Goal: Entertainment & Leisure: Browse casually

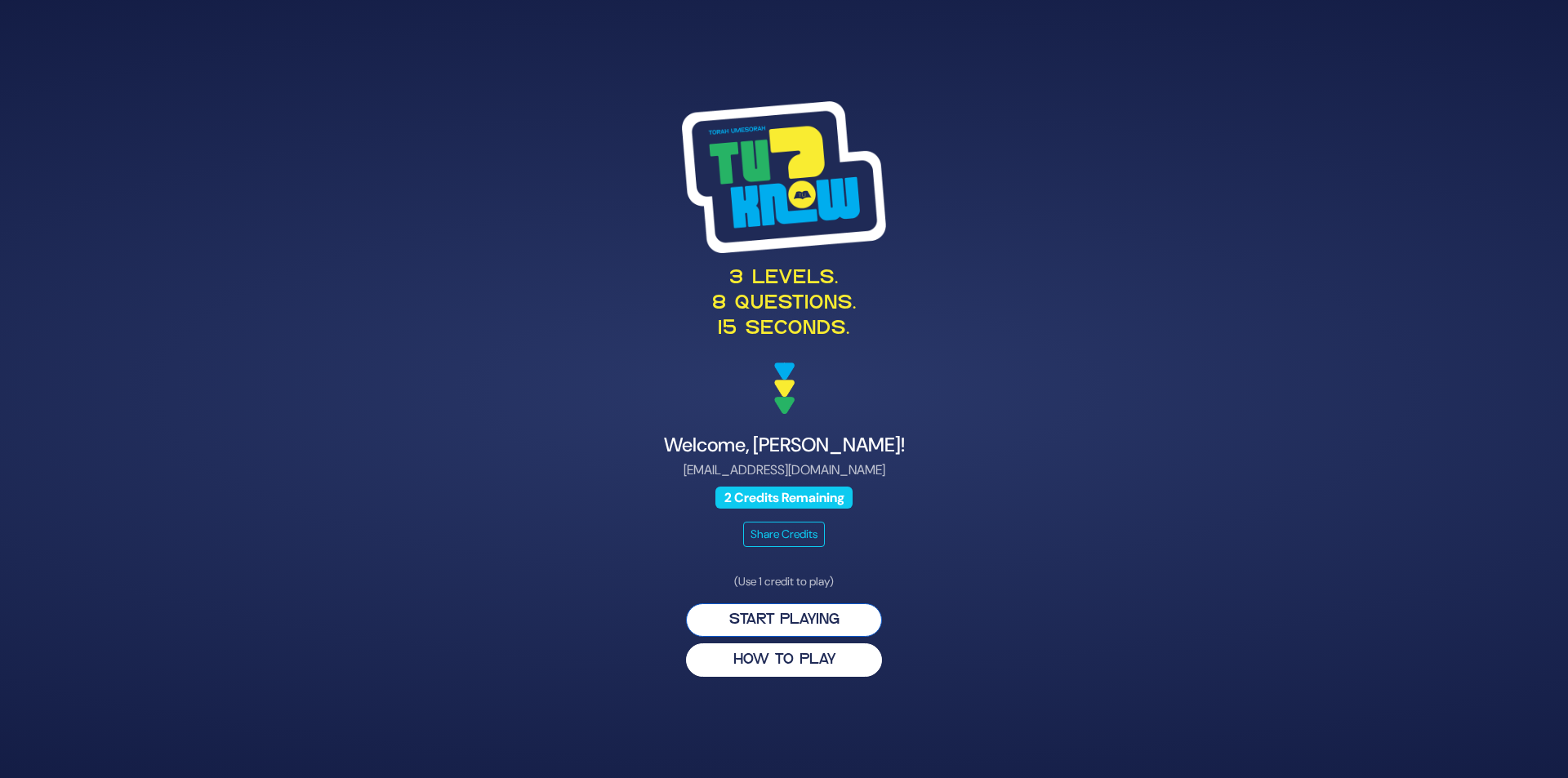
click at [810, 630] on button "Start Playing" at bounding box center [784, 621] width 196 height 34
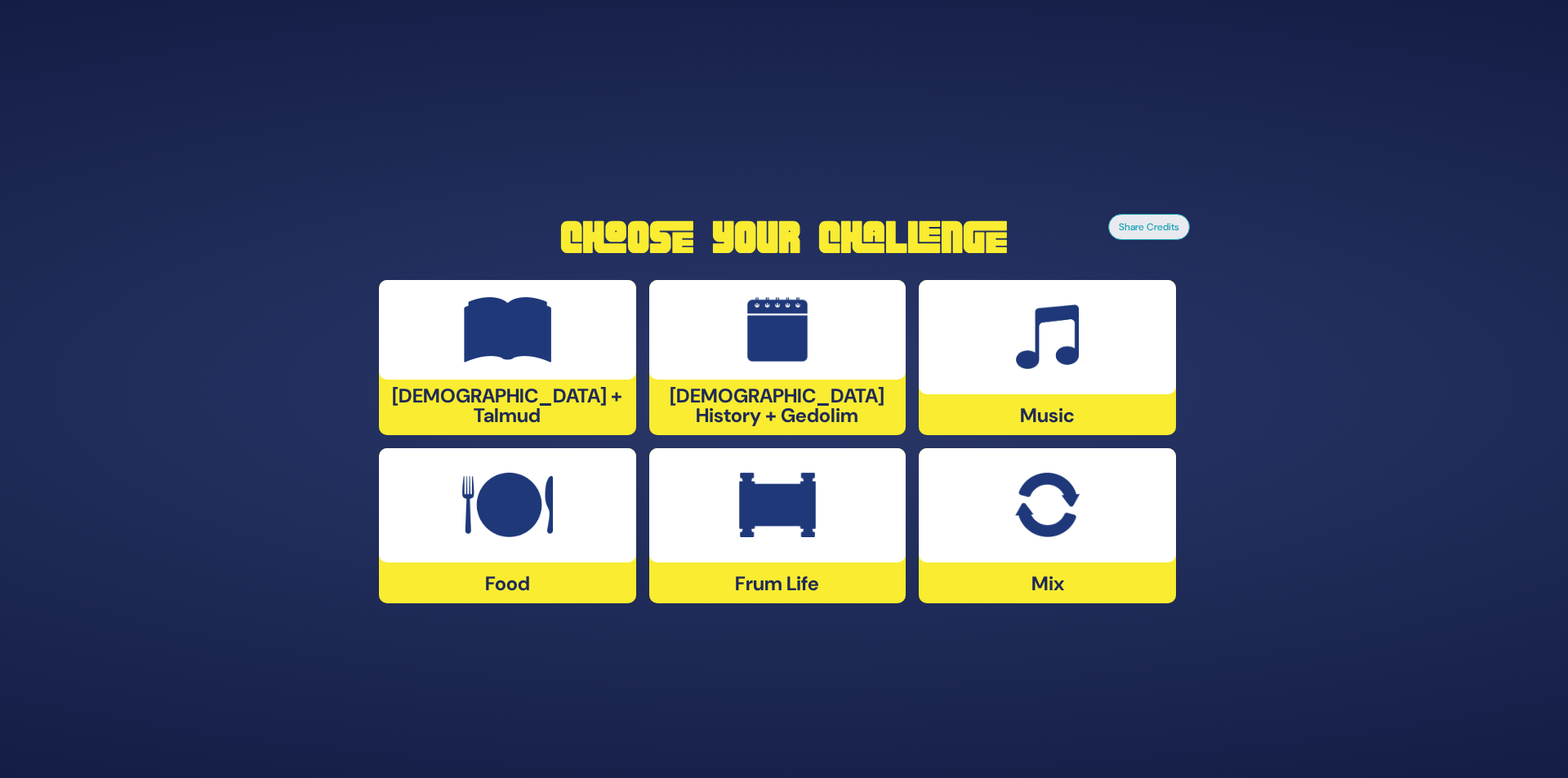
click at [1067, 347] on img at bounding box center [1047, 338] width 63 height 66
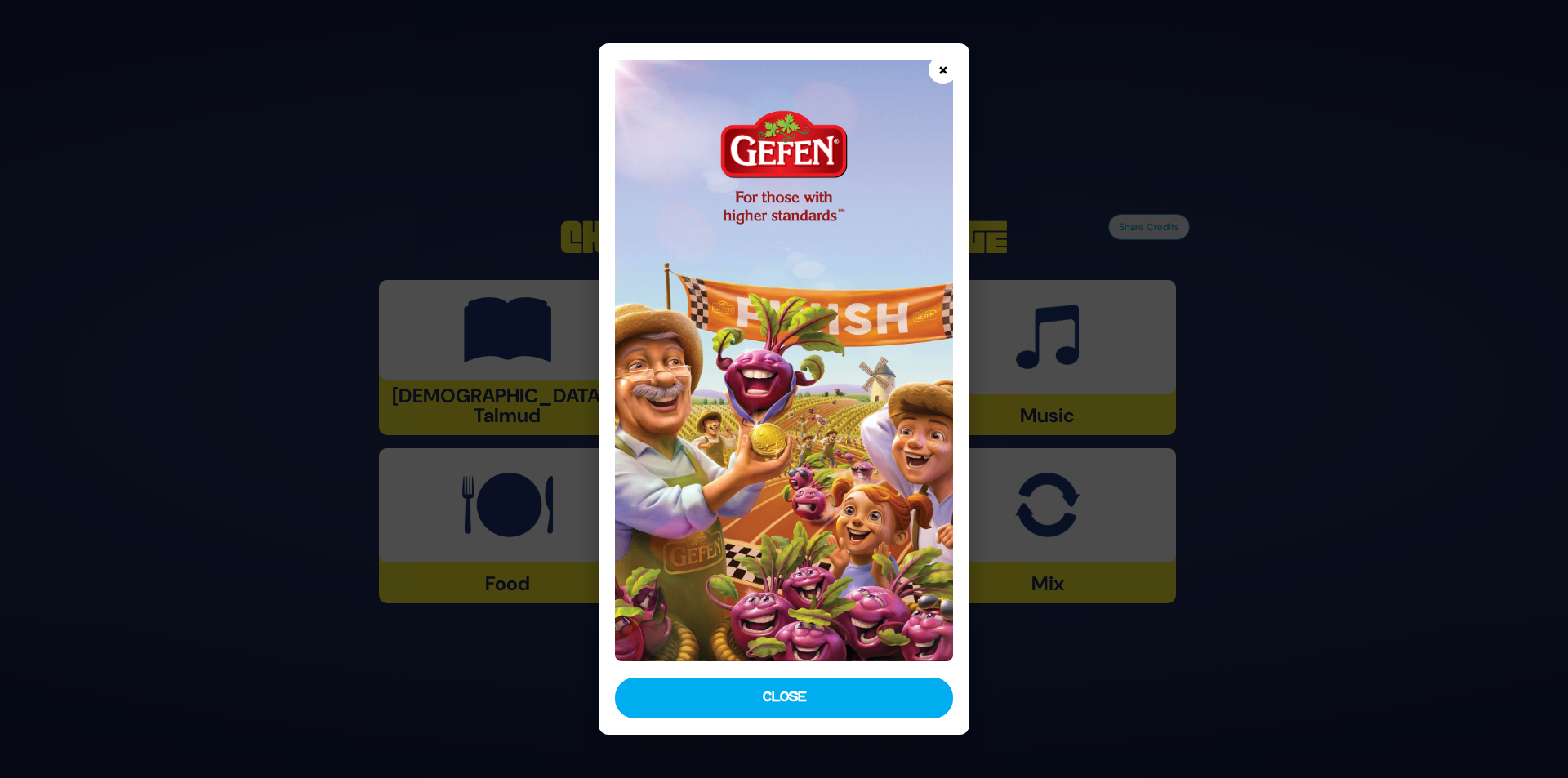
click at [942, 66] on button "×" at bounding box center [942, 70] width 29 height 29
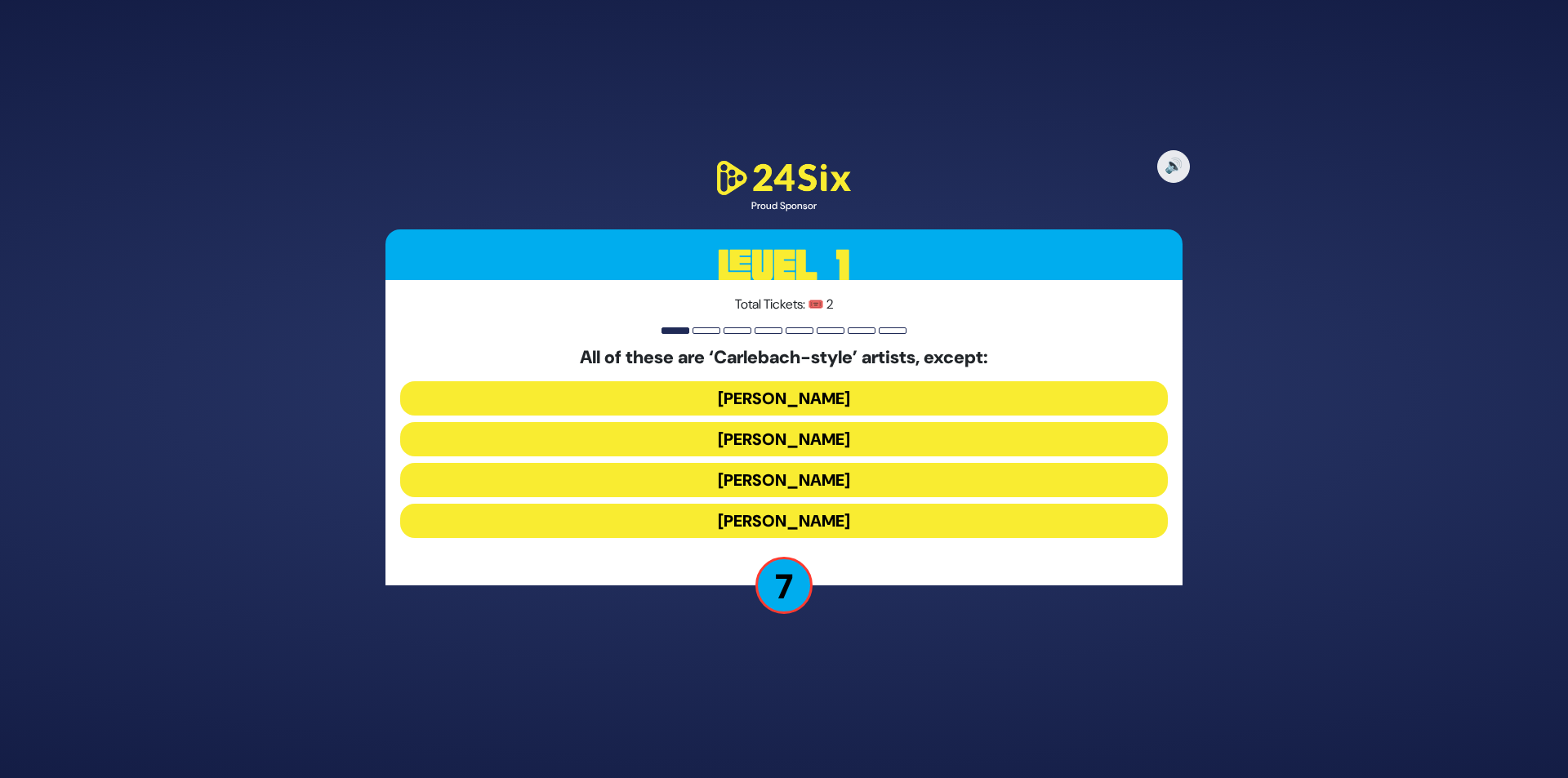
click at [801, 482] on button "Eitan Katz" at bounding box center [784, 480] width 768 height 34
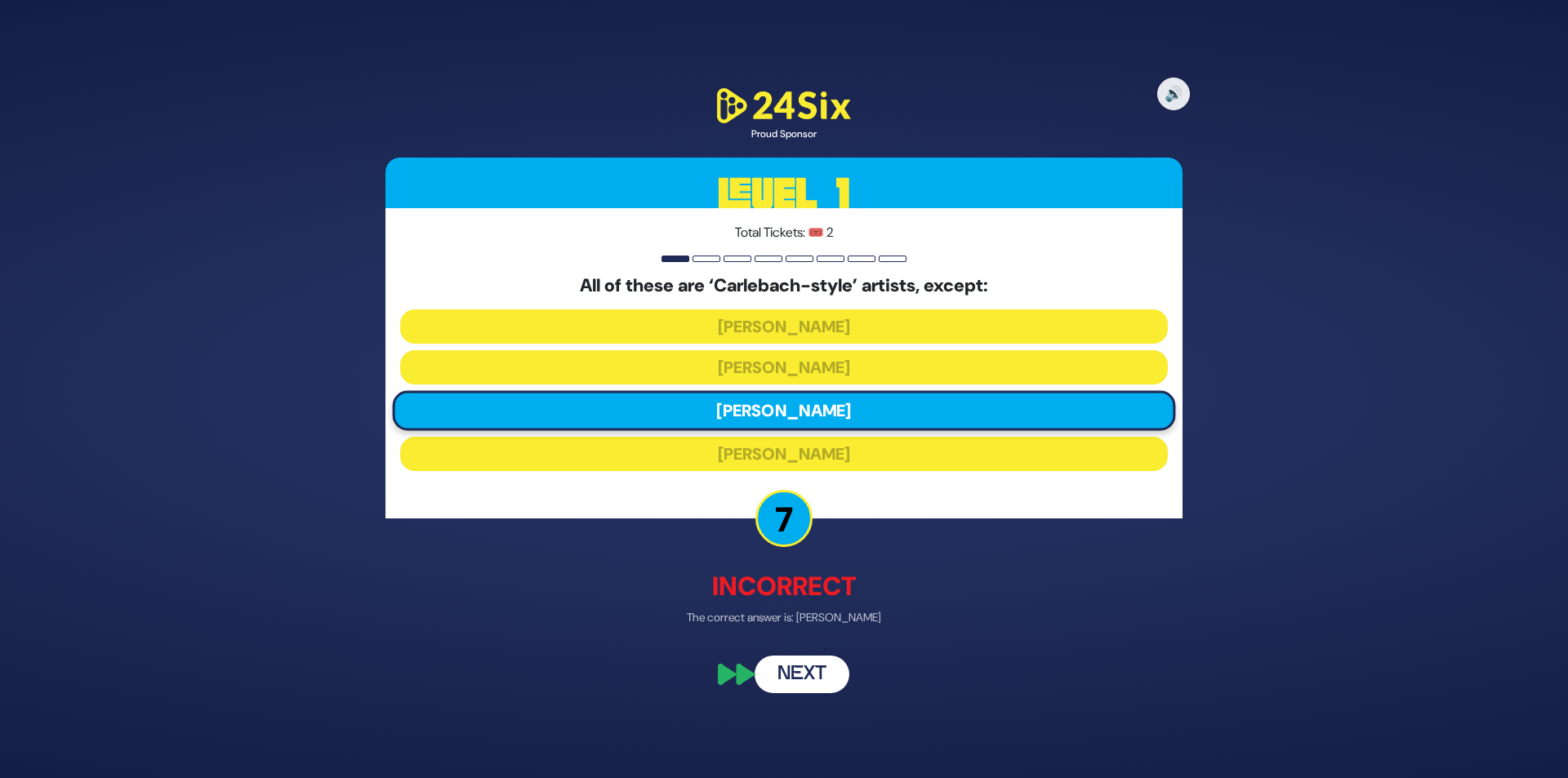
click at [810, 672] on button "Next" at bounding box center [802, 674] width 95 height 38
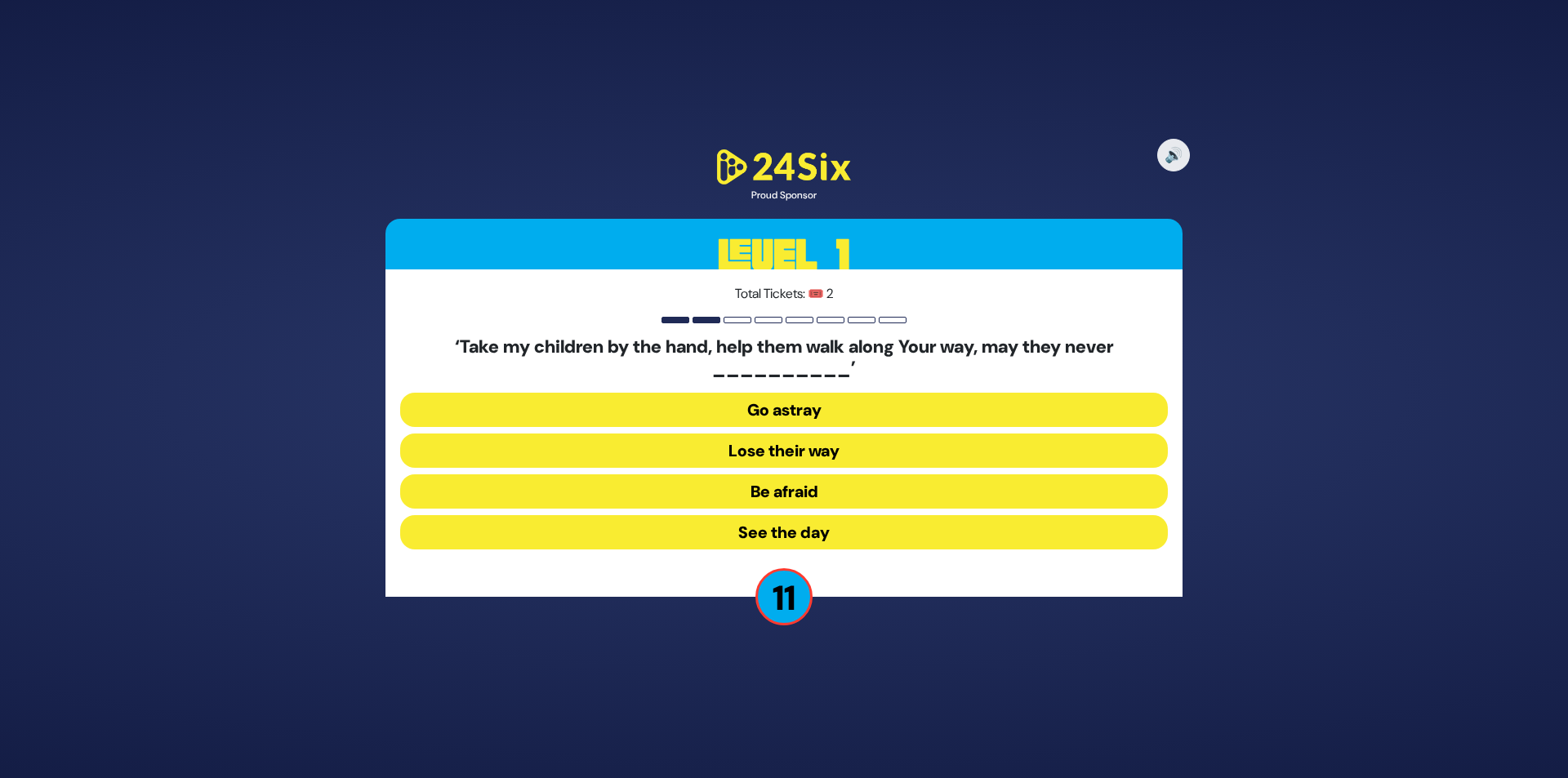
click at [800, 402] on button "Go astray" at bounding box center [784, 409] width 768 height 34
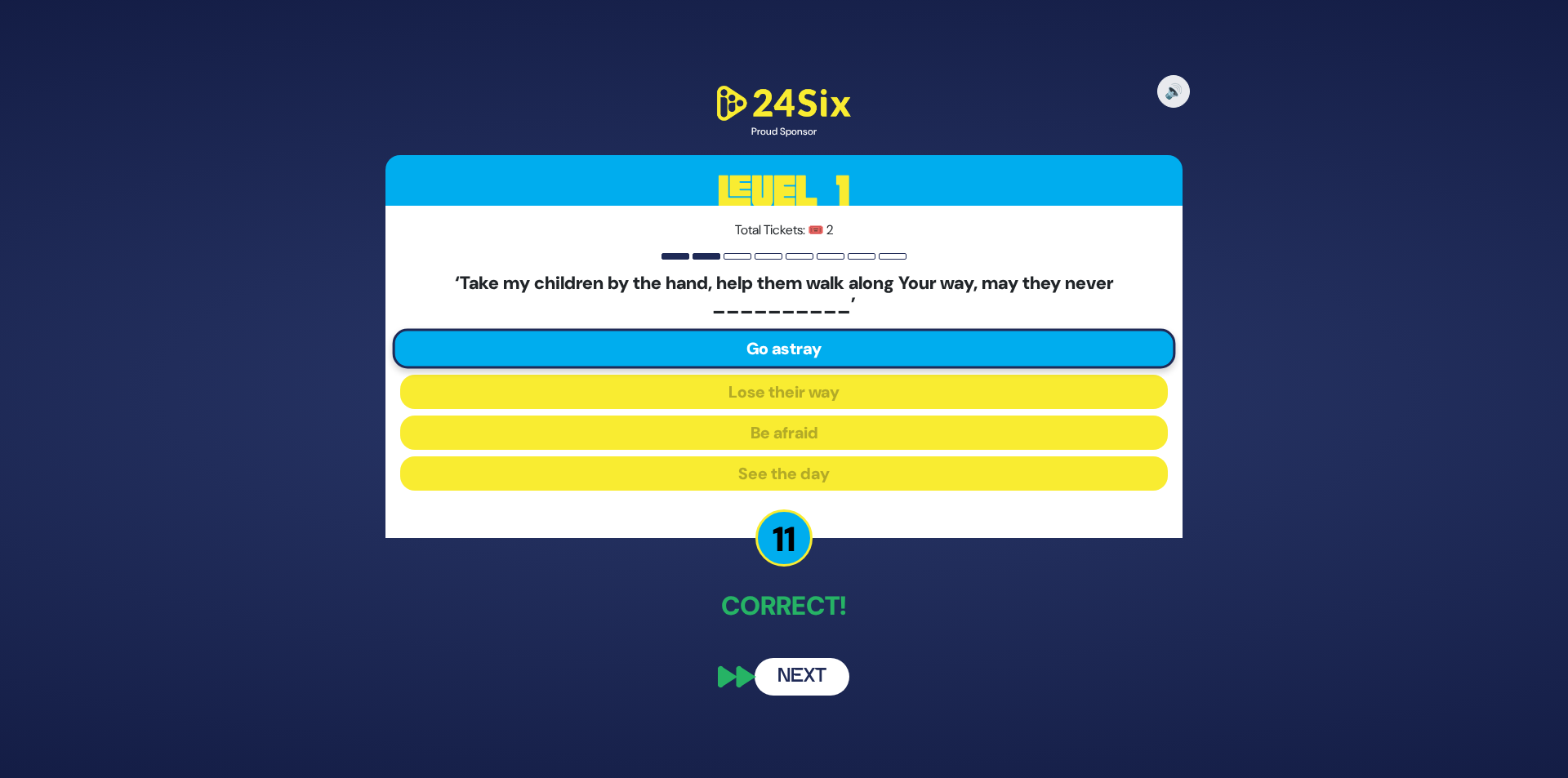
click at [805, 677] on button "Next" at bounding box center [802, 677] width 95 height 38
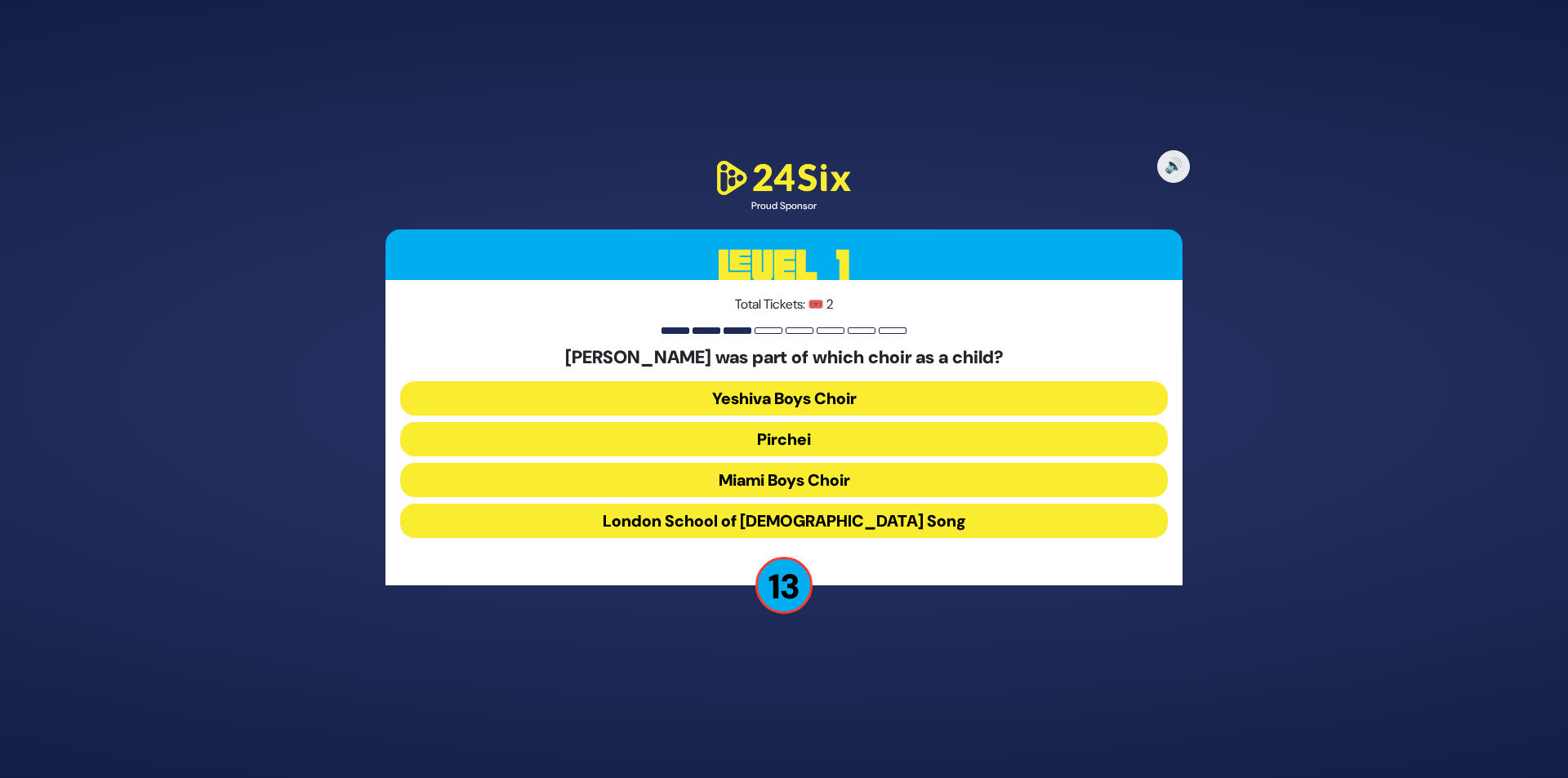
click at [763, 471] on button "Miami Boys Choir" at bounding box center [784, 480] width 768 height 34
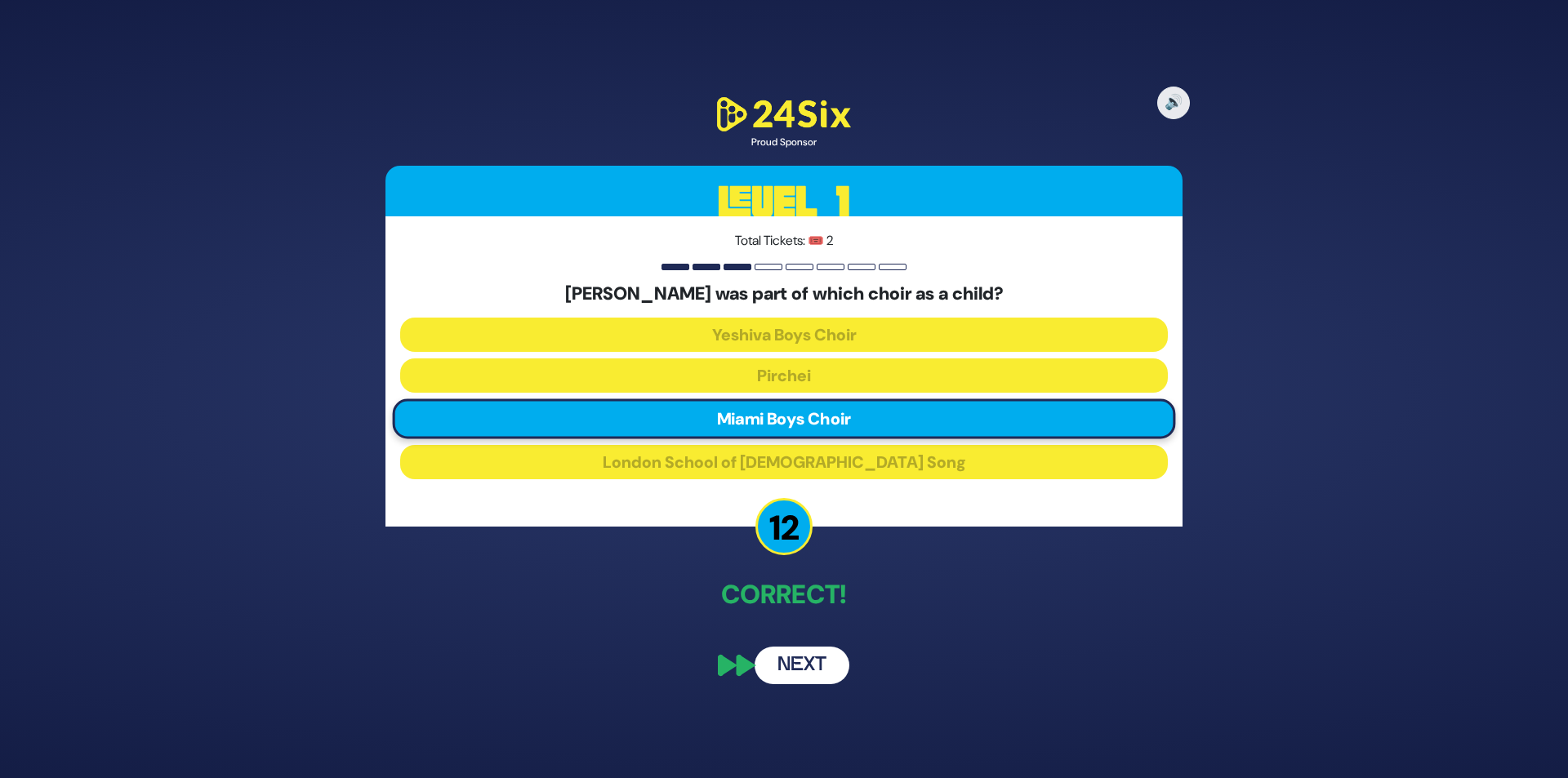
drag, startPoint x: 814, startPoint y: 682, endPoint x: 788, endPoint y: 645, distance: 45.2
click at [805, 679] on button "Next" at bounding box center [802, 665] width 95 height 38
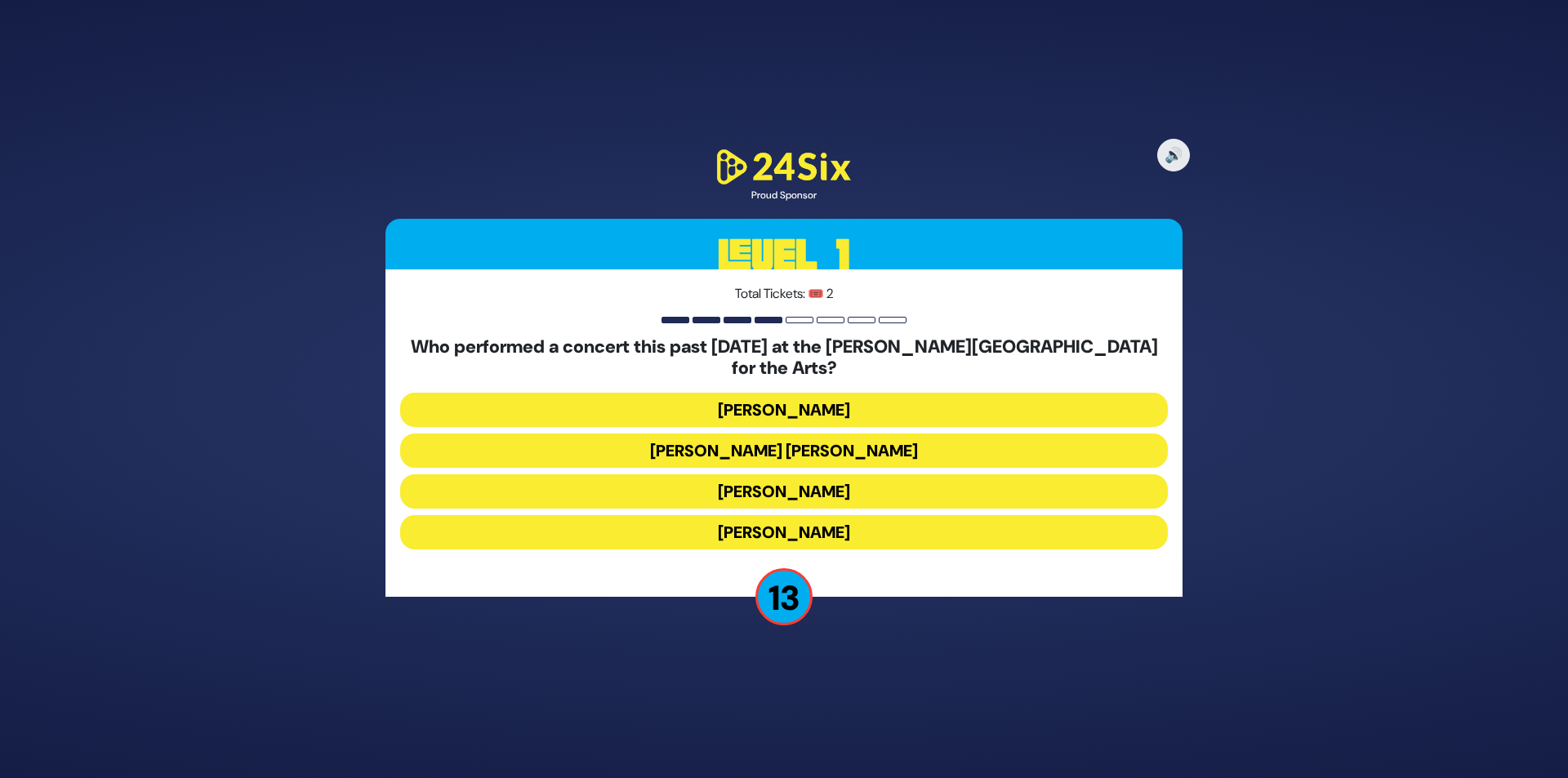
click at [786, 515] on button "[PERSON_NAME]" at bounding box center [784, 532] width 768 height 34
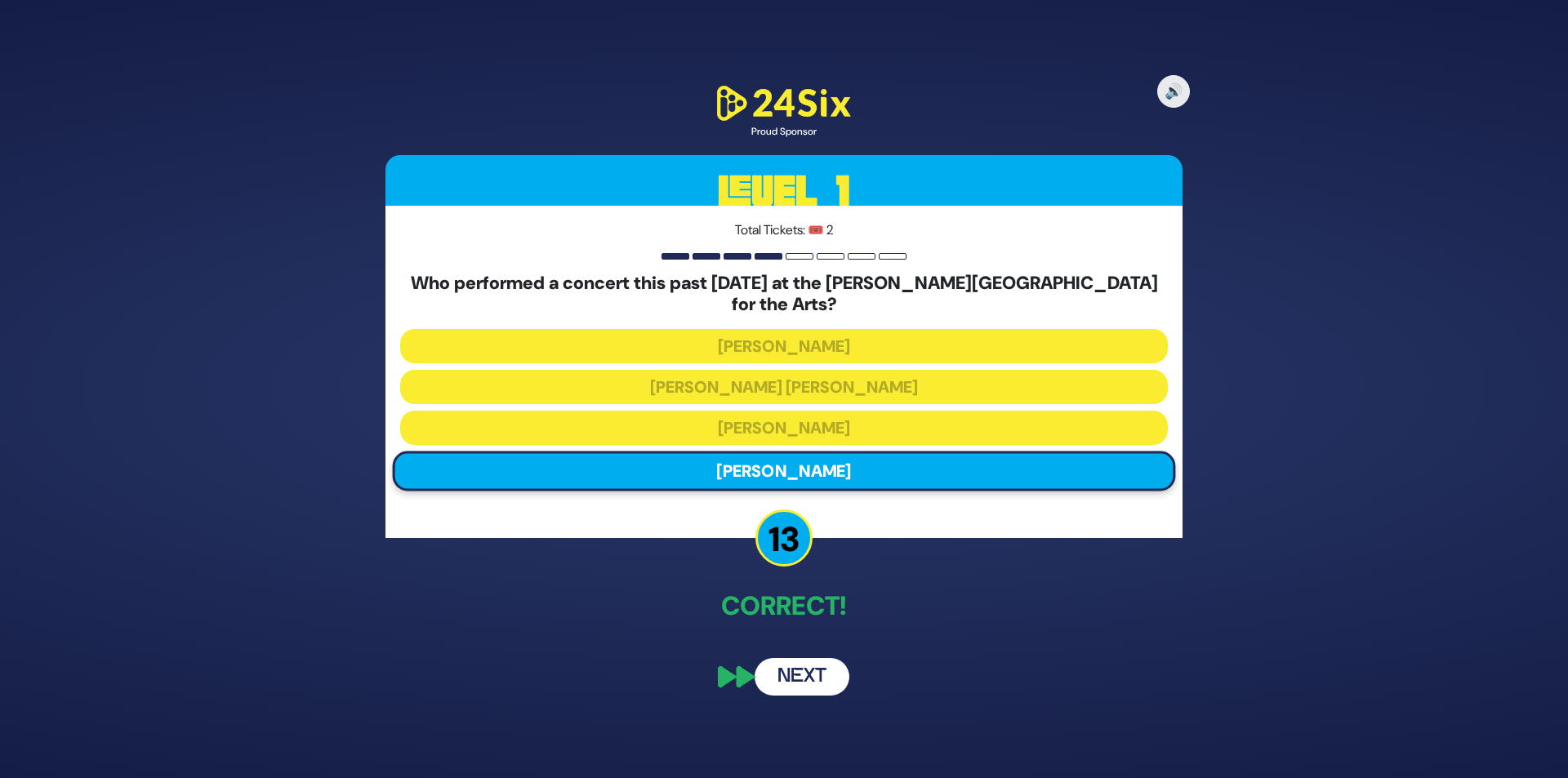
click at [810, 670] on button "Next" at bounding box center [802, 677] width 95 height 38
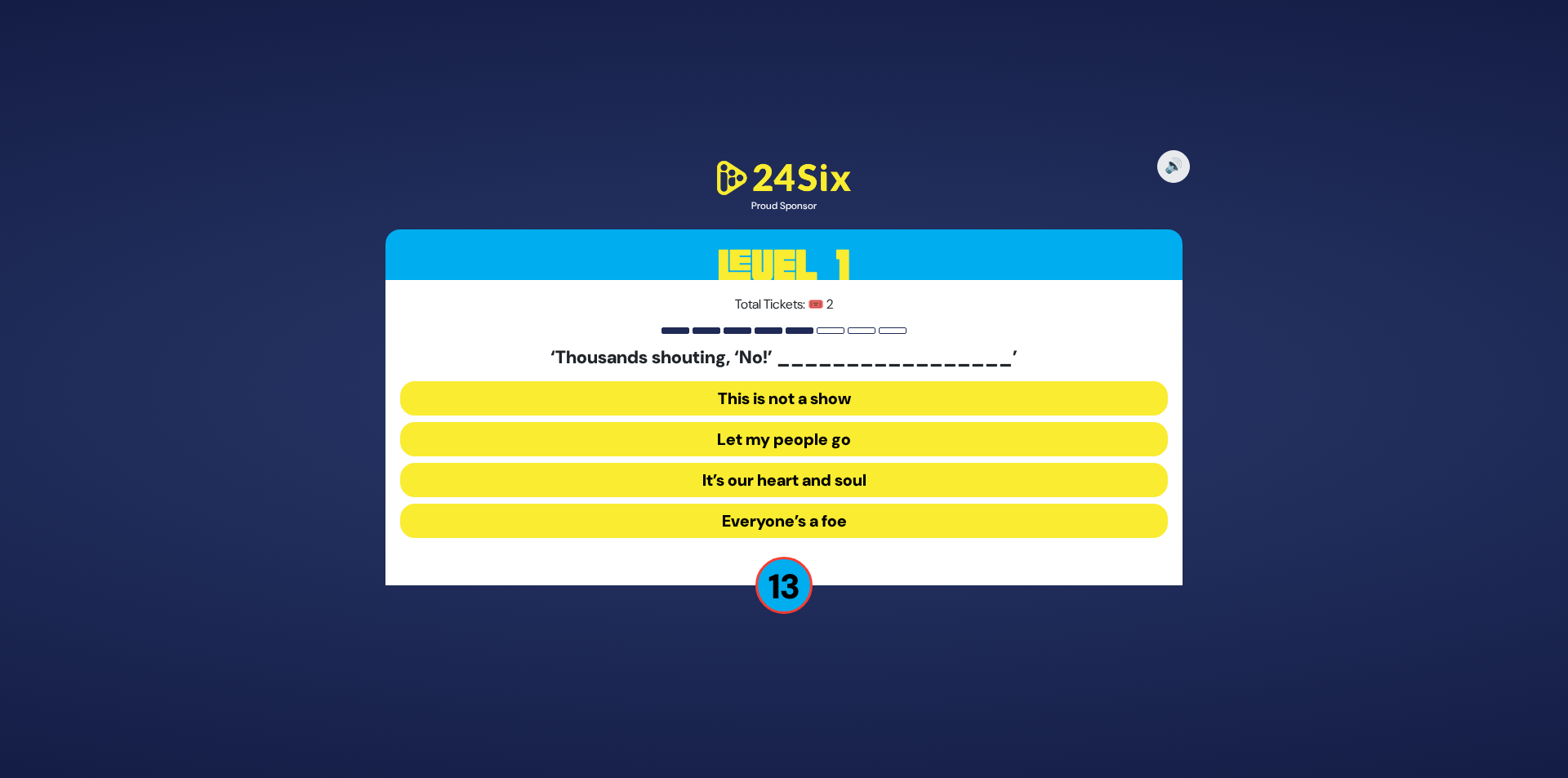
click at [824, 442] on button "Let my people go" at bounding box center [784, 439] width 768 height 34
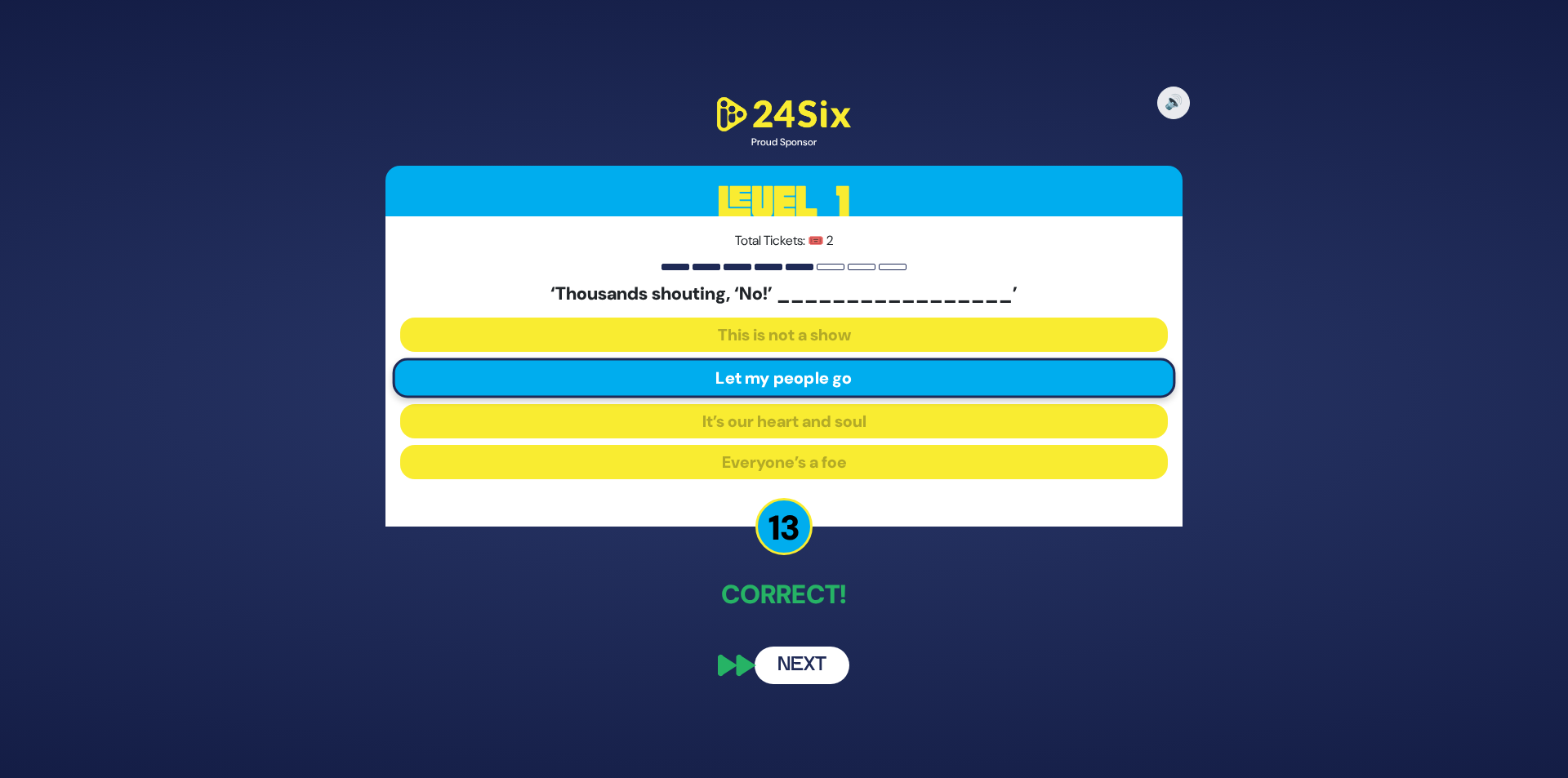
click at [798, 665] on button "Next" at bounding box center [802, 665] width 95 height 38
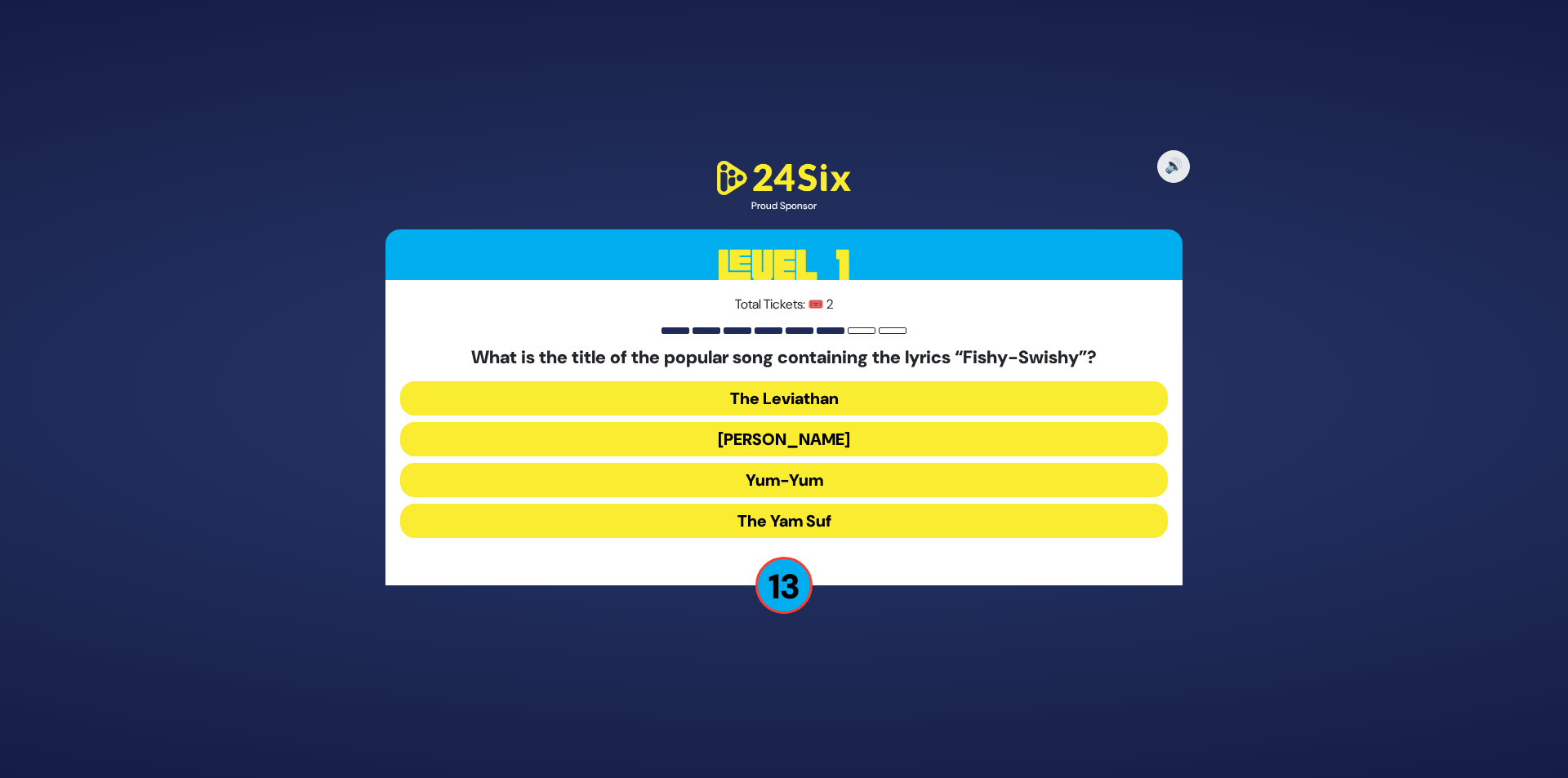
click at [786, 483] on button "Yum-Yum" at bounding box center [784, 480] width 768 height 34
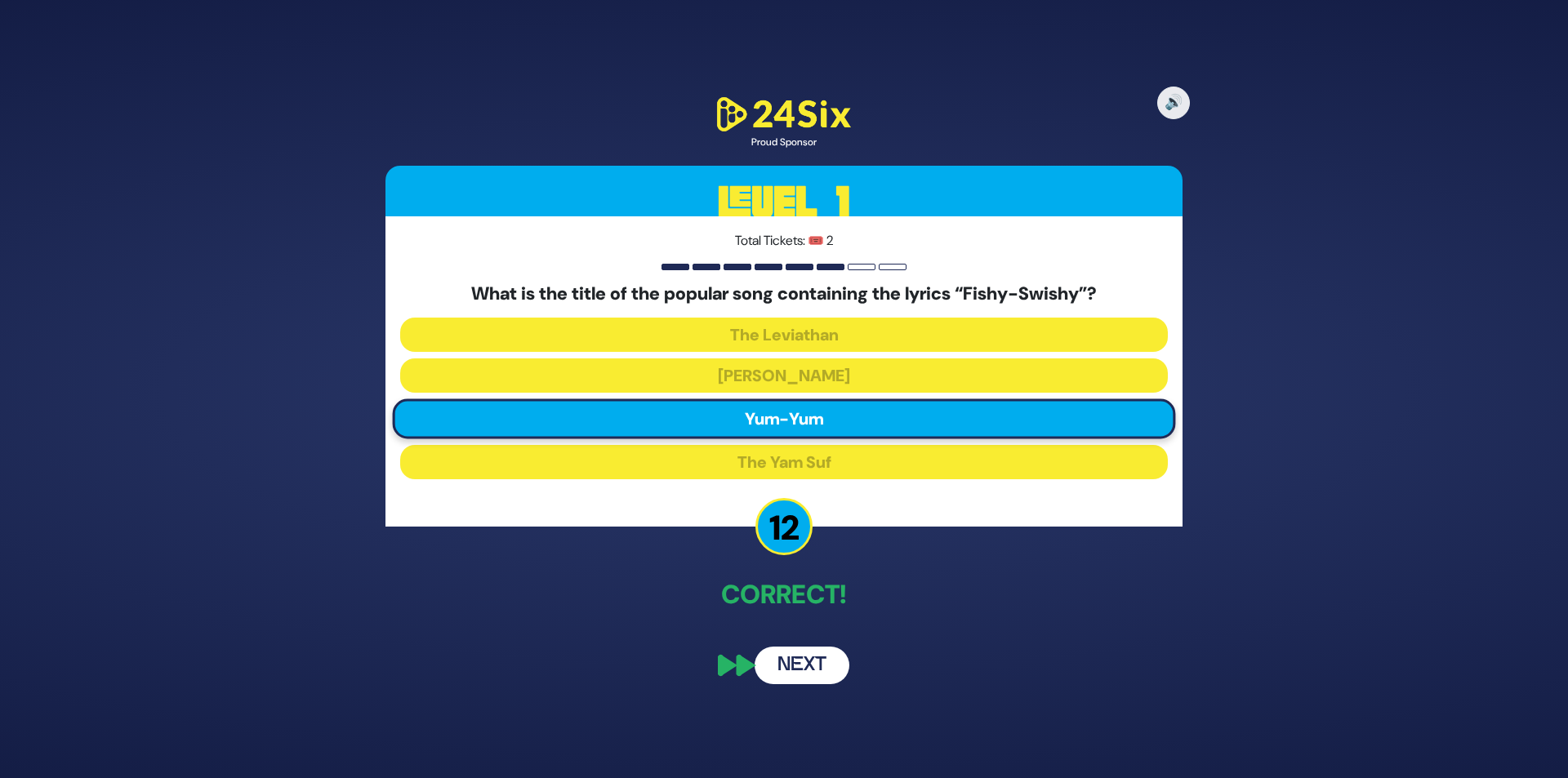
click at [813, 661] on button "Next" at bounding box center [802, 665] width 95 height 38
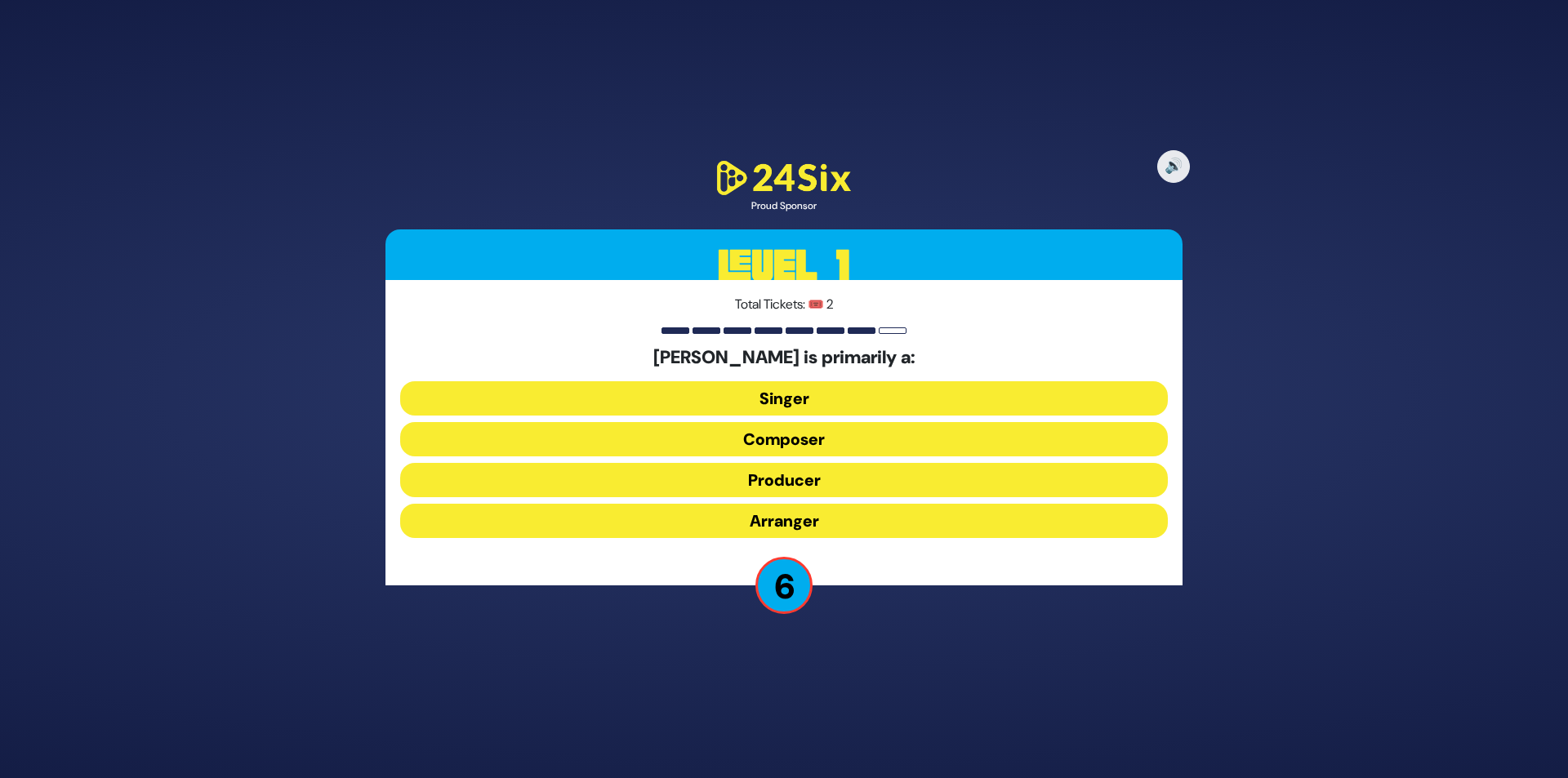
drag, startPoint x: 778, startPoint y: 519, endPoint x: 801, endPoint y: 514, distance: 23.5
click at [778, 519] on button "Arranger" at bounding box center [784, 521] width 768 height 34
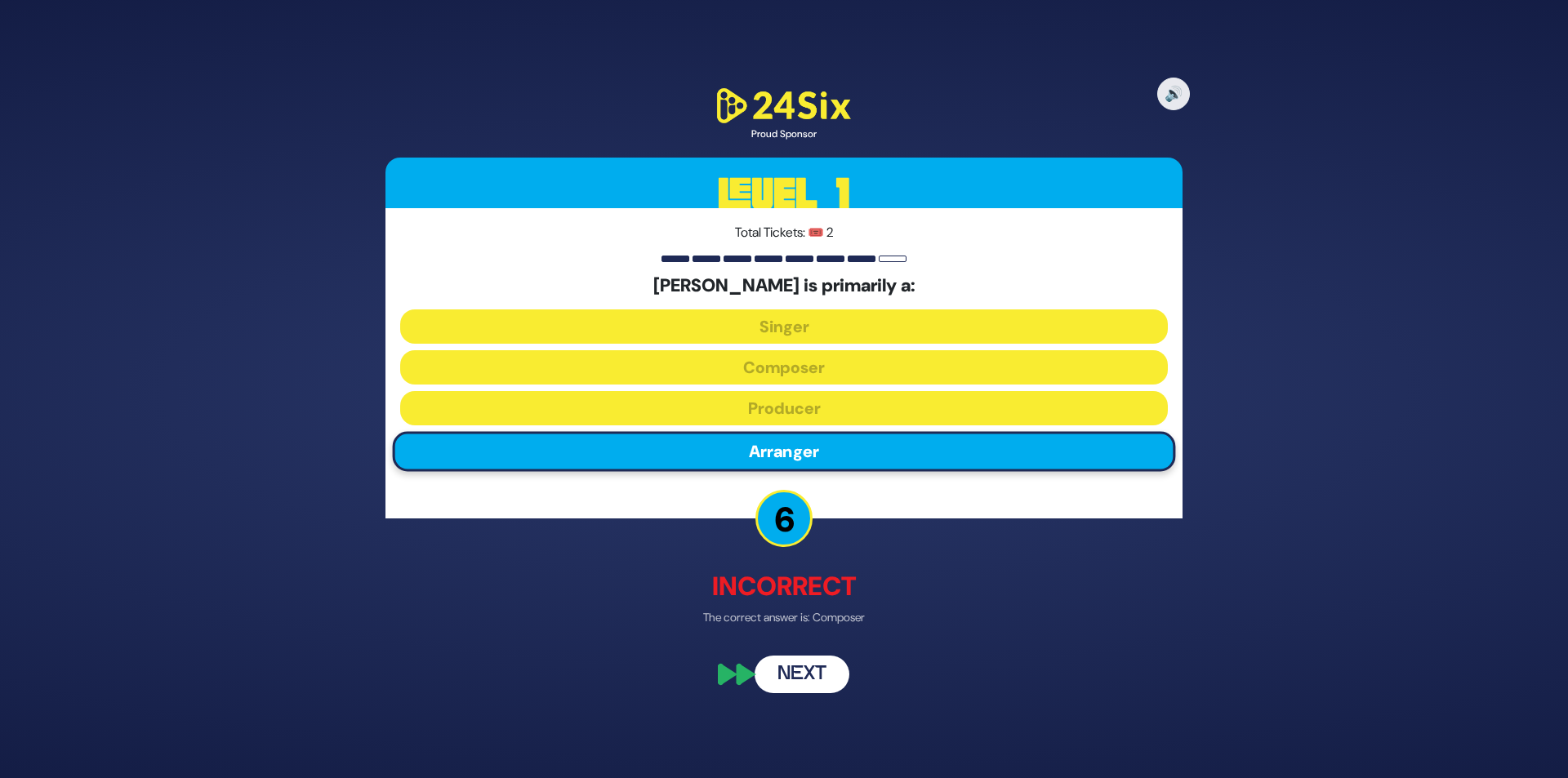
click at [818, 662] on button "Next" at bounding box center [802, 674] width 95 height 38
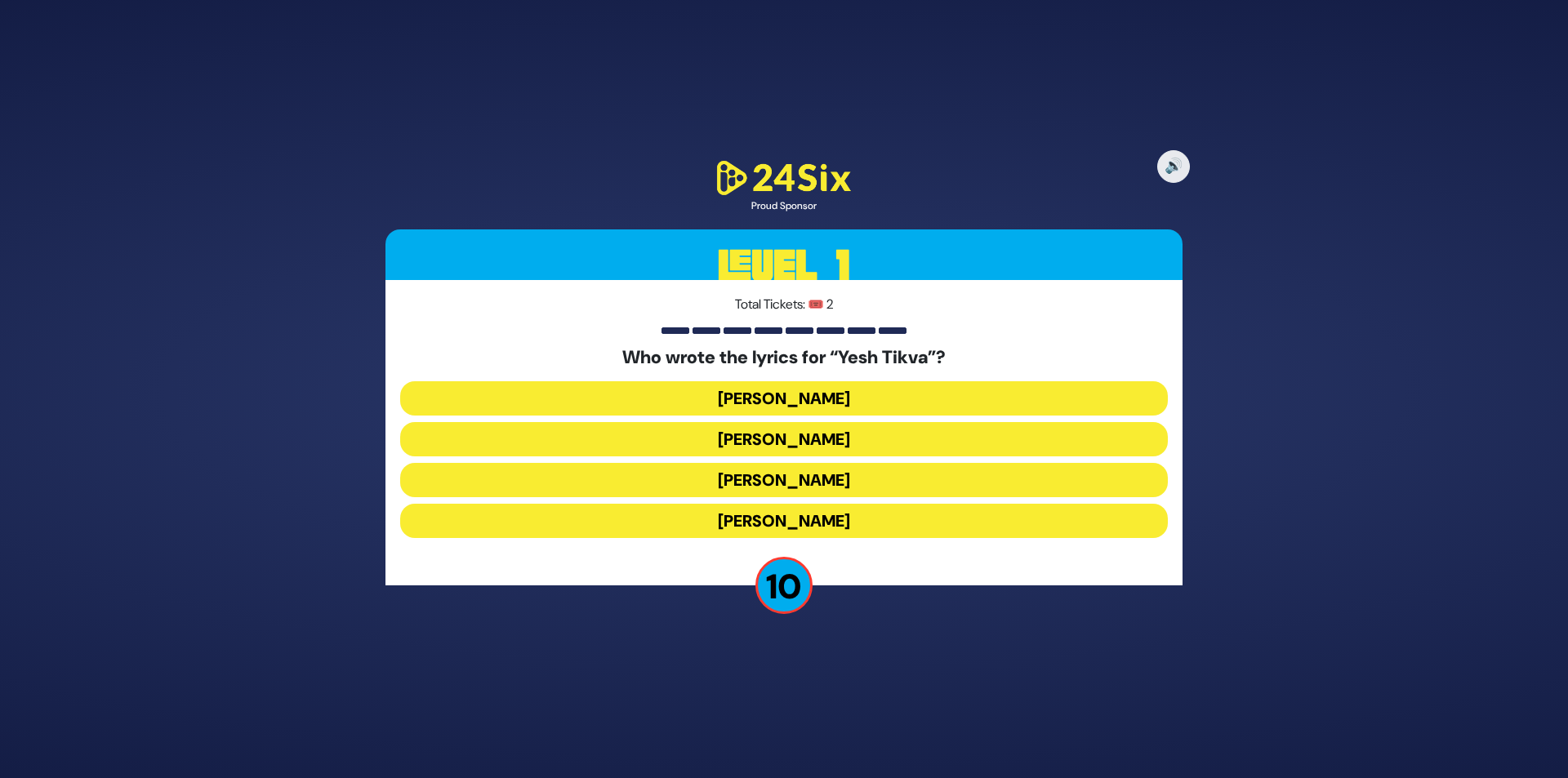
click at [814, 440] on button "Miriam Israeli" at bounding box center [784, 439] width 768 height 34
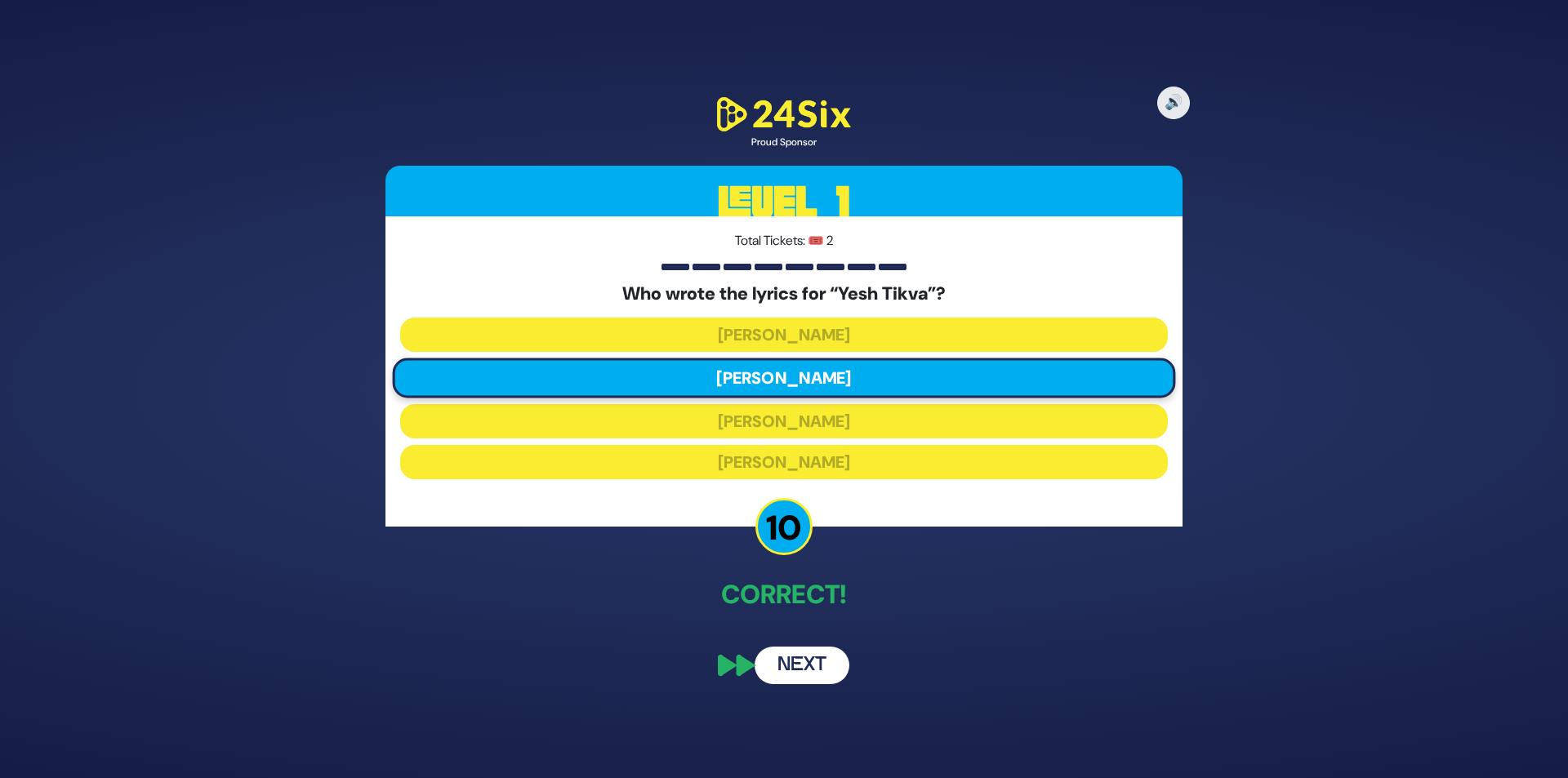
click at [814, 660] on button "Next" at bounding box center [802, 665] width 95 height 38
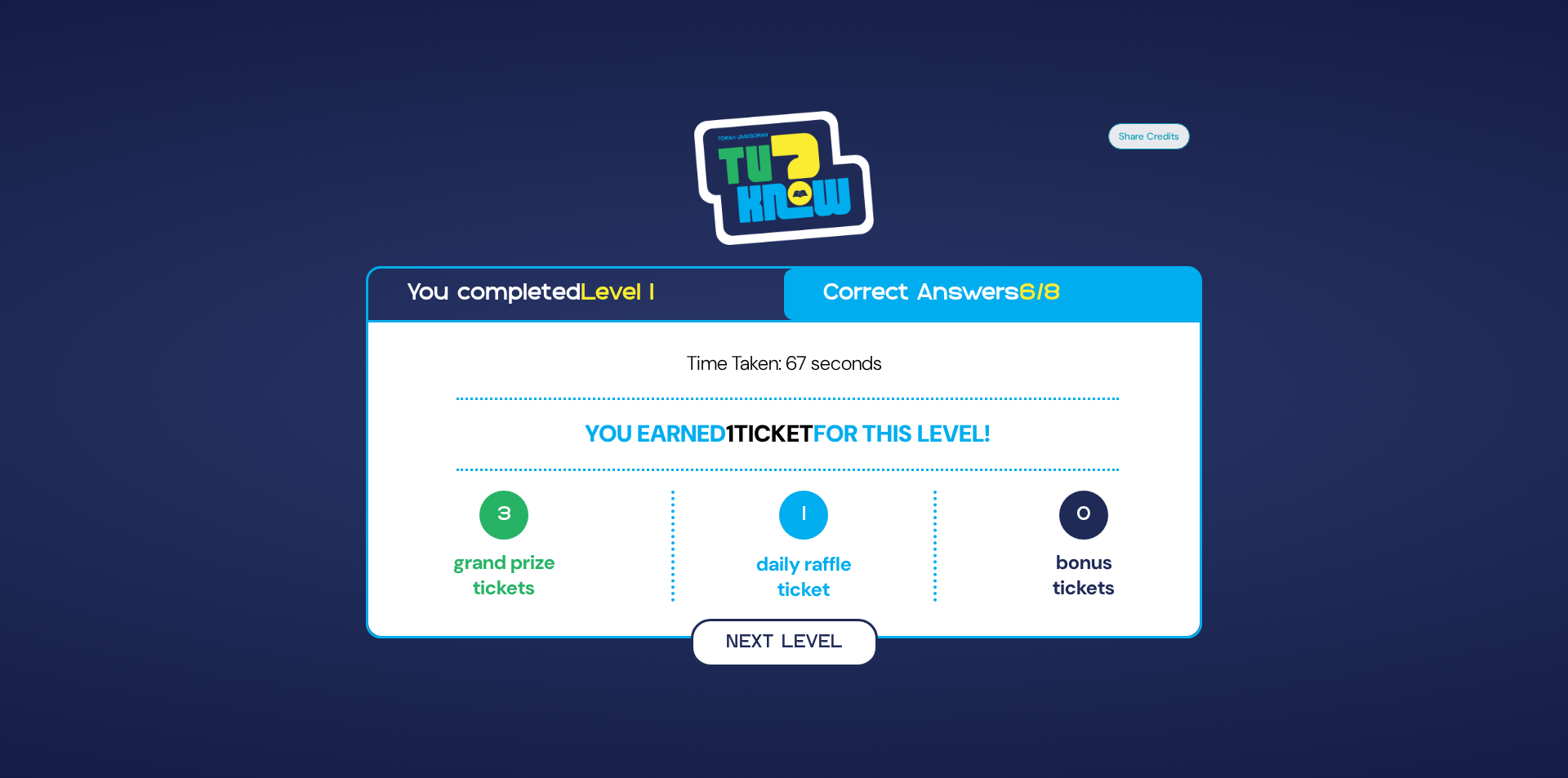
click at [772, 642] on button "Next Level" at bounding box center [785, 644] width 187 height 48
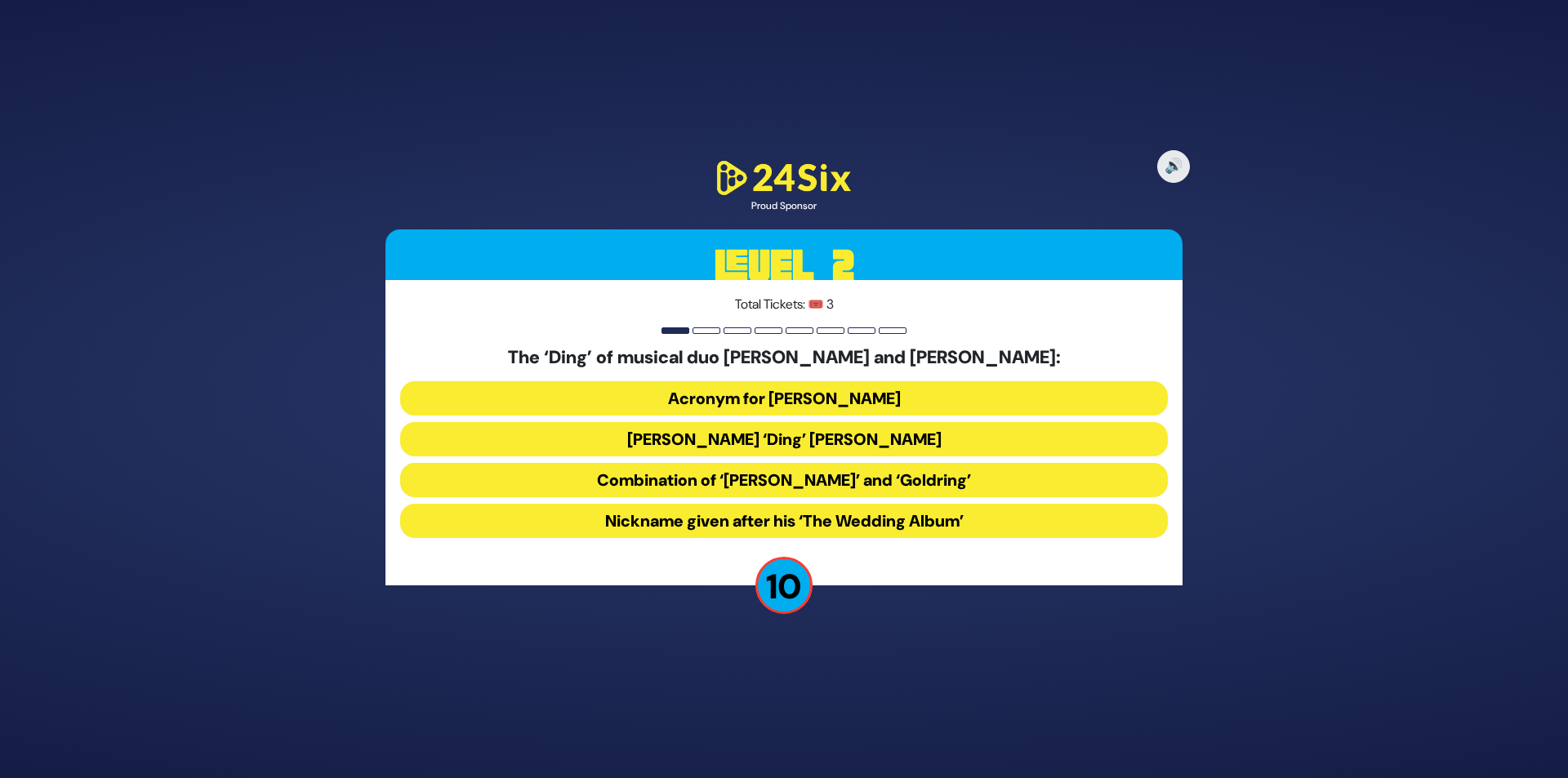
click at [864, 478] on button "Combination of ‘Dovid’ and ‘Goldring’" at bounding box center [784, 480] width 768 height 34
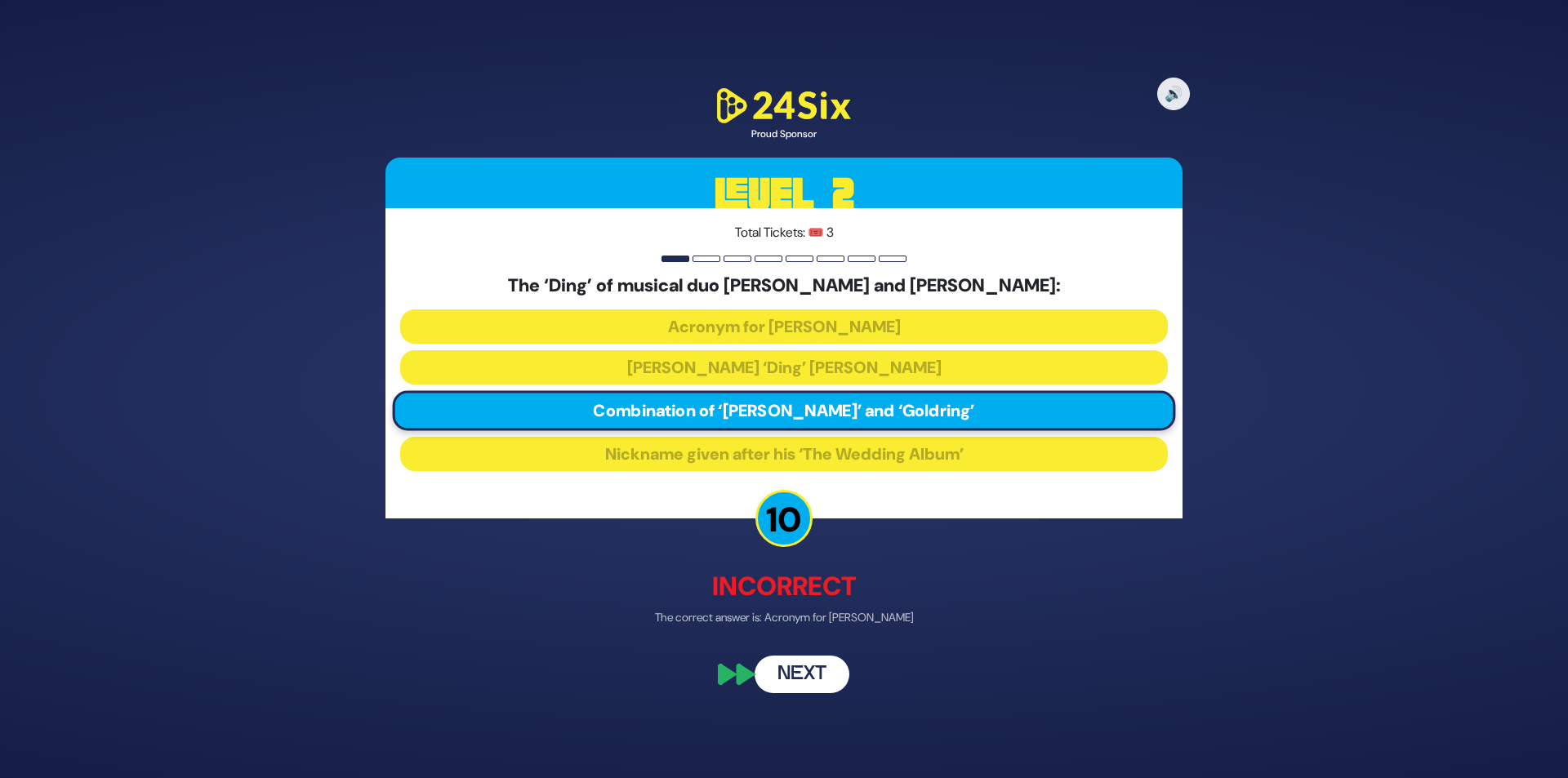
click at [814, 672] on button "Next" at bounding box center [802, 674] width 95 height 38
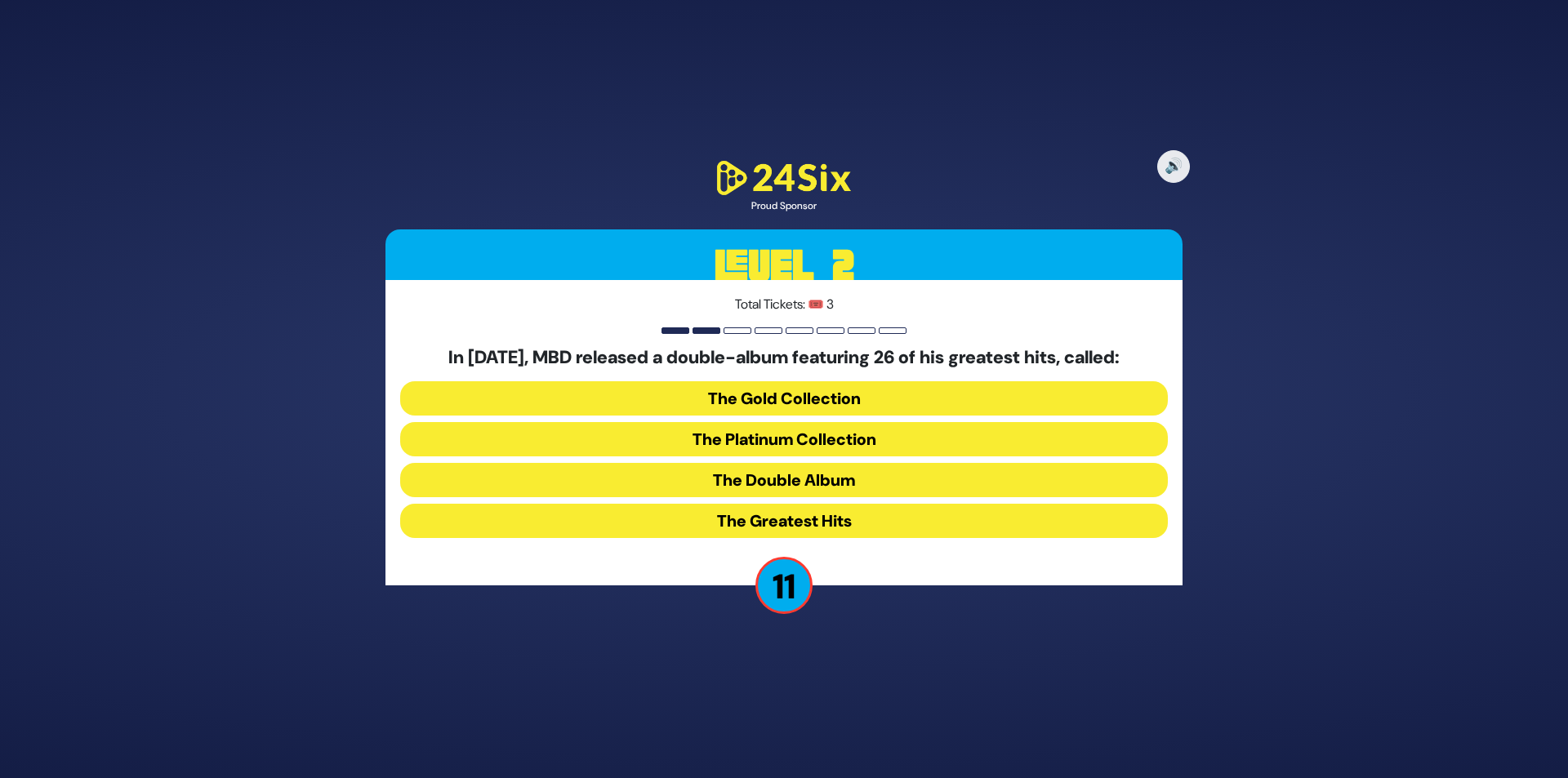
click at [779, 431] on button "The Platinum Collection" at bounding box center [784, 439] width 768 height 34
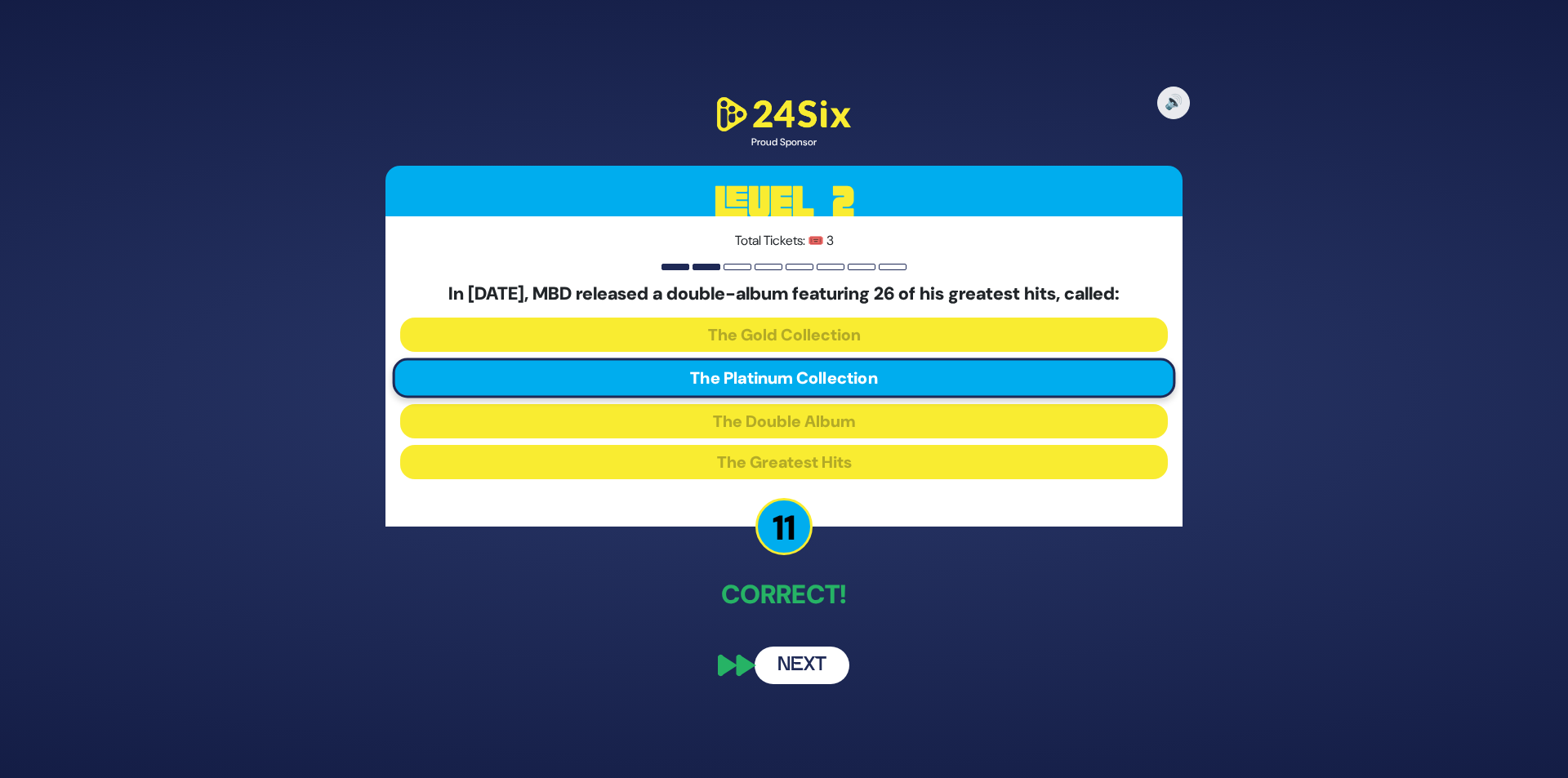
click at [796, 650] on button "Next" at bounding box center [802, 665] width 95 height 38
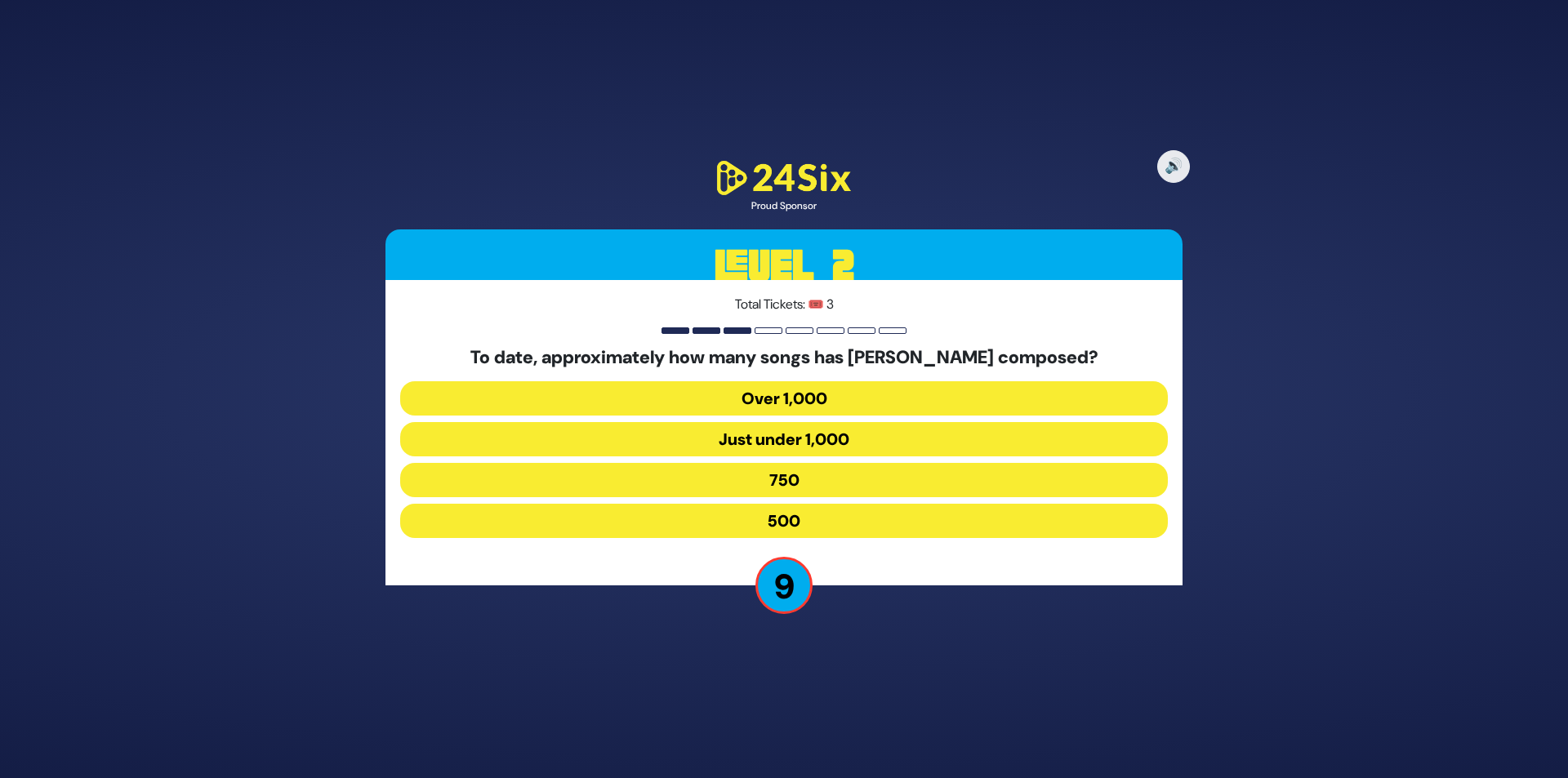
click at [798, 515] on button "500" at bounding box center [784, 521] width 768 height 34
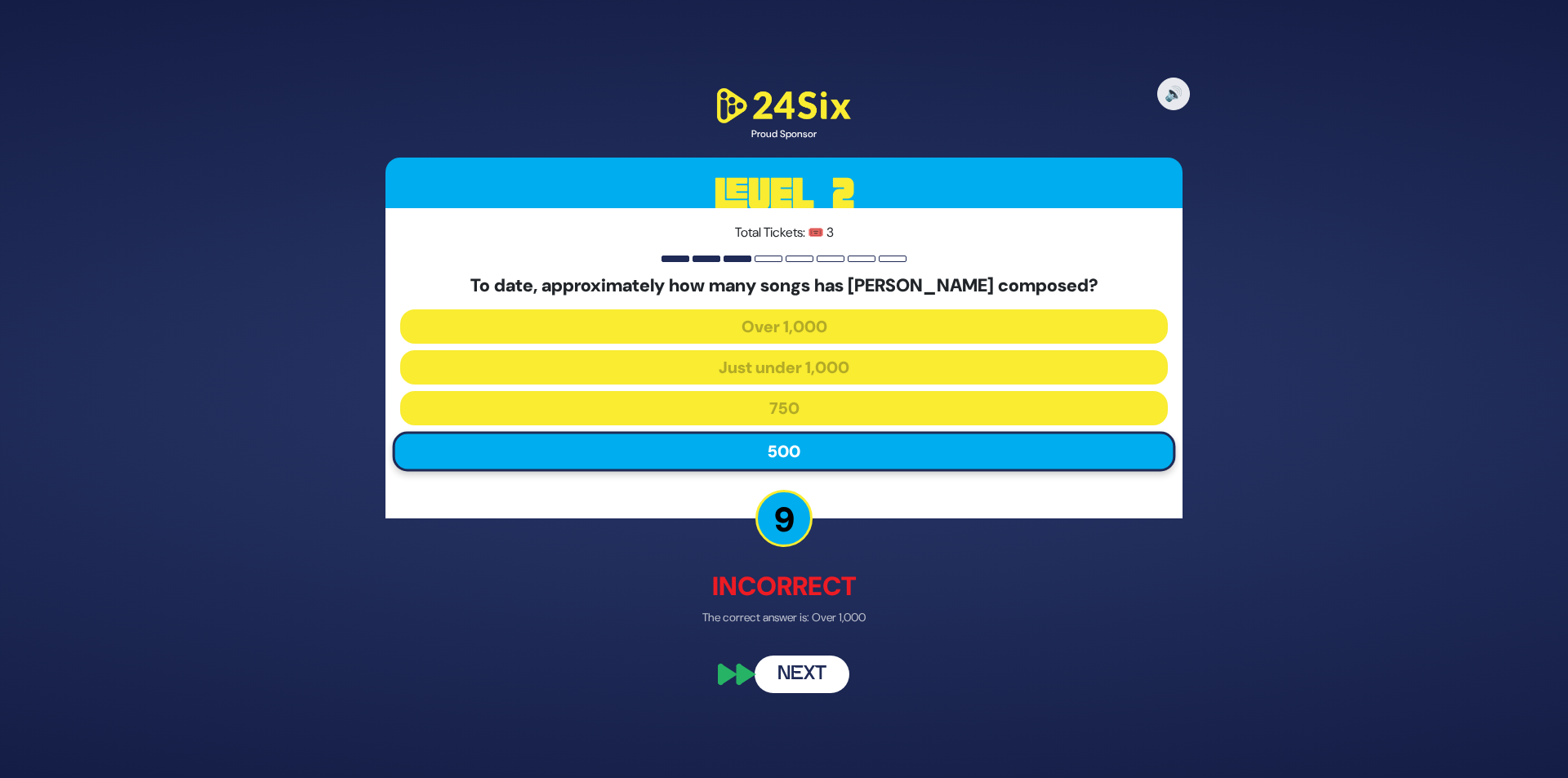
click at [830, 671] on button "Next" at bounding box center [802, 674] width 95 height 38
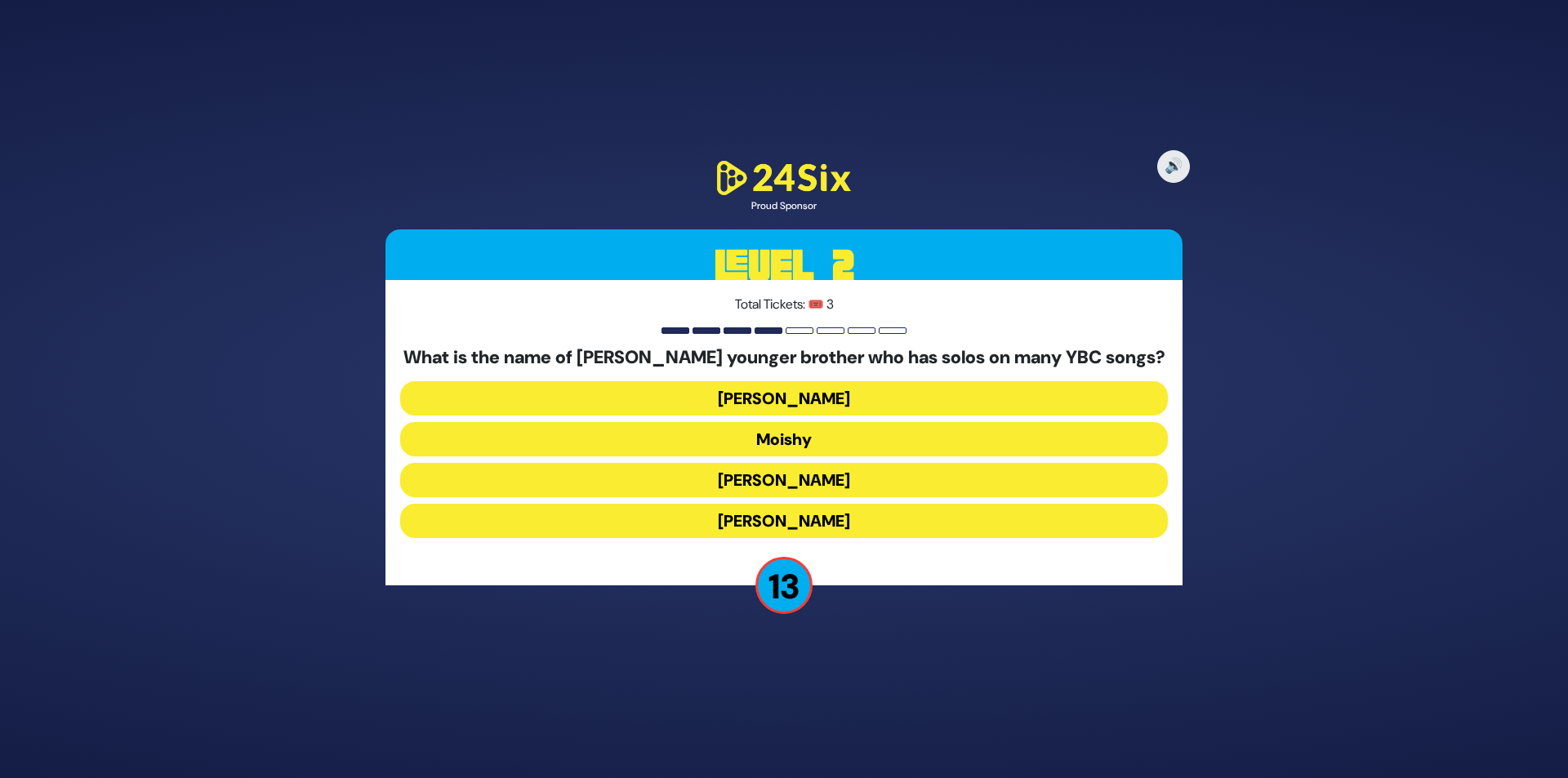
click at [786, 516] on button "Yaakov Mordechai" at bounding box center [784, 521] width 768 height 34
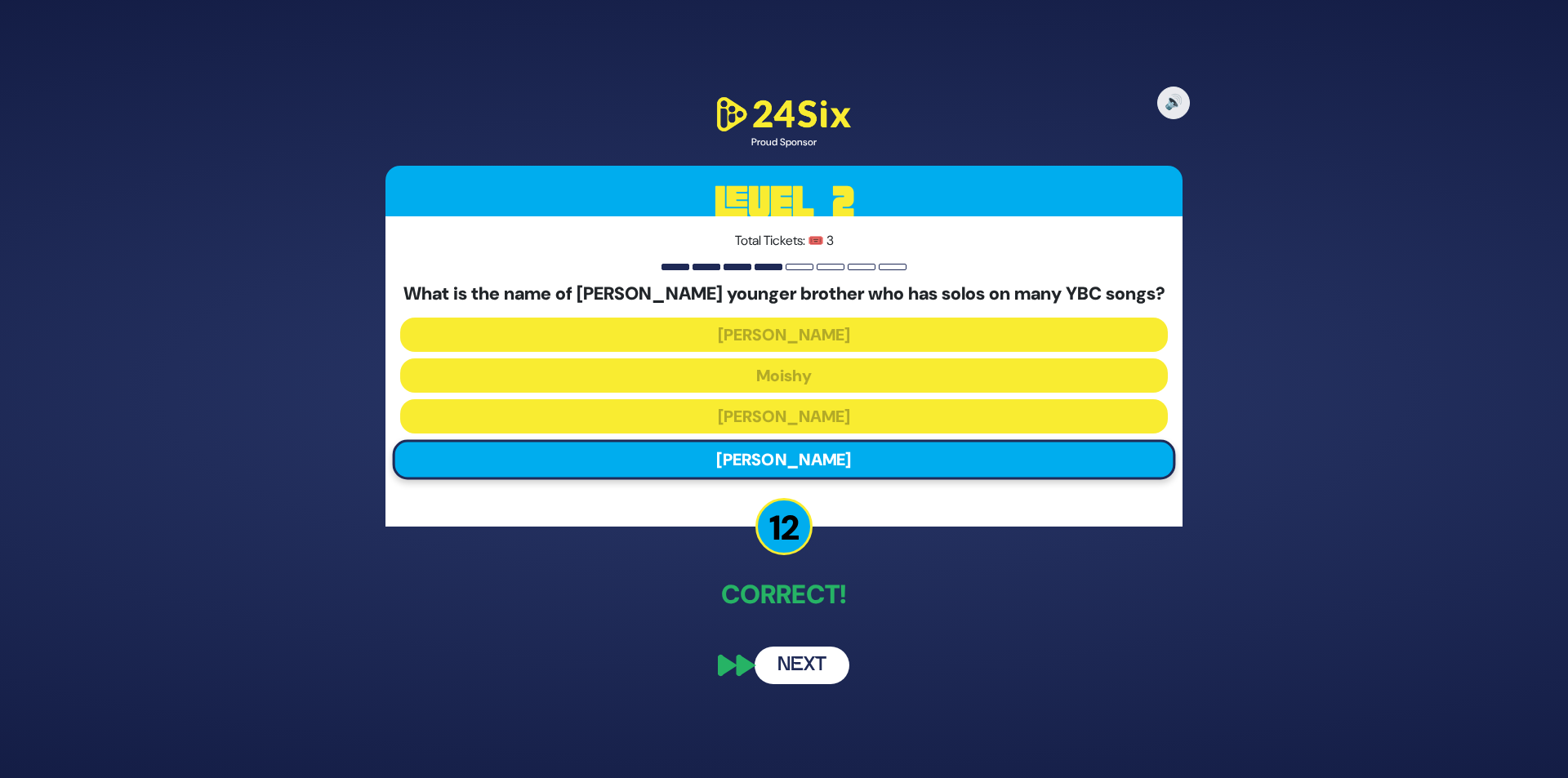
click at [821, 650] on button "Next" at bounding box center [802, 665] width 95 height 38
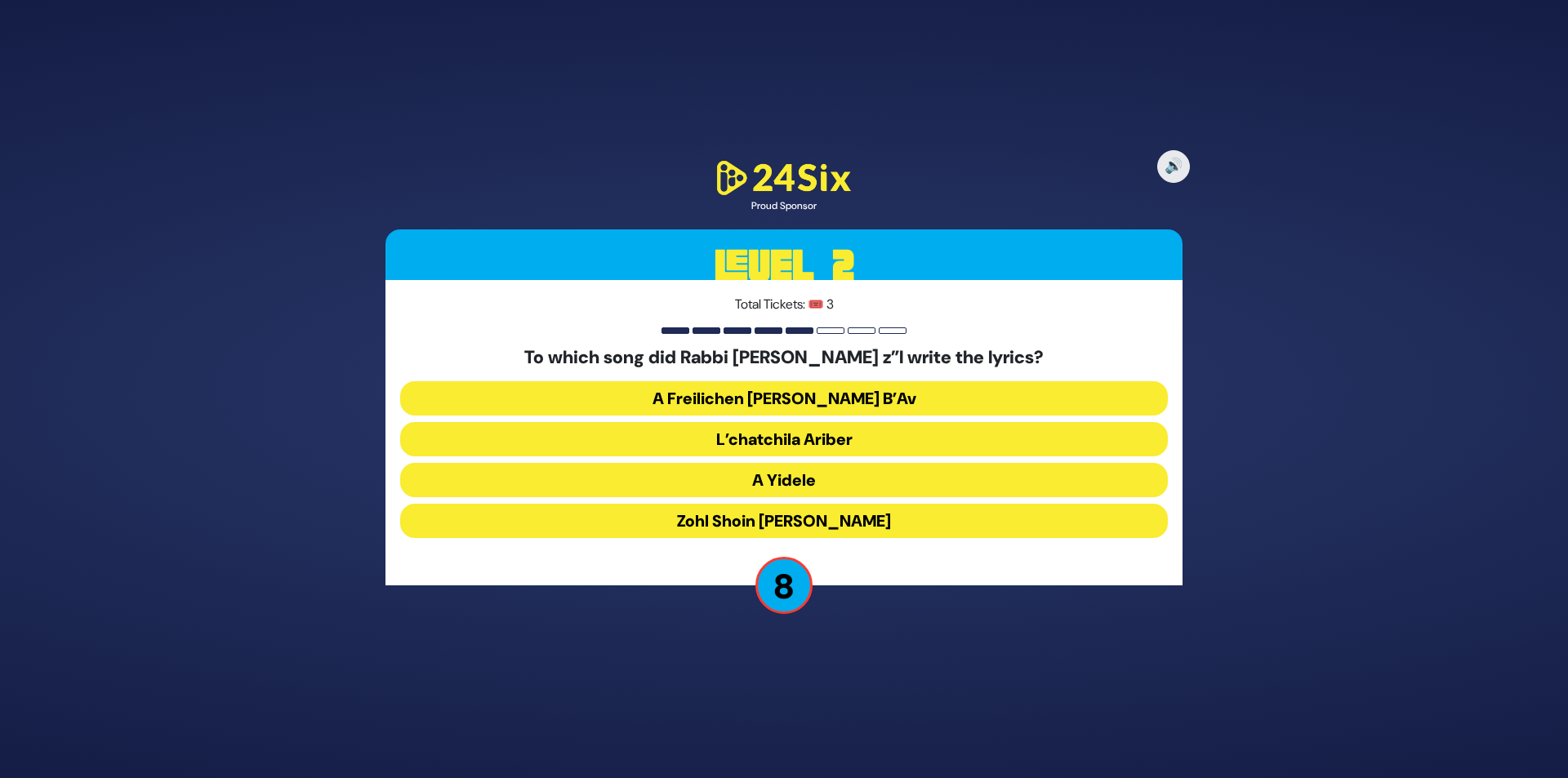
click at [786, 439] on button "L’chatchila Ariber" at bounding box center [784, 439] width 768 height 34
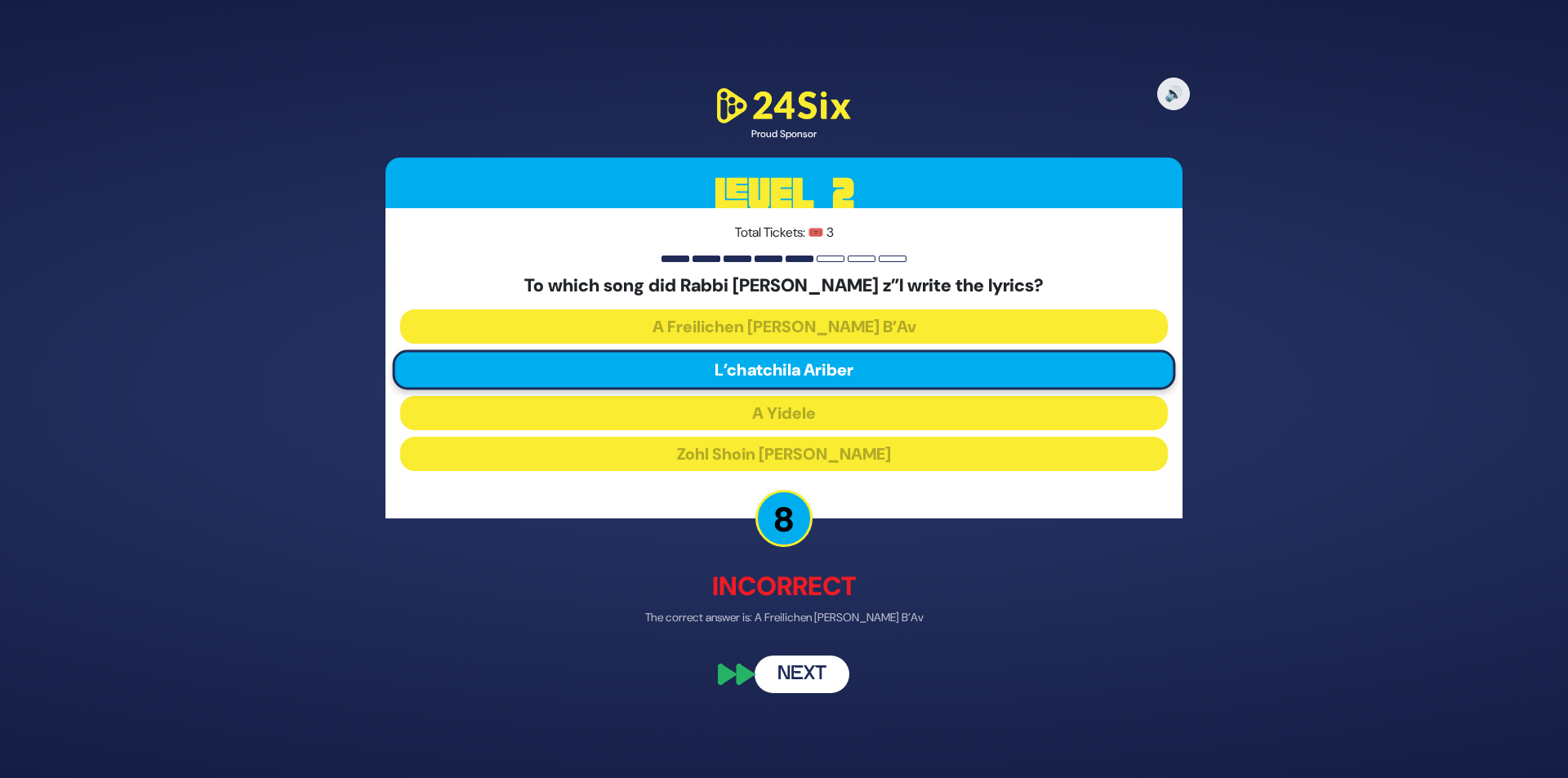
drag, startPoint x: 812, startPoint y: 666, endPoint x: 813, endPoint y: 652, distance: 14.0
click at [811, 660] on button "Next" at bounding box center [802, 674] width 95 height 38
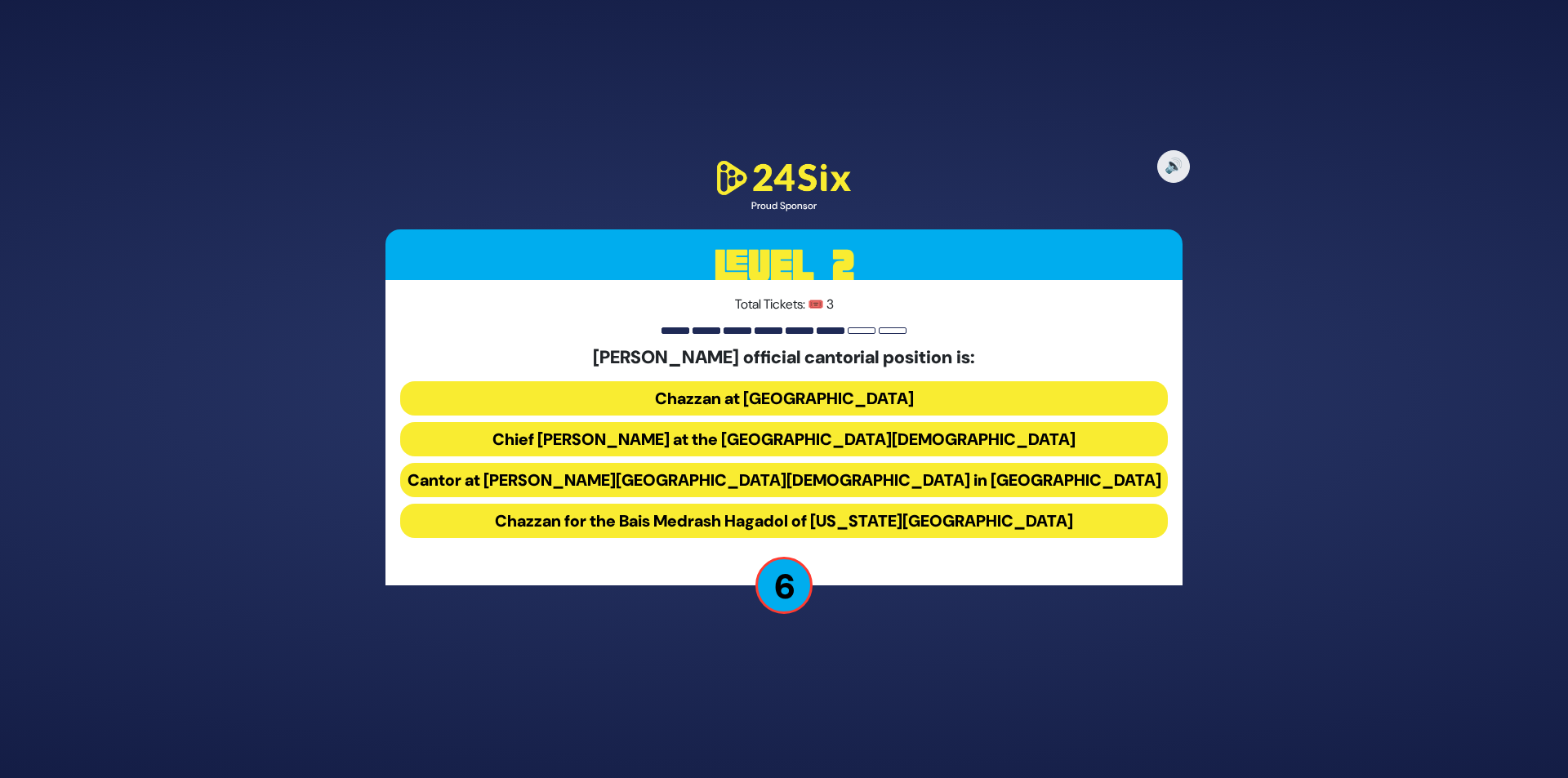
click at [882, 391] on button "Chazzan at Congregation Young Israel of Avenue J" at bounding box center [784, 398] width 768 height 34
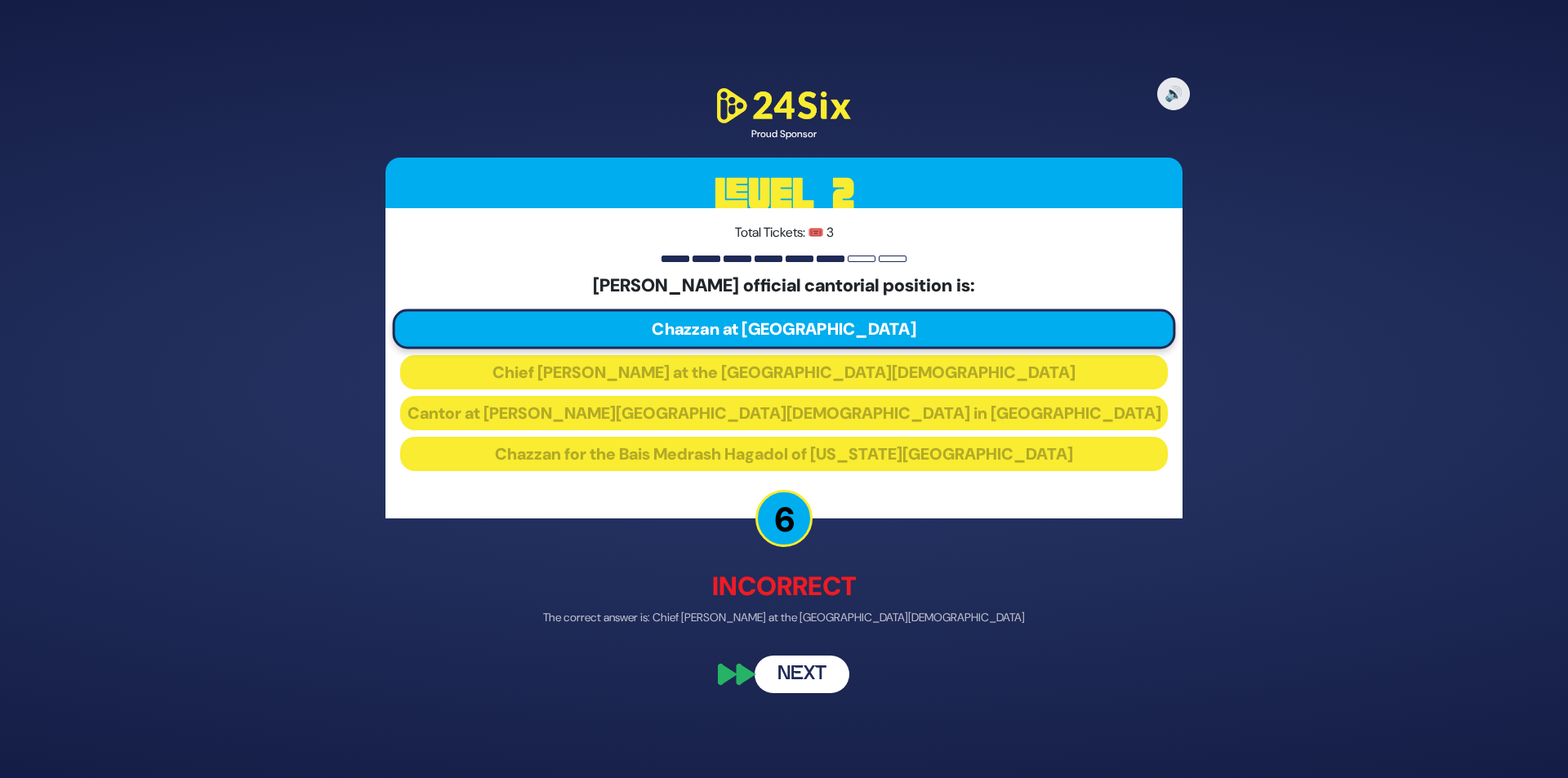
click at [798, 681] on button "Next" at bounding box center [802, 674] width 95 height 38
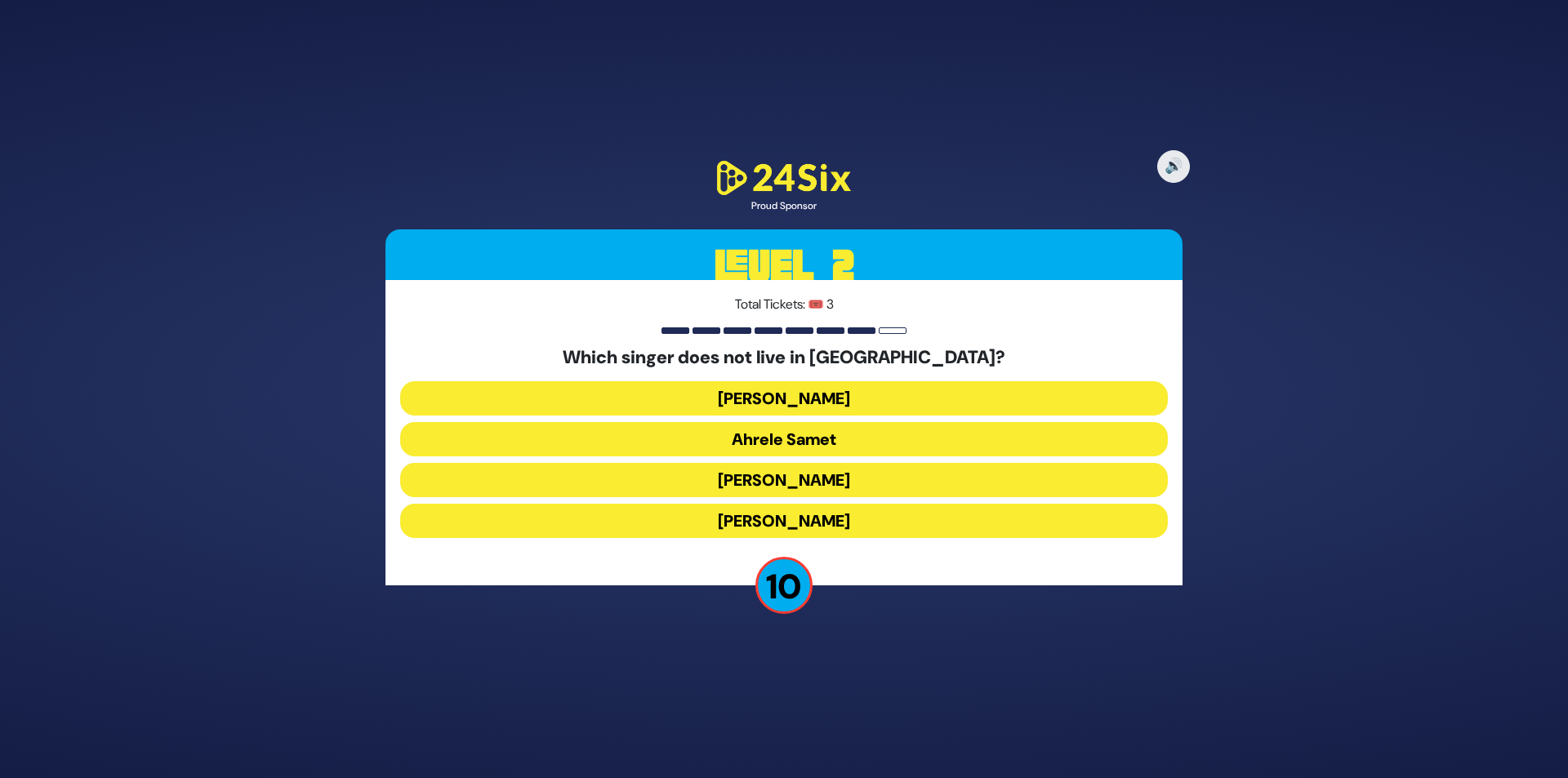
click at [818, 400] on button "Haim Israel" at bounding box center [784, 398] width 768 height 34
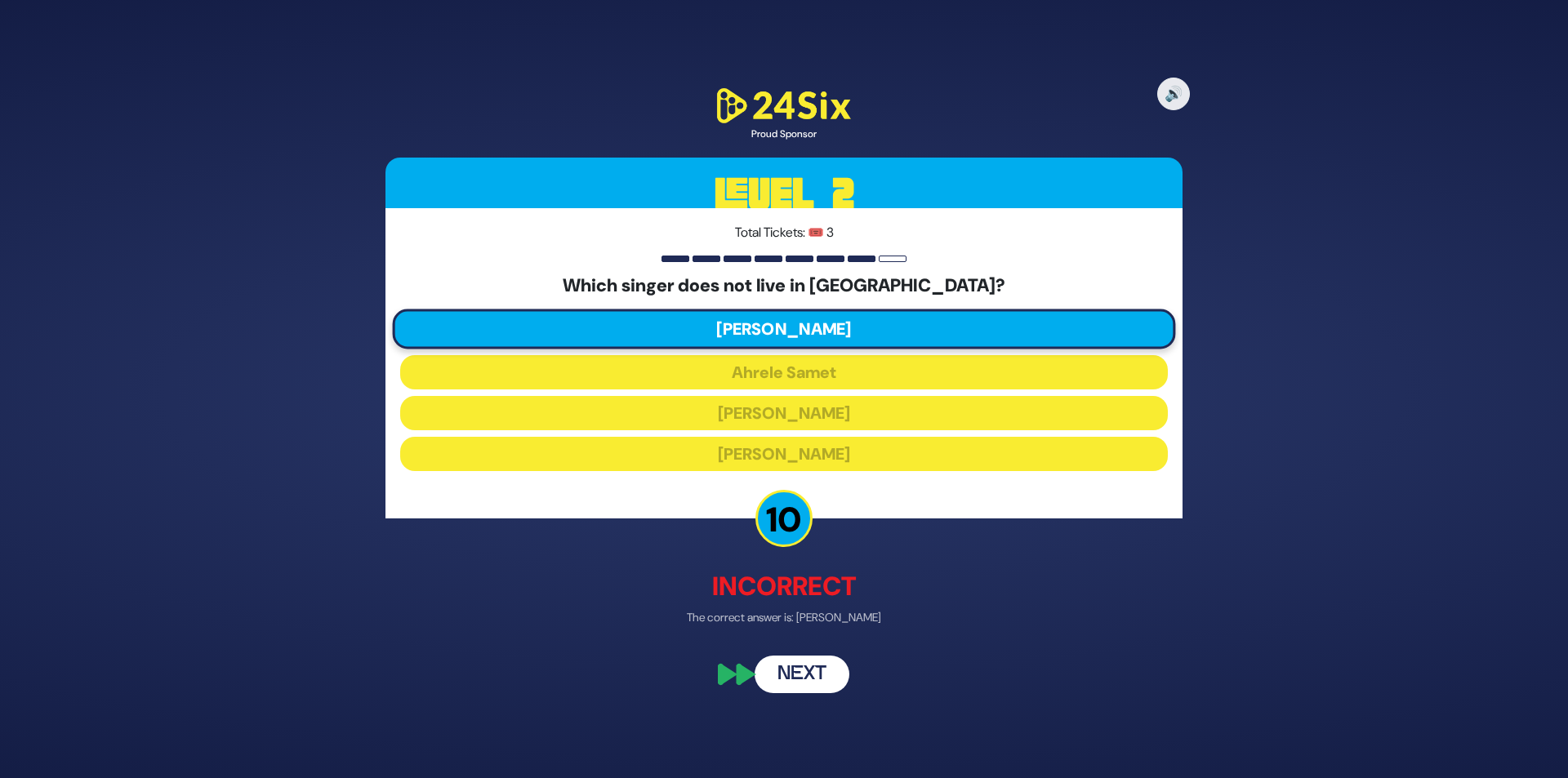
click at [811, 669] on button "Next" at bounding box center [802, 674] width 95 height 38
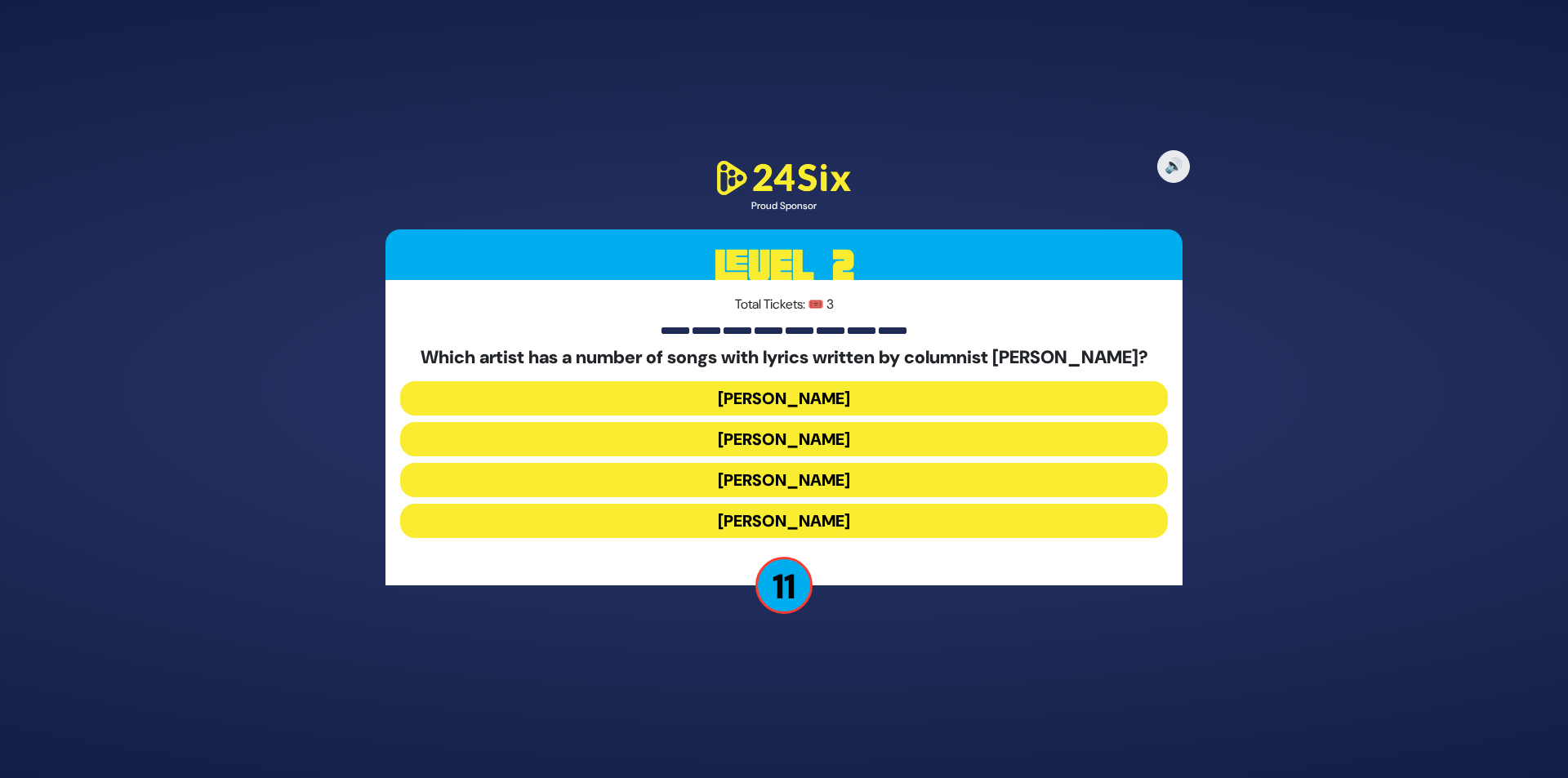
click at [801, 523] on button "[PERSON_NAME]" at bounding box center [784, 521] width 768 height 34
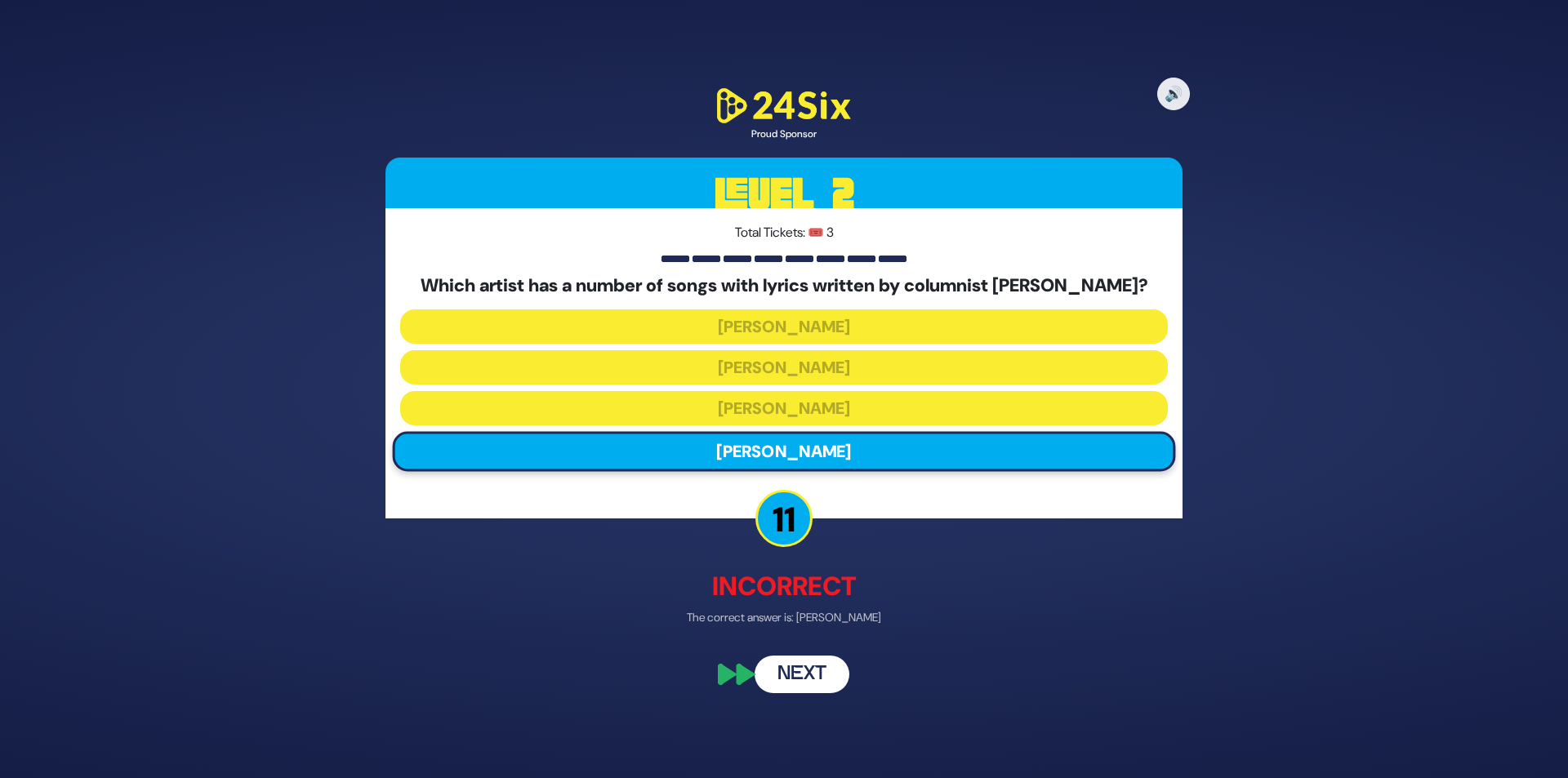
click at [816, 660] on button "Next" at bounding box center [802, 674] width 95 height 38
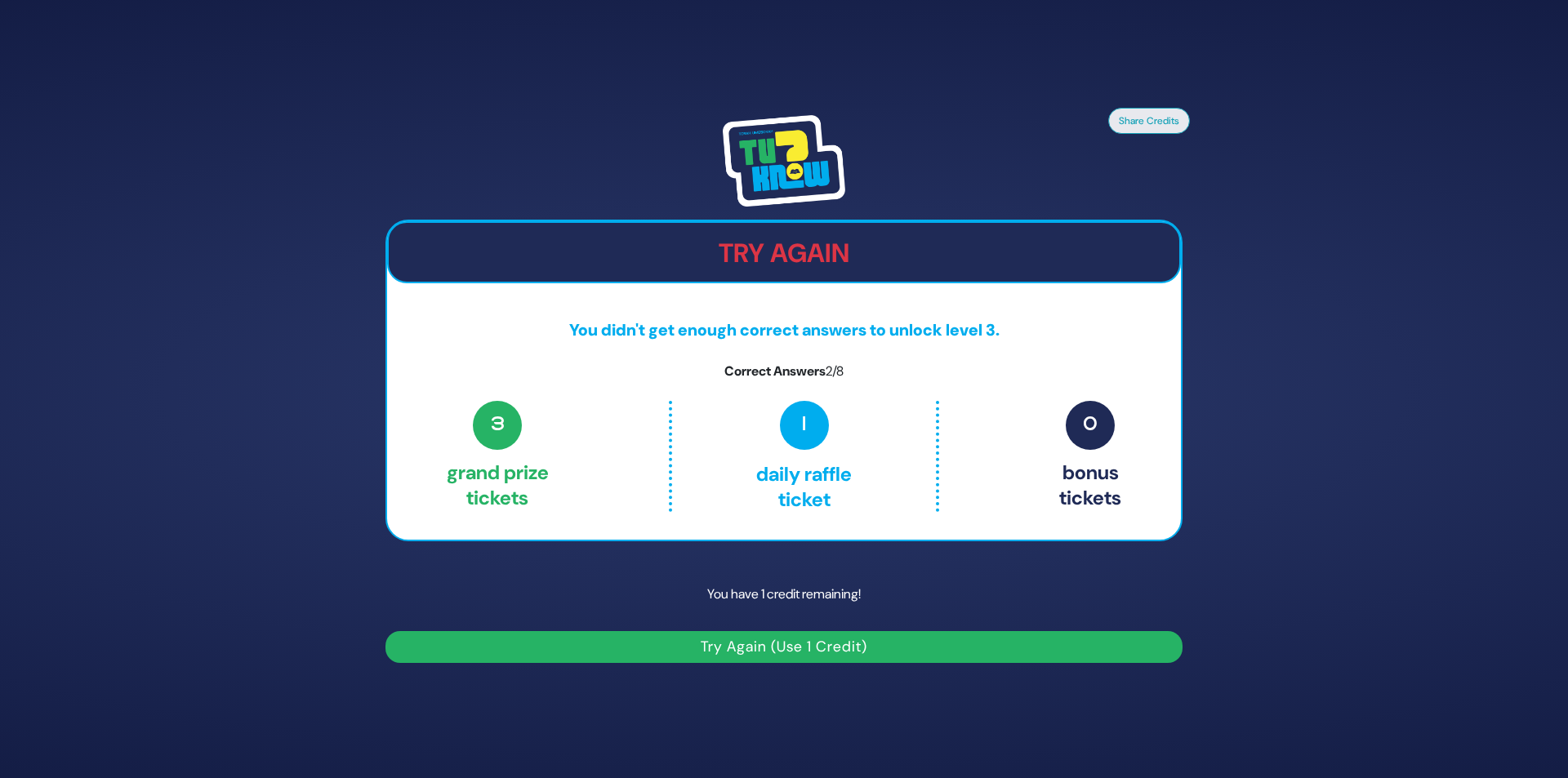
click at [808, 645] on button "Try Again (Use 1 Credit)" at bounding box center [784, 648] width 797 height 32
click at [788, 644] on button "Try Again (Use 1 Credit)" at bounding box center [784, 648] width 797 height 32
click at [728, 646] on button "Try Again (Use 1 Credit)" at bounding box center [784, 648] width 797 height 32
click at [909, 266] on h2 "Try Again" at bounding box center [784, 253] width 791 height 31
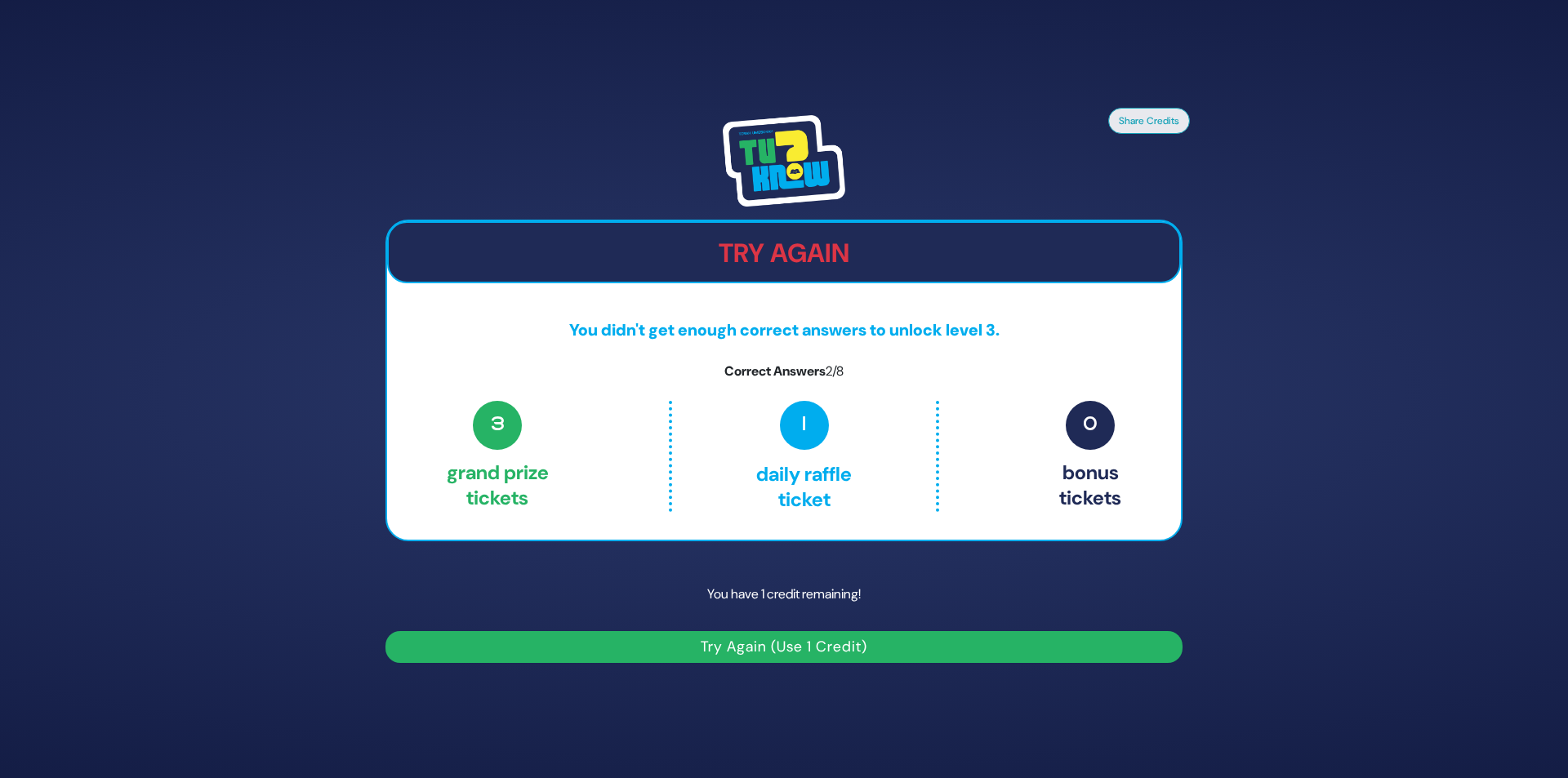
click at [795, 639] on button "Try Again (Use 1 Credit)" at bounding box center [784, 648] width 797 height 32
click at [799, 641] on button "Try Again (Use 1 Credit)" at bounding box center [784, 648] width 797 height 32
click at [925, 639] on button "Try Again (Use 1 Credit)" at bounding box center [784, 648] width 797 height 32
drag, startPoint x: 915, startPoint y: 640, endPoint x: 850, endPoint y: 654, distance: 66.5
click at [851, 654] on button "Try Again (Use 1 Credit)" at bounding box center [784, 648] width 797 height 32
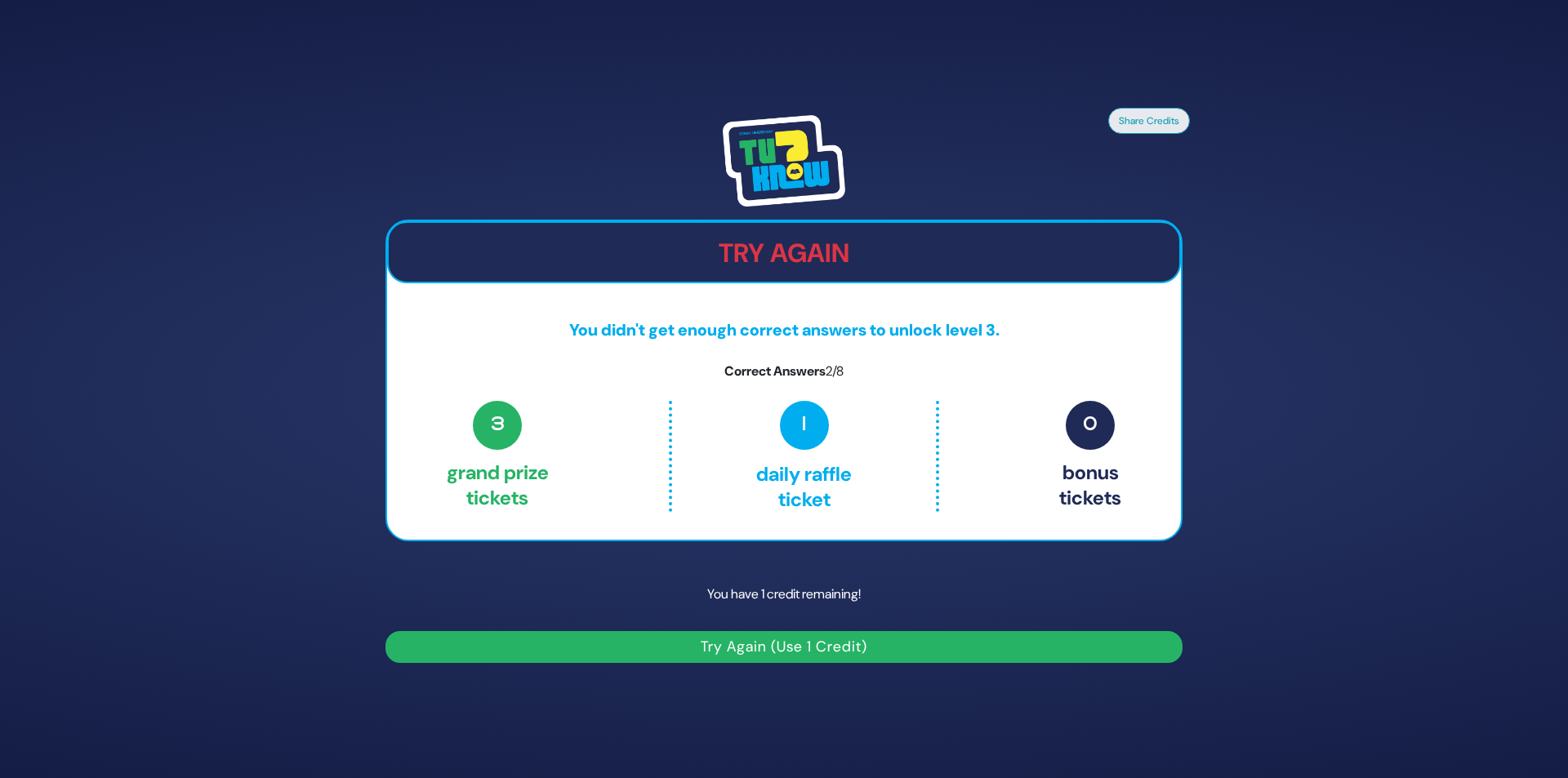
click at [850, 654] on button "Try Again (Use 1 Credit)" at bounding box center [784, 648] width 797 height 32
click at [855, 650] on button "Try Again (Use 1 Credit)" at bounding box center [784, 648] width 797 height 32
click at [772, 647] on button "Try Again (Use 1 Credit)" at bounding box center [784, 648] width 797 height 32
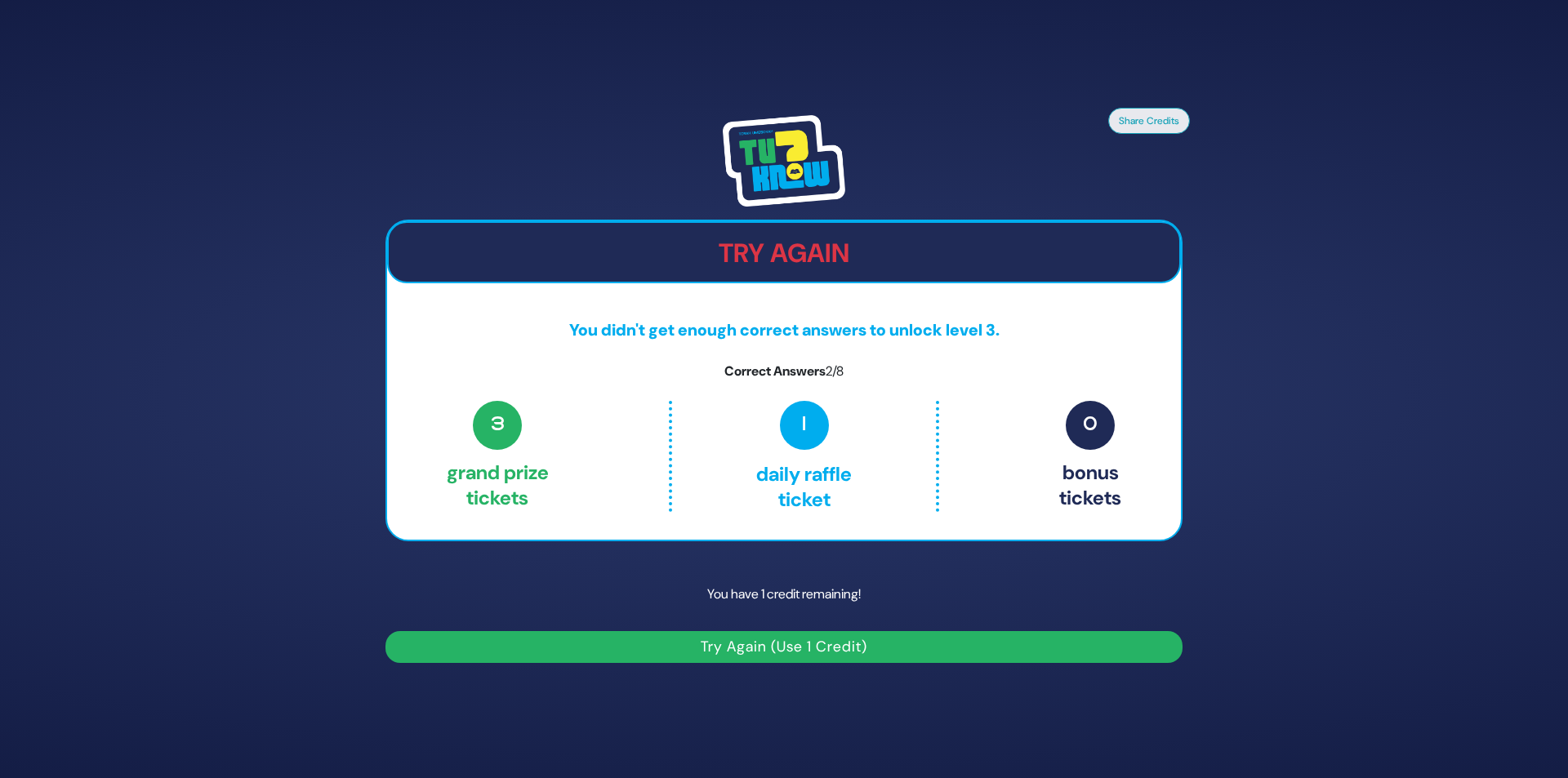
click at [839, 362] on p "Correct Answers 2/8" at bounding box center [784, 372] width 794 height 20
click at [840, 340] on p "You didn't get enough correct answers to unlock level 3." at bounding box center [784, 330] width 794 height 25
click at [846, 331] on p "You didn't get enough correct answers to unlock level 3." at bounding box center [784, 330] width 794 height 25
click at [855, 278] on div "Try Again You didn't get enough correct answers to unlock level 3. Correct Answ…" at bounding box center [784, 382] width 797 height 323
click at [832, 218] on div "Share Credits Try Again You didn't get enough correct answers to unlock level 3…" at bounding box center [784, 389] width 837 height 588
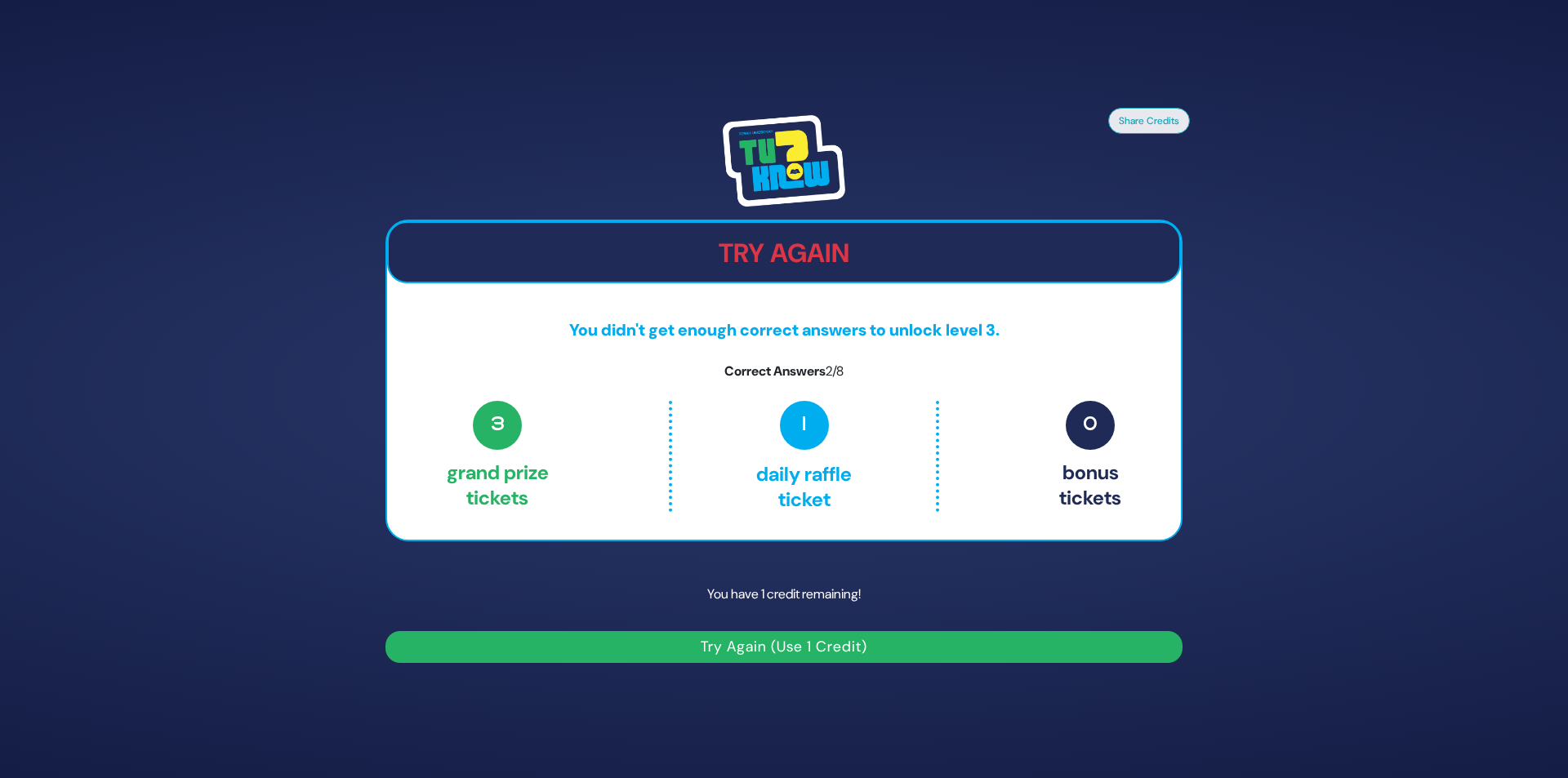
click at [796, 234] on div "Try Again" at bounding box center [784, 252] width 794 height 62
click at [789, 241] on h2 "Try Again" at bounding box center [784, 253] width 791 height 31
click at [736, 257] on h2 "Try Again" at bounding box center [784, 253] width 791 height 31
drag, startPoint x: 736, startPoint y: 257, endPoint x: 755, endPoint y: 290, distance: 38.1
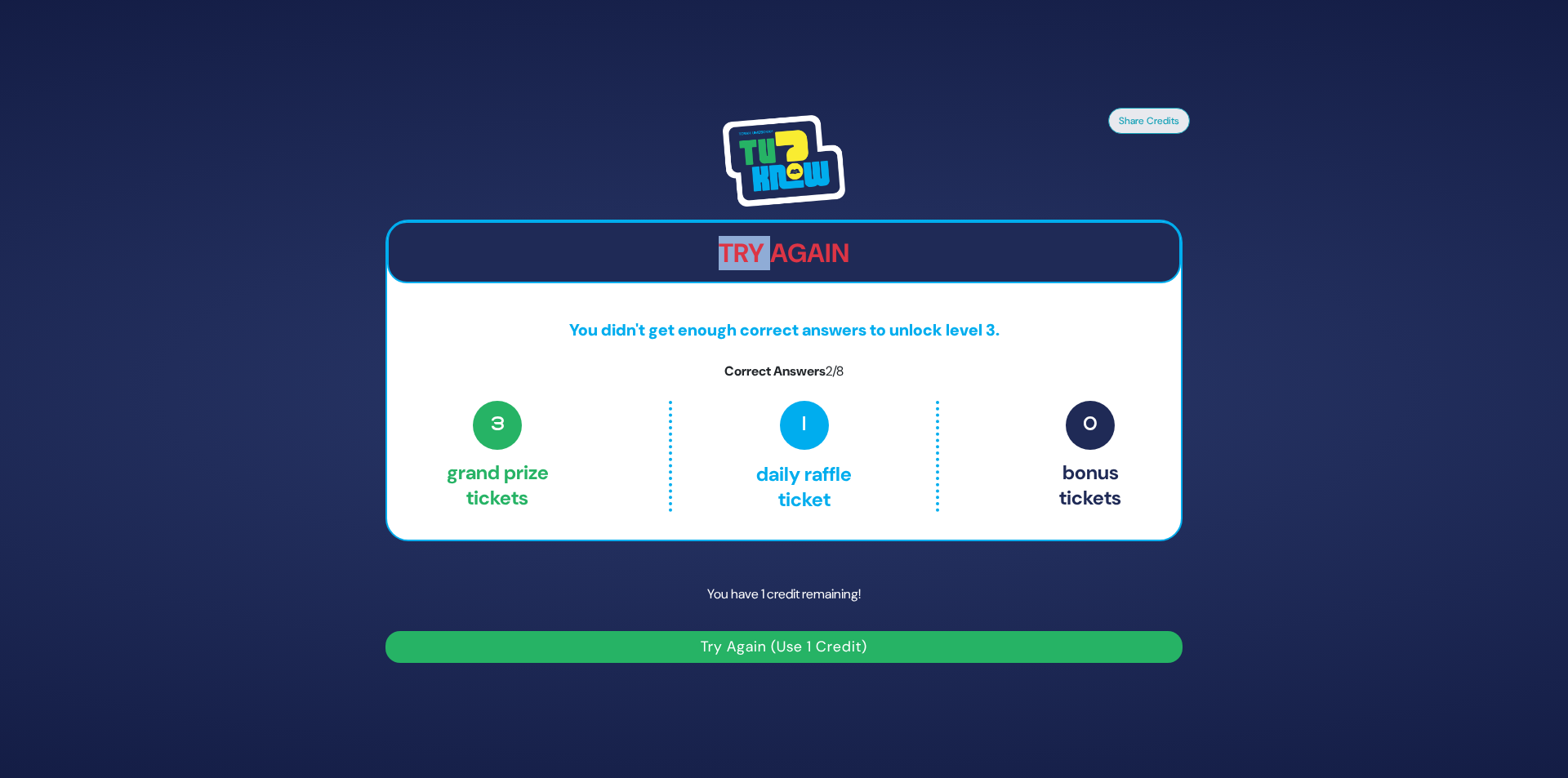
click at [742, 270] on div "Try Again" at bounding box center [784, 252] width 794 height 62
click at [792, 636] on button "Try Again (Use 1 Credit)" at bounding box center [784, 648] width 797 height 32
click at [735, 642] on button "Try Again (Use 1 Credit)" at bounding box center [784, 648] width 797 height 32
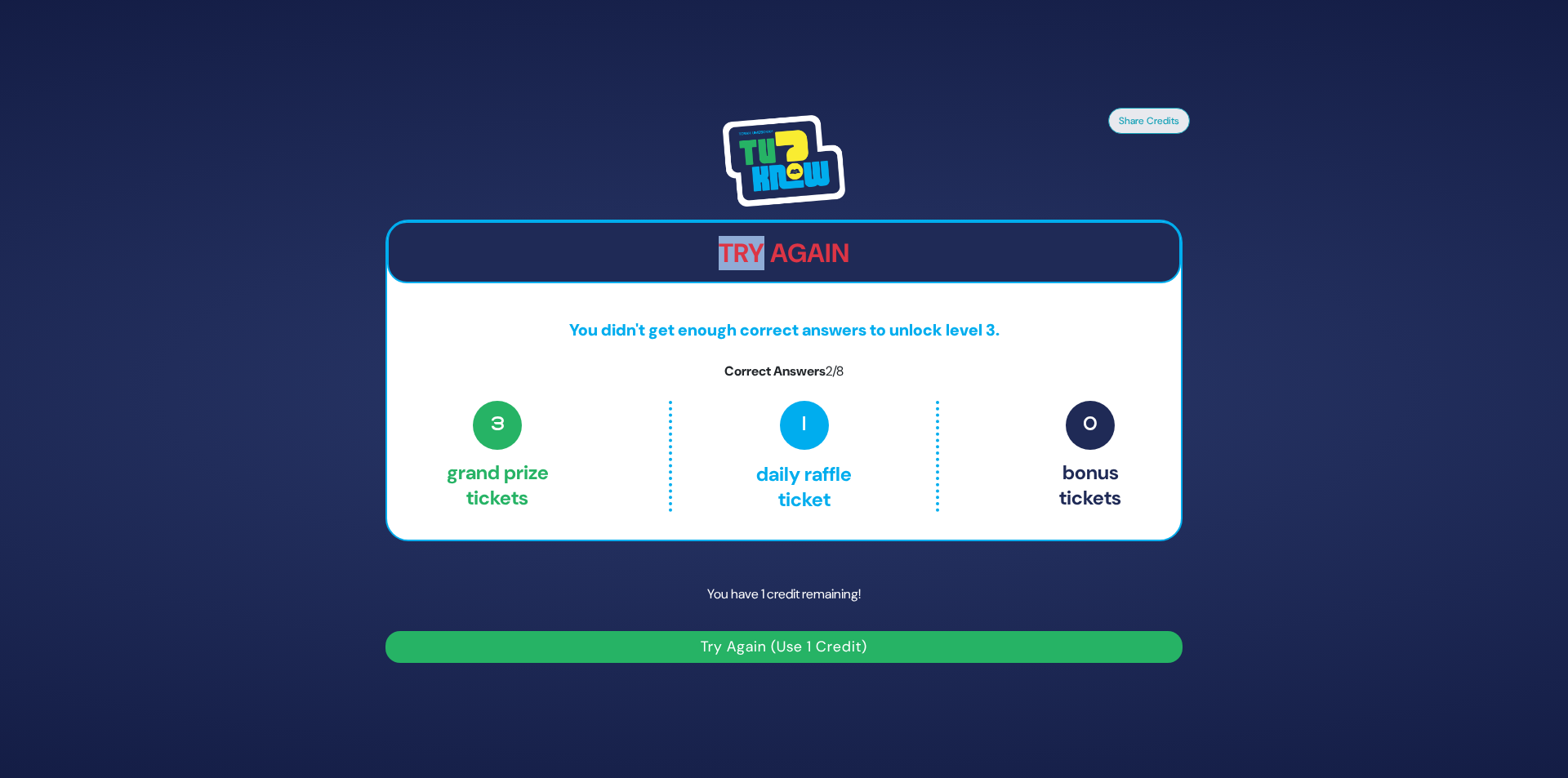
click at [735, 642] on button "Try Again (Use 1 Credit)" at bounding box center [784, 648] width 797 height 32
click at [386, 632] on button "Try Again (Use 1 Credit)" at bounding box center [784, 648] width 797 height 32
click at [809, 655] on button "Try Again (Use 1 Credit)" at bounding box center [784, 648] width 797 height 32
click at [789, 642] on button "Try Again (Use 1 Credit)" at bounding box center [784, 648] width 797 height 32
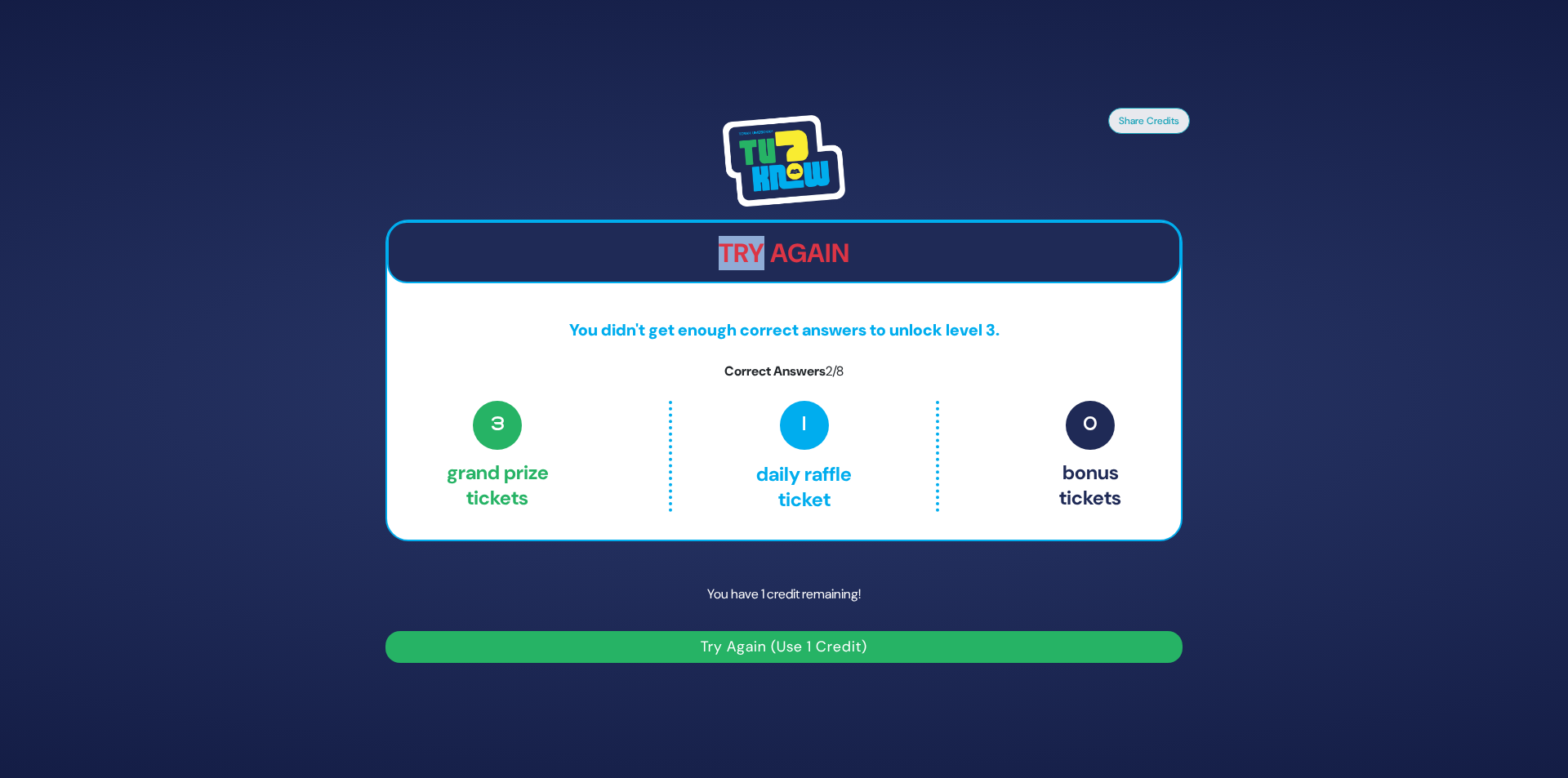
click at [789, 642] on button "Try Again (Use 1 Credit)" at bounding box center [784, 648] width 797 height 32
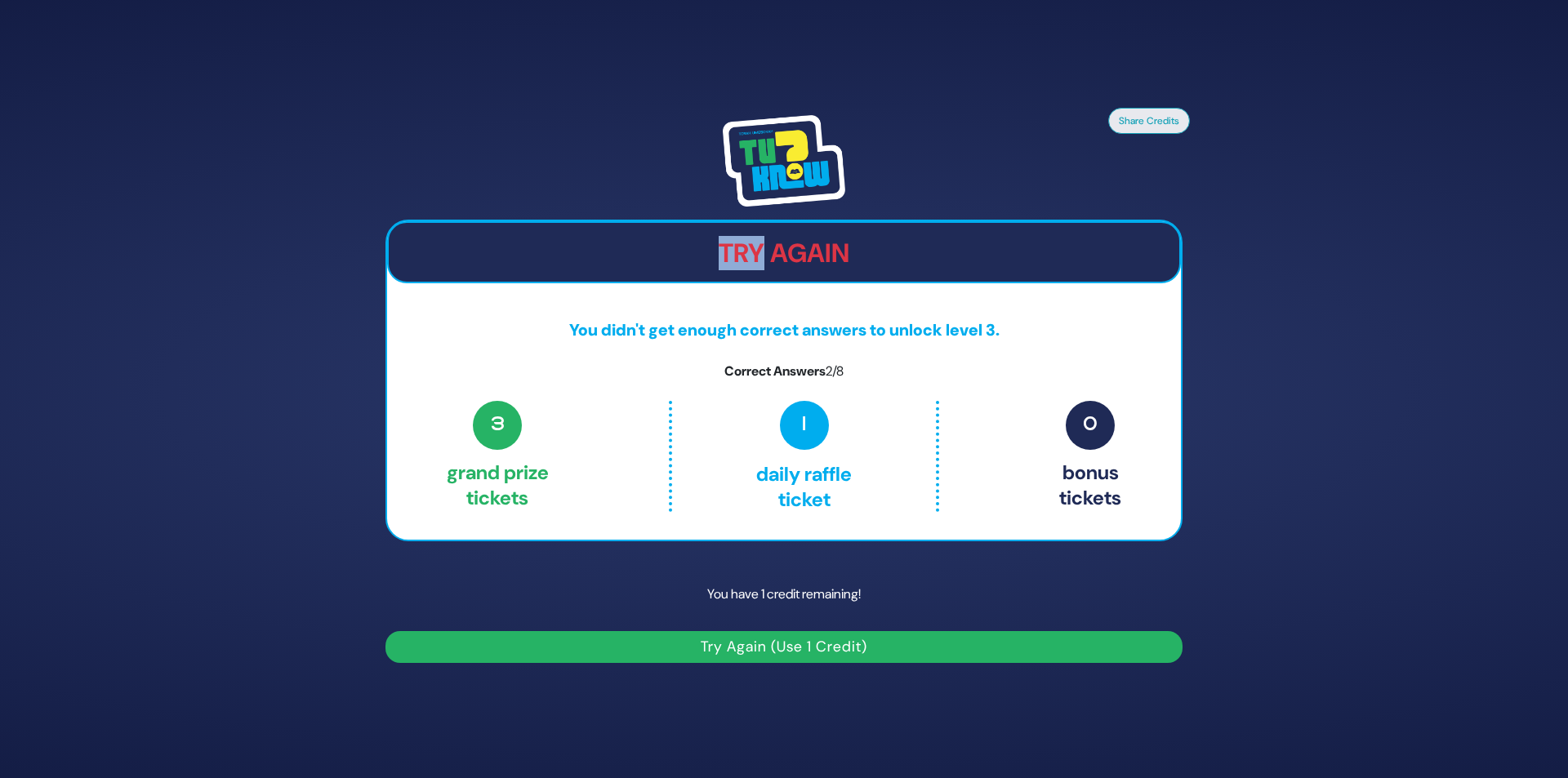
click at [789, 642] on button "Try Again (Use 1 Credit)" at bounding box center [784, 648] width 797 height 32
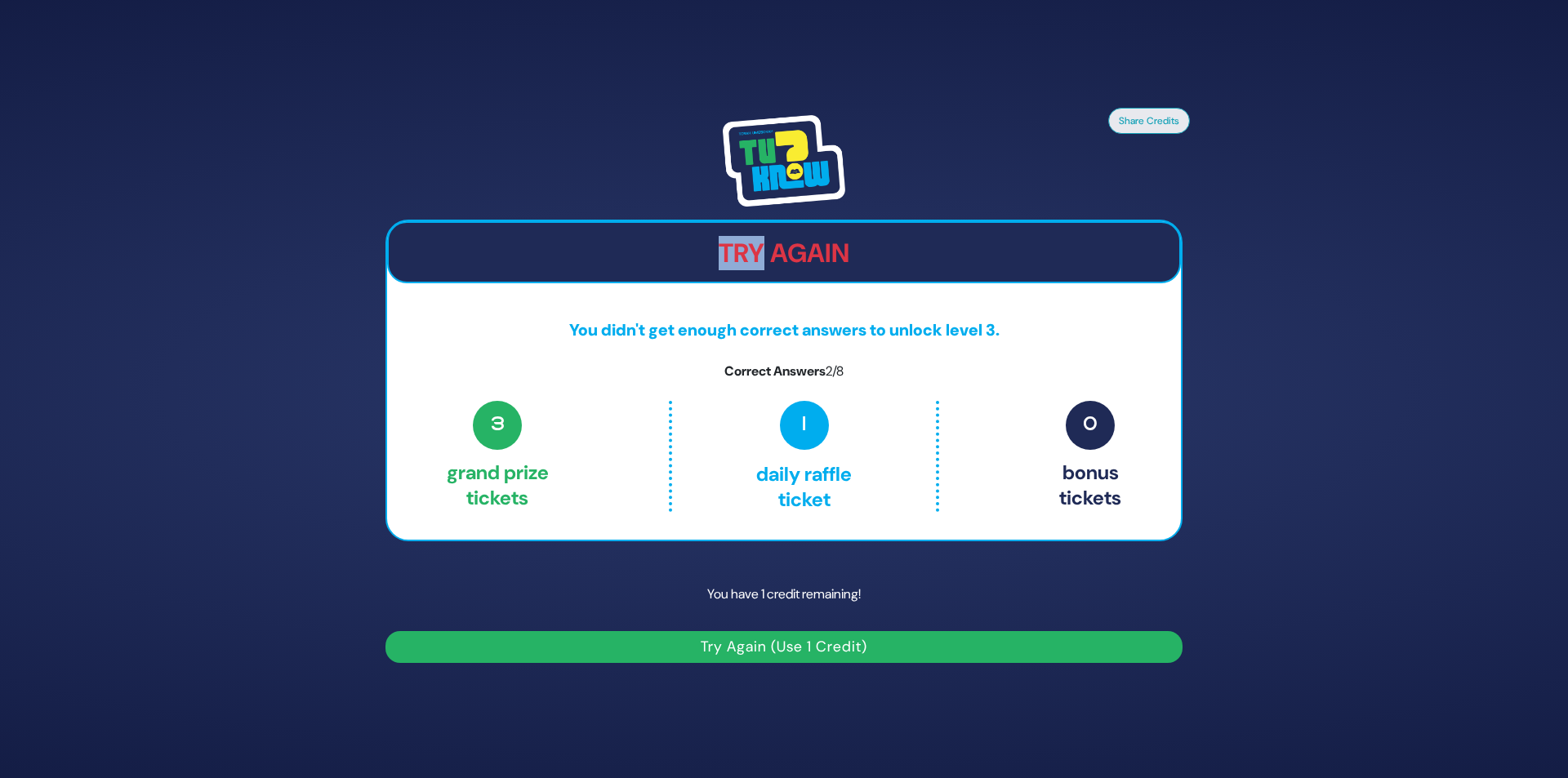
click at [767, 250] on h2 "Try Again" at bounding box center [784, 253] width 791 height 31
click at [783, 252] on h2 "Try Again" at bounding box center [784, 253] width 791 height 31
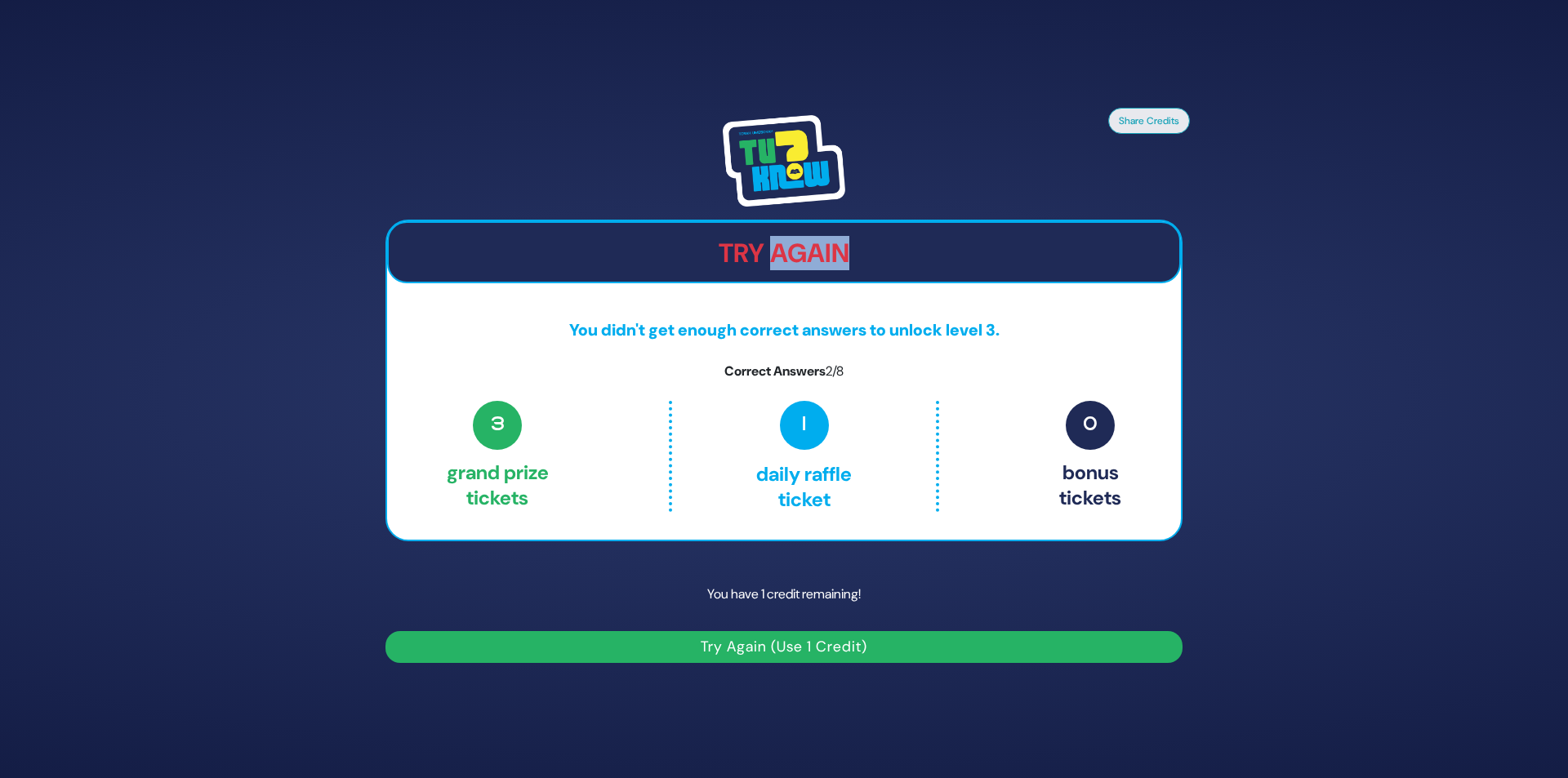
click at [764, 650] on button "Try Again (Use 1 Credit)" at bounding box center [784, 648] width 797 height 32
click at [781, 641] on button "Try Again (Use 1 Credit)" at bounding box center [784, 648] width 797 height 32
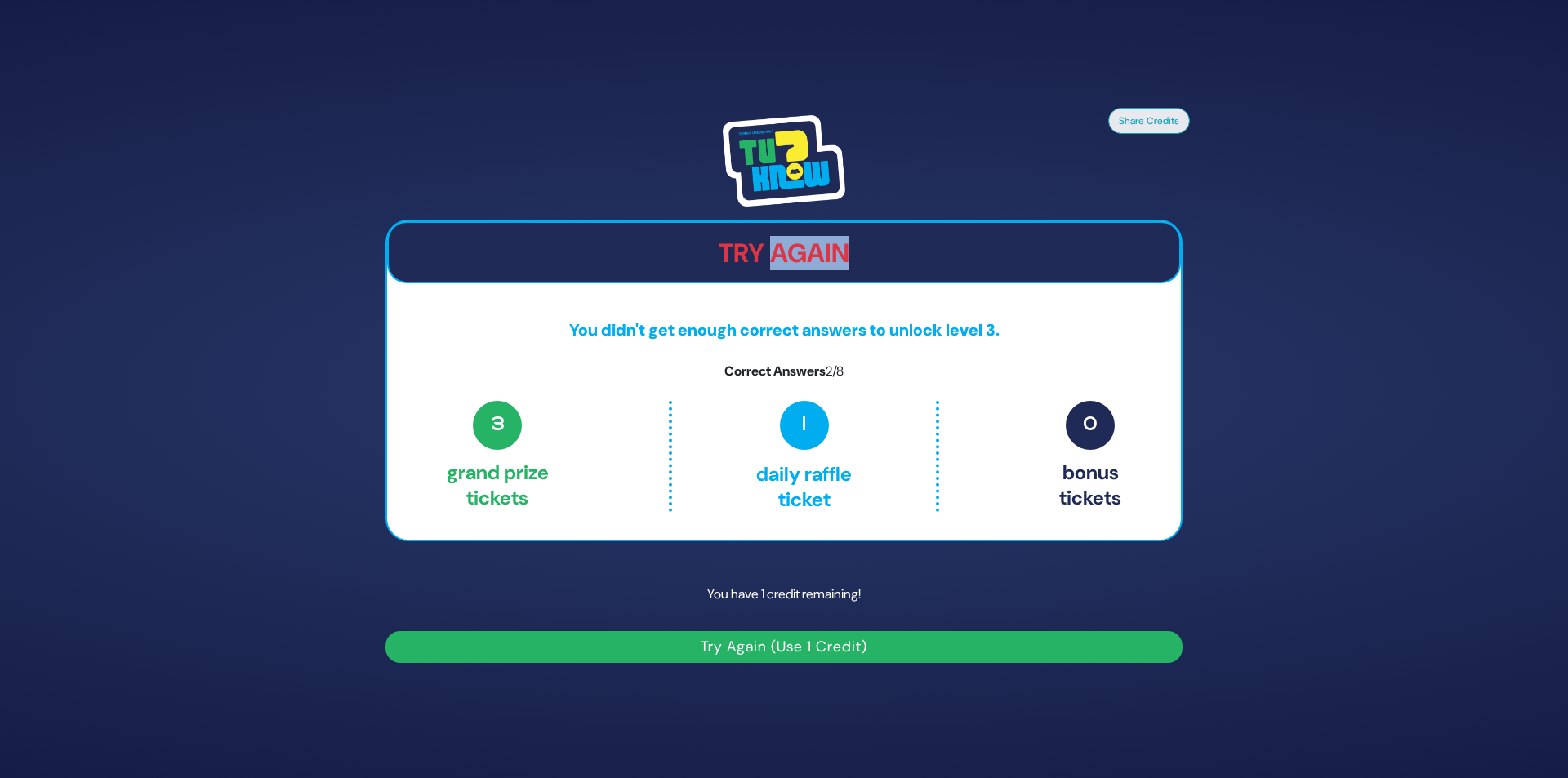
click at [781, 641] on button "Try Again (Use 1 Credit)" at bounding box center [784, 648] width 797 height 32
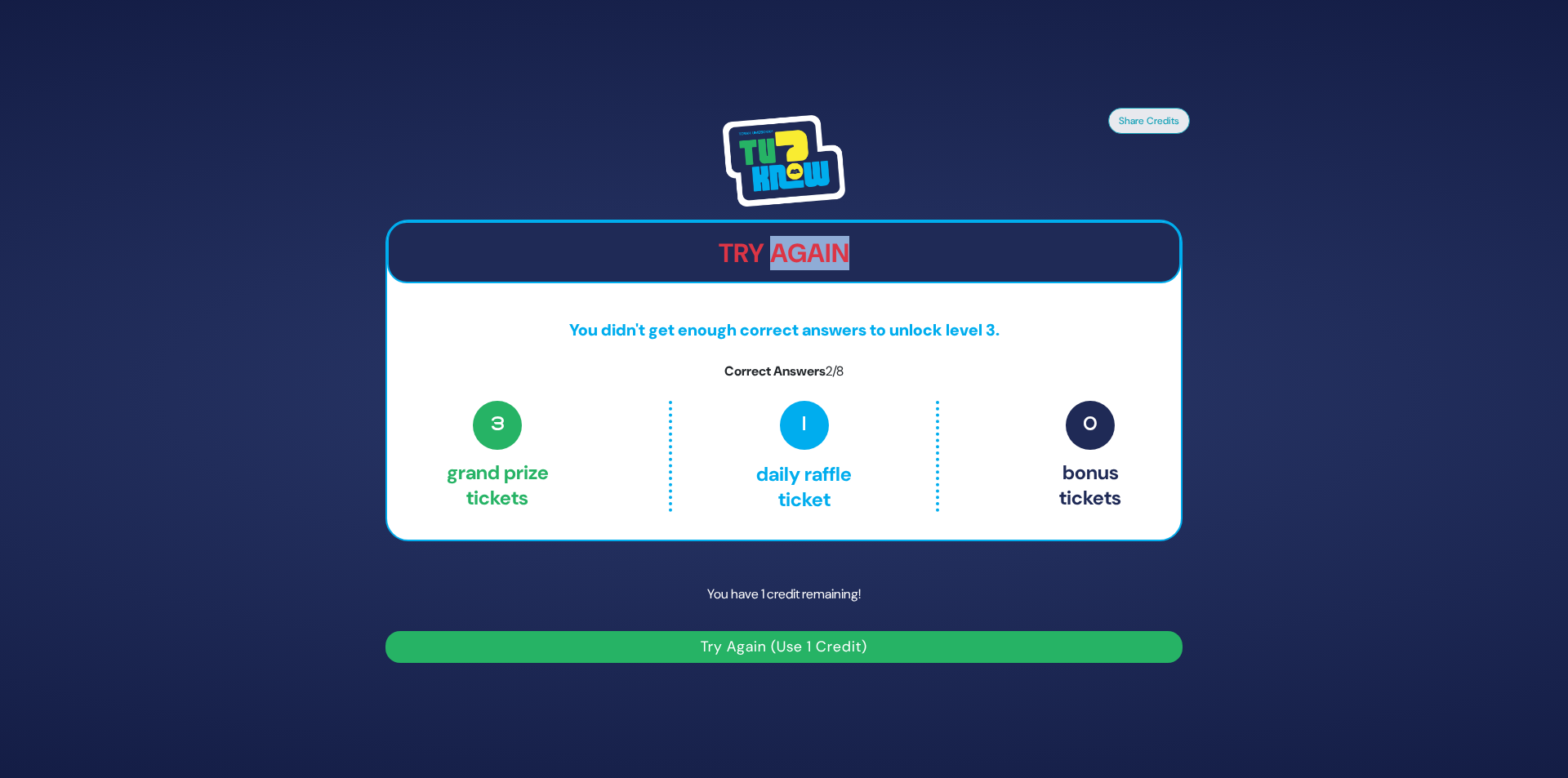
click at [781, 641] on button "Try Again (Use 1 Credit)" at bounding box center [784, 648] width 797 height 32
drag, startPoint x: 810, startPoint y: 638, endPoint x: 754, endPoint y: 646, distance: 56.6
click at [754, 646] on button "Try Again (Use 1 Credit)" at bounding box center [784, 648] width 797 height 32
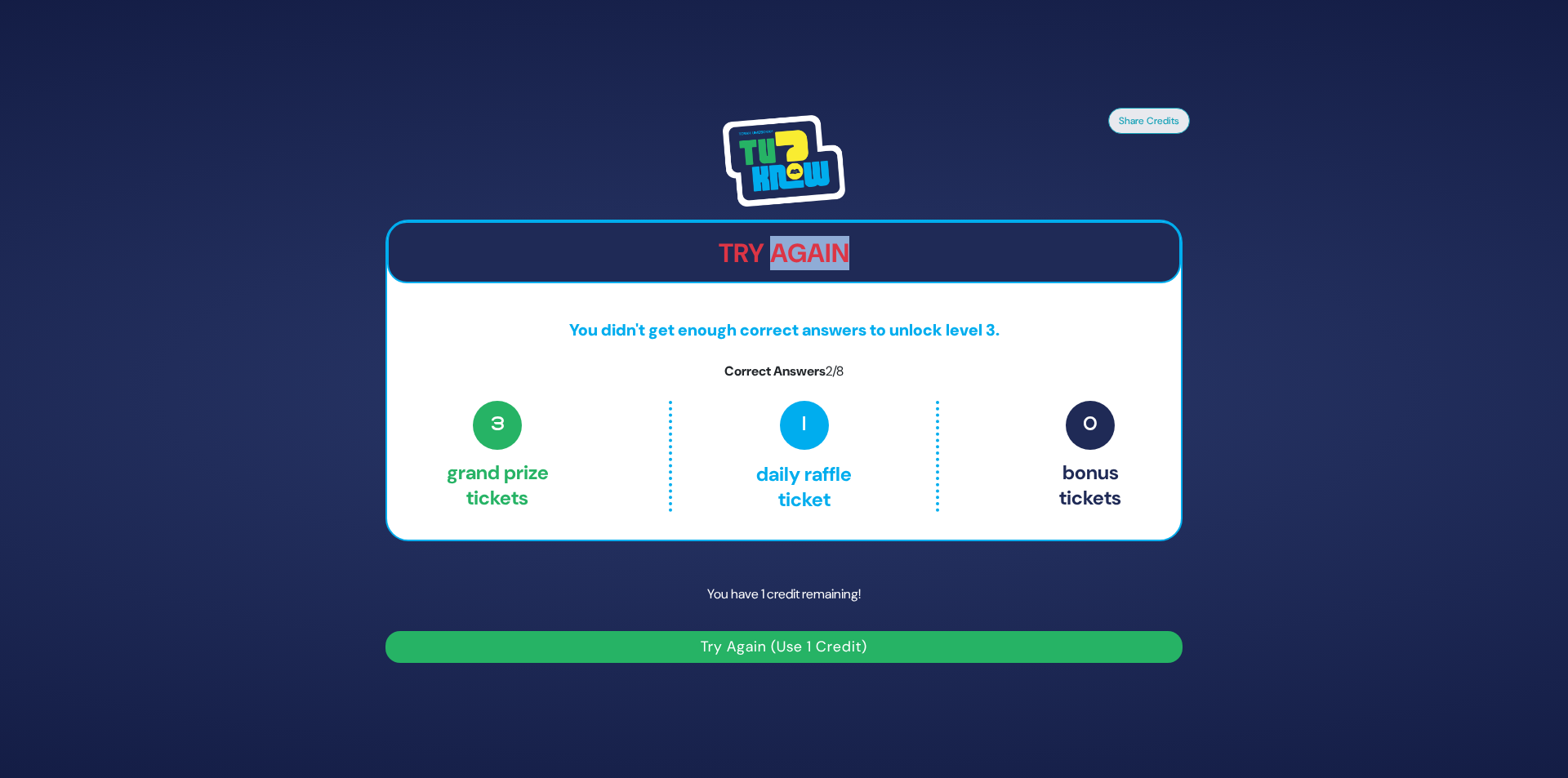
click at [386, 632] on button "Try Again (Use 1 Credit)" at bounding box center [784, 648] width 797 height 32
drag, startPoint x: 806, startPoint y: 427, endPoint x: 805, endPoint y: 450, distance: 23.0
click at [804, 428] on span "1" at bounding box center [804, 425] width 49 height 49
click at [518, 428] on span "3" at bounding box center [497, 425] width 49 height 49
drag, startPoint x: 523, startPoint y: 430, endPoint x: 816, endPoint y: 433, distance: 293.0
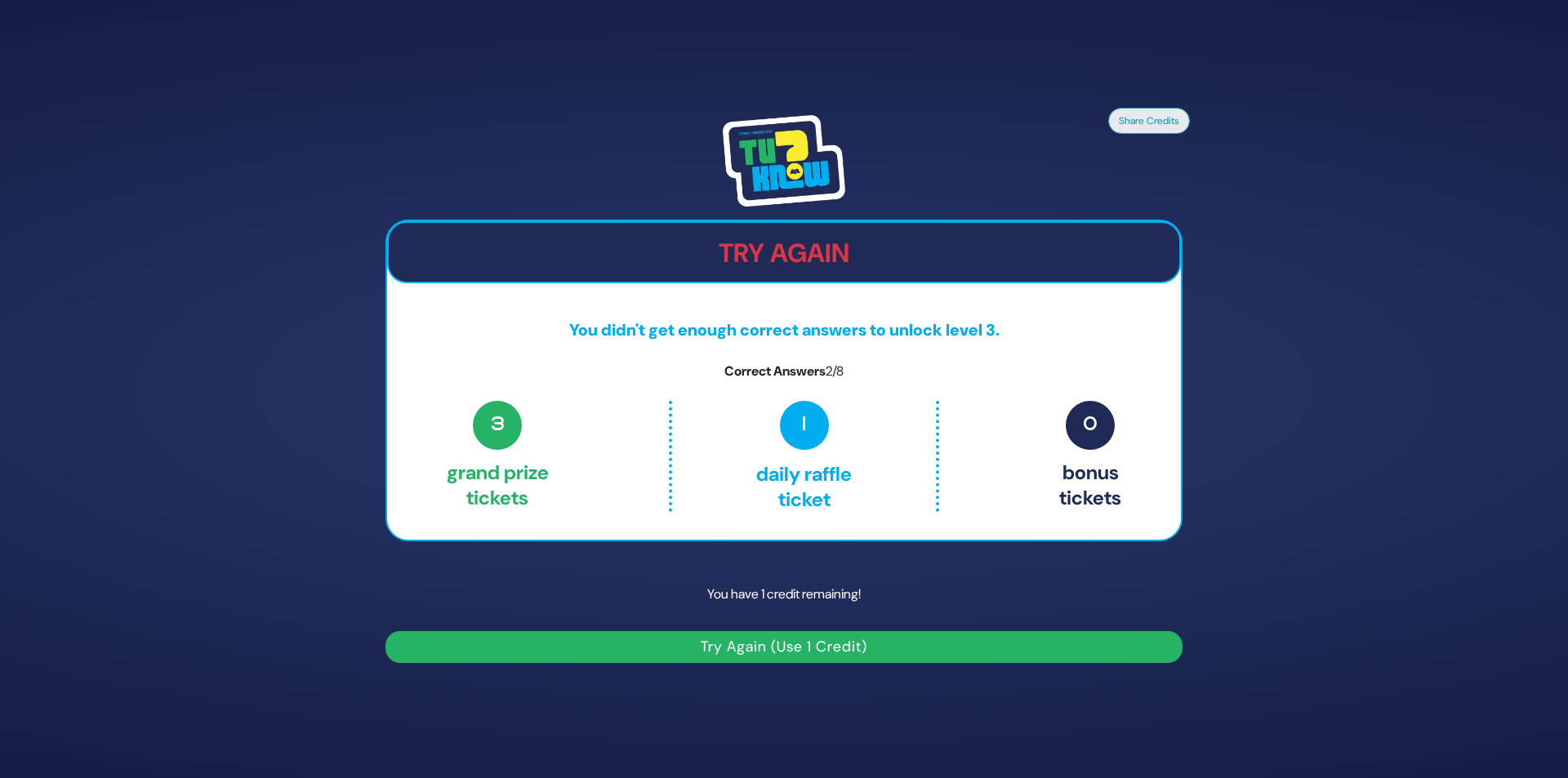
click at [663, 430] on div "3 Grand Prize tickets 1 Daily Raffle ticket 0 Bonus tickets" at bounding box center [784, 457] width 674 height 112
drag, startPoint x: 846, startPoint y: 434, endPoint x: 914, endPoint y: 428, distance: 68.3
click at [904, 435] on div "1 Daily Raffle ticket" at bounding box center [804, 457] width 270 height 112
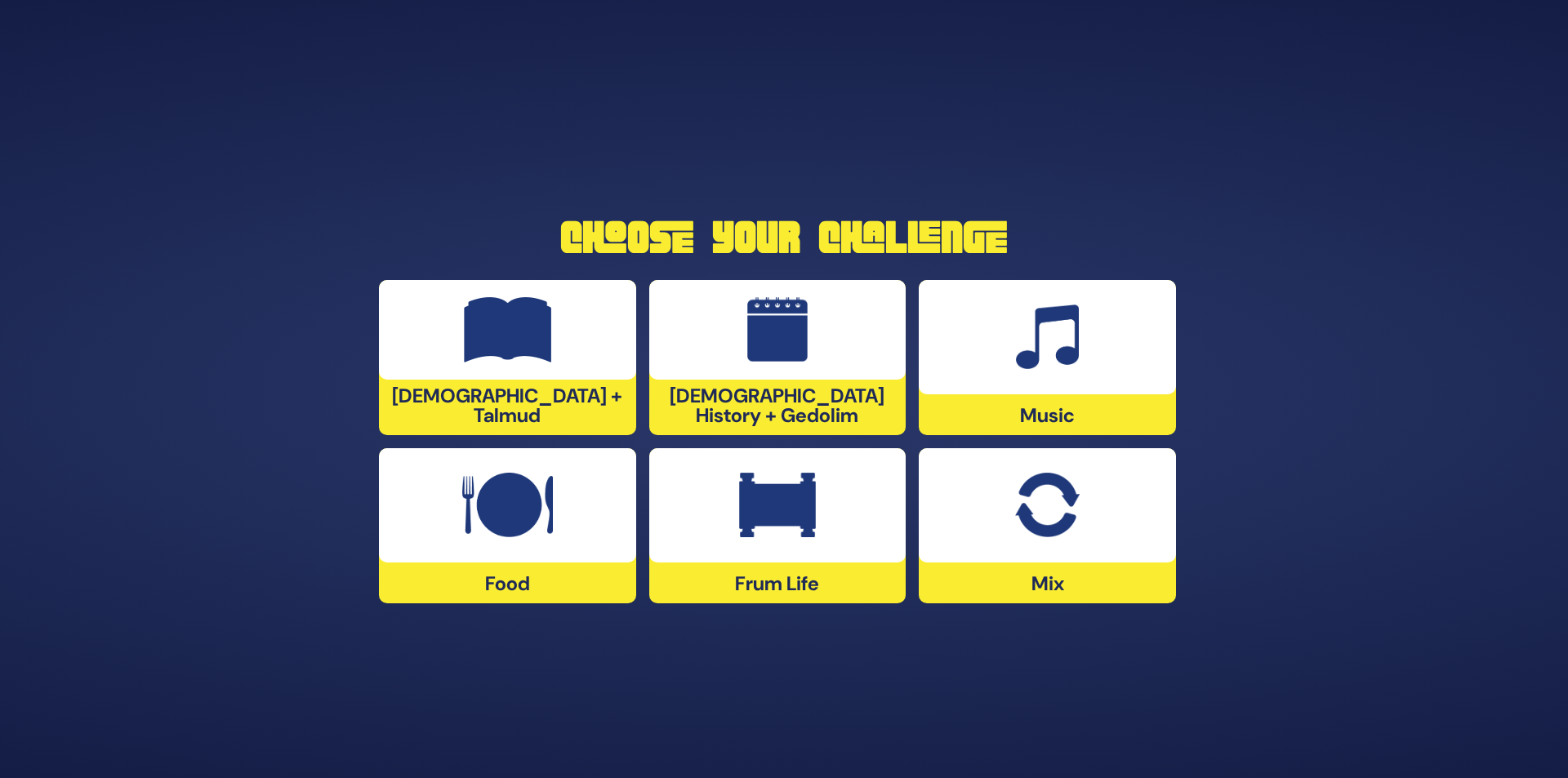
click at [1050, 374] on div at bounding box center [1047, 337] width 257 height 115
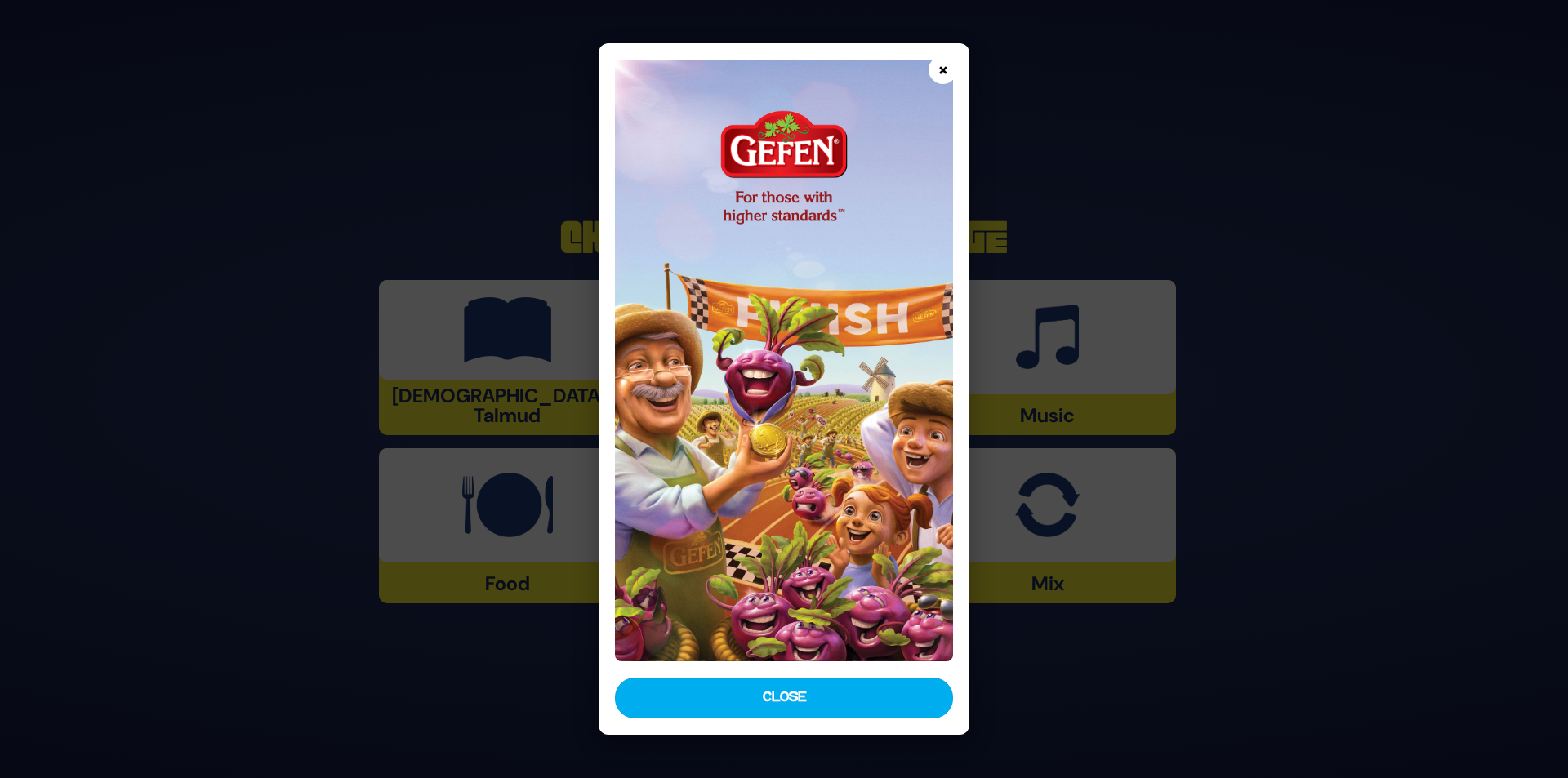
click at [943, 74] on button "×" at bounding box center [942, 70] width 29 height 29
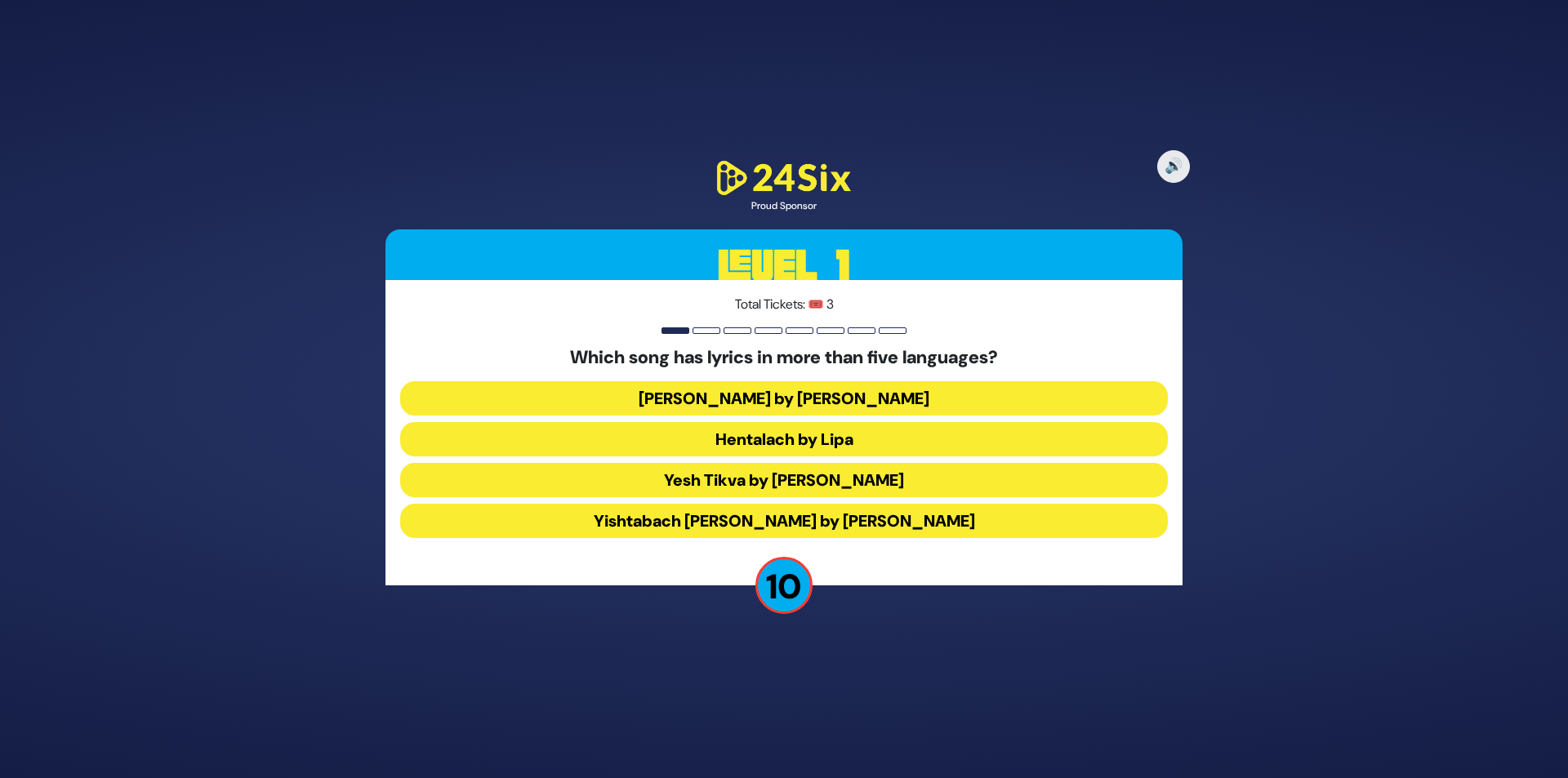
click at [802, 442] on button "Hentalach by Lipa" at bounding box center [784, 439] width 768 height 34
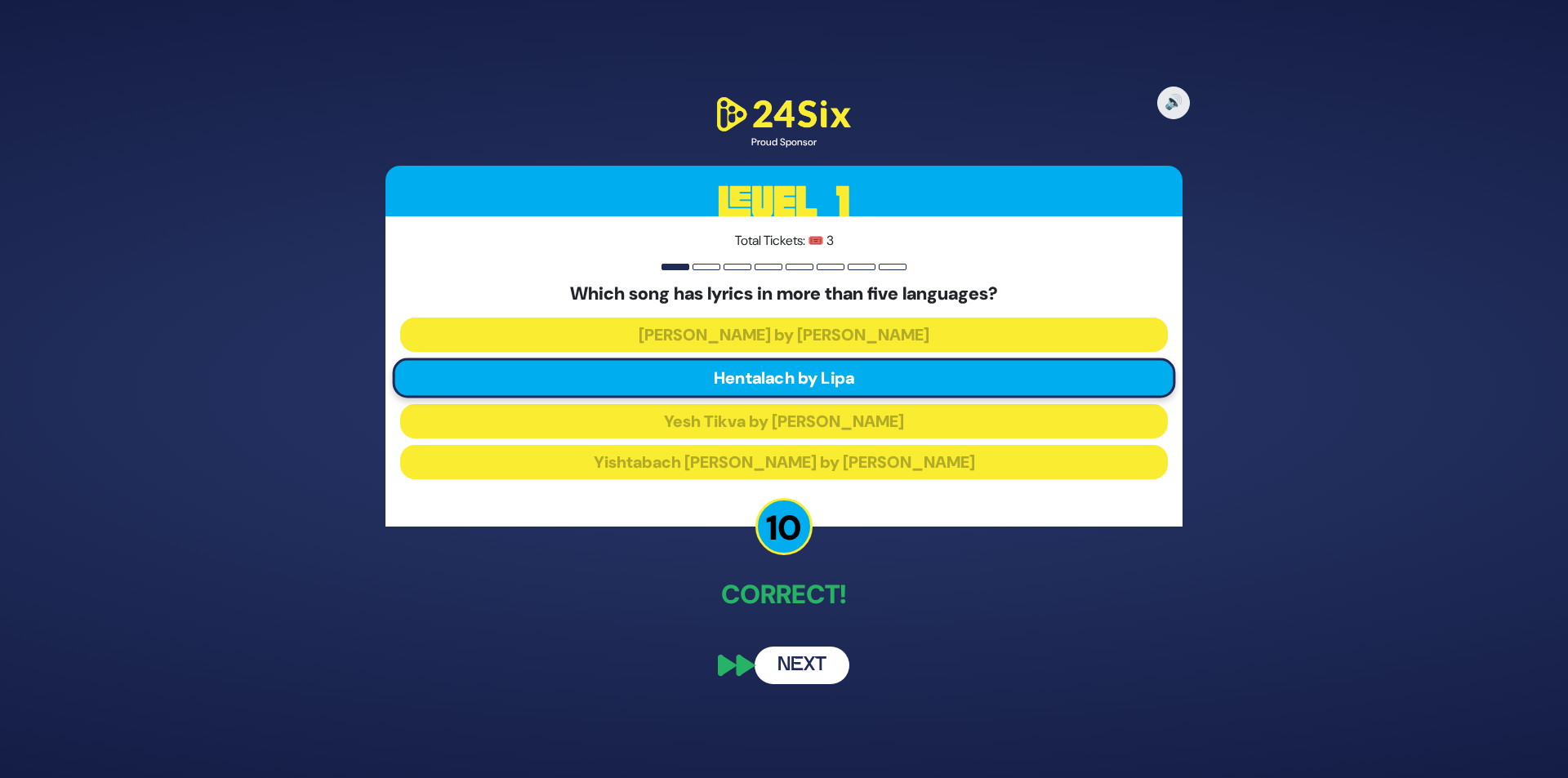
click at [806, 666] on button "Next" at bounding box center [802, 665] width 95 height 38
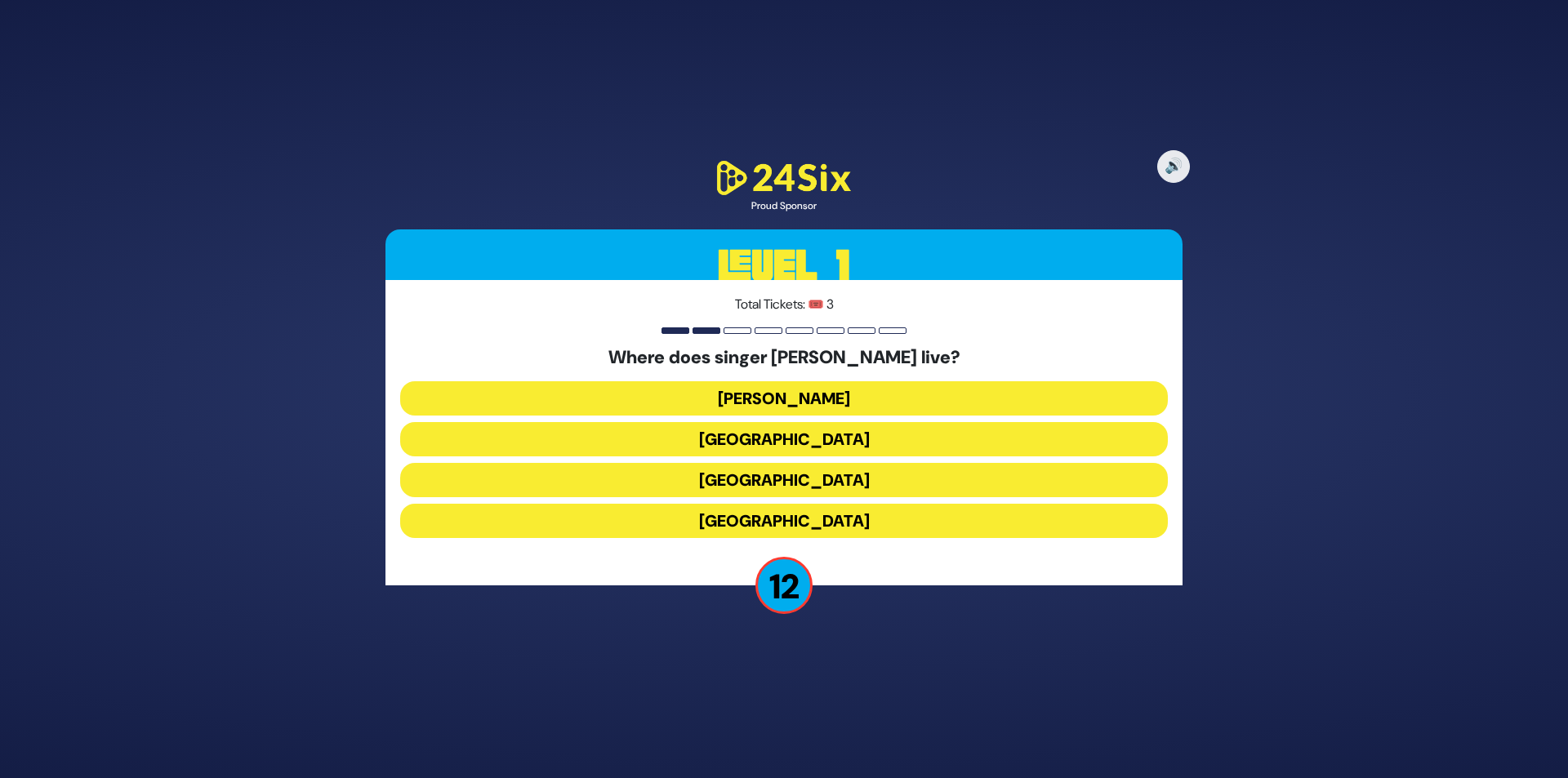
click at [789, 519] on button "[GEOGRAPHIC_DATA]" at bounding box center [784, 521] width 768 height 34
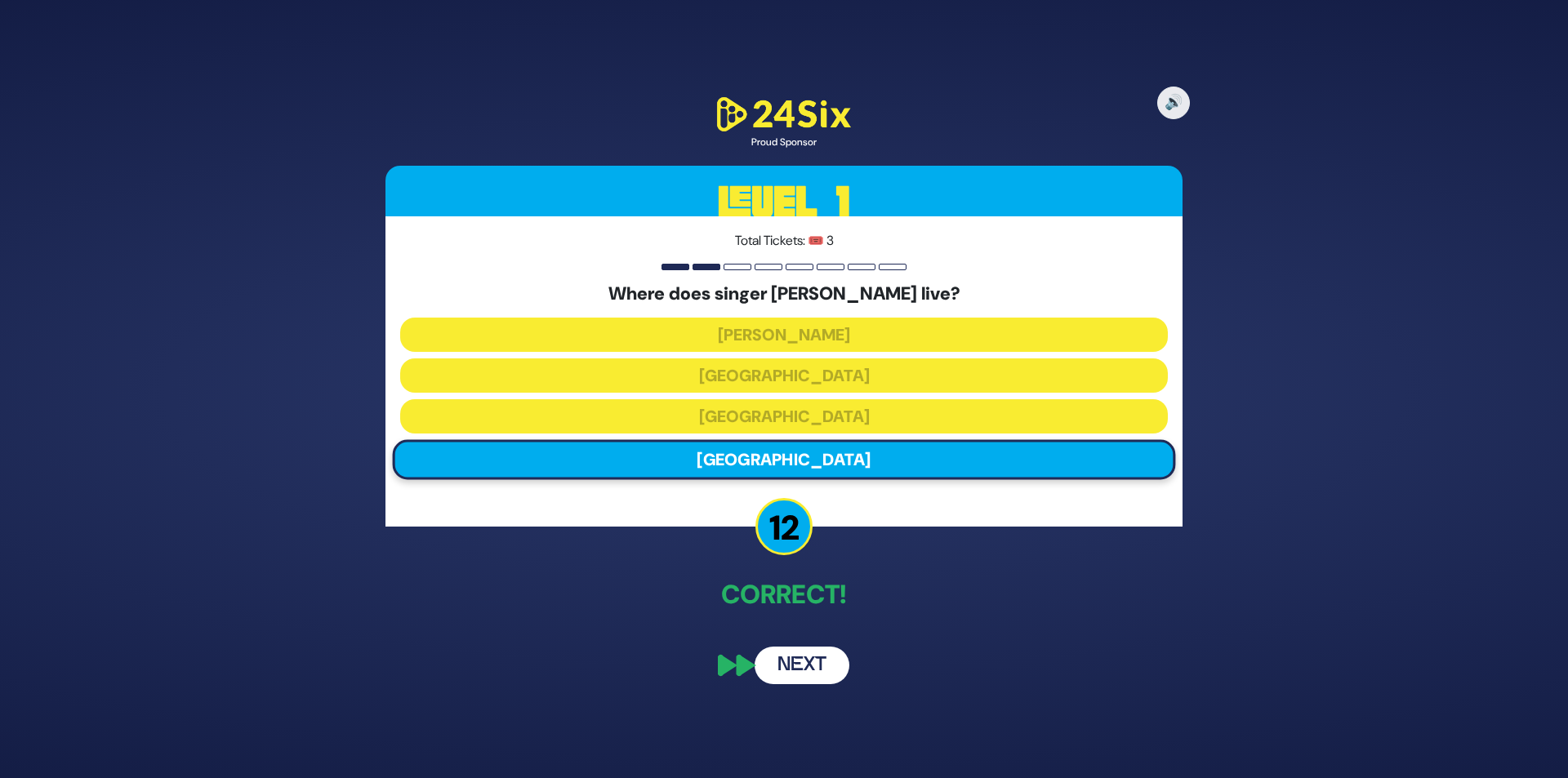
click at [791, 656] on button "Next" at bounding box center [802, 665] width 95 height 38
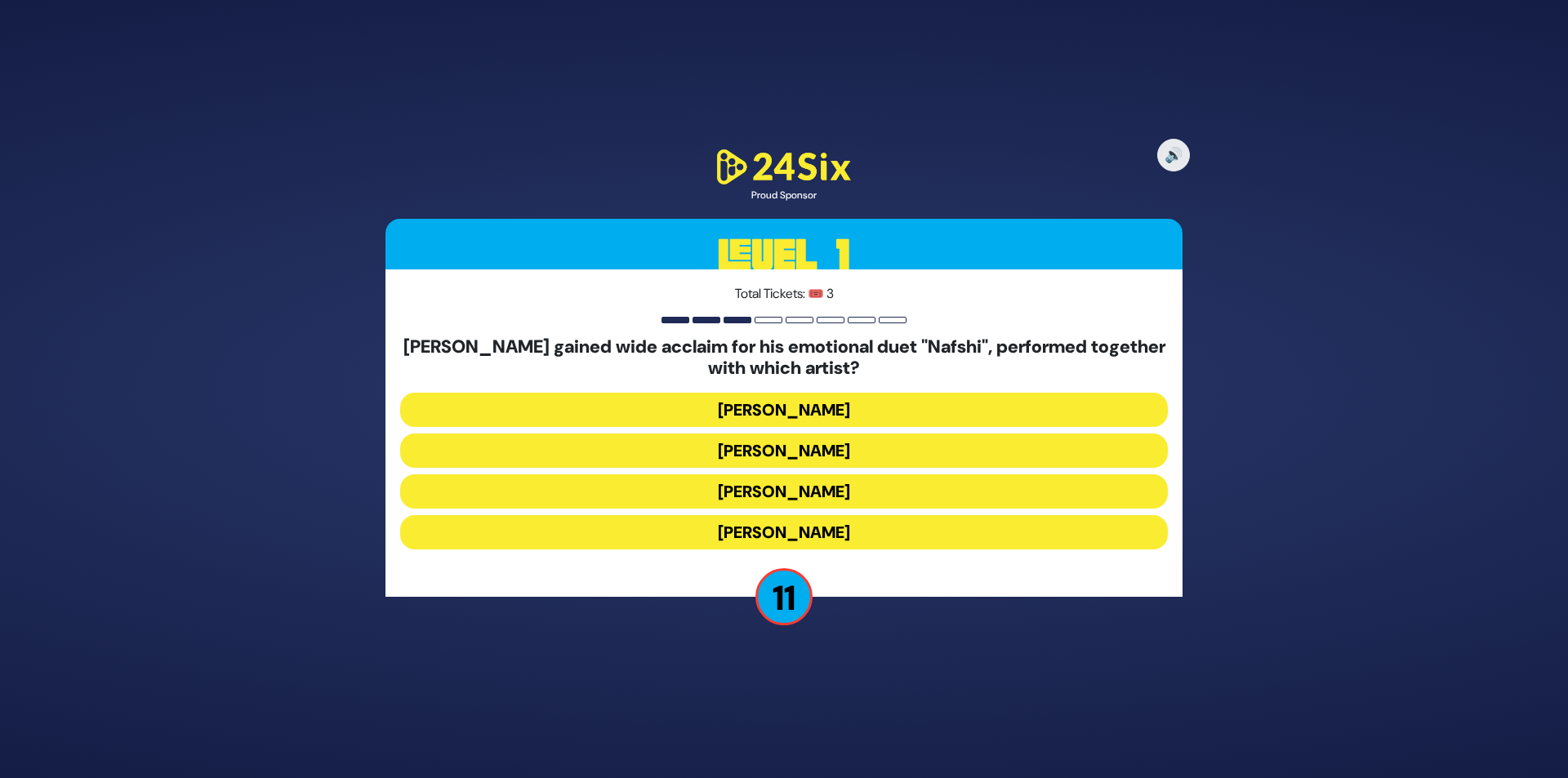
click at [779, 451] on button "[PERSON_NAME]" at bounding box center [784, 450] width 768 height 34
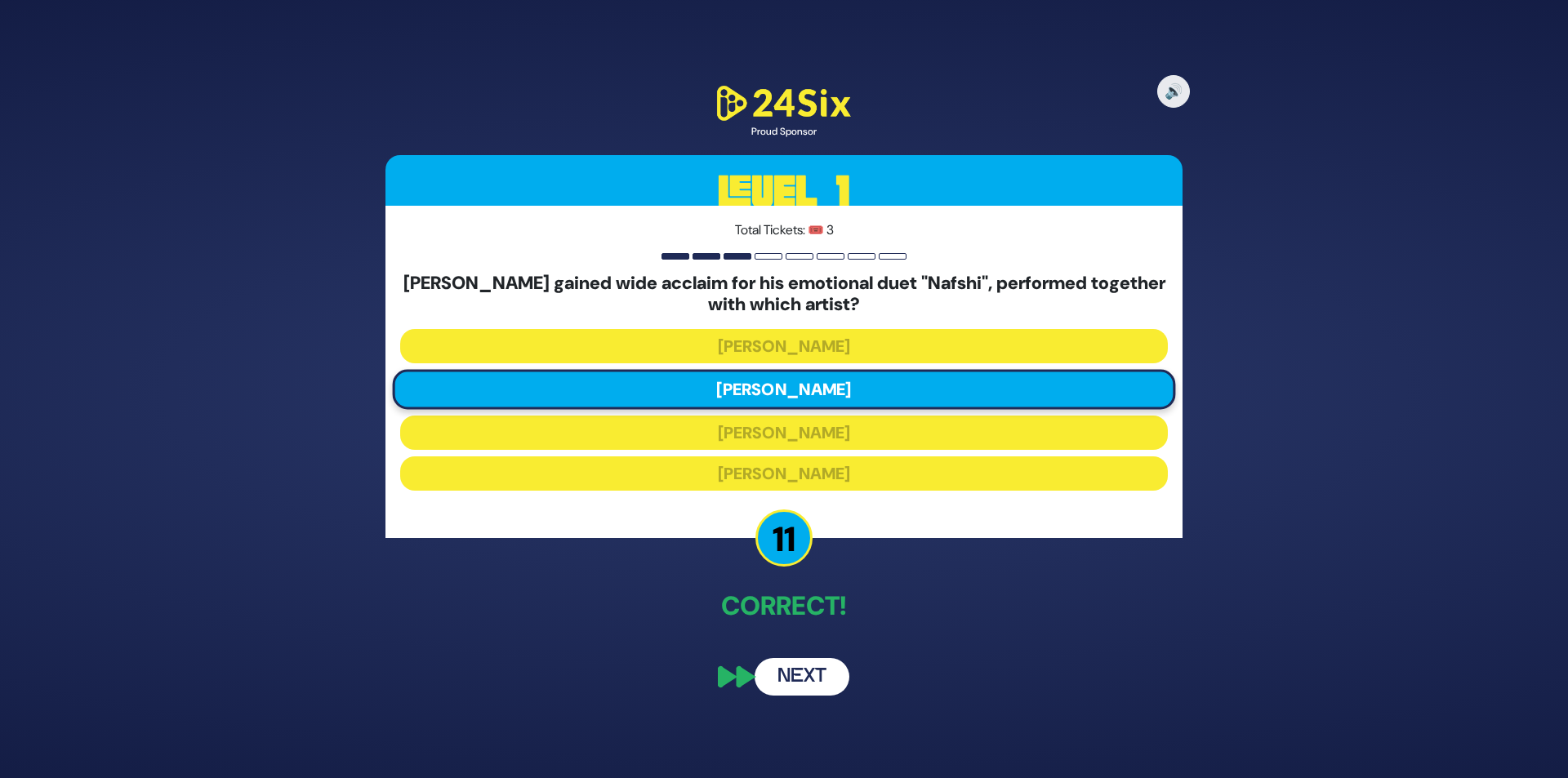
click at [817, 664] on button "Next" at bounding box center [802, 677] width 95 height 38
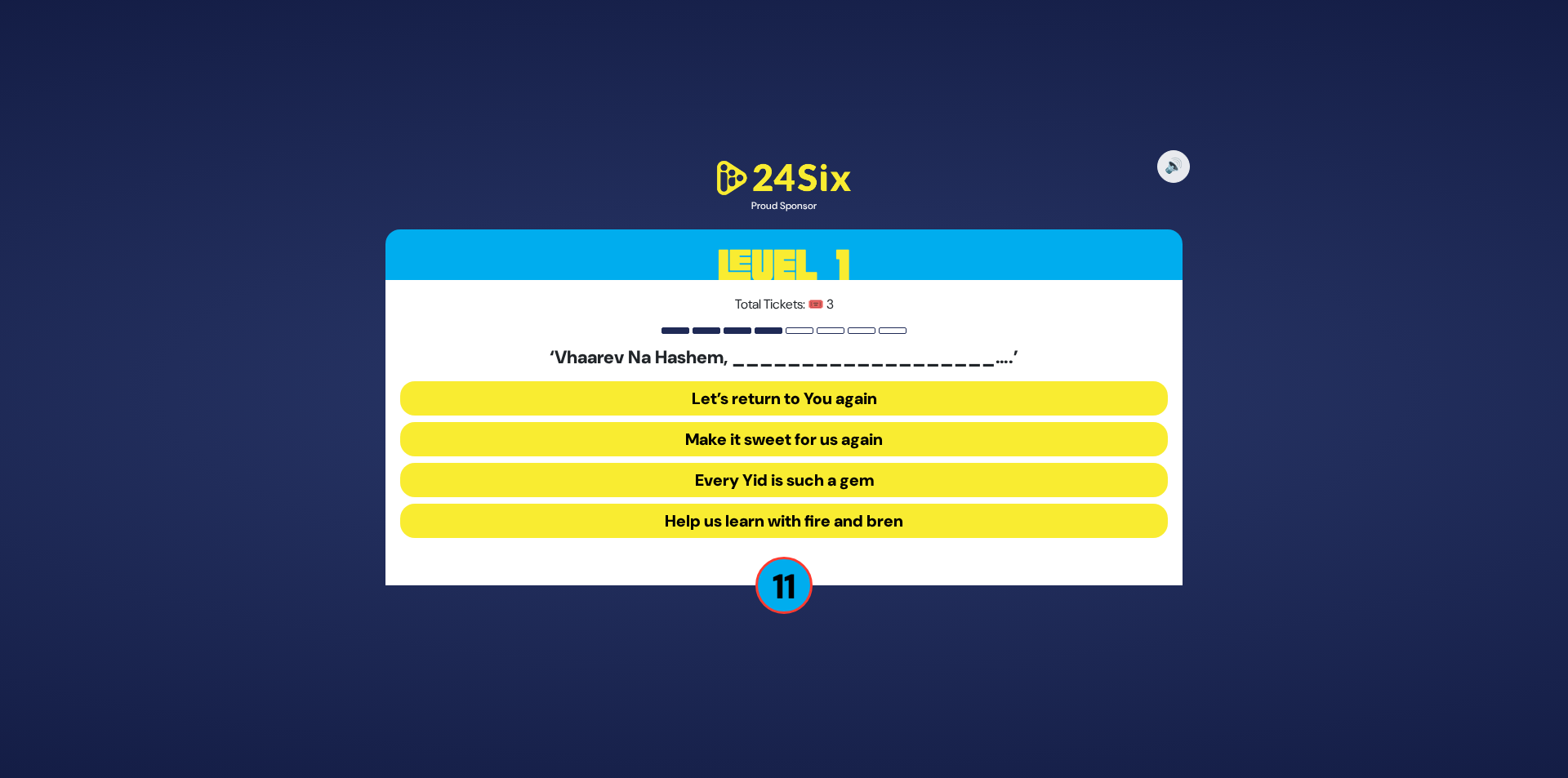
click at [807, 442] on button "Make it sweet for us again" at bounding box center [784, 439] width 768 height 34
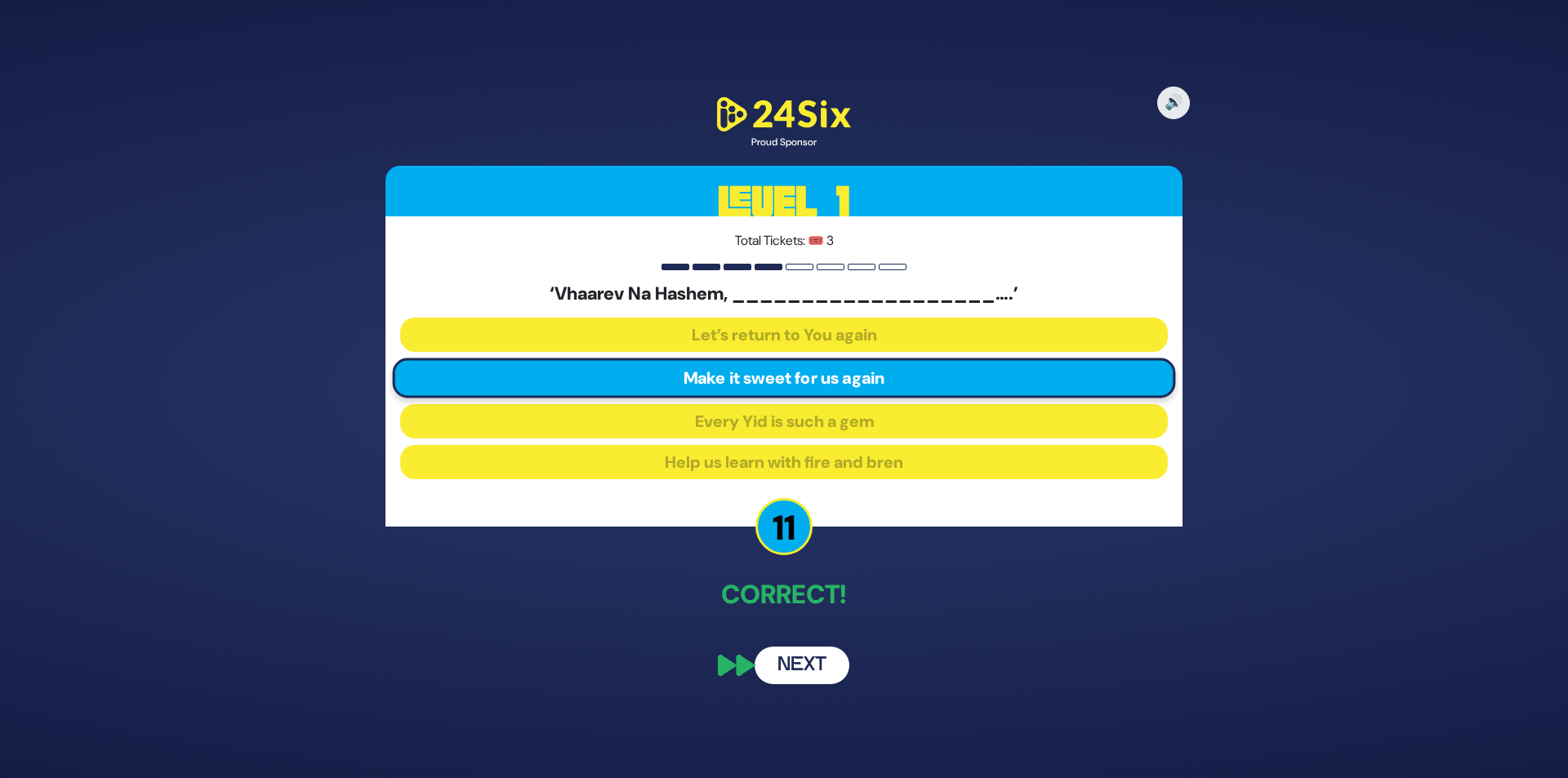
click at [821, 669] on button "Next" at bounding box center [802, 665] width 95 height 38
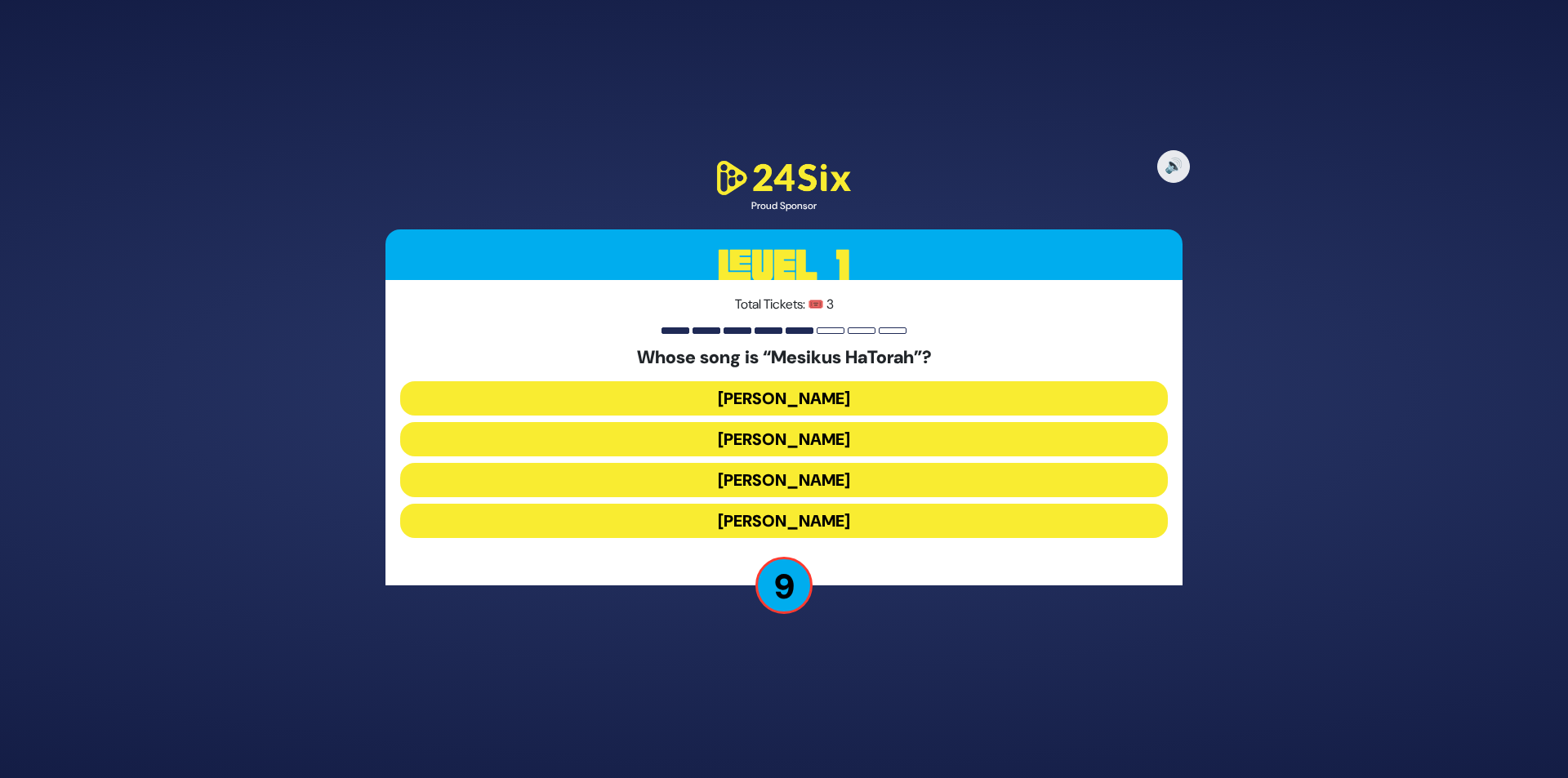
click at [814, 400] on button "[PERSON_NAME]" at bounding box center [784, 398] width 768 height 34
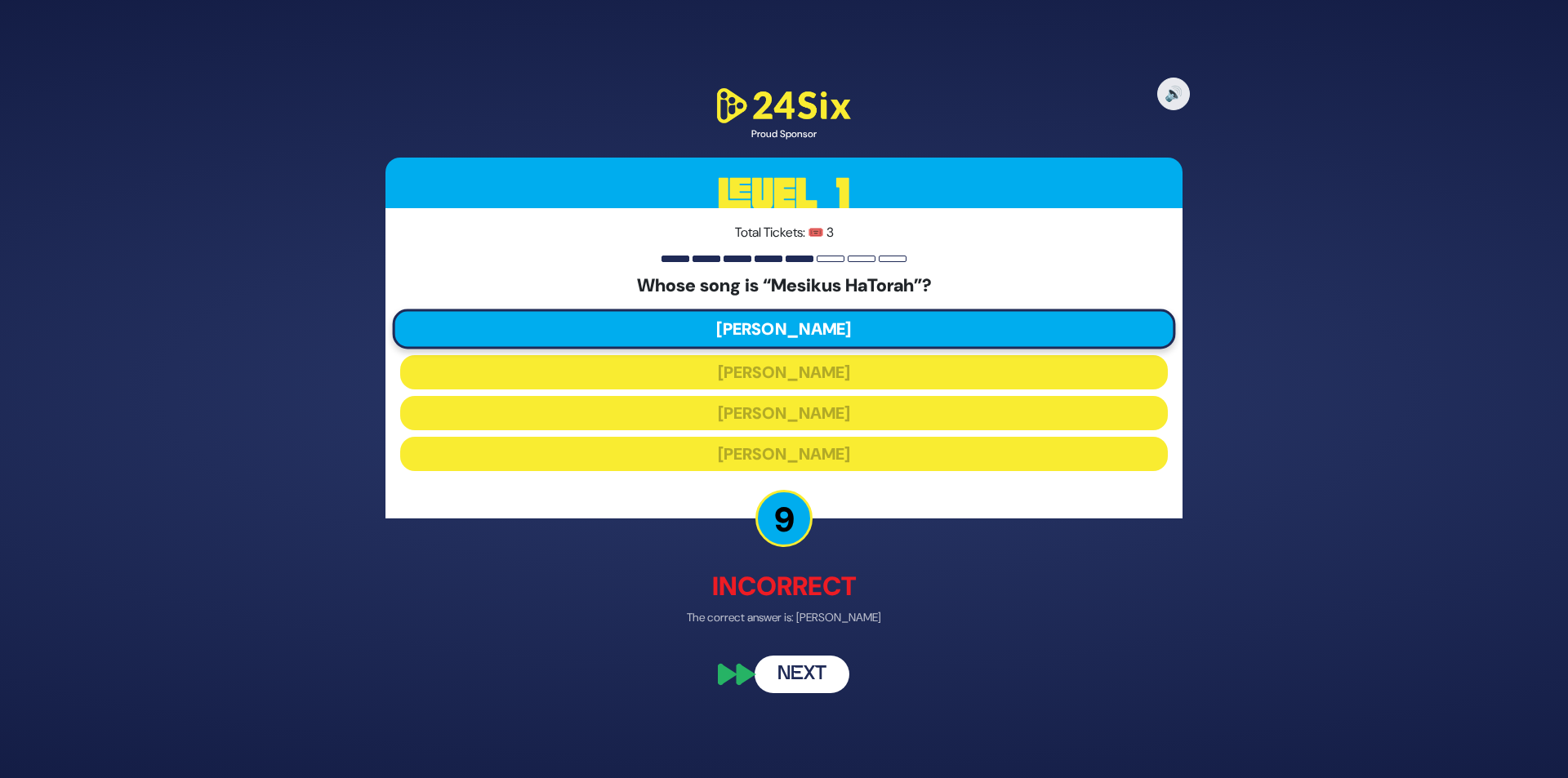
click at [822, 667] on button "Next" at bounding box center [802, 674] width 95 height 38
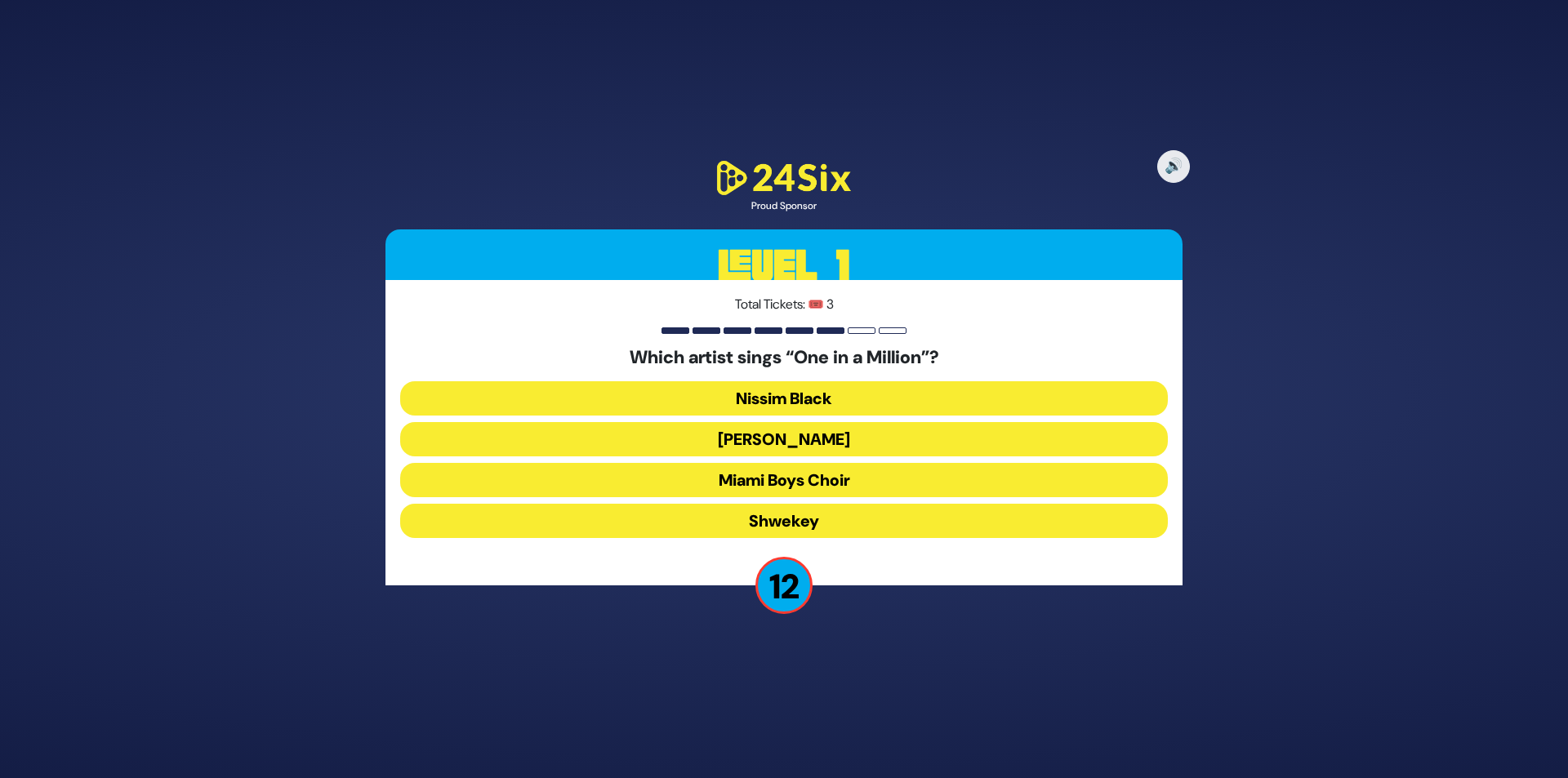
click at [807, 438] on button "[PERSON_NAME]" at bounding box center [784, 439] width 768 height 34
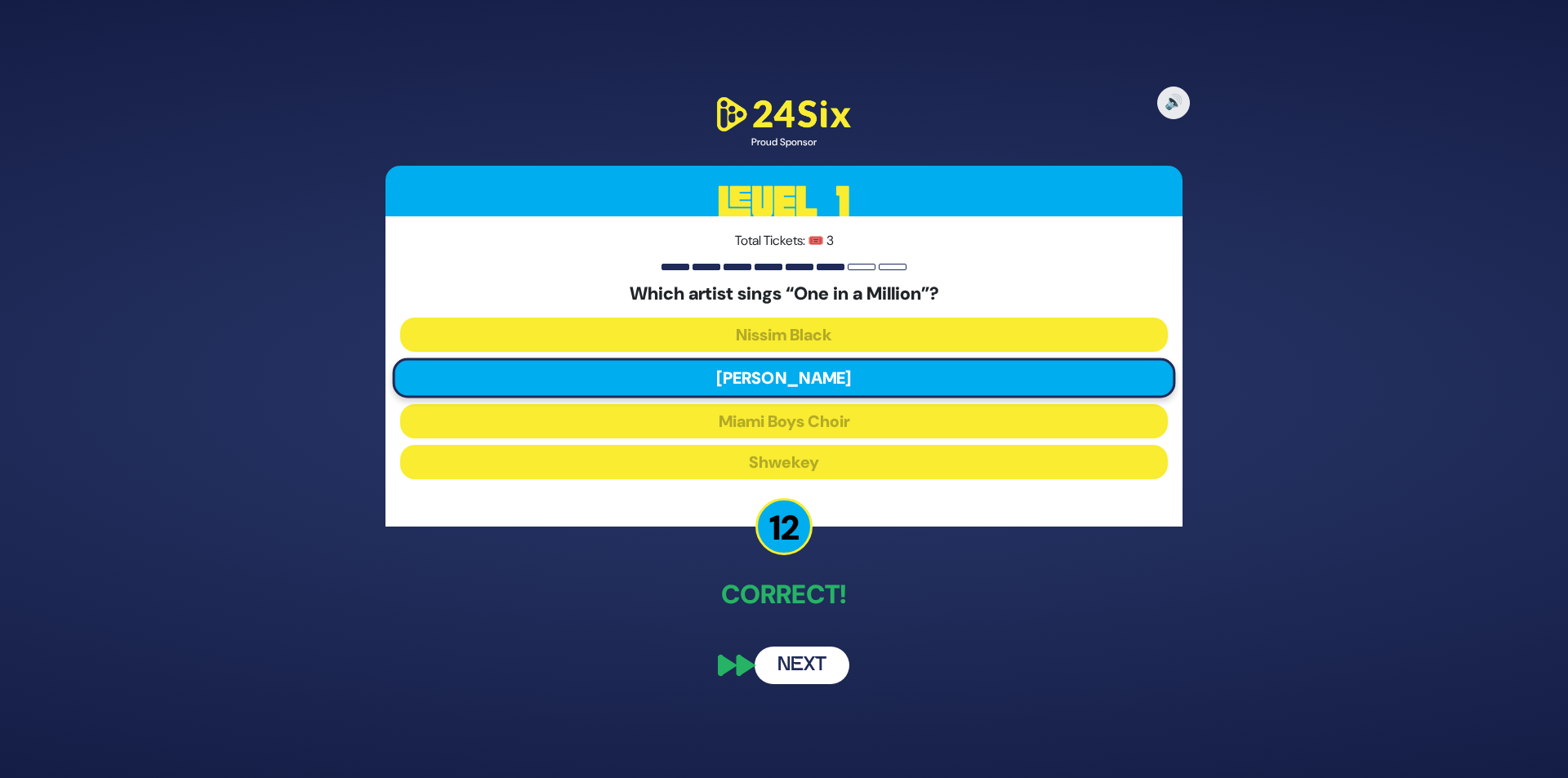
click at [823, 659] on button "Next" at bounding box center [802, 665] width 95 height 38
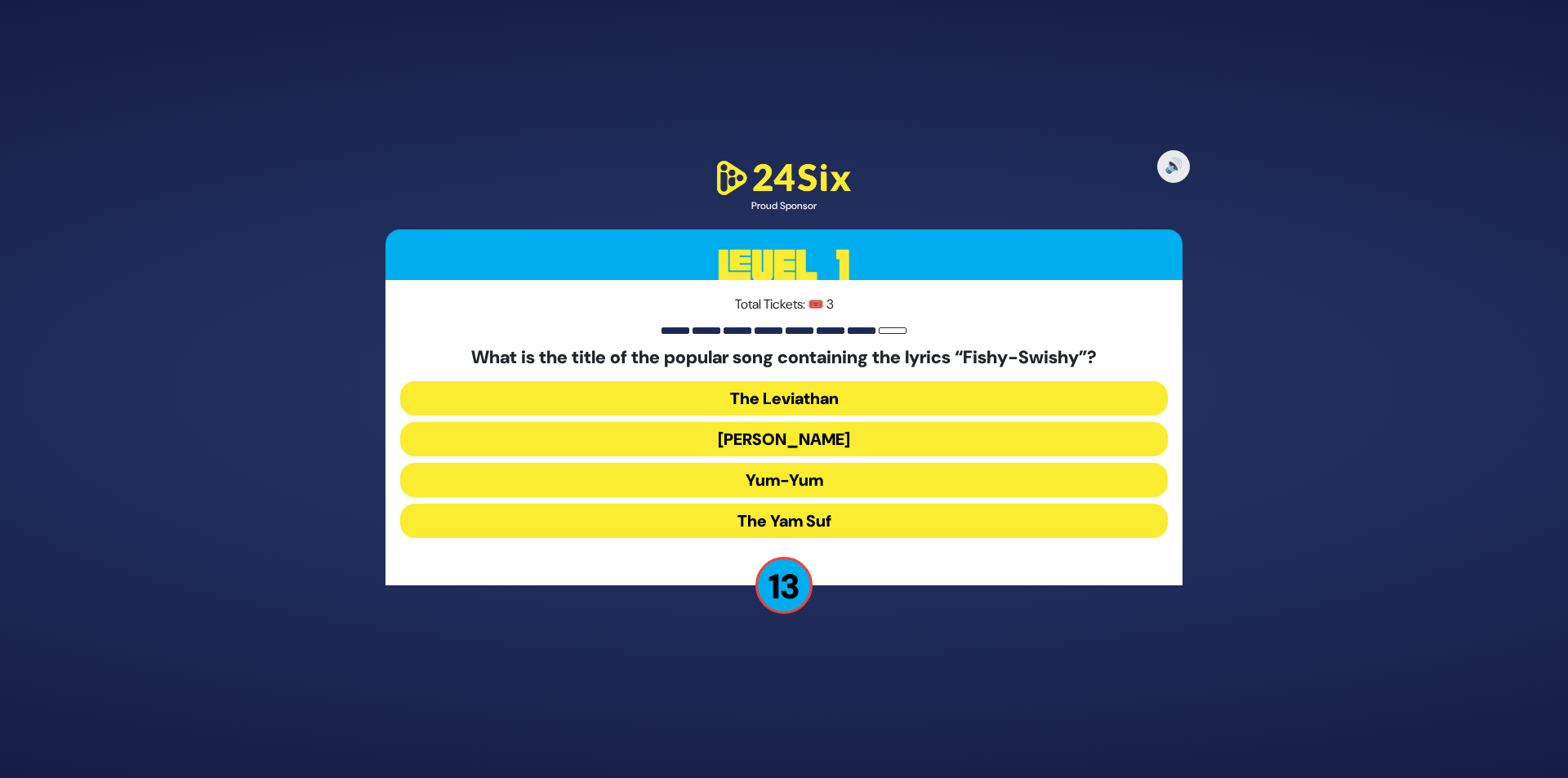
click at [781, 477] on button "Yum-Yum" at bounding box center [784, 480] width 768 height 34
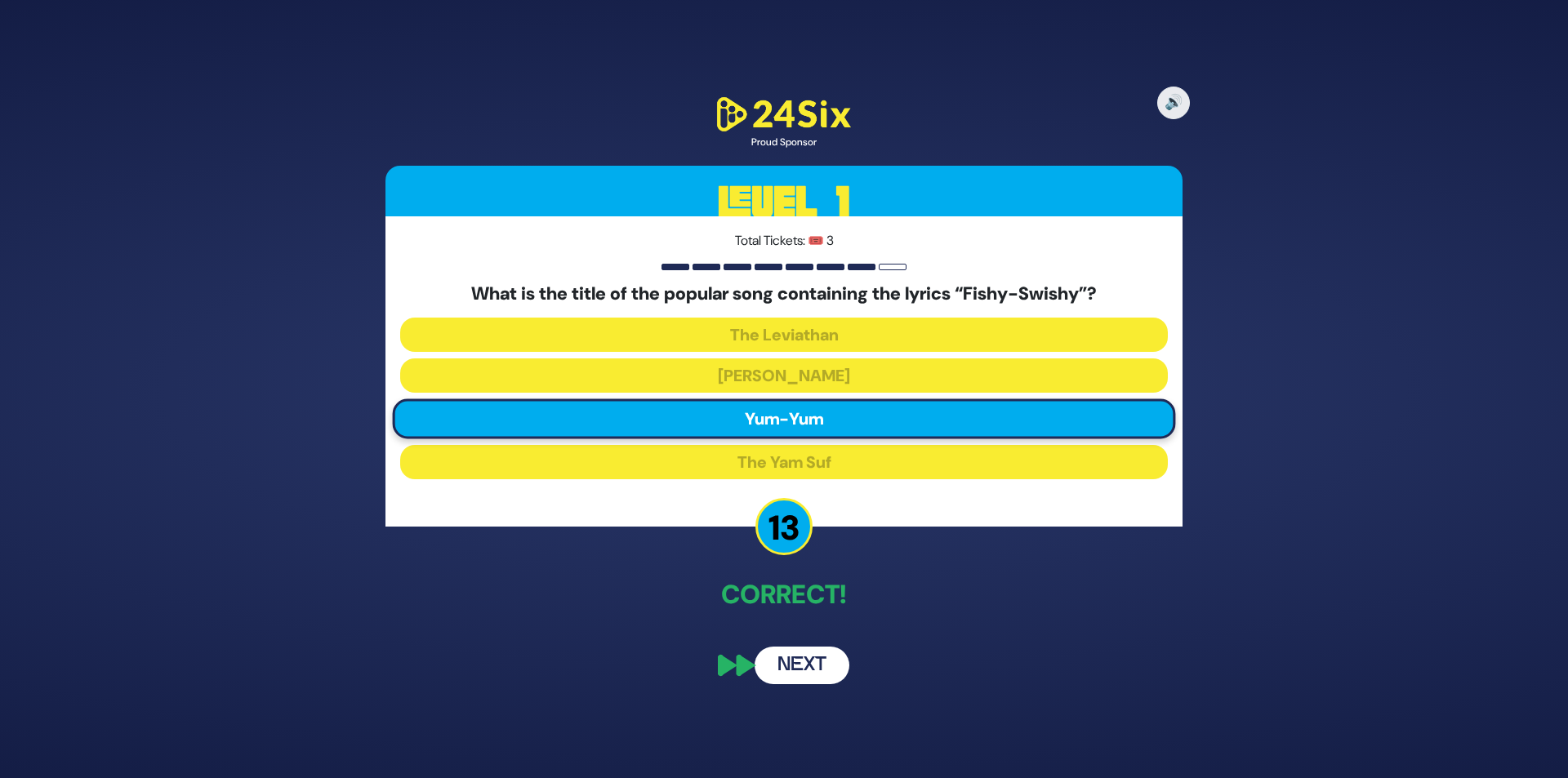
click at [805, 660] on button "Next" at bounding box center [802, 665] width 95 height 38
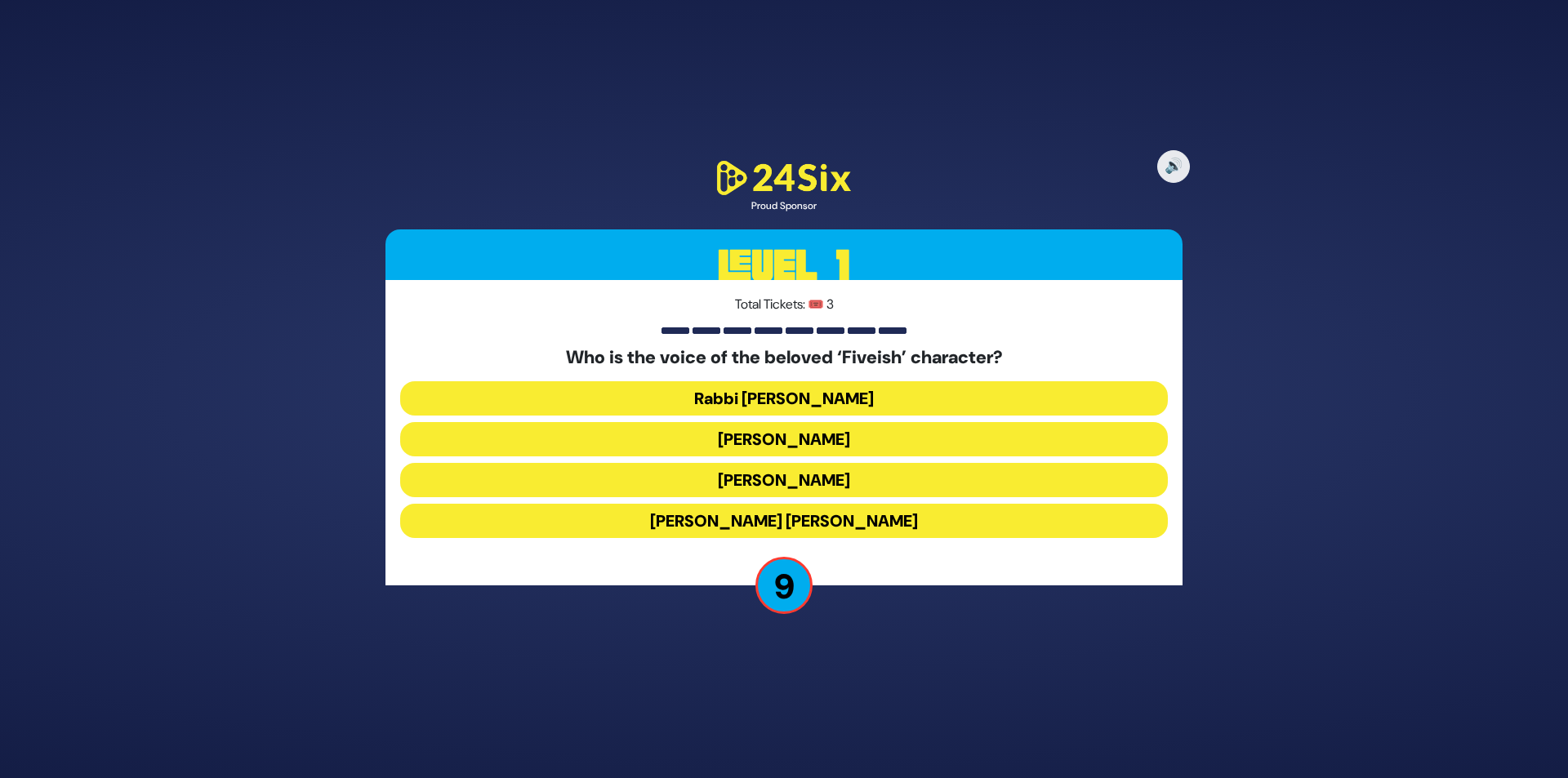
click at [828, 521] on button "[PERSON_NAME] [PERSON_NAME]" at bounding box center [784, 521] width 768 height 34
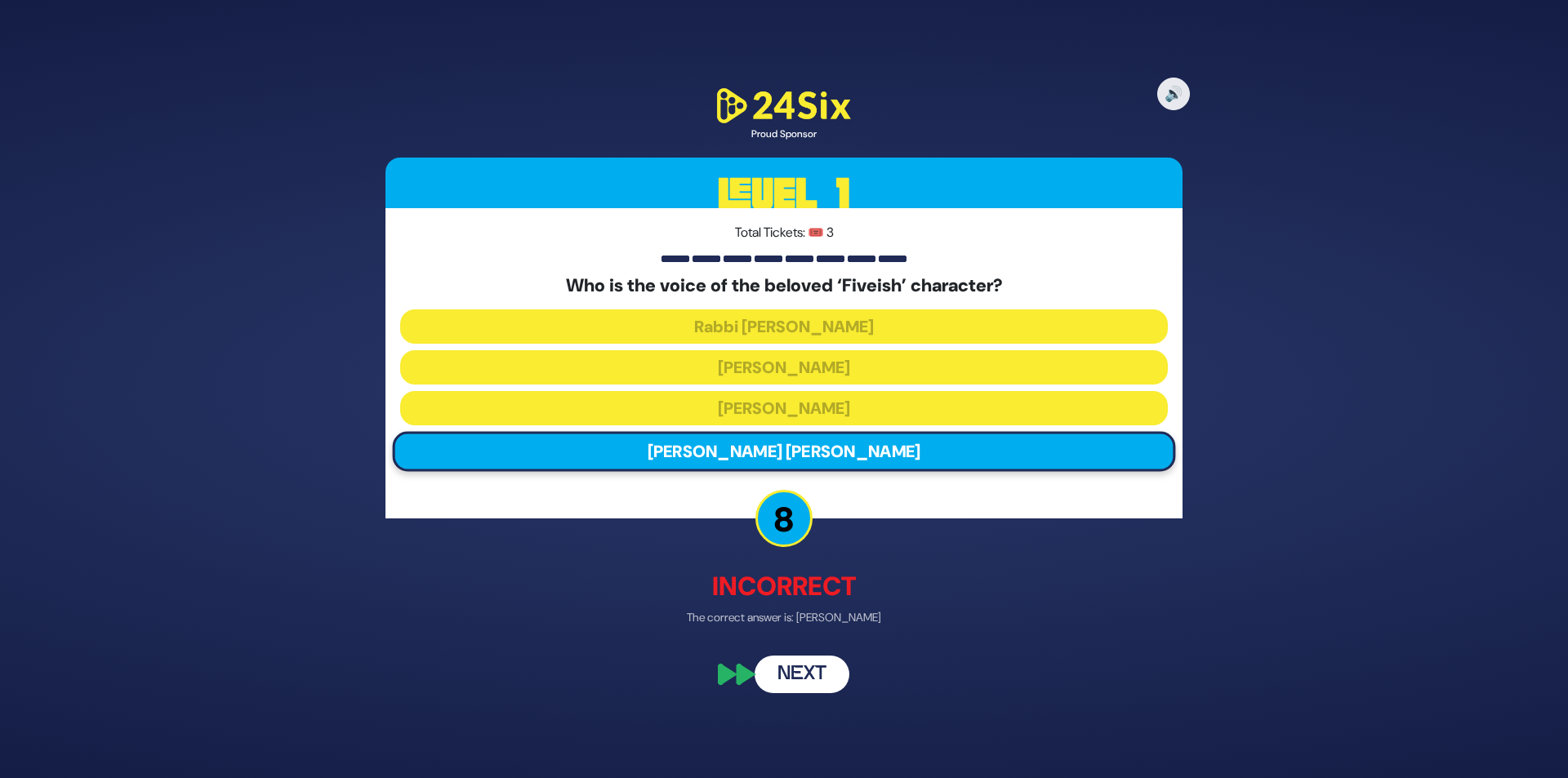
click at [819, 677] on button "Next" at bounding box center [802, 674] width 95 height 38
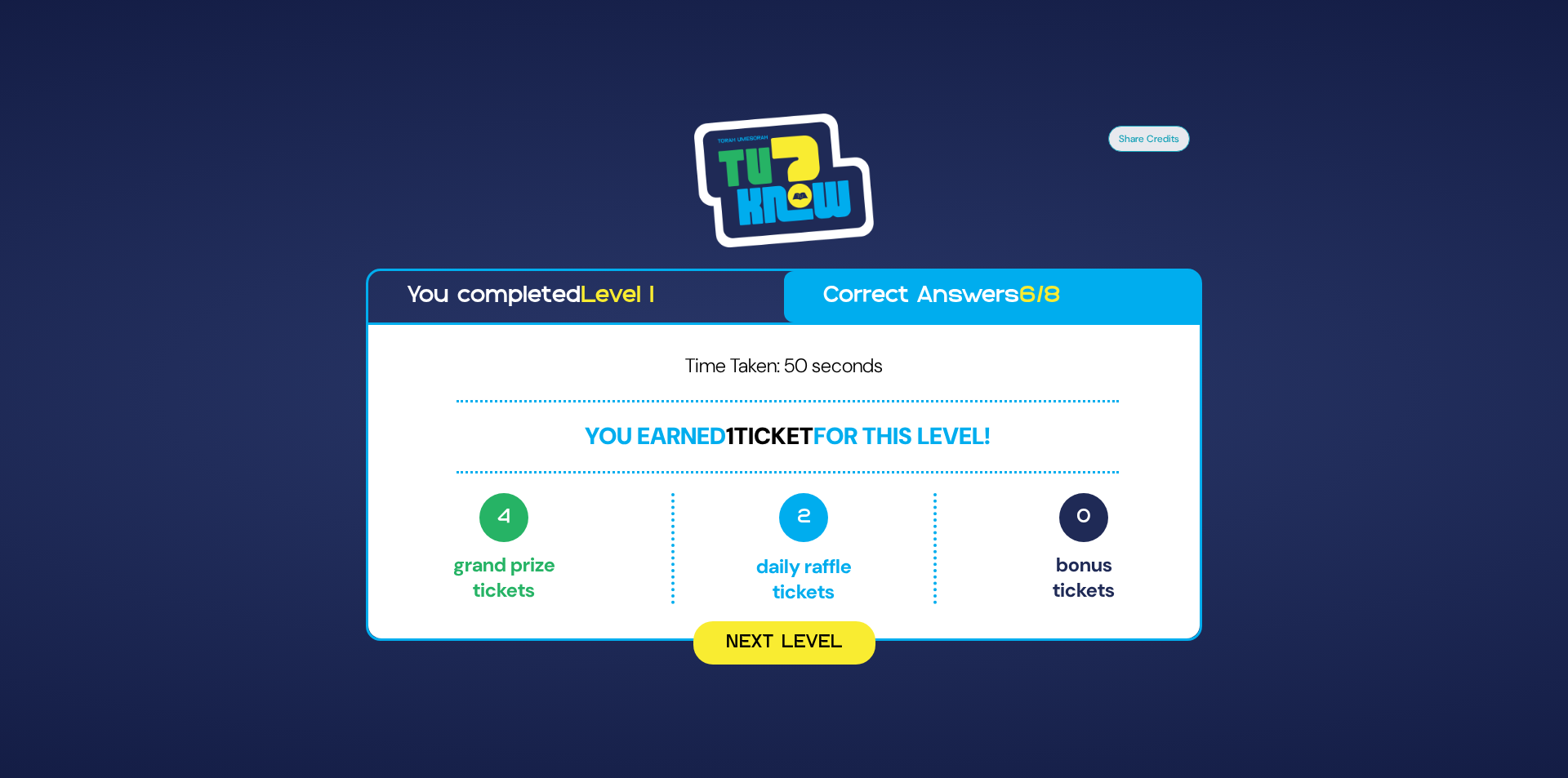
click at [815, 653] on button "Next Level" at bounding box center [784, 643] width 182 height 43
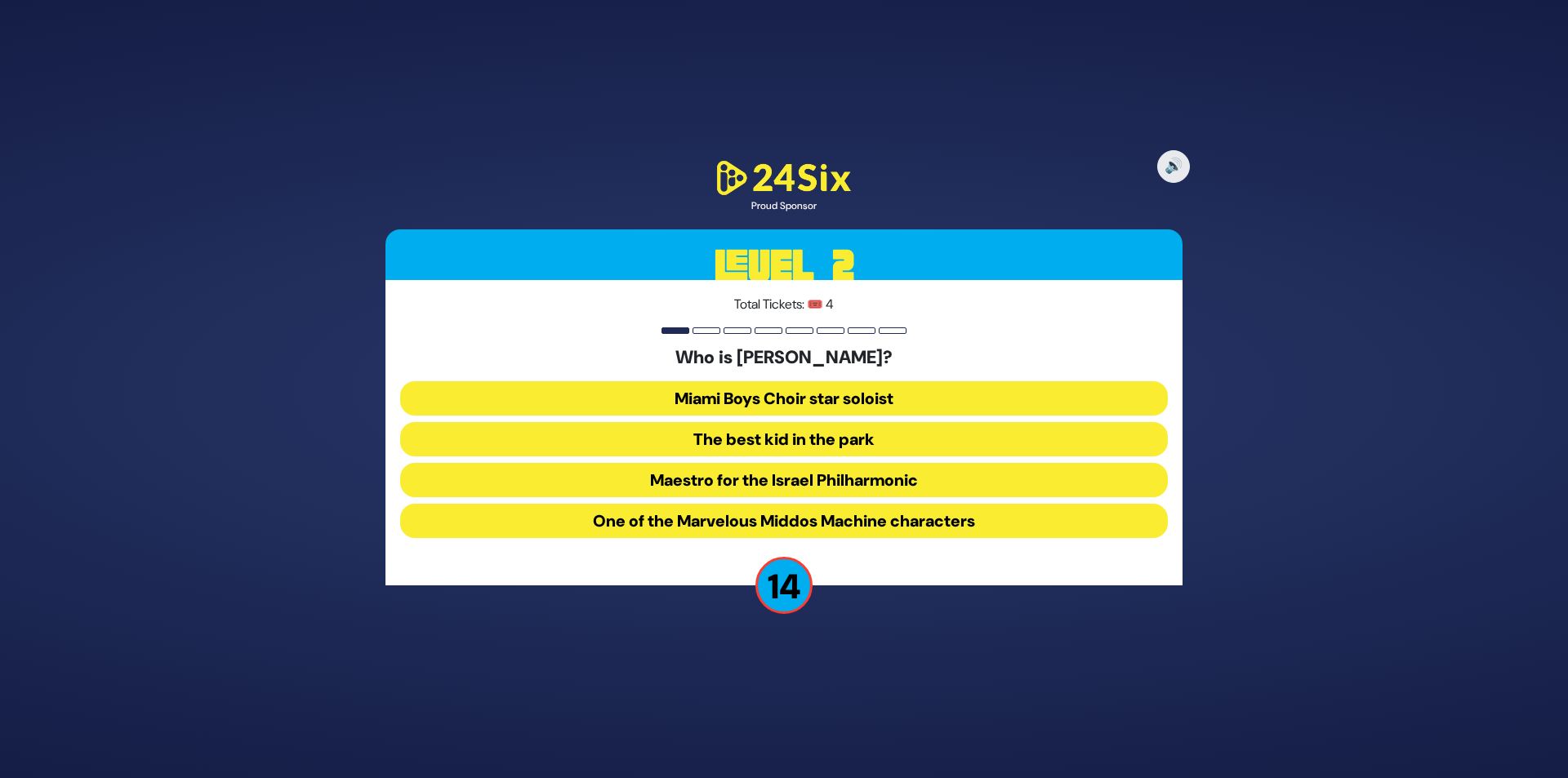
click at [806, 440] on button "The best kid in the park" at bounding box center [784, 439] width 768 height 34
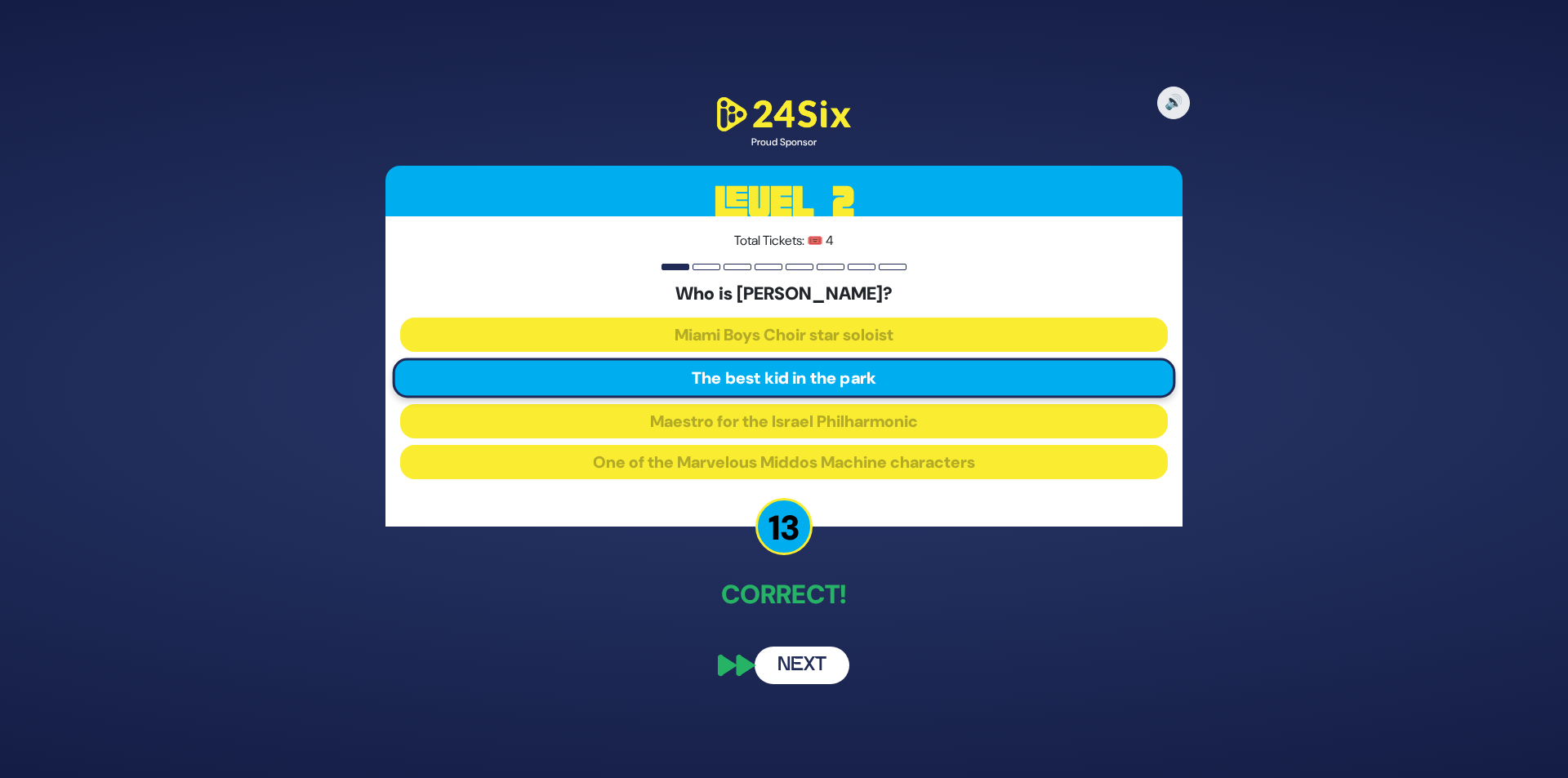
click at [812, 671] on button "Next" at bounding box center [802, 665] width 95 height 38
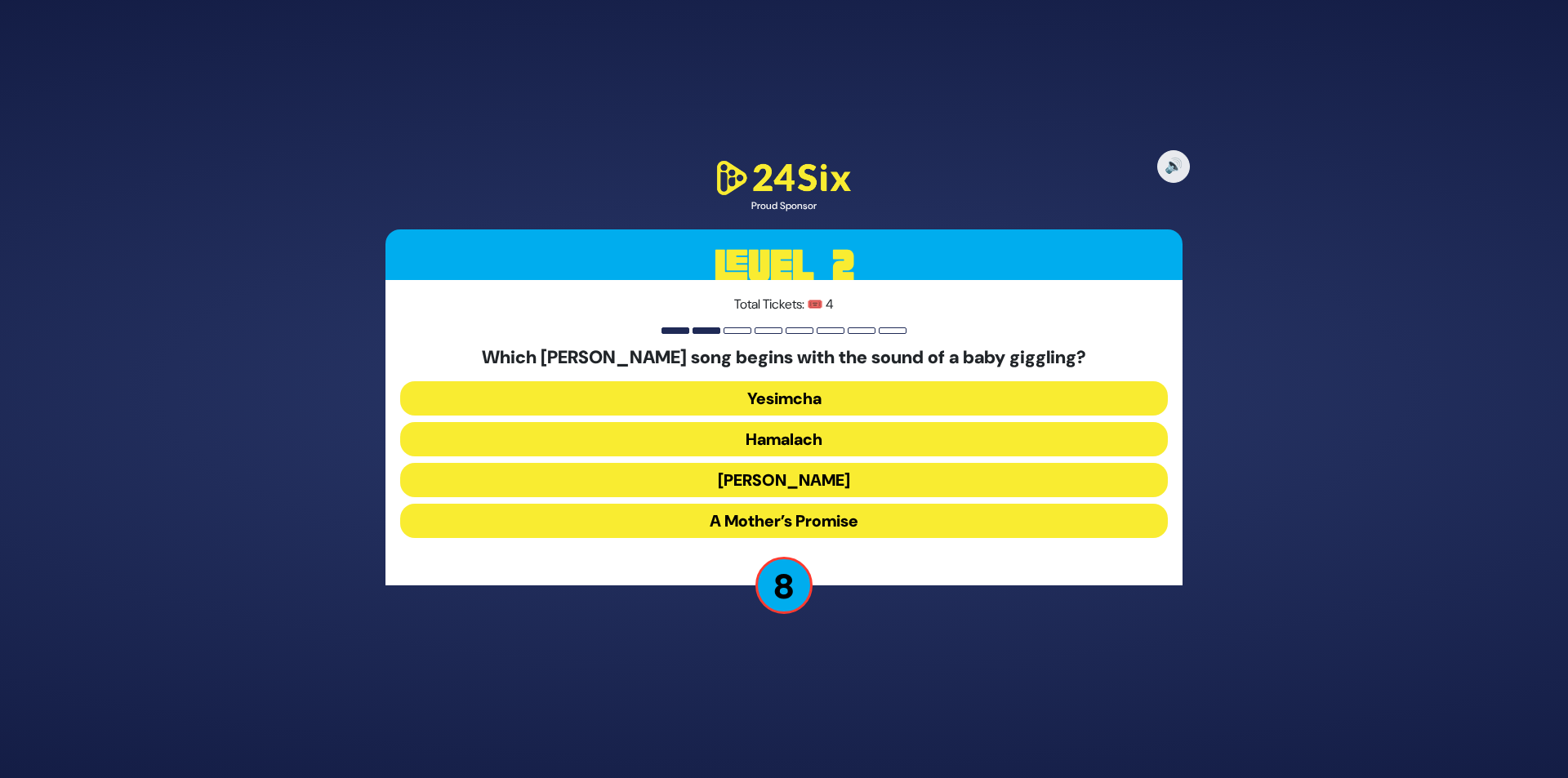
click at [796, 479] on button "[PERSON_NAME]" at bounding box center [784, 480] width 768 height 34
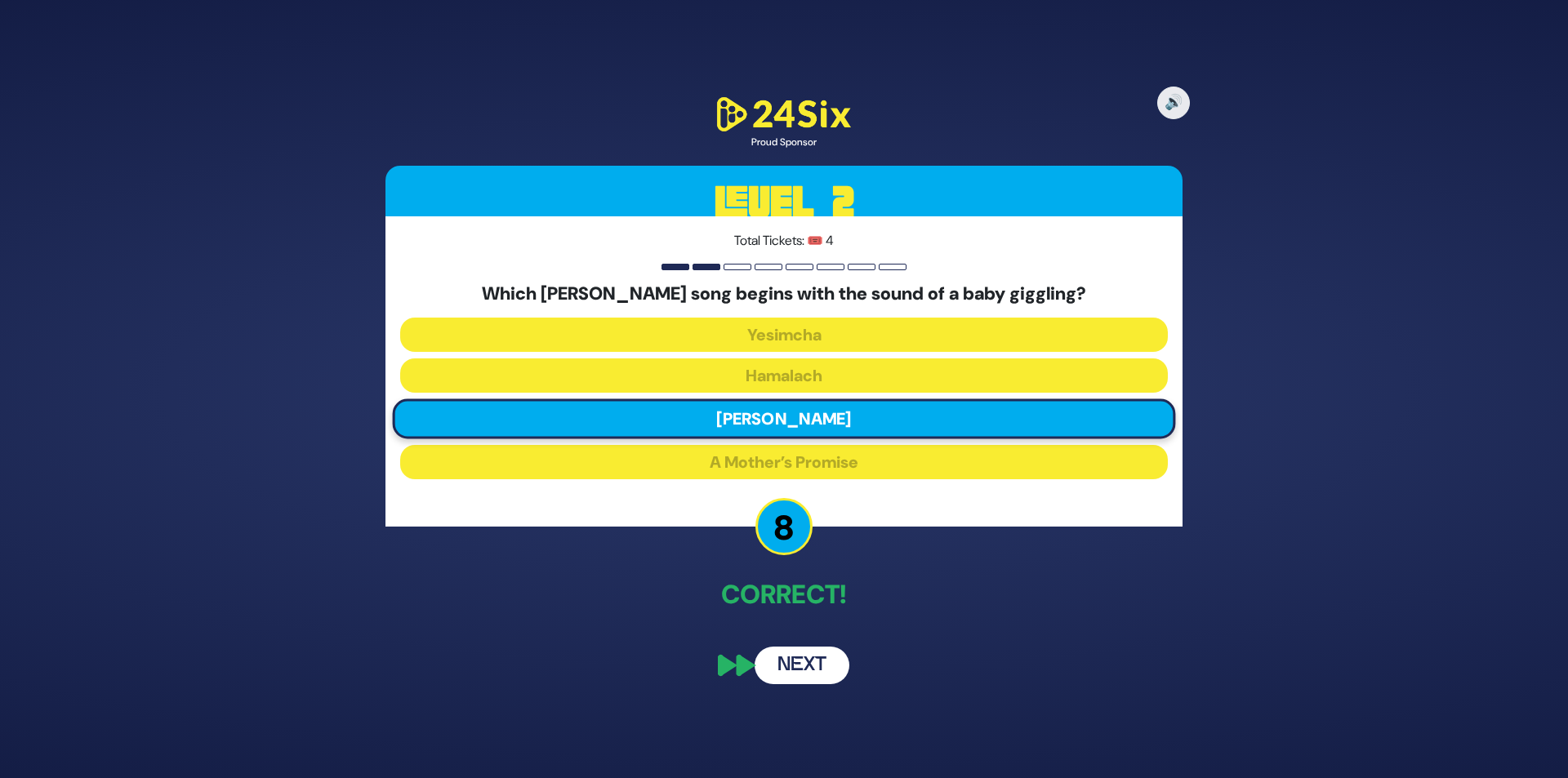
click at [808, 657] on button "Next" at bounding box center [802, 665] width 95 height 38
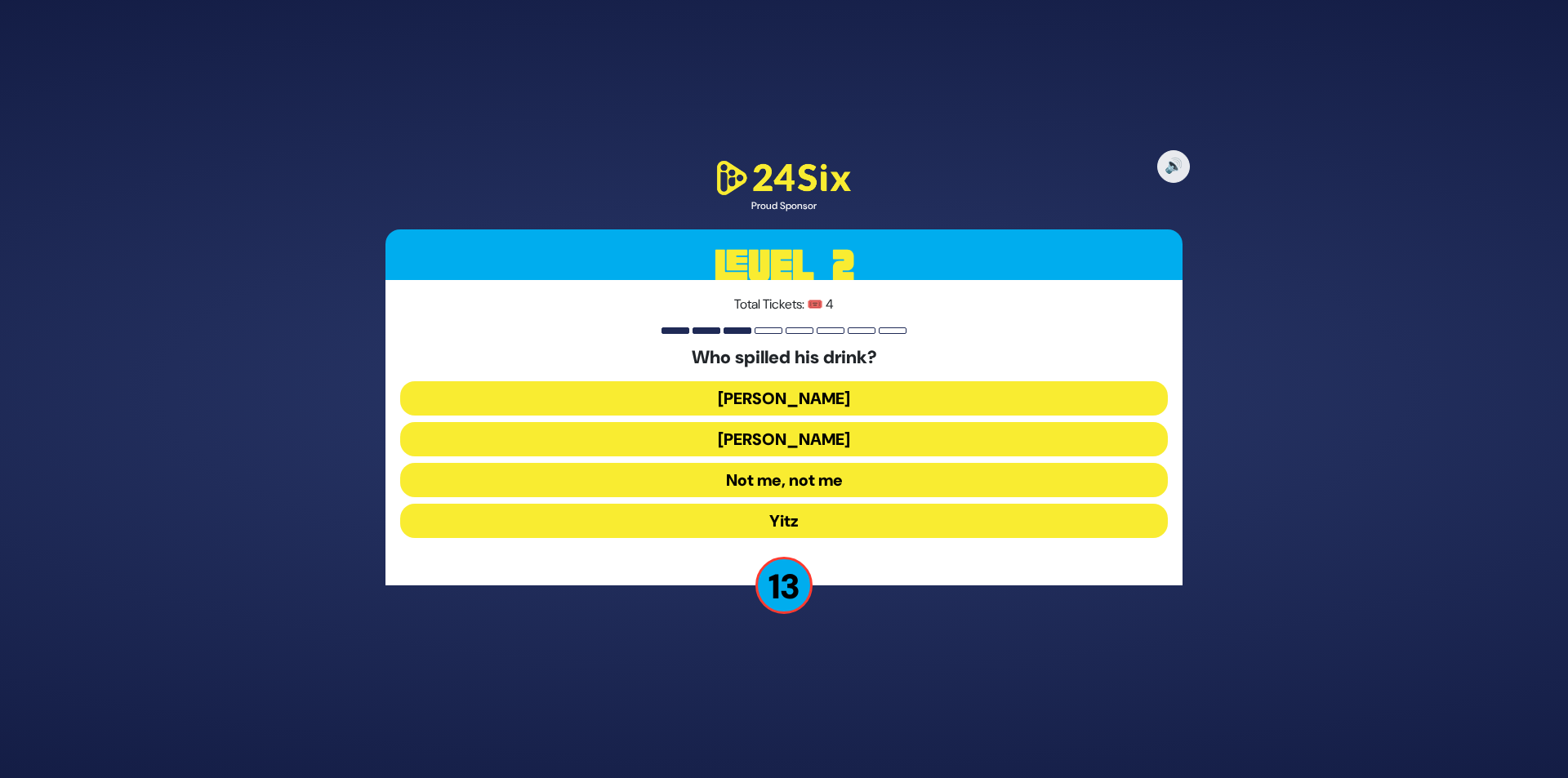
click at [773, 395] on button "[PERSON_NAME]" at bounding box center [784, 398] width 768 height 34
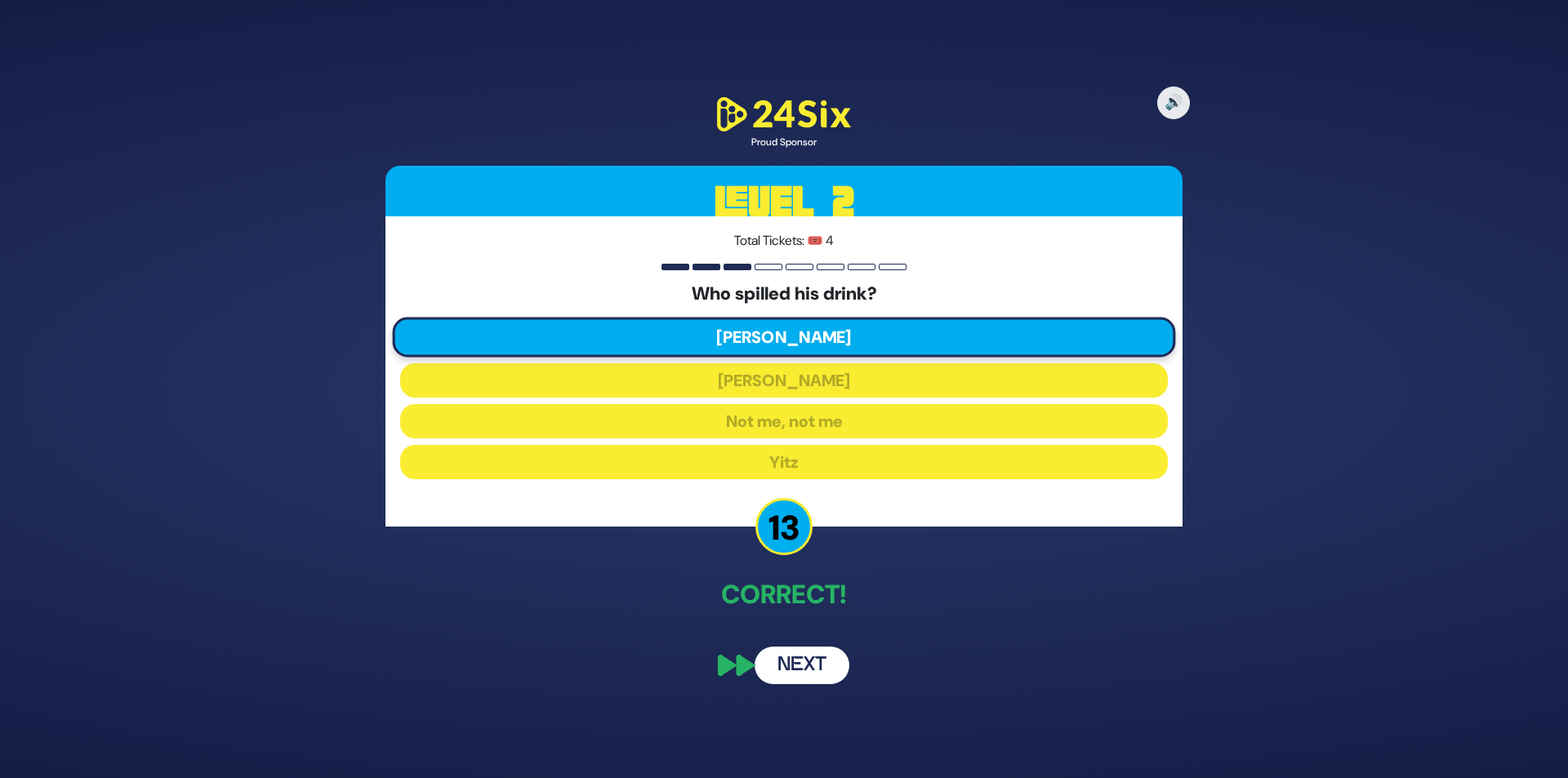
click at [814, 665] on button "Next" at bounding box center [802, 665] width 95 height 38
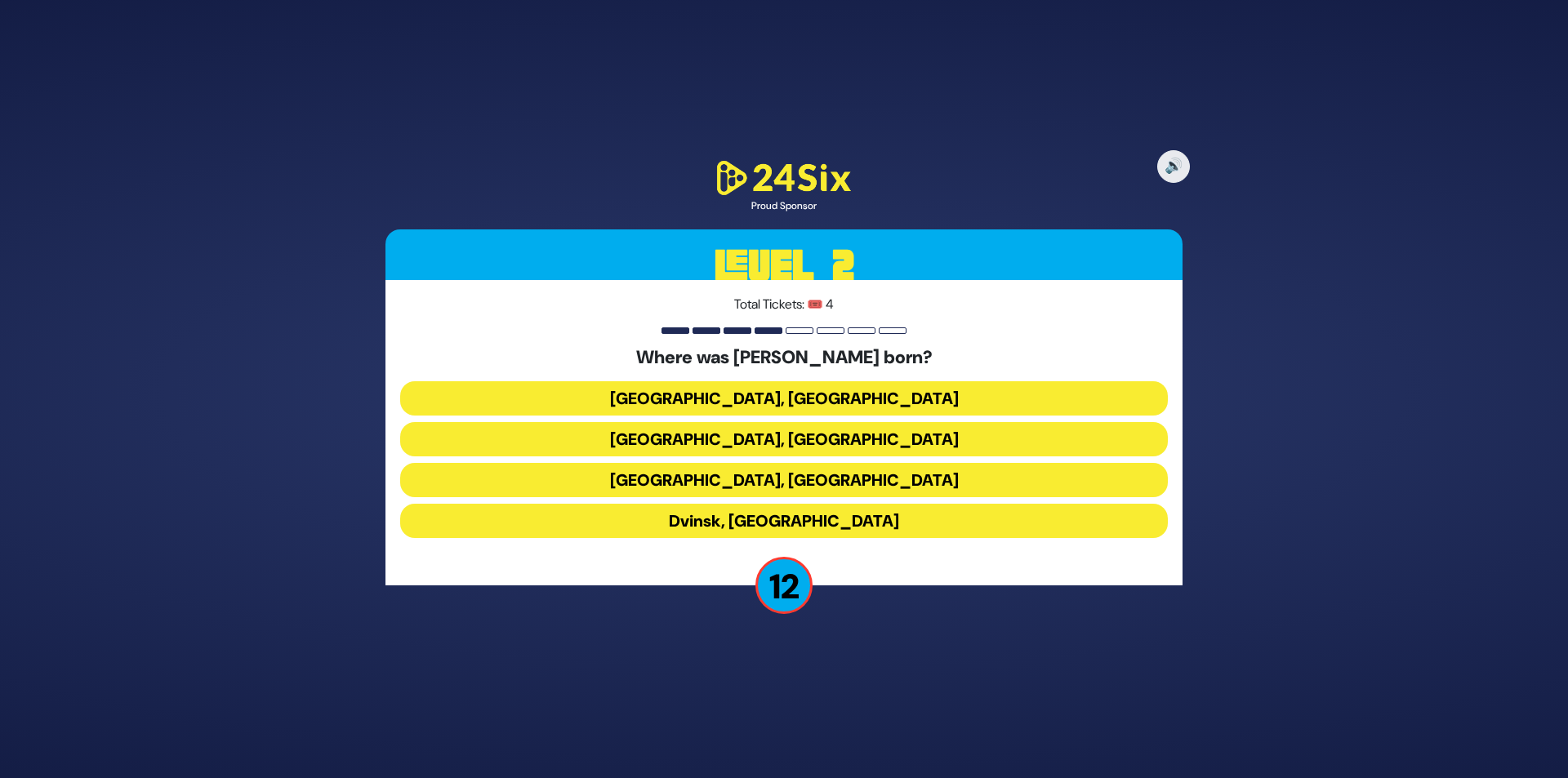
drag, startPoint x: 624, startPoint y: 357, endPoint x: 960, endPoint y: 359, distance: 336.0
click at [960, 359] on h5 "Where was [PERSON_NAME] born?" at bounding box center [784, 357] width 768 height 21
copy h5 "Where was [PERSON_NAME] born?"
click at [780, 401] on button "[GEOGRAPHIC_DATA], [GEOGRAPHIC_DATA]" at bounding box center [784, 398] width 768 height 34
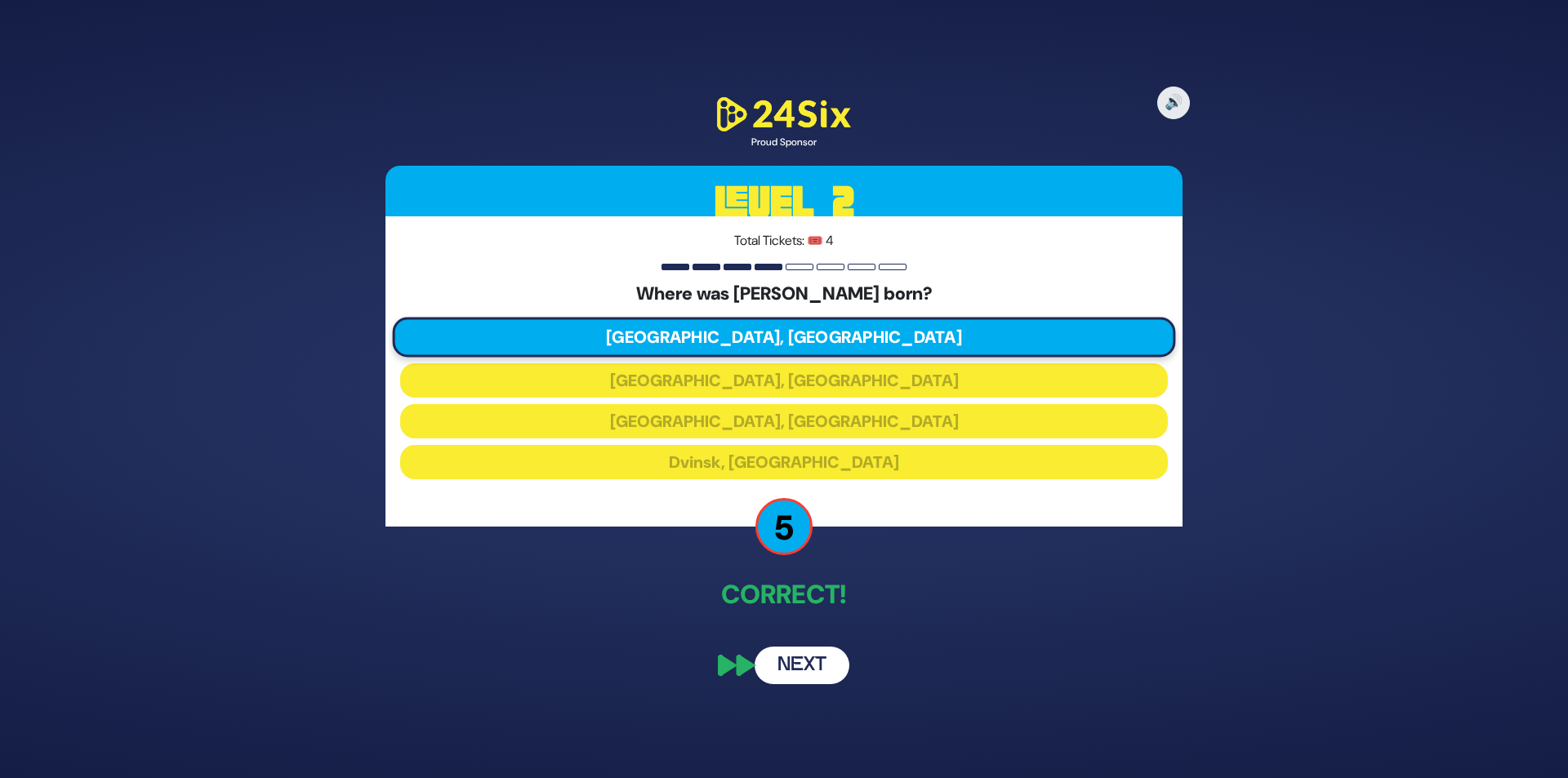
click at [792, 659] on button "Next" at bounding box center [802, 665] width 95 height 38
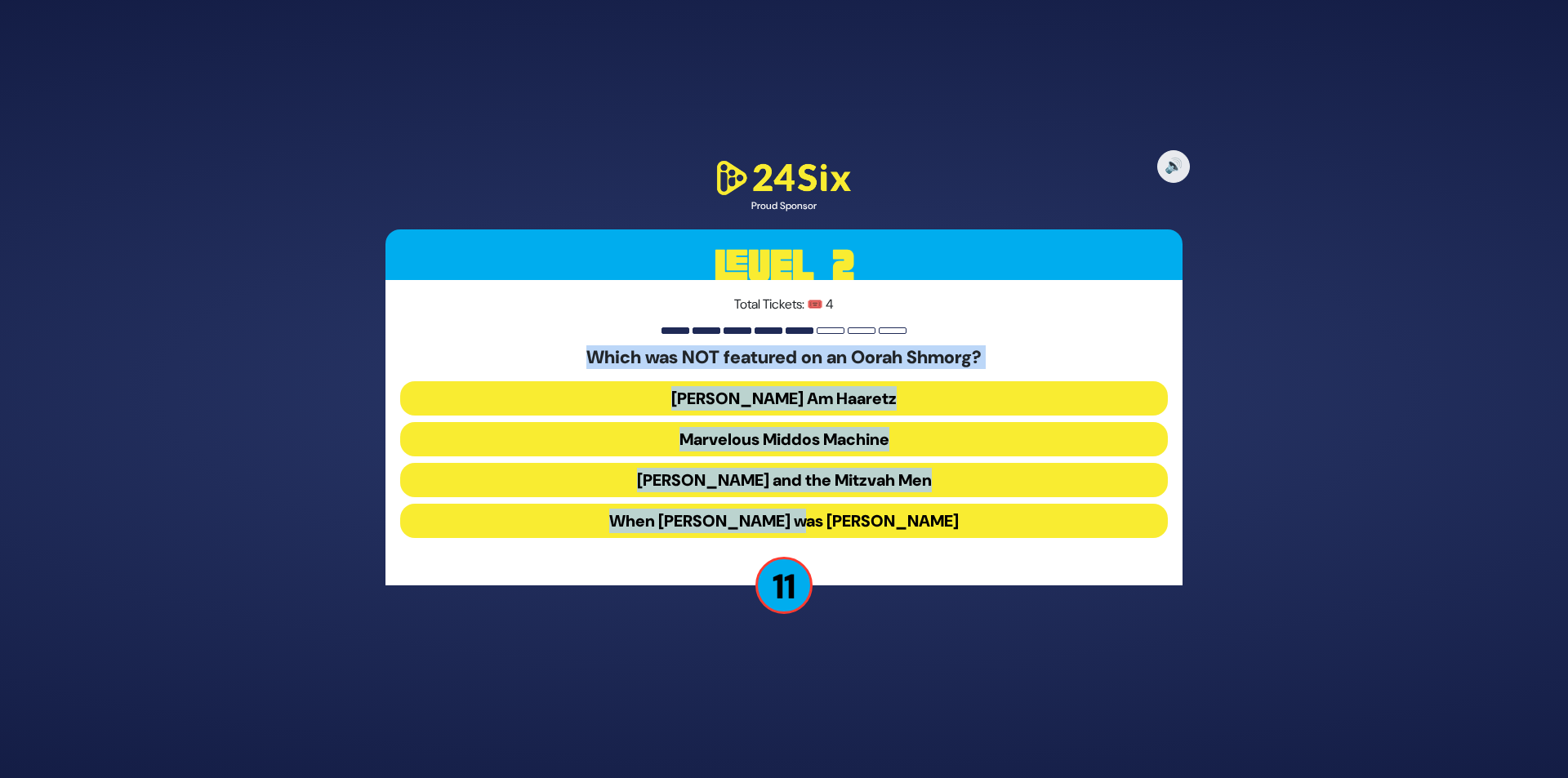
drag, startPoint x: 570, startPoint y: 352, endPoint x: 912, endPoint y: 529, distance: 385.1
click at [912, 529] on div "Which was NOT featured on an Oorah Shmorg? [PERSON_NAME] Am Haaretz Marvelous M…" at bounding box center [784, 445] width 768 height 197
copy div "Which was NOT featured on an Oorah Shmorg? [PERSON_NAME] Am Haaretz Marvelous M…"
click at [787, 394] on button "[PERSON_NAME] Am Haaretz" at bounding box center [784, 398] width 768 height 34
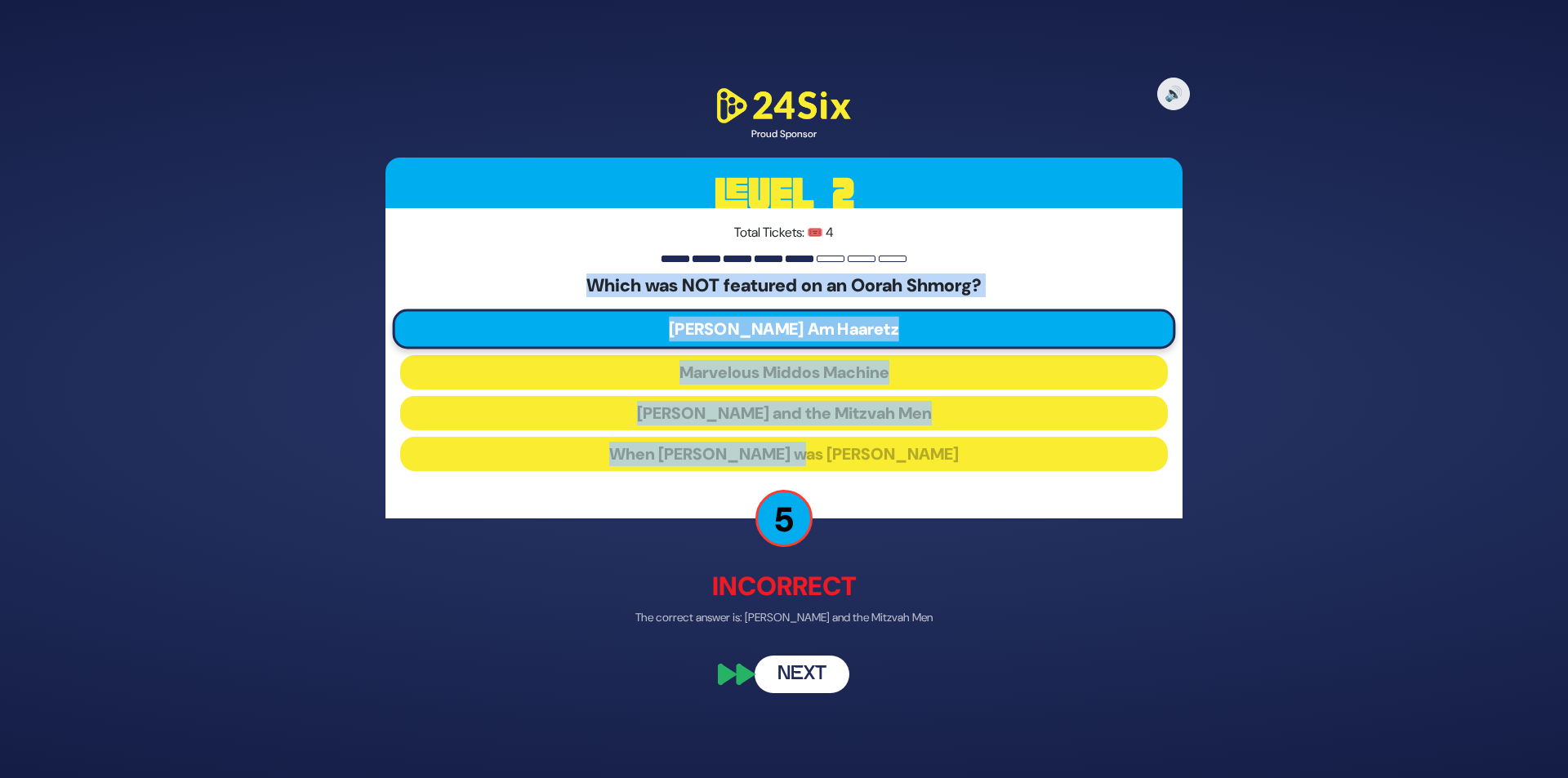
click at [805, 673] on button "Next" at bounding box center [802, 674] width 95 height 38
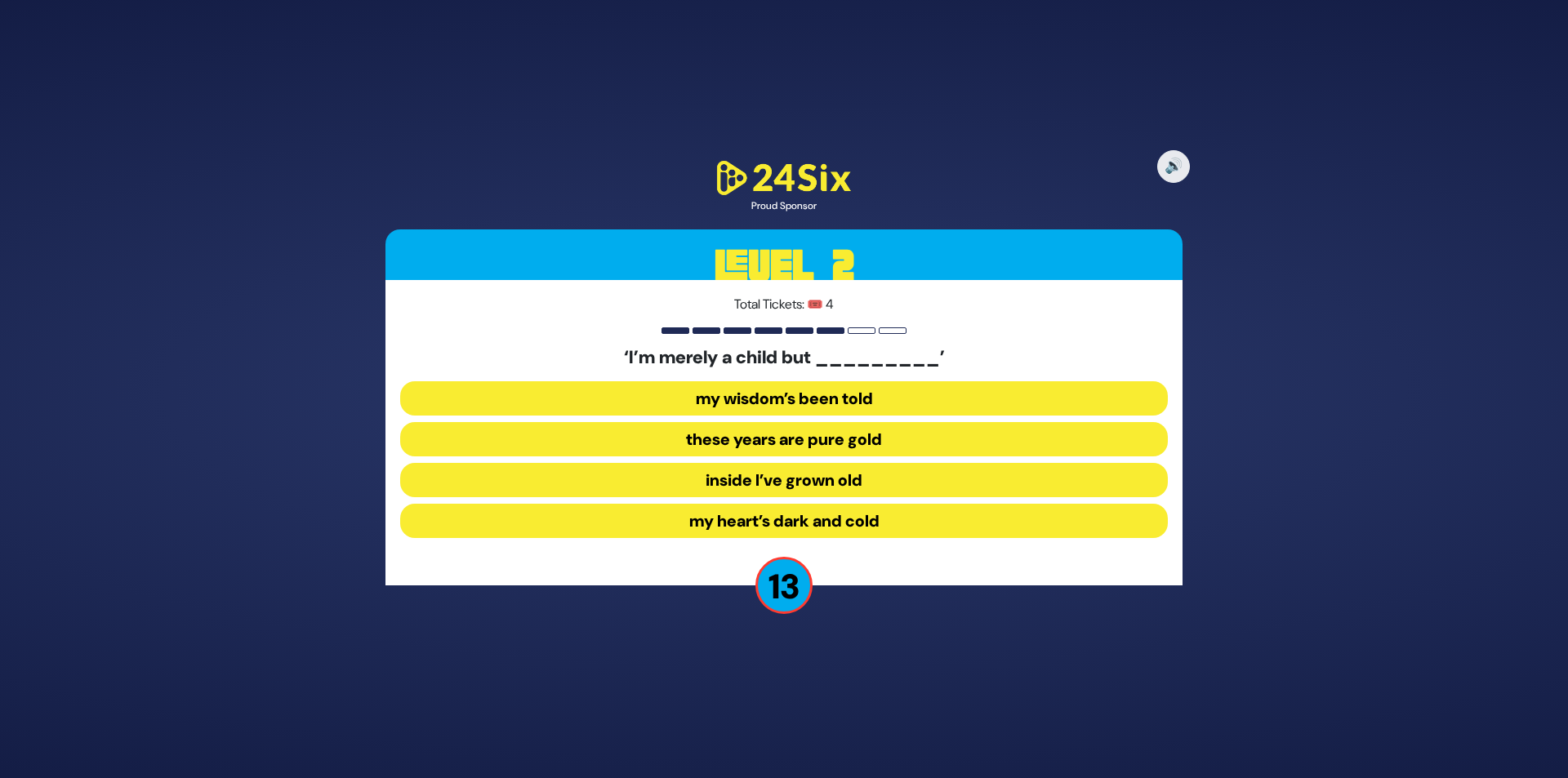
click at [756, 480] on button "inside I’ve grown old" at bounding box center [784, 480] width 768 height 34
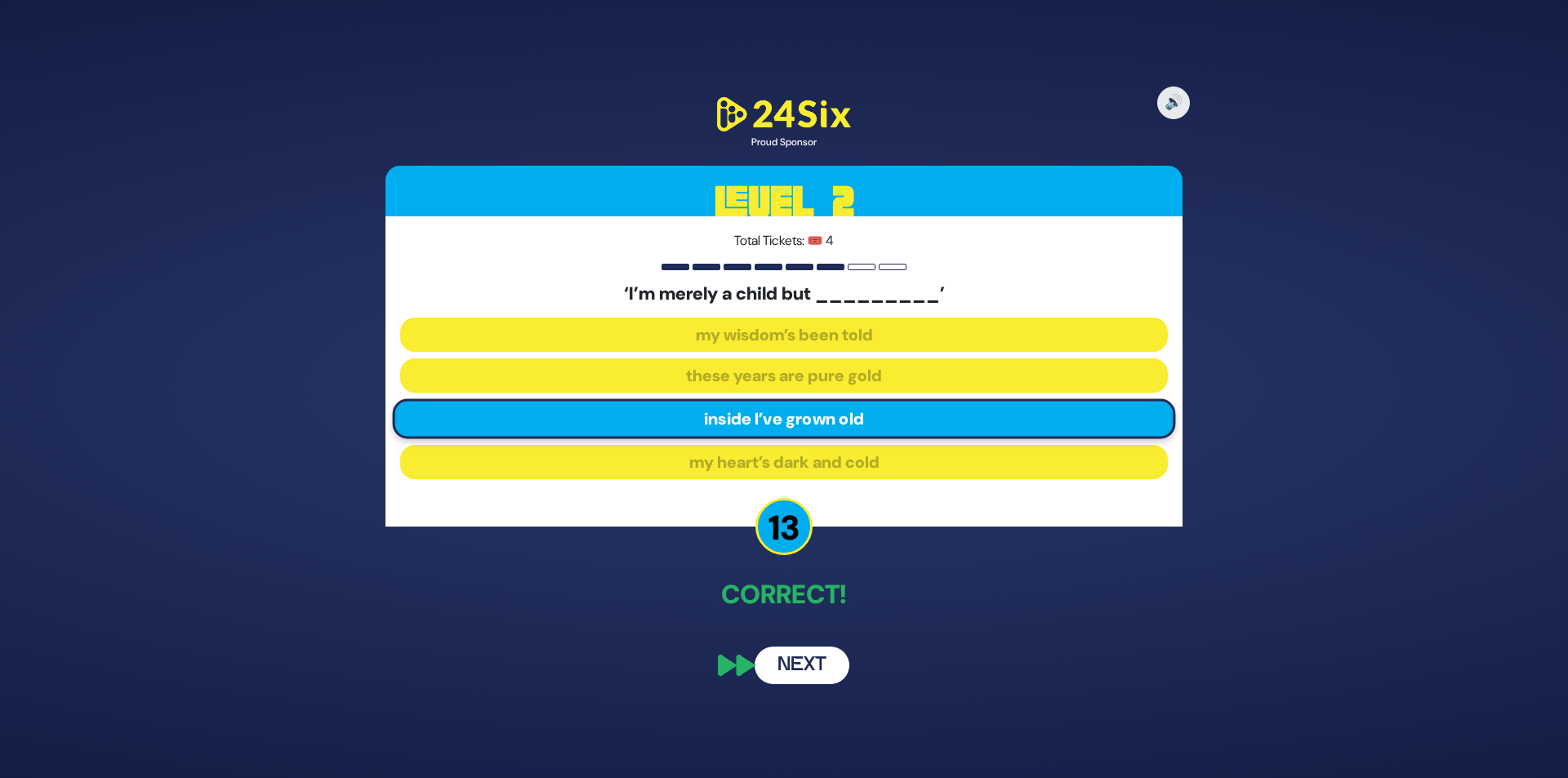
click at [814, 665] on button "Next" at bounding box center [802, 665] width 95 height 38
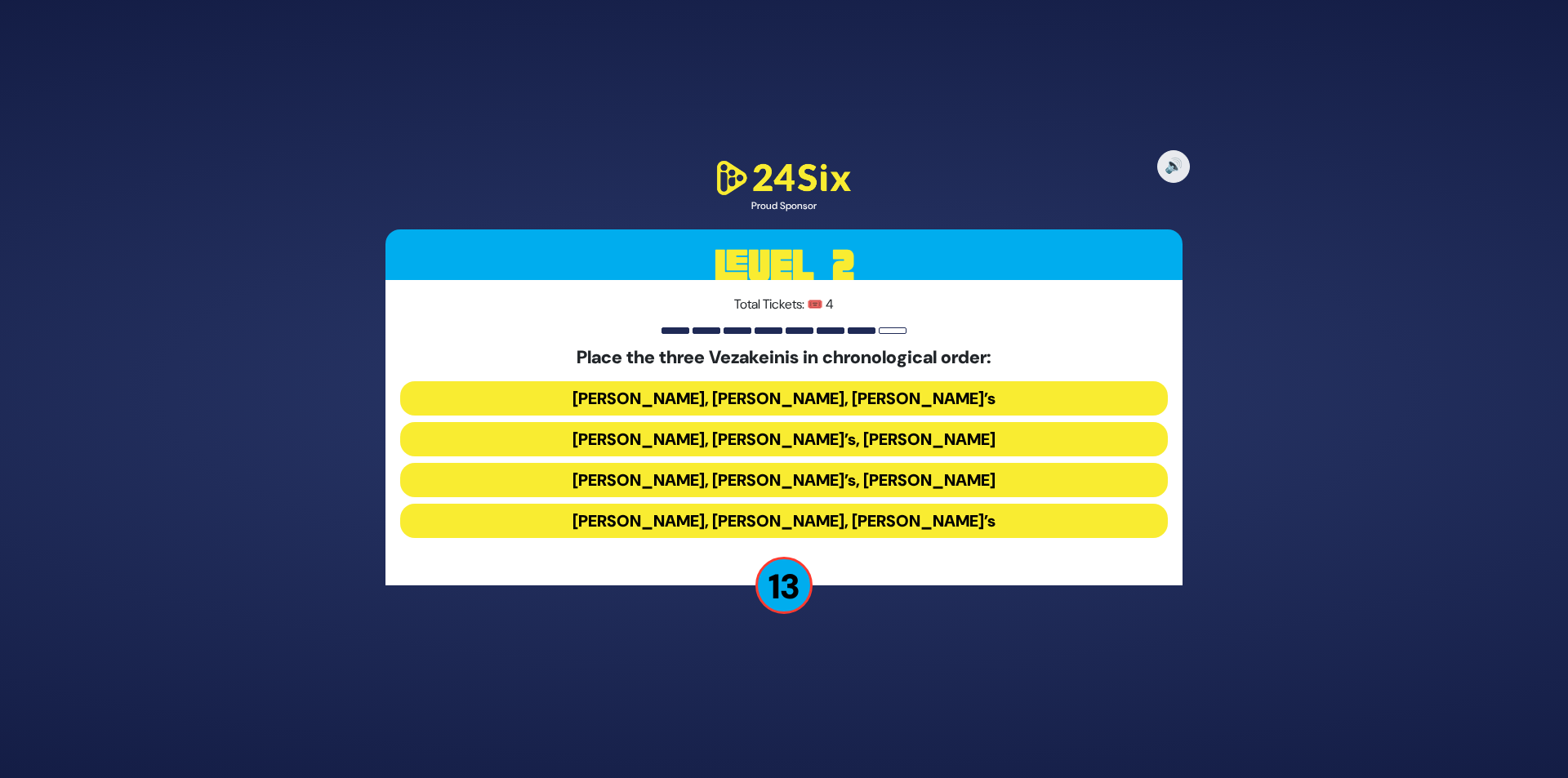
click at [789, 394] on button "[PERSON_NAME], [PERSON_NAME], [PERSON_NAME]’s" at bounding box center [784, 398] width 768 height 34
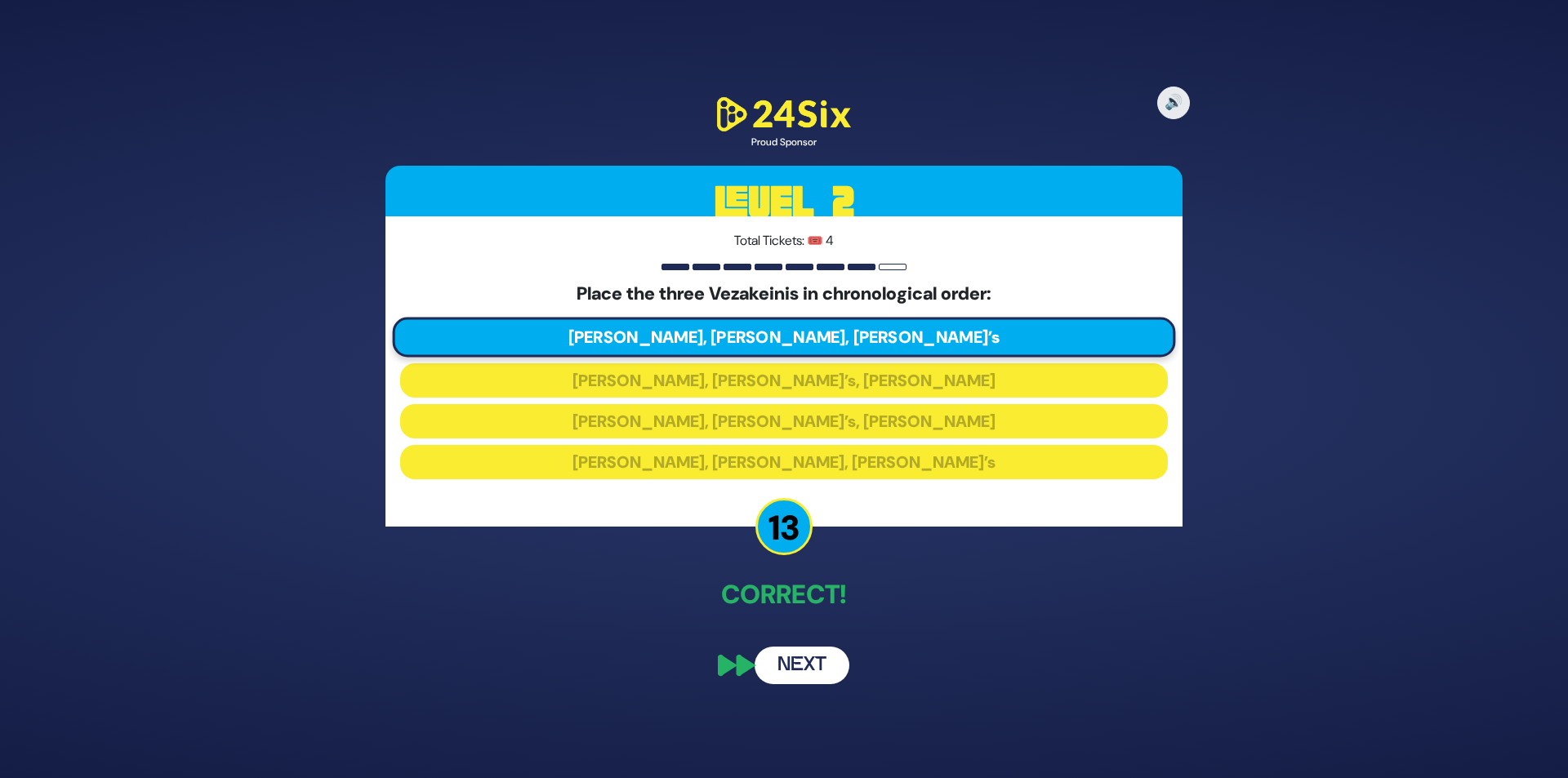
click at [810, 659] on button "Next" at bounding box center [802, 665] width 95 height 38
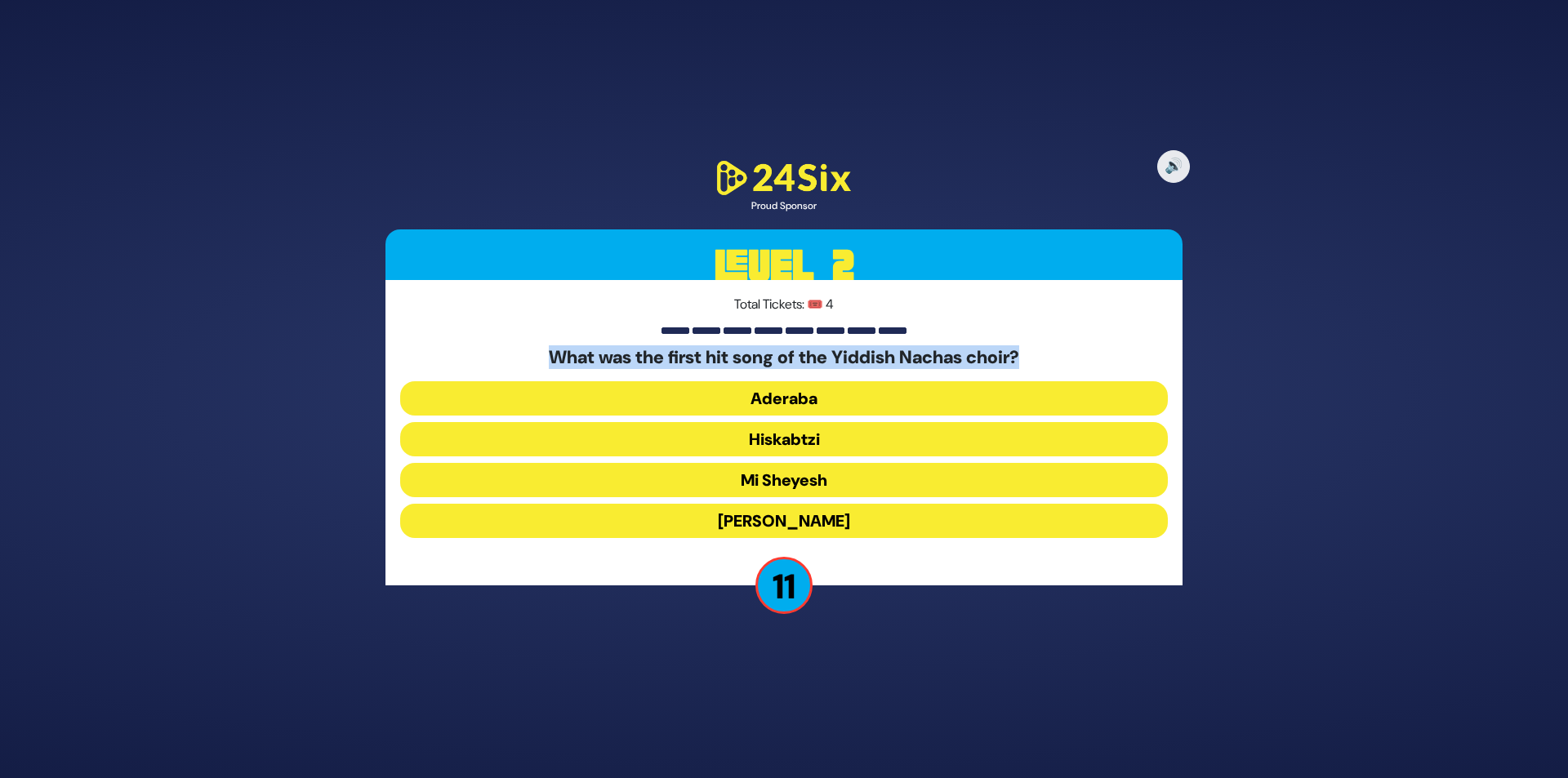
drag, startPoint x: 532, startPoint y: 352, endPoint x: 1050, endPoint y: 346, distance: 518.0
click at [1050, 346] on div "Total Tickets: 🎟️ 4 What was the first hit song of the Yiddish Nachas choir? Ad…" at bounding box center [784, 432] width 797 height 306
copy h5 "What was the first hit song of the Yiddish Nachas choir?"
drag, startPoint x: 778, startPoint y: 520, endPoint x: 788, endPoint y: 520, distance: 10.0
click at [778, 520] on button "[PERSON_NAME]" at bounding box center [784, 521] width 768 height 34
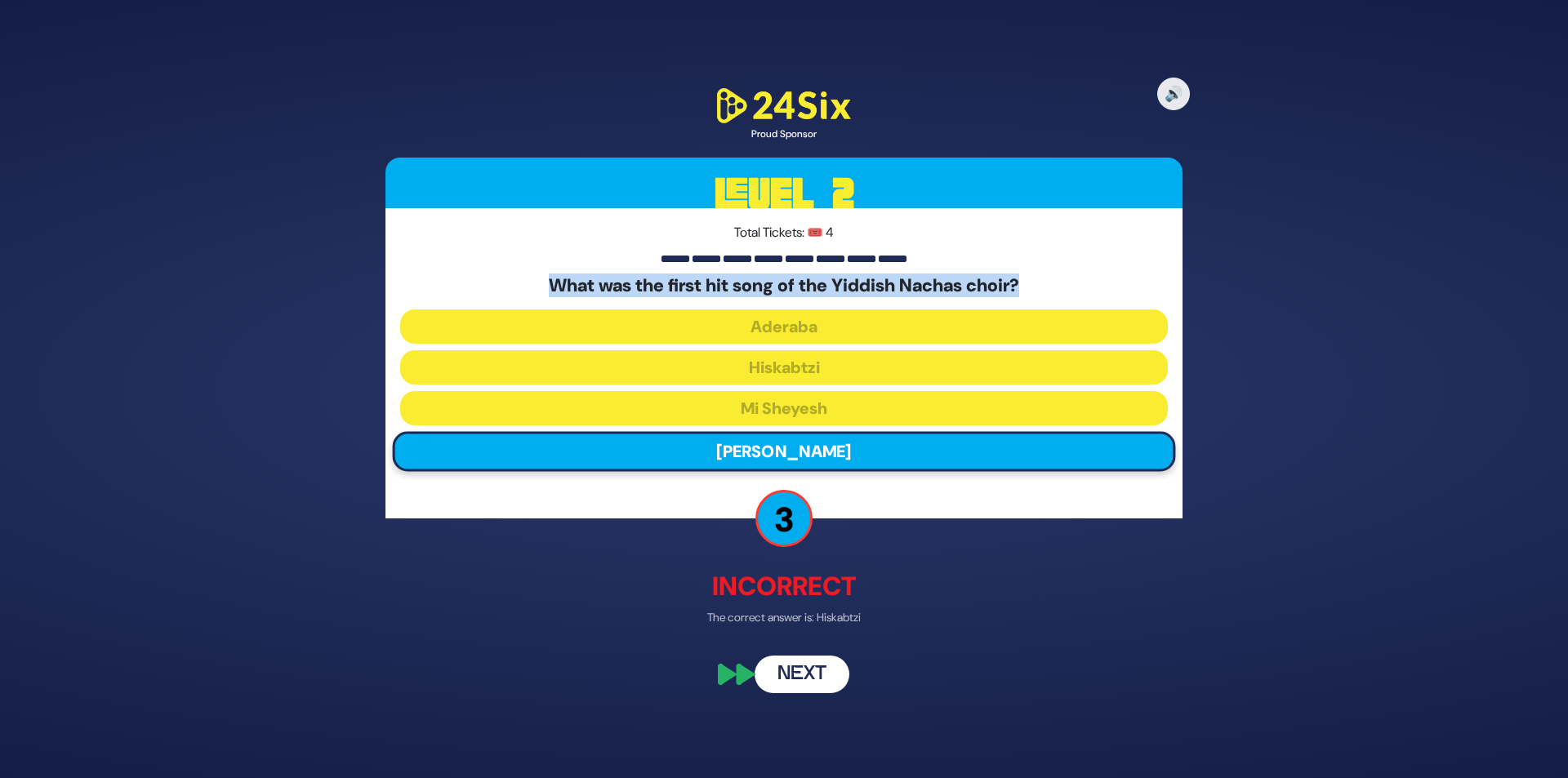
click at [813, 675] on button "Next" at bounding box center [802, 674] width 95 height 38
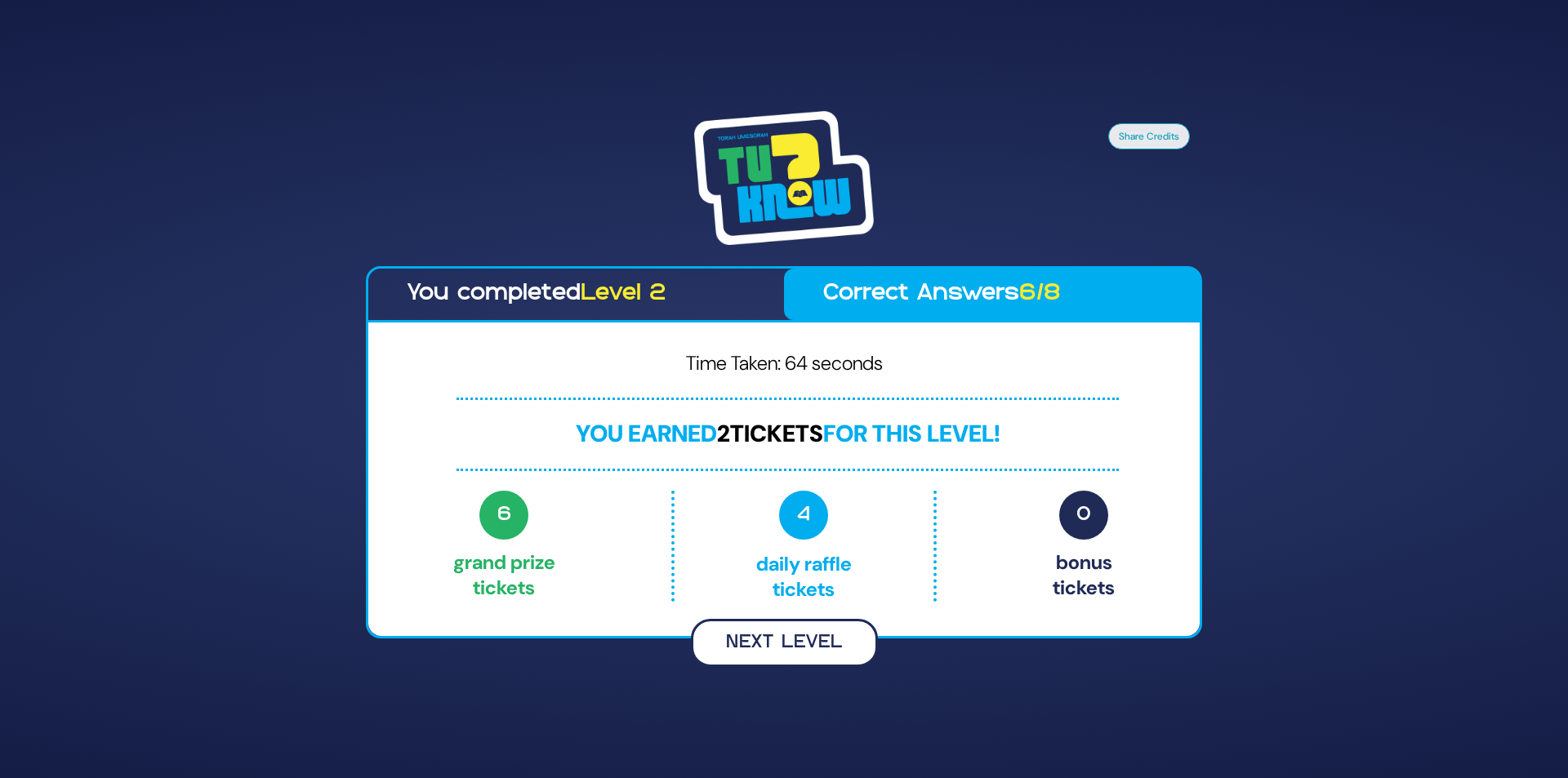
click at [795, 644] on button "Next Level" at bounding box center [785, 644] width 187 height 48
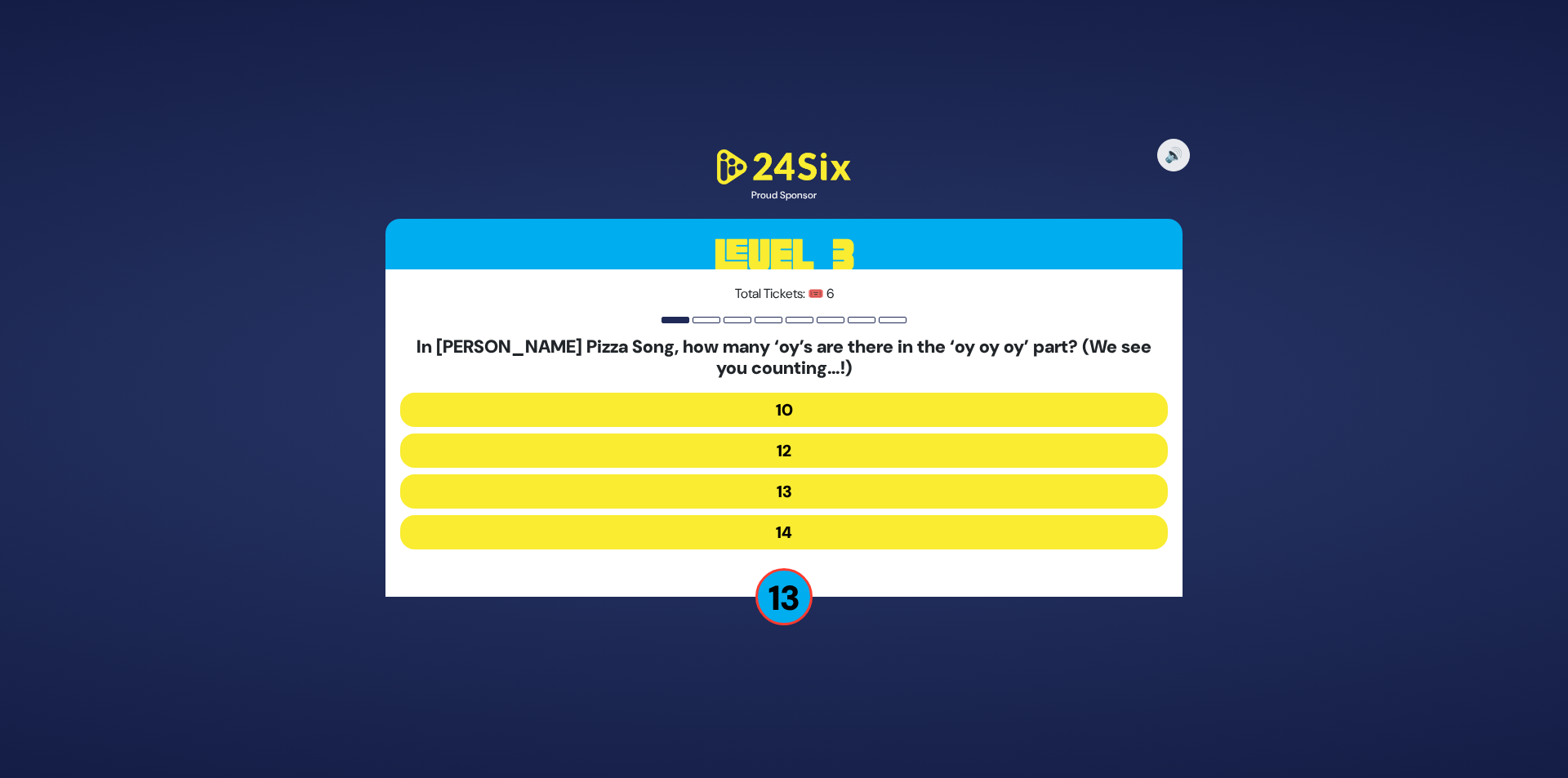
click at [789, 437] on button "12" at bounding box center [784, 450] width 768 height 34
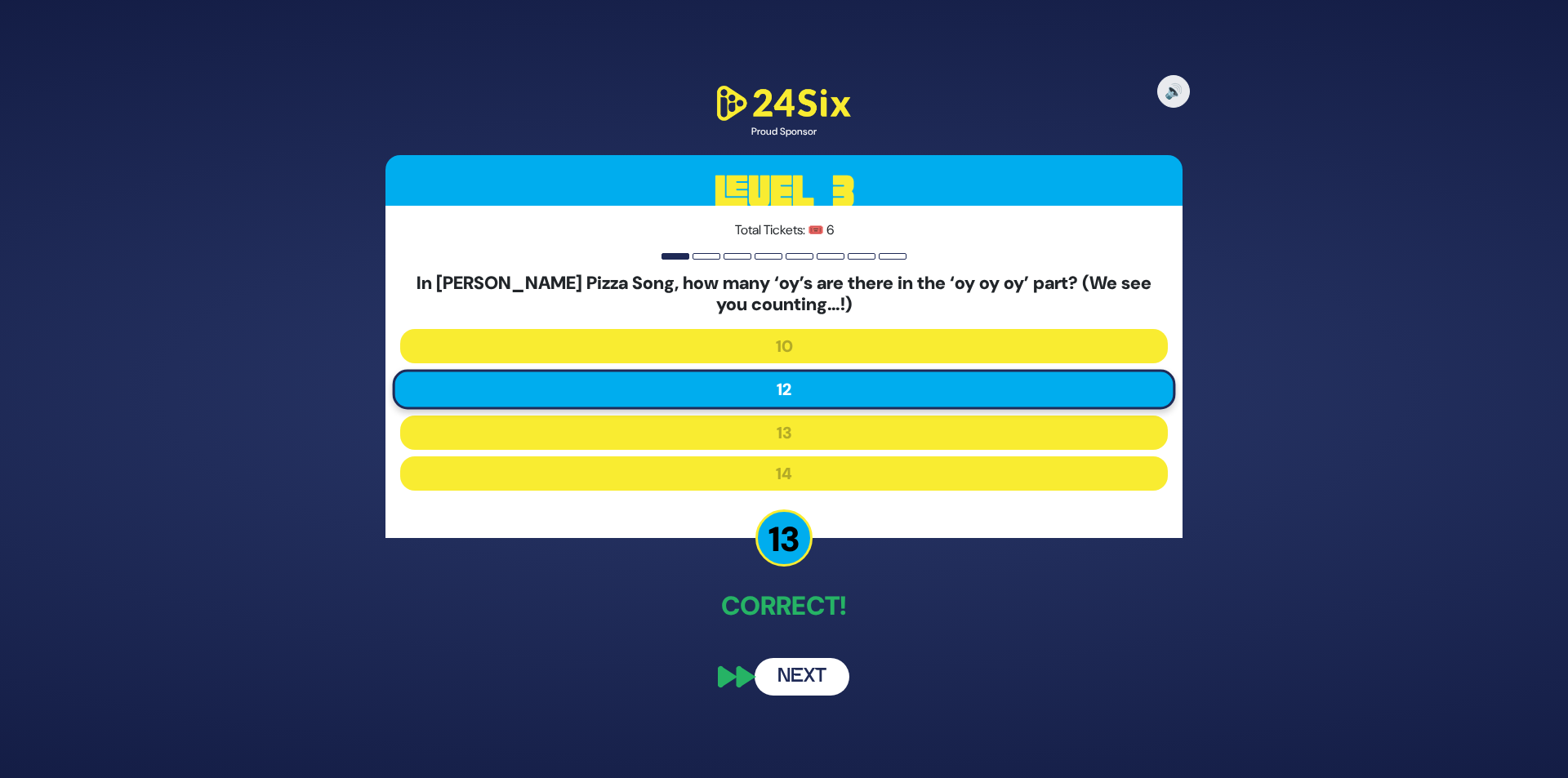
click at [811, 673] on button "Next" at bounding box center [802, 677] width 95 height 38
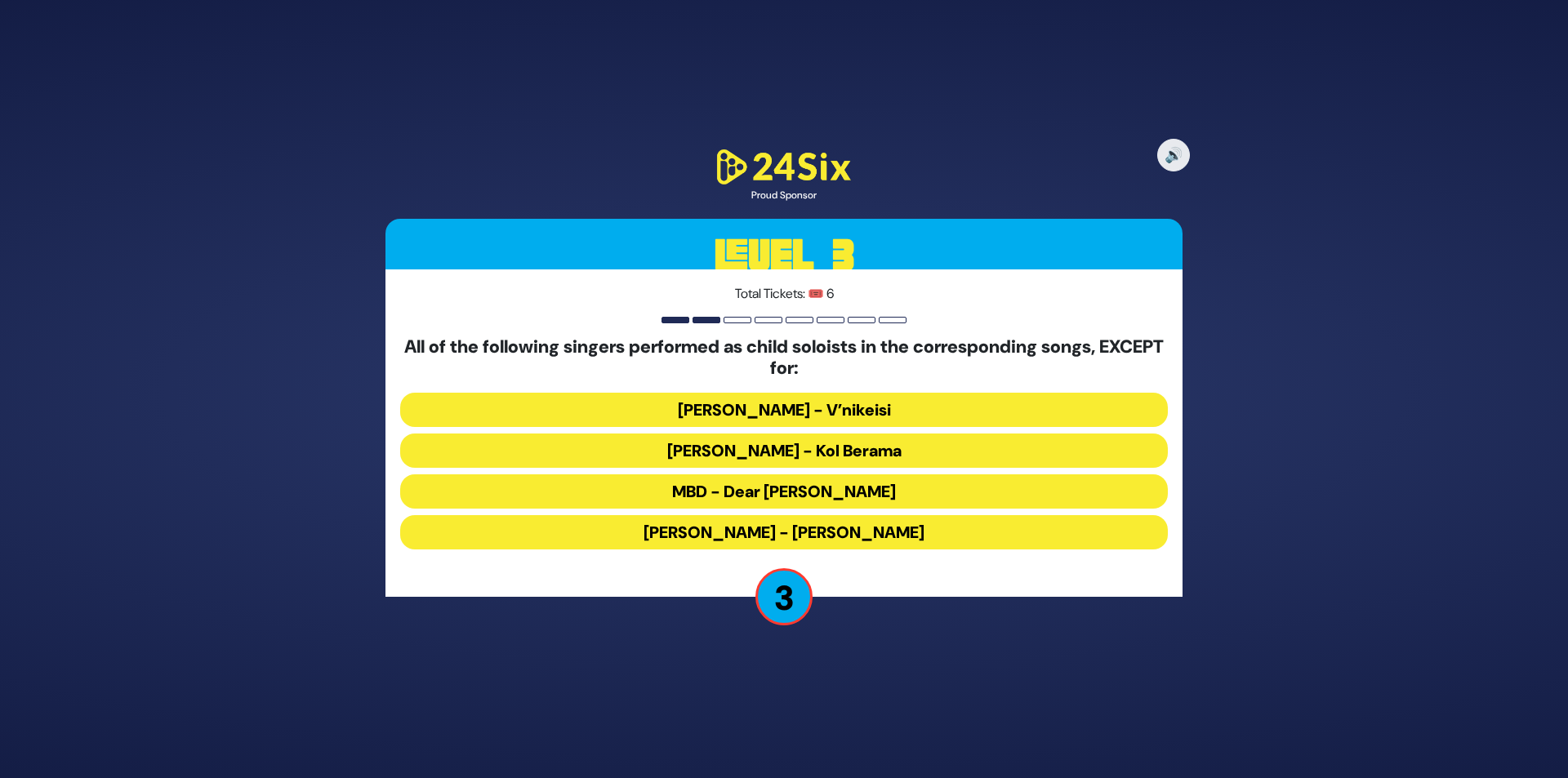
click at [831, 447] on button "[PERSON_NAME] - Kol Berama" at bounding box center [784, 450] width 768 height 34
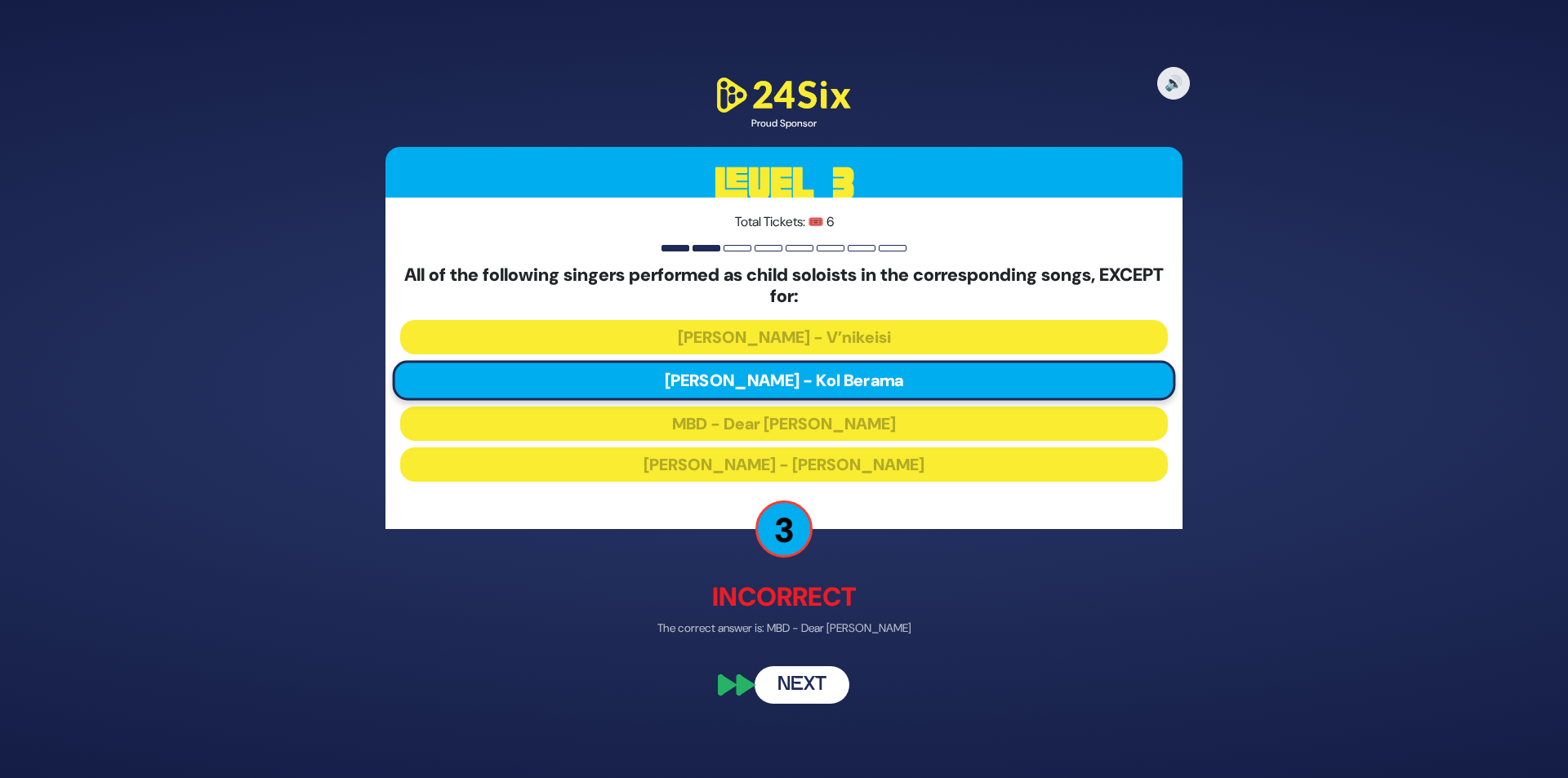
click at [814, 680] on button "Next" at bounding box center [802, 685] width 95 height 38
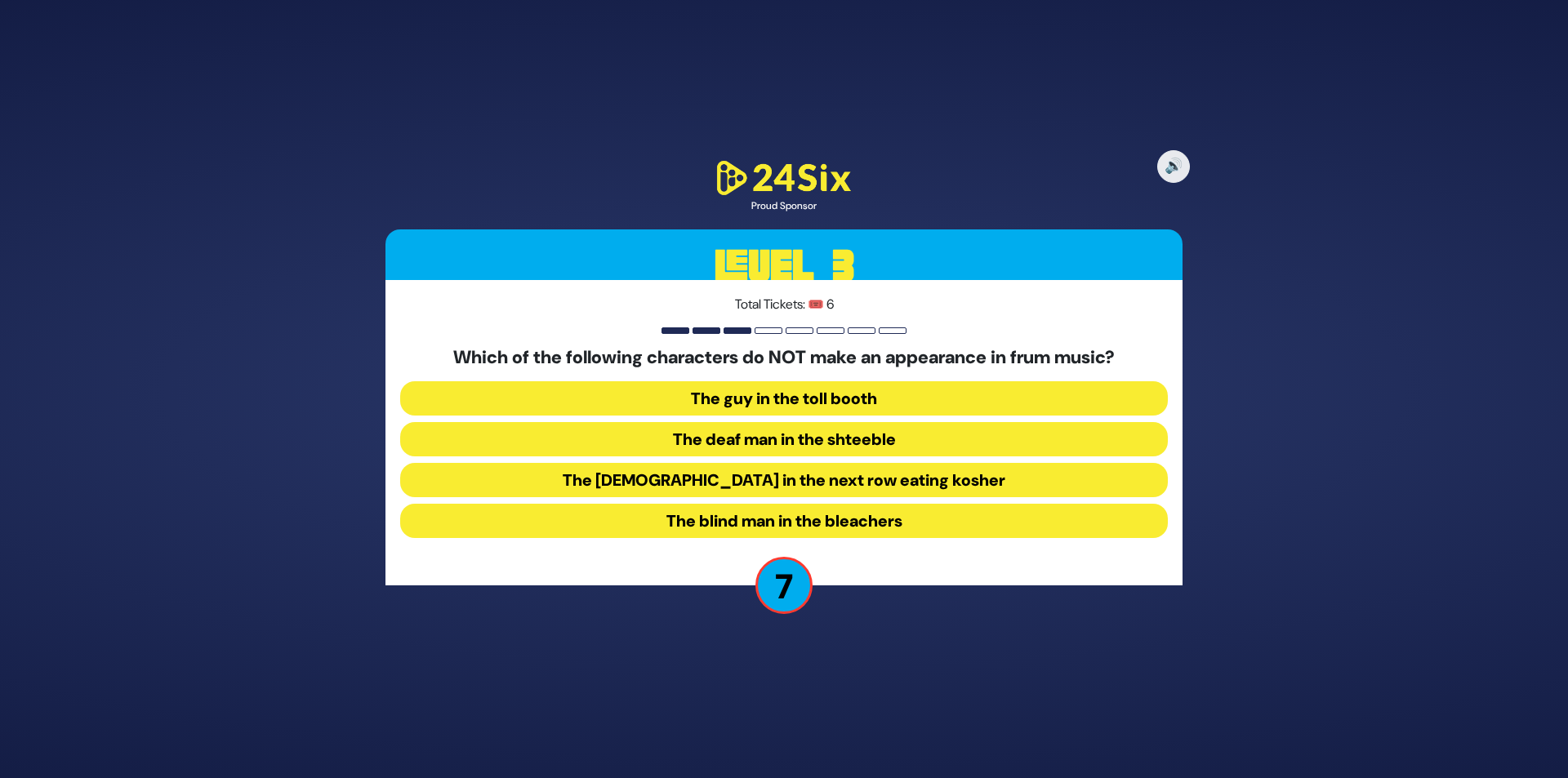
click at [794, 437] on button "The deaf man in the shteeble" at bounding box center [784, 439] width 768 height 34
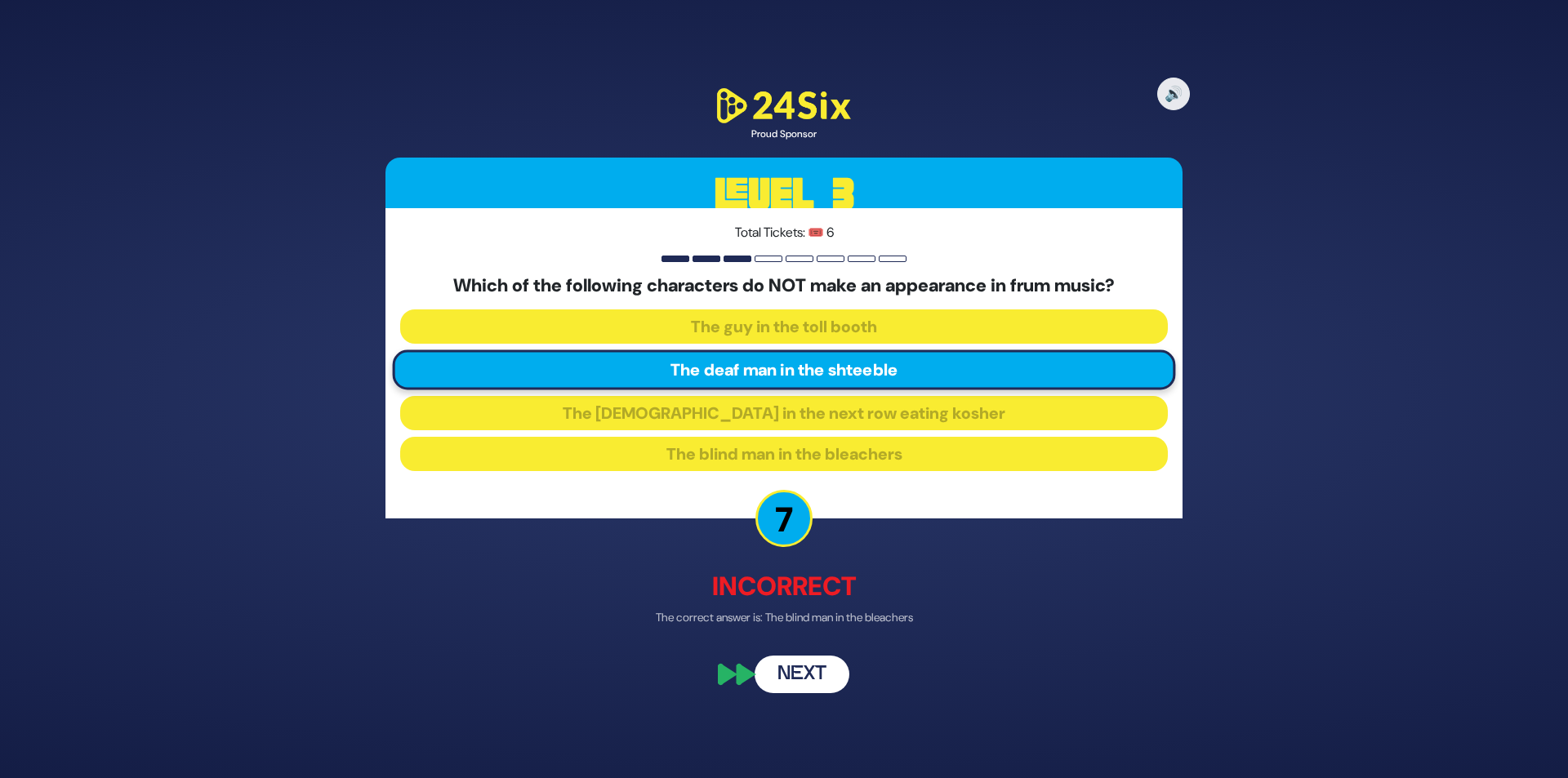
click at [800, 669] on button "Next" at bounding box center [802, 674] width 95 height 38
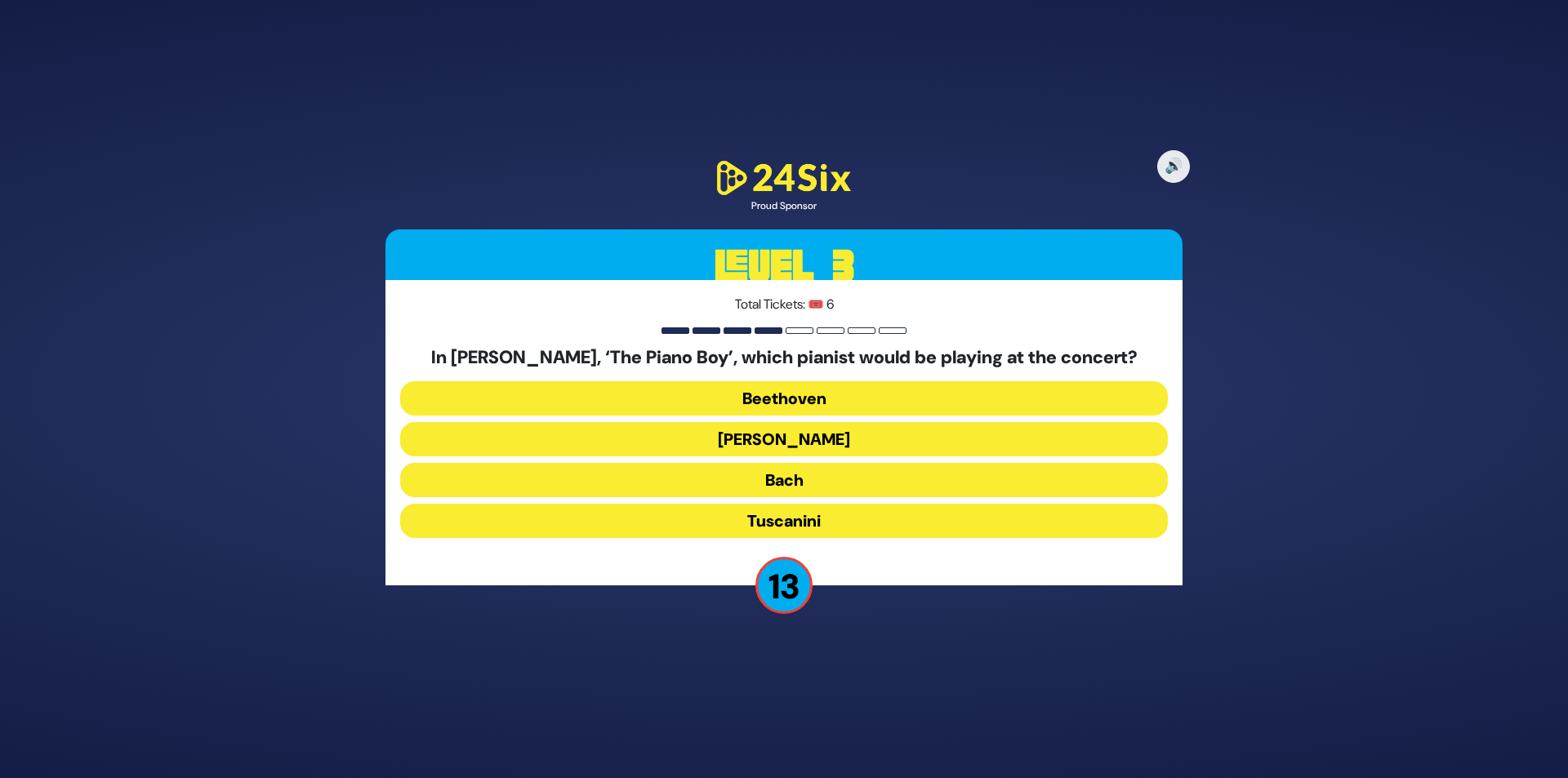
click at [769, 437] on button "[PERSON_NAME]" at bounding box center [784, 439] width 768 height 34
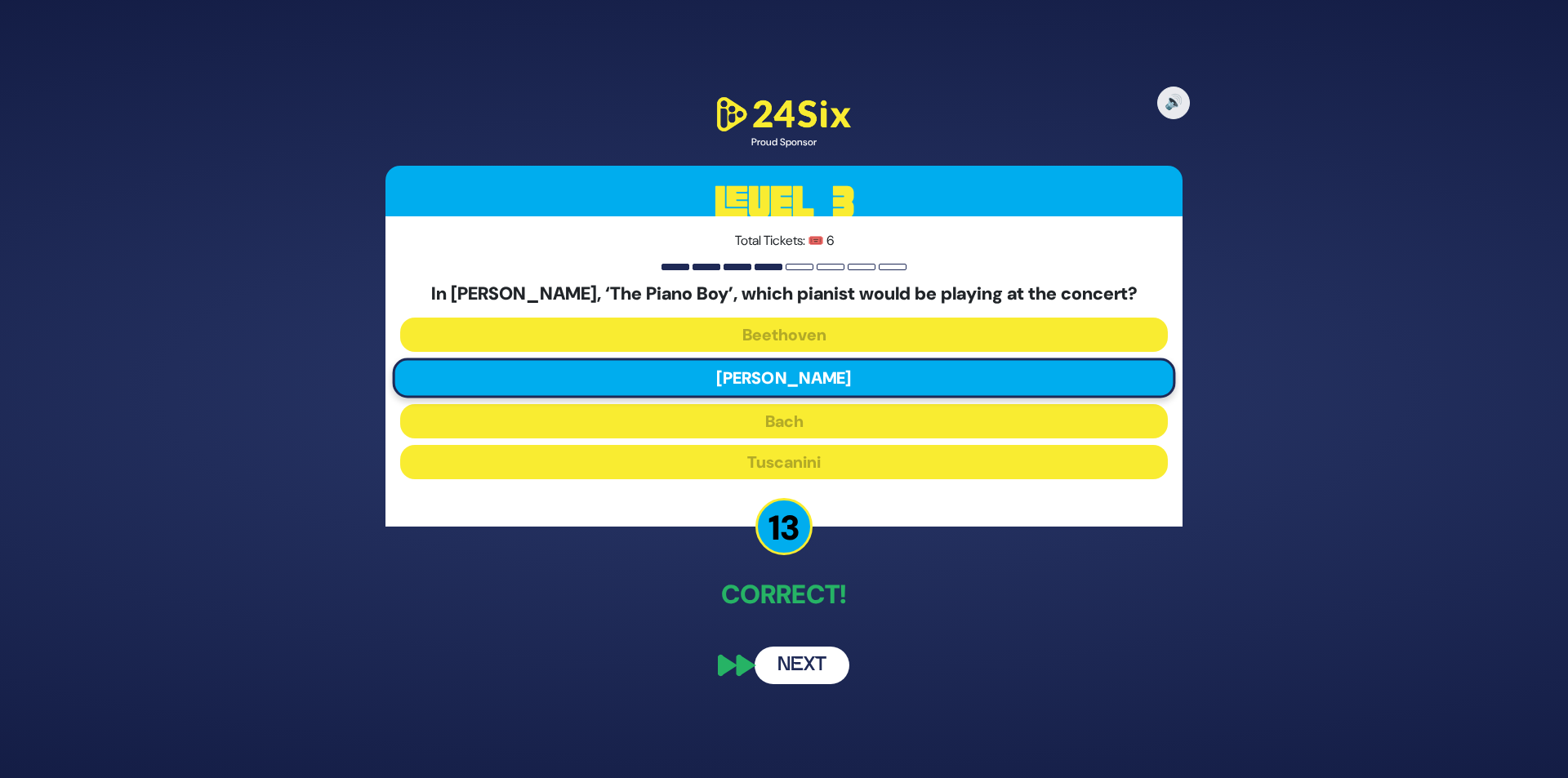
click at [787, 661] on button "Next" at bounding box center [802, 665] width 95 height 38
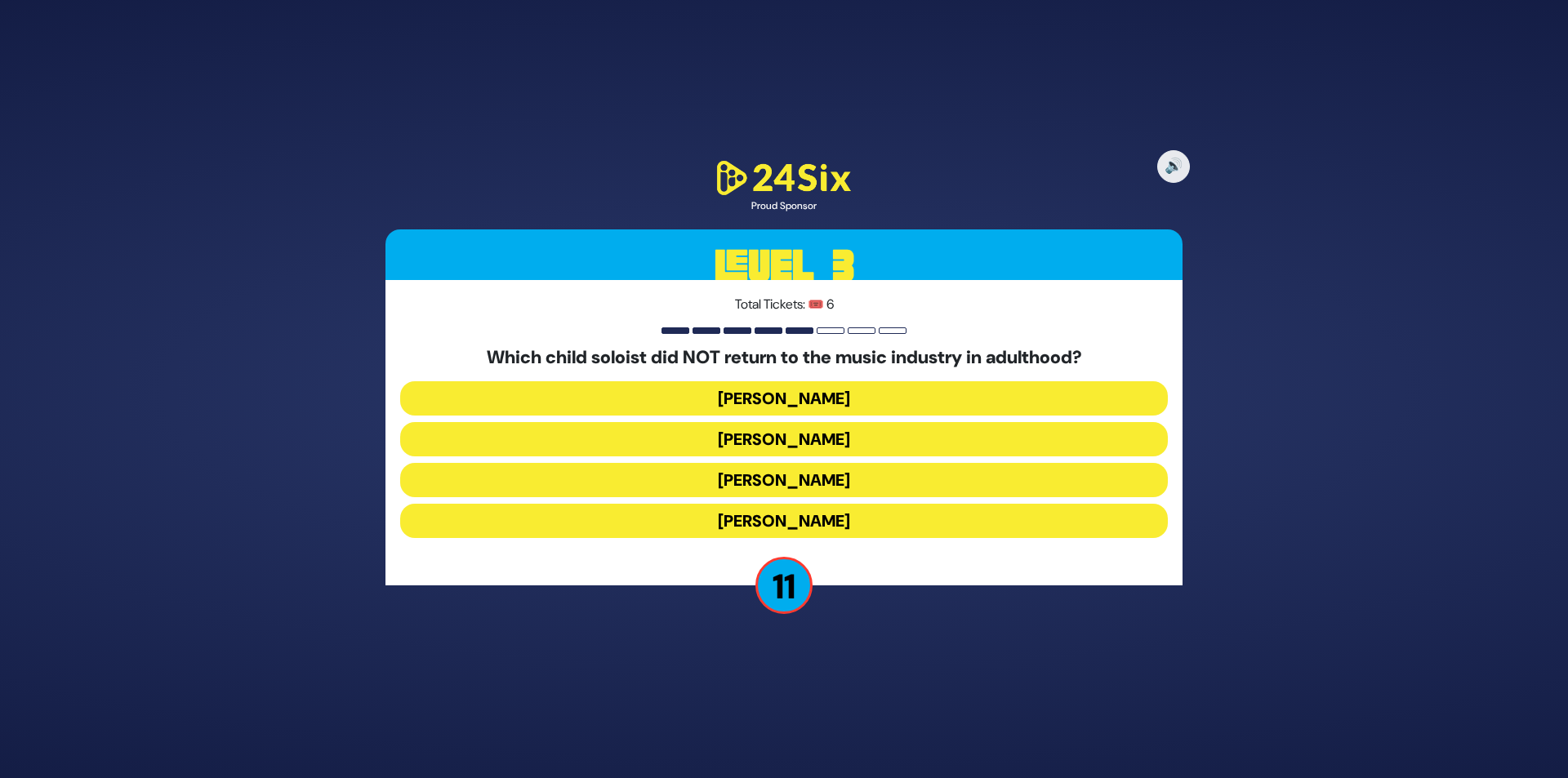
click at [793, 474] on button "[PERSON_NAME]" at bounding box center [784, 480] width 768 height 34
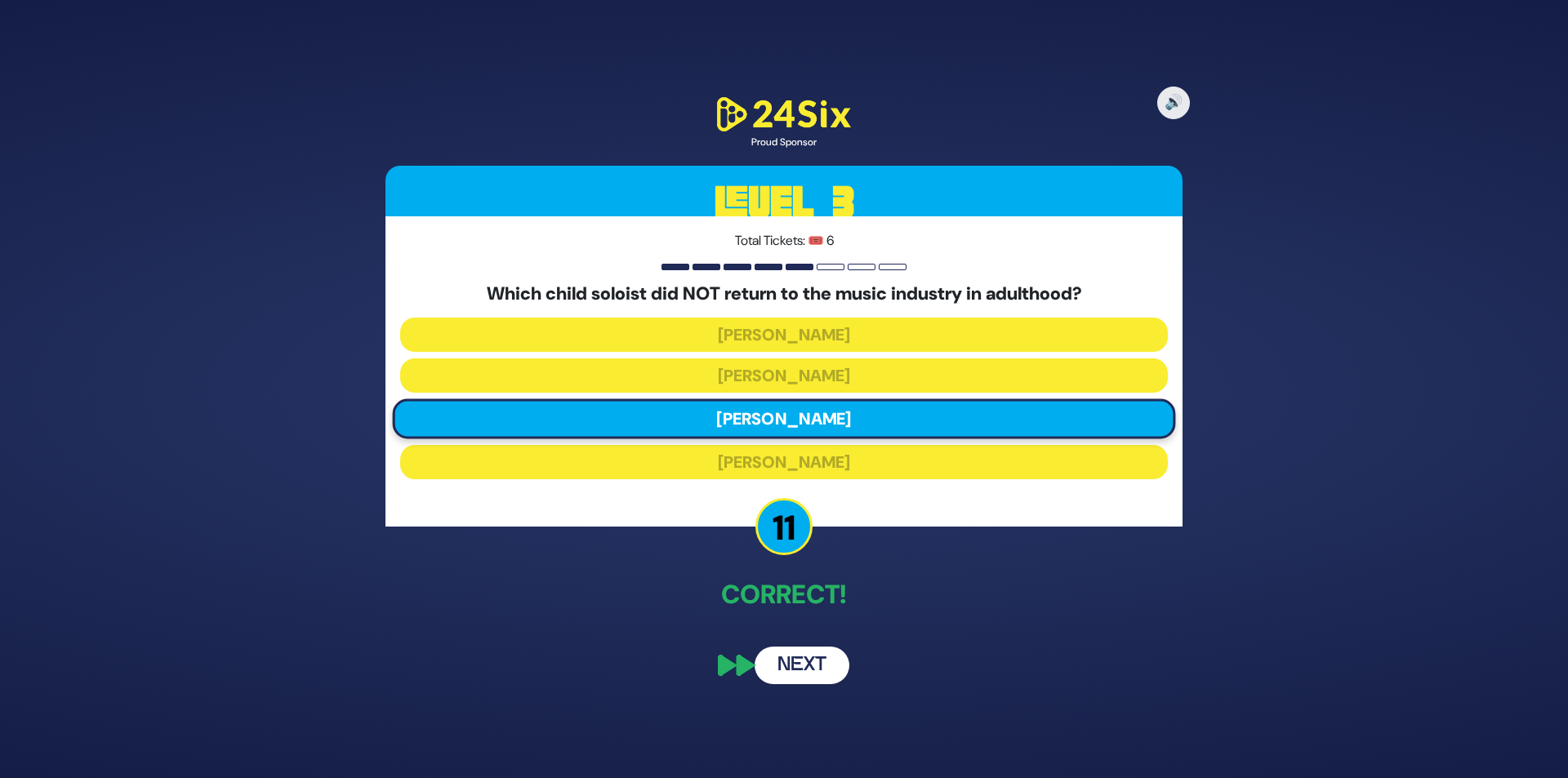
click at [821, 661] on button "Next" at bounding box center [802, 665] width 95 height 38
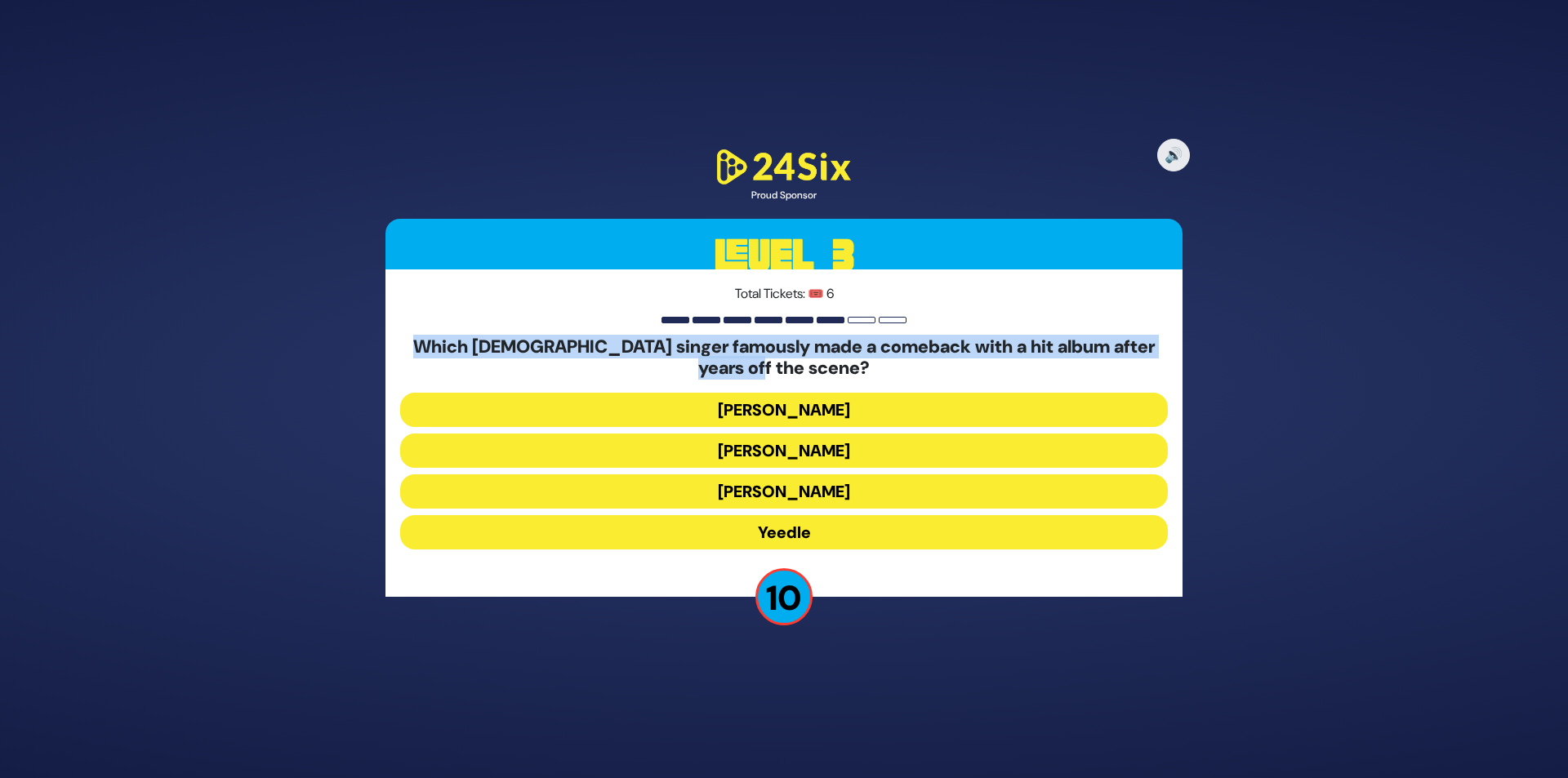
drag, startPoint x: 409, startPoint y: 344, endPoint x: 977, endPoint y: 379, distance: 569.1
click at [977, 379] on h5 "Which [DEMOGRAPHIC_DATA] singer famously made a comeback with a hit album after…" at bounding box center [784, 358] width 768 height 43
copy h5 "Which [DEMOGRAPHIC_DATA] singer famously made a comeback with a hit album after…"
drag, startPoint x: 705, startPoint y: 404, endPoint x: 859, endPoint y: 546, distance: 209.5
click at [859, 546] on div "Which [DEMOGRAPHIC_DATA] singer famously made a comeback with a hit album after…" at bounding box center [784, 446] width 768 height 220
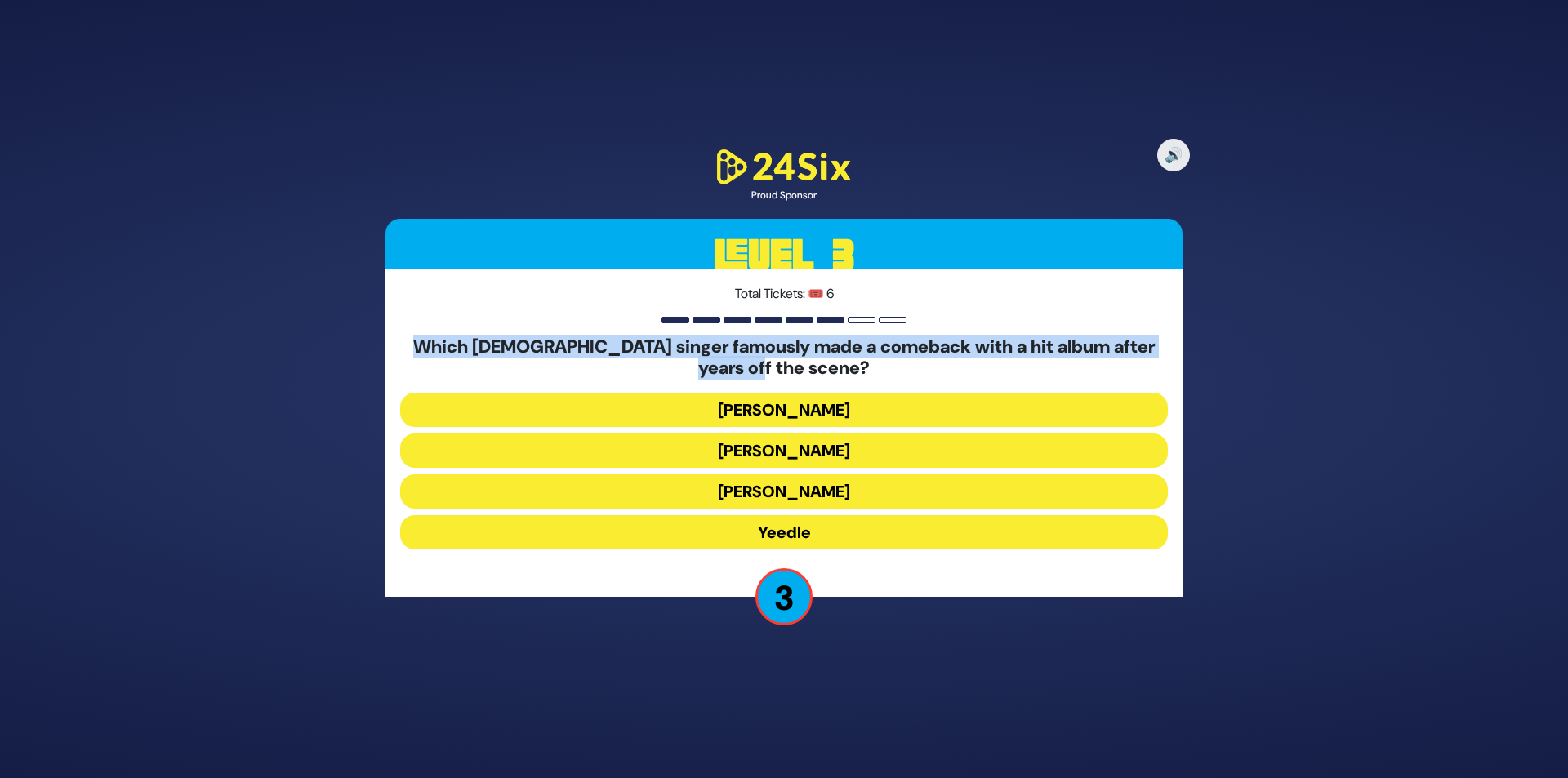
drag, startPoint x: 704, startPoint y: 405, endPoint x: 802, endPoint y: 489, distance: 129.1
click at [809, 492] on div "Which [DEMOGRAPHIC_DATA] singer famously made a comeback with a hit album after…" at bounding box center [784, 446] width 768 height 220
drag, startPoint x: 714, startPoint y: 403, endPoint x: 840, endPoint y: 409, distance: 126.1
click at [840, 409] on button "[PERSON_NAME]" at bounding box center [784, 409] width 768 height 34
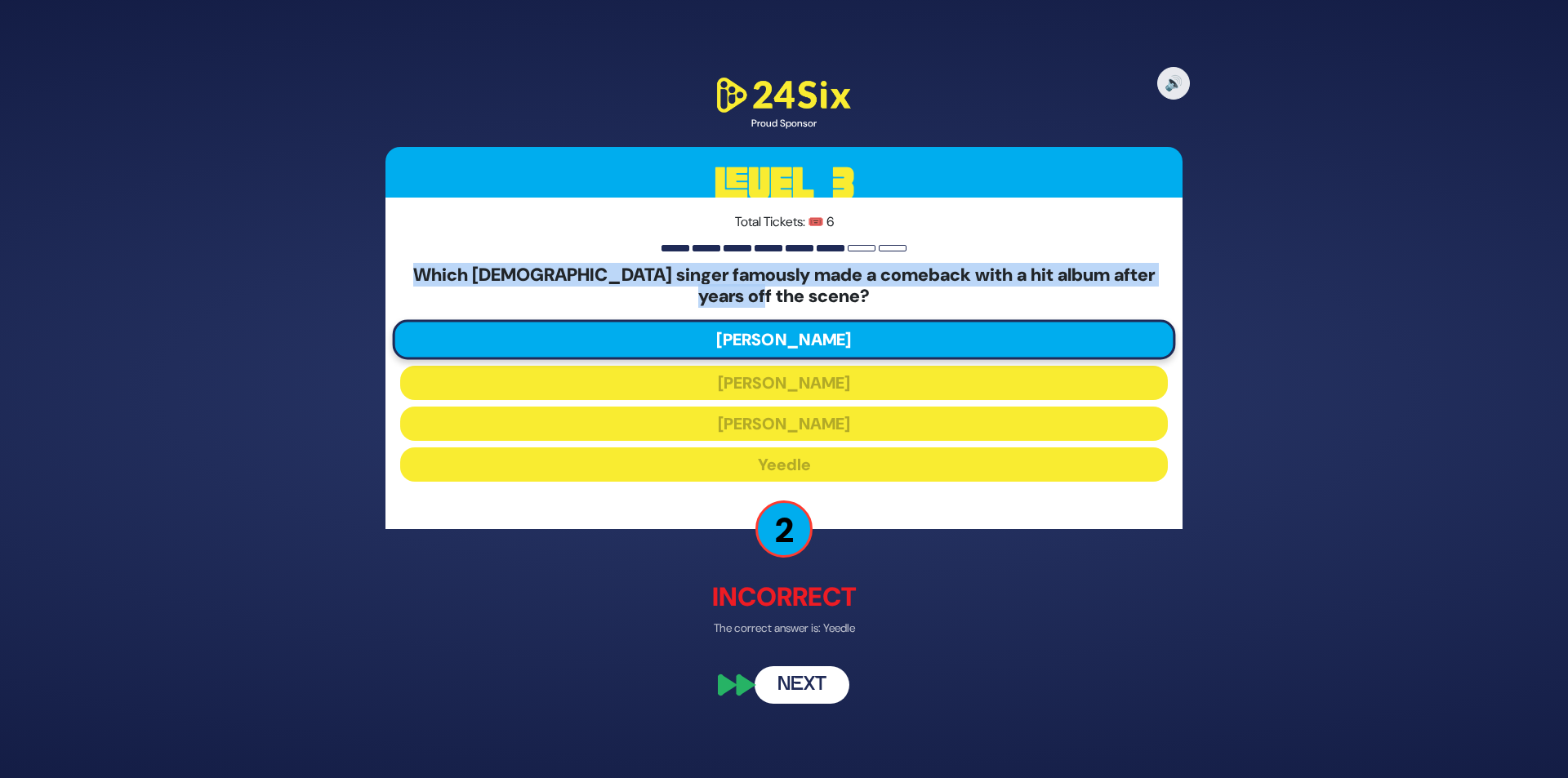
click at [811, 680] on button "Next" at bounding box center [802, 685] width 95 height 38
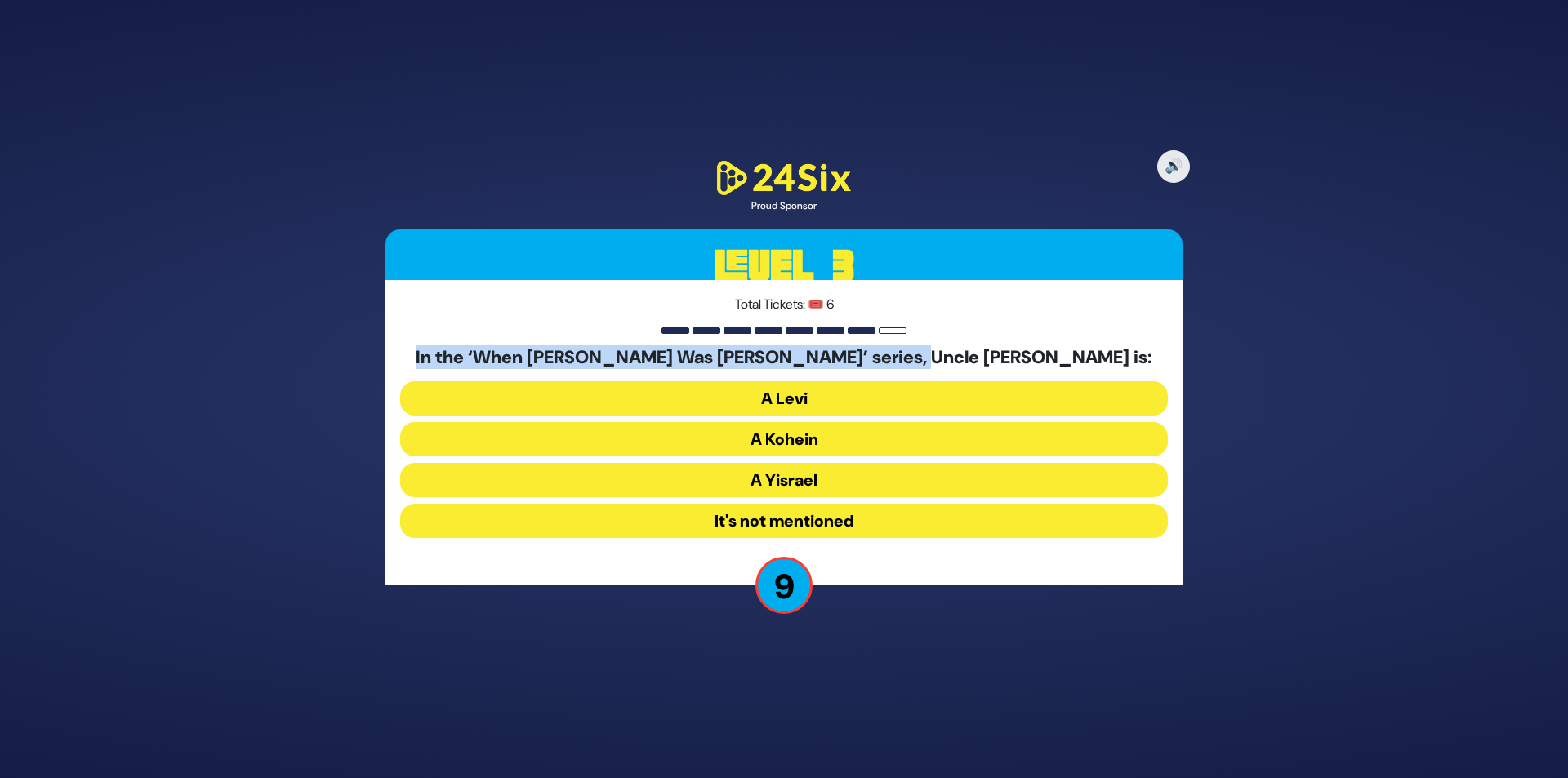
drag, startPoint x: 534, startPoint y: 356, endPoint x: 1049, endPoint y: 375, distance: 515.4
click at [1053, 368] on h5 "In the ‘When [PERSON_NAME] Was [PERSON_NAME]’ series, Uncle [PERSON_NAME] is:" at bounding box center [784, 357] width 768 height 21
copy h5 "In the ‘When [PERSON_NAME] Was [PERSON_NAME]’ series, Uncle [PERSON_NAME] is:"
click at [792, 519] on button "It's not mentioned" at bounding box center [784, 521] width 768 height 34
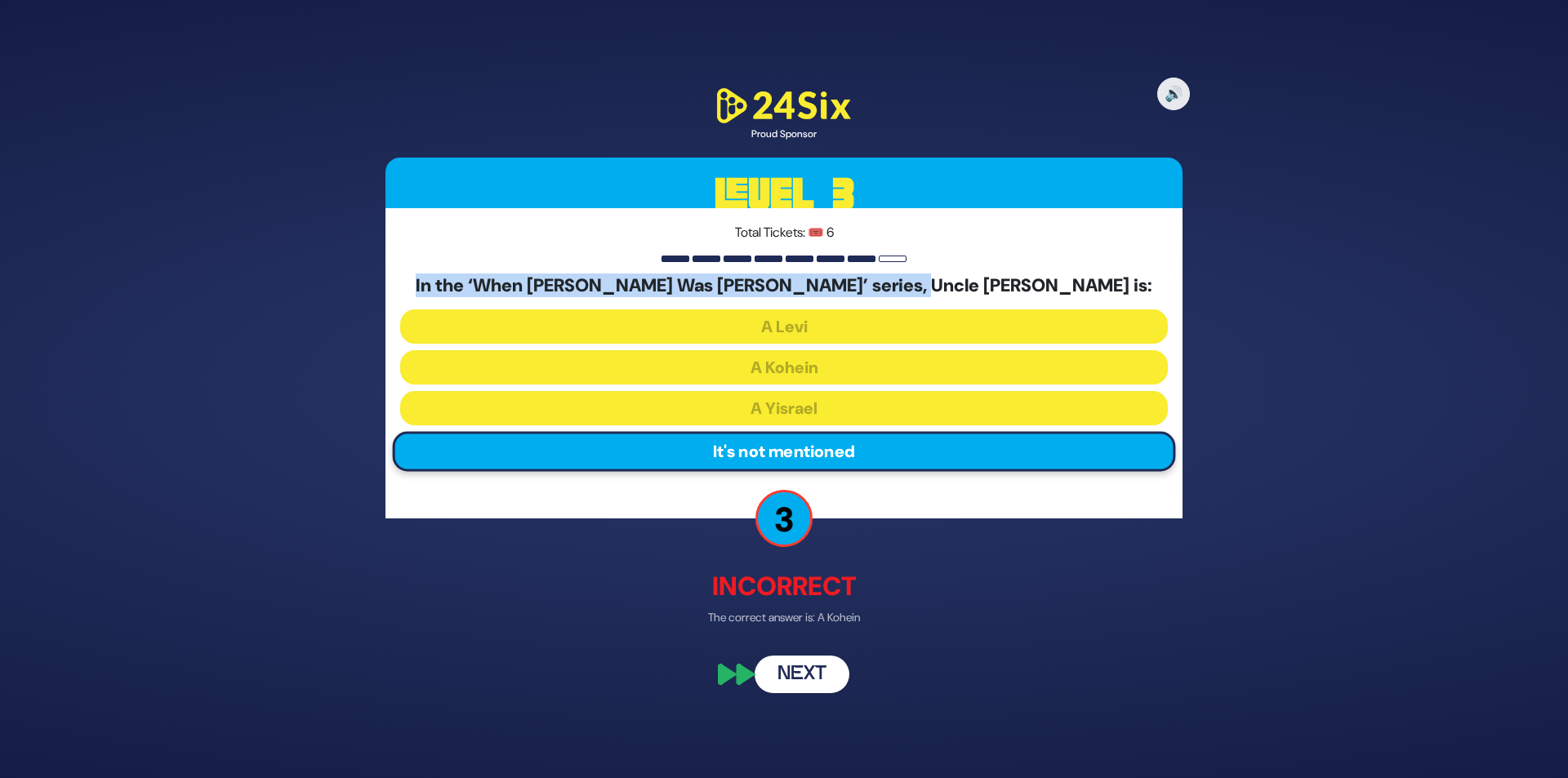
click at [784, 665] on button "Next" at bounding box center [802, 674] width 95 height 38
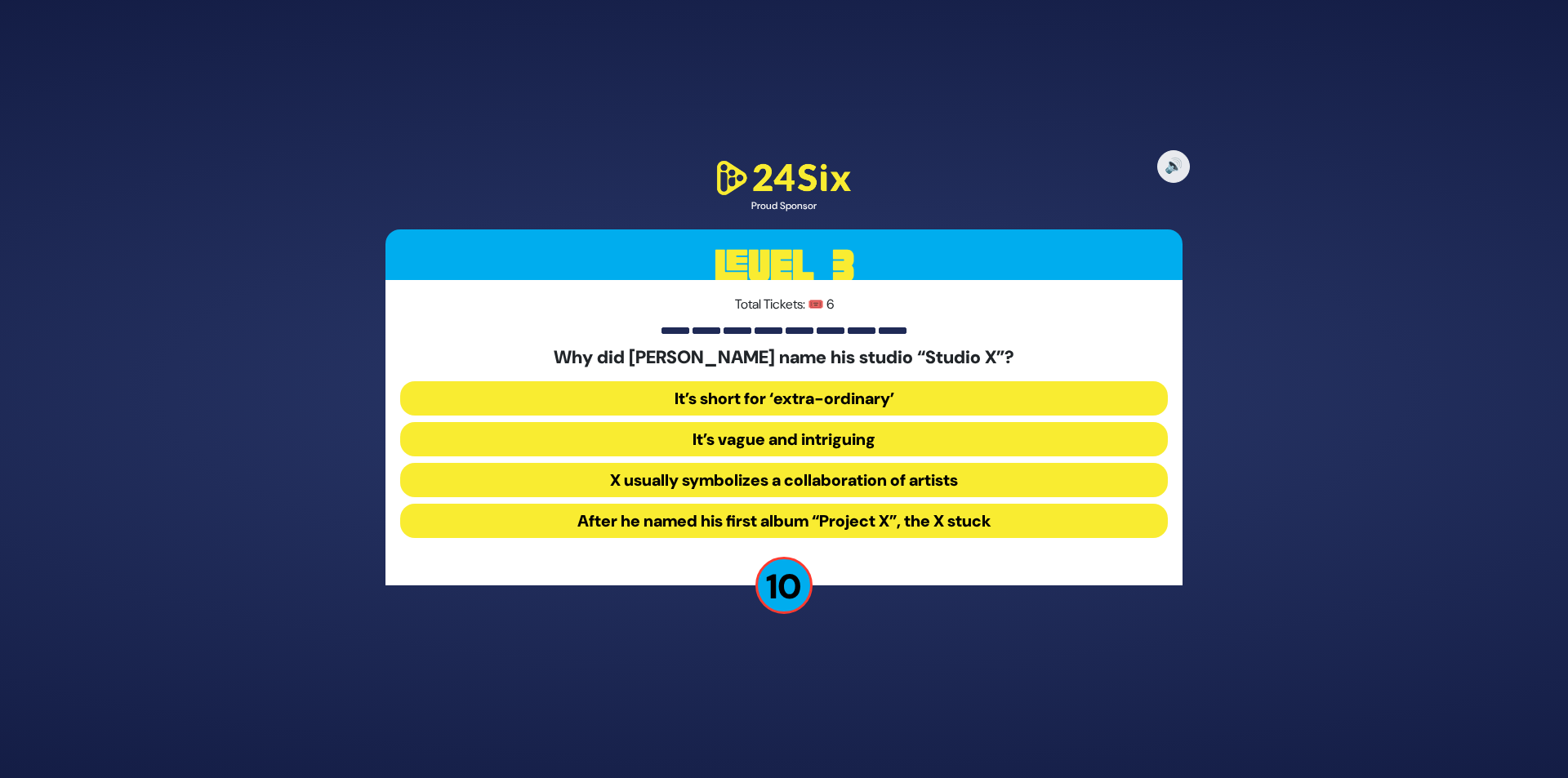
drag, startPoint x: 545, startPoint y: 358, endPoint x: 1029, endPoint y: 360, distance: 484.0
click at [1029, 360] on h5 "Why did [PERSON_NAME] name his studio “Studio X”?" at bounding box center [784, 357] width 768 height 21
copy h5 "Why did [PERSON_NAME] name his studio “Studio X”?"
click at [790, 399] on button "It’s short for ‘extra-ordinary’" at bounding box center [784, 398] width 768 height 34
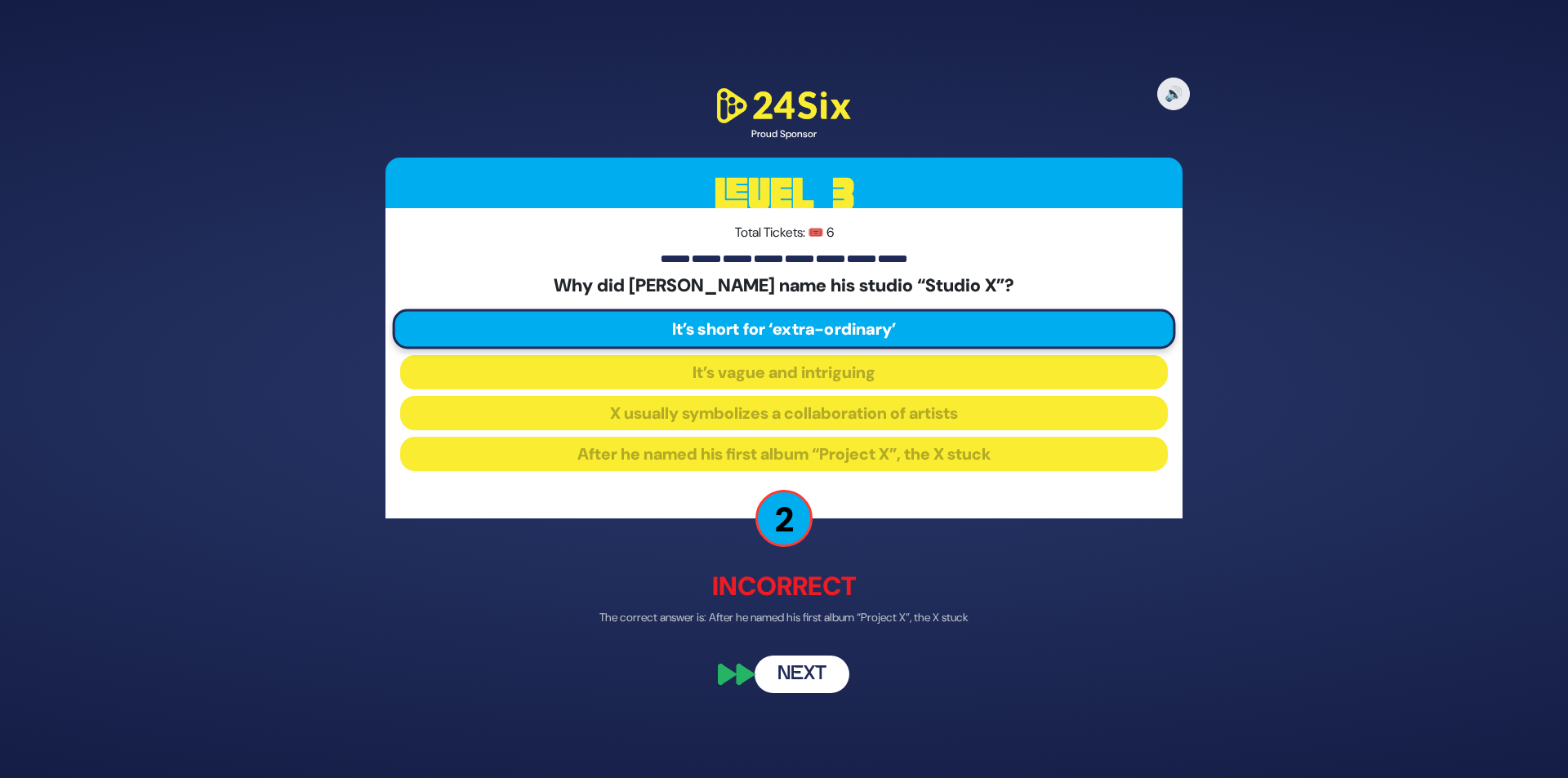
click at [817, 682] on button "Next" at bounding box center [802, 674] width 95 height 38
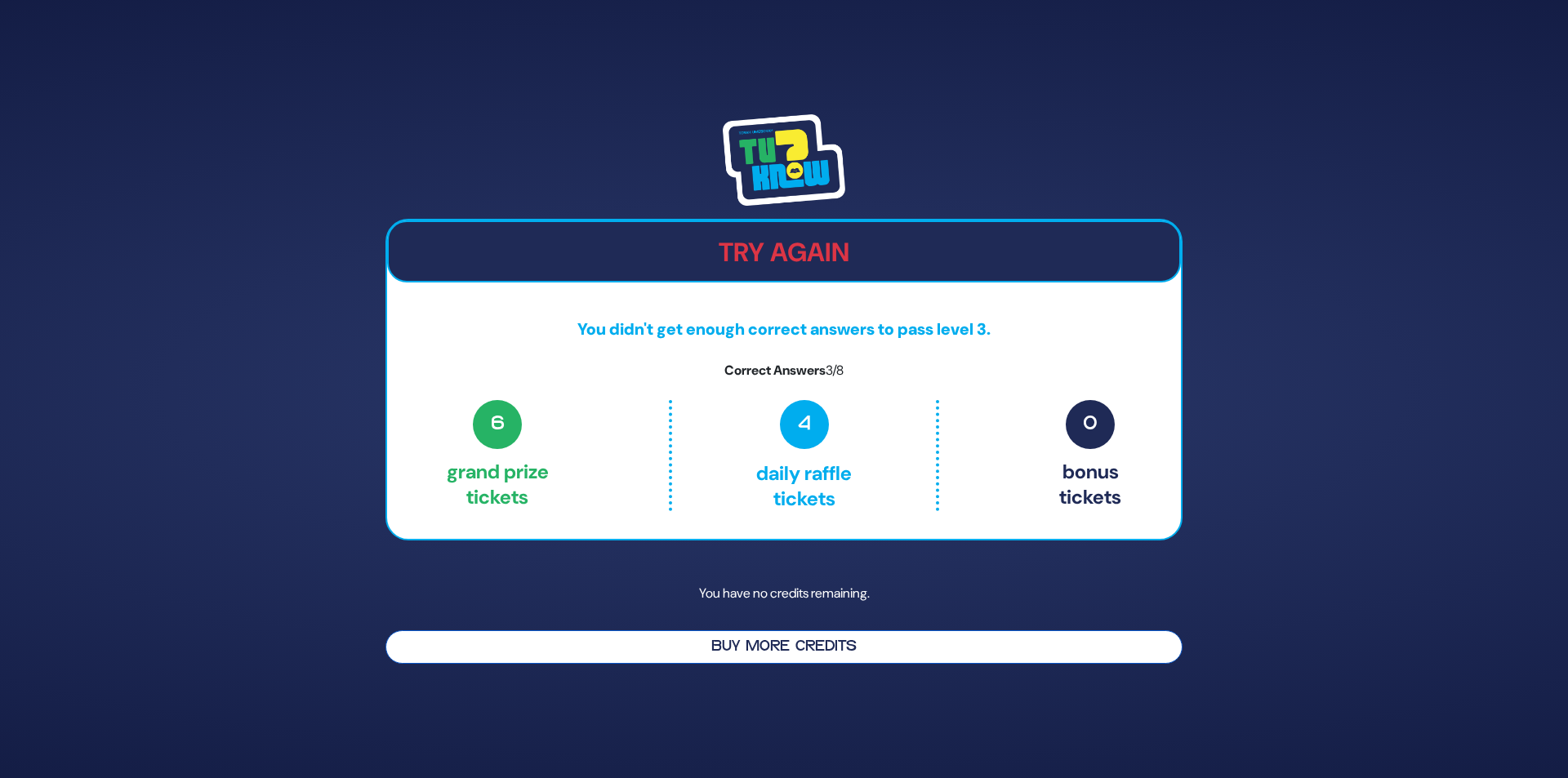
click at [796, 645] on button "Buy More Credits" at bounding box center [784, 648] width 797 height 34
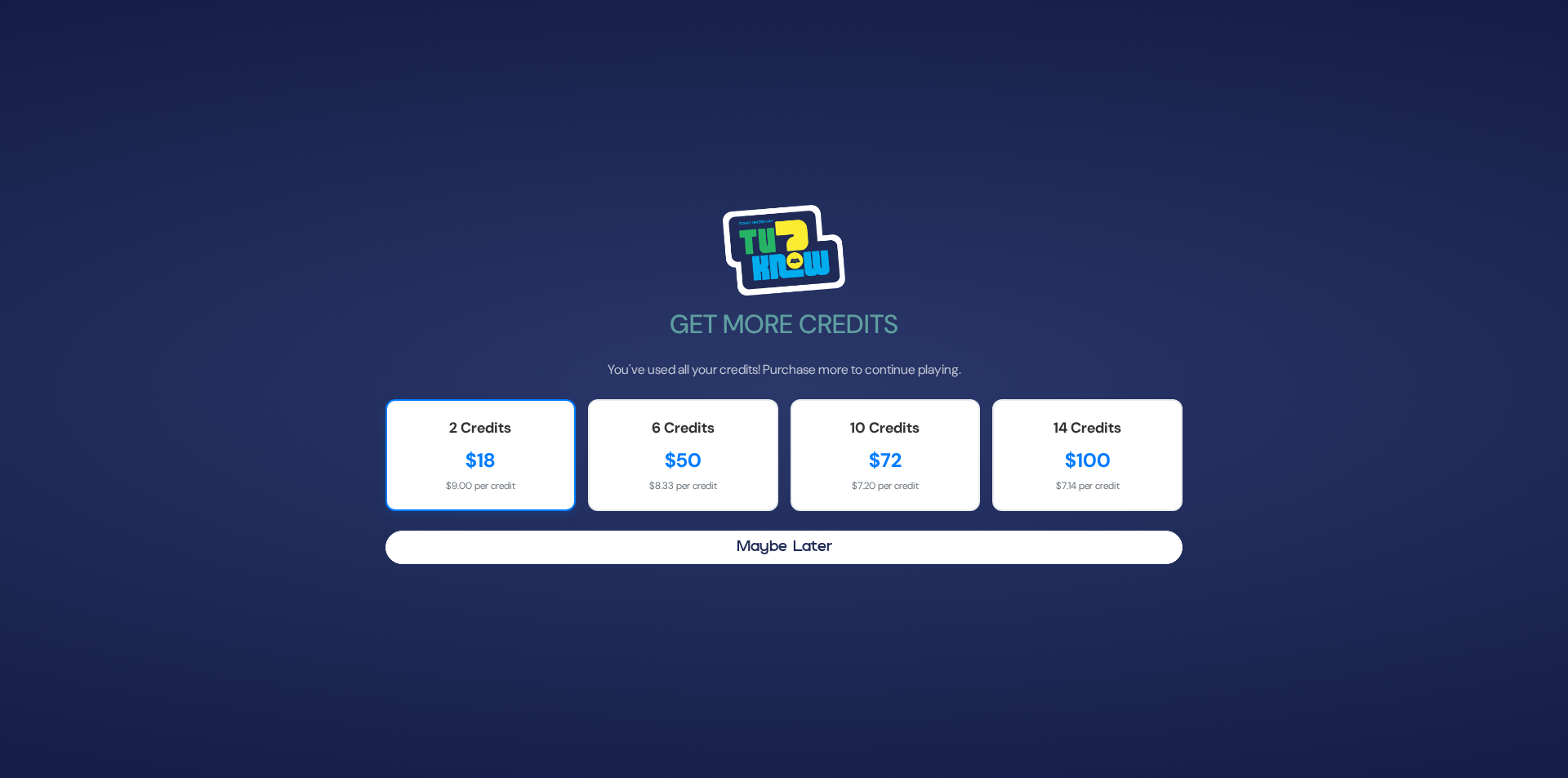
click at [506, 466] on div "$18" at bounding box center [480, 461] width 154 height 30
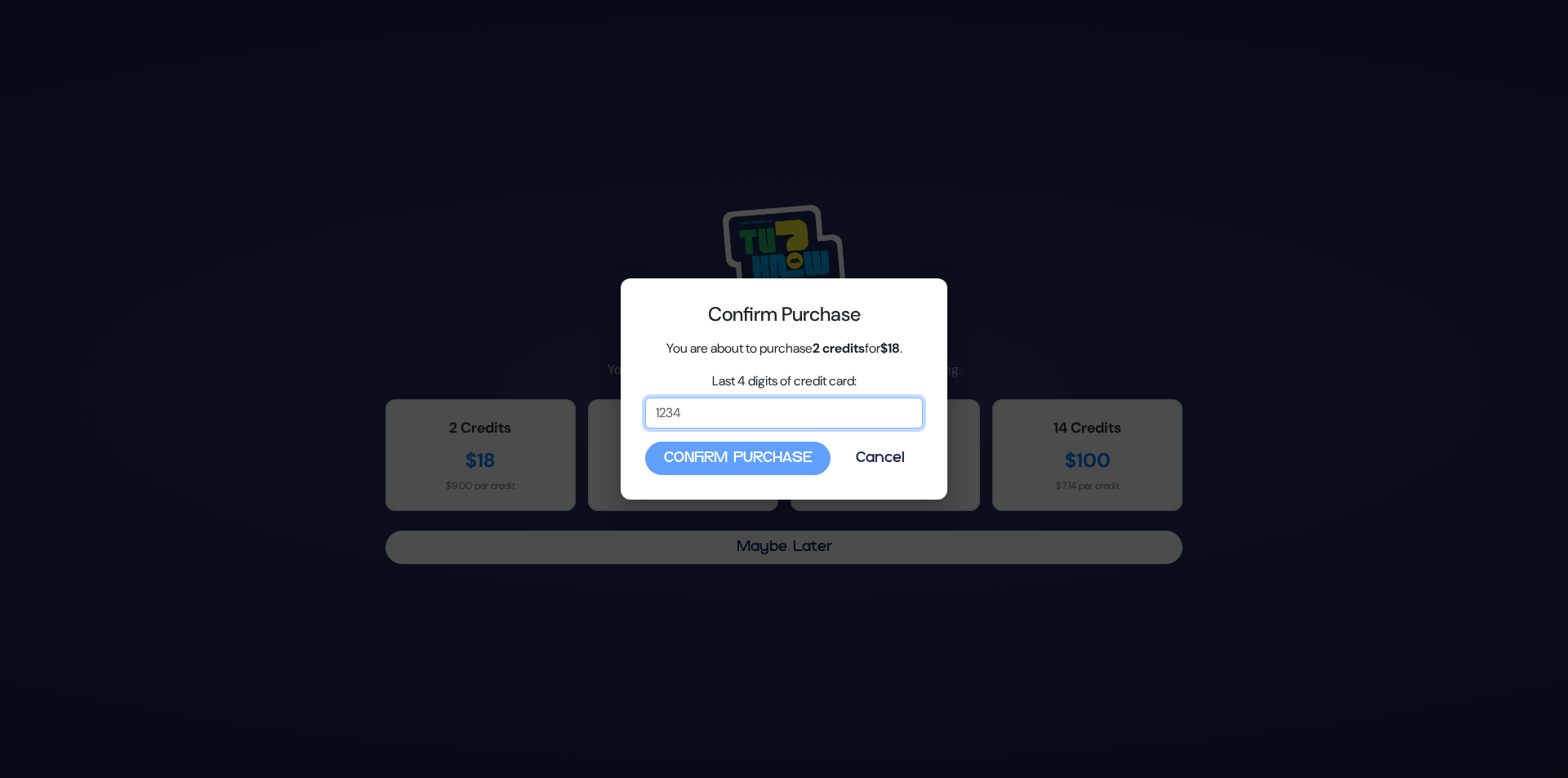
click at [719, 415] on input "Last 4 digits of credit card:" at bounding box center [784, 412] width 278 height 31
type input "2255"
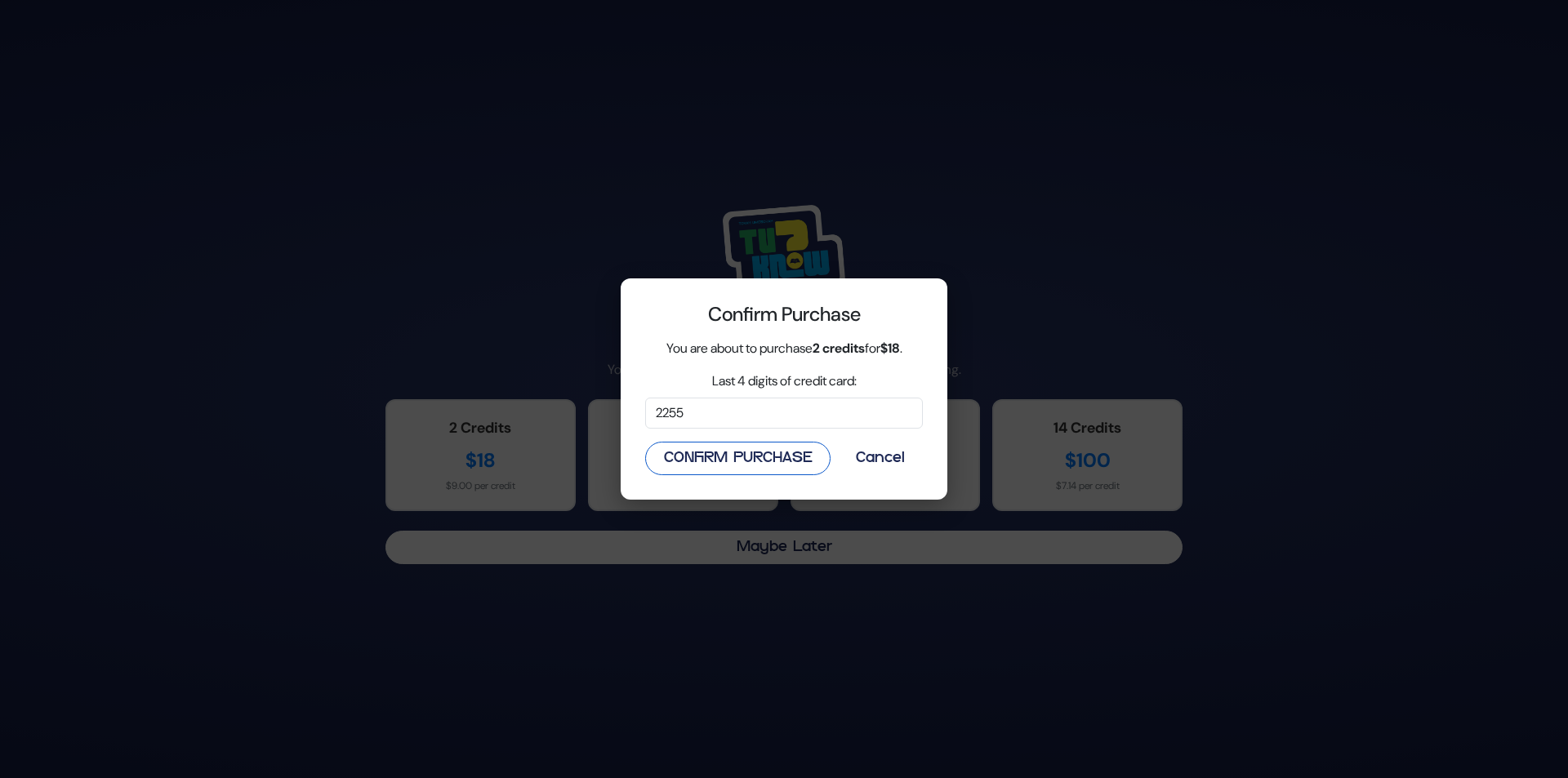
click at [685, 467] on button "Confirm Purchase" at bounding box center [738, 459] width 185 height 34
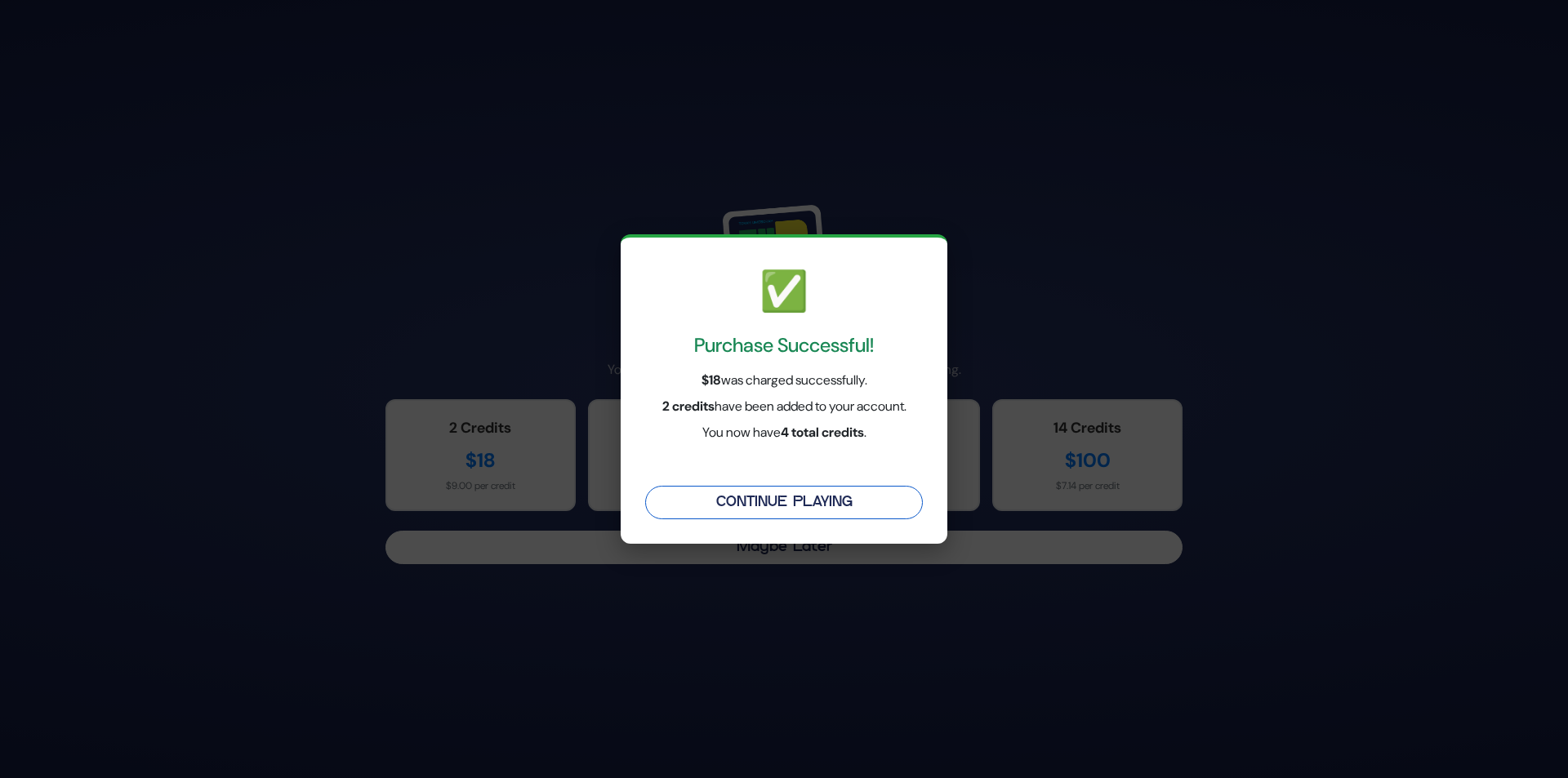
click at [777, 507] on button "Continue Playing" at bounding box center [784, 503] width 278 height 34
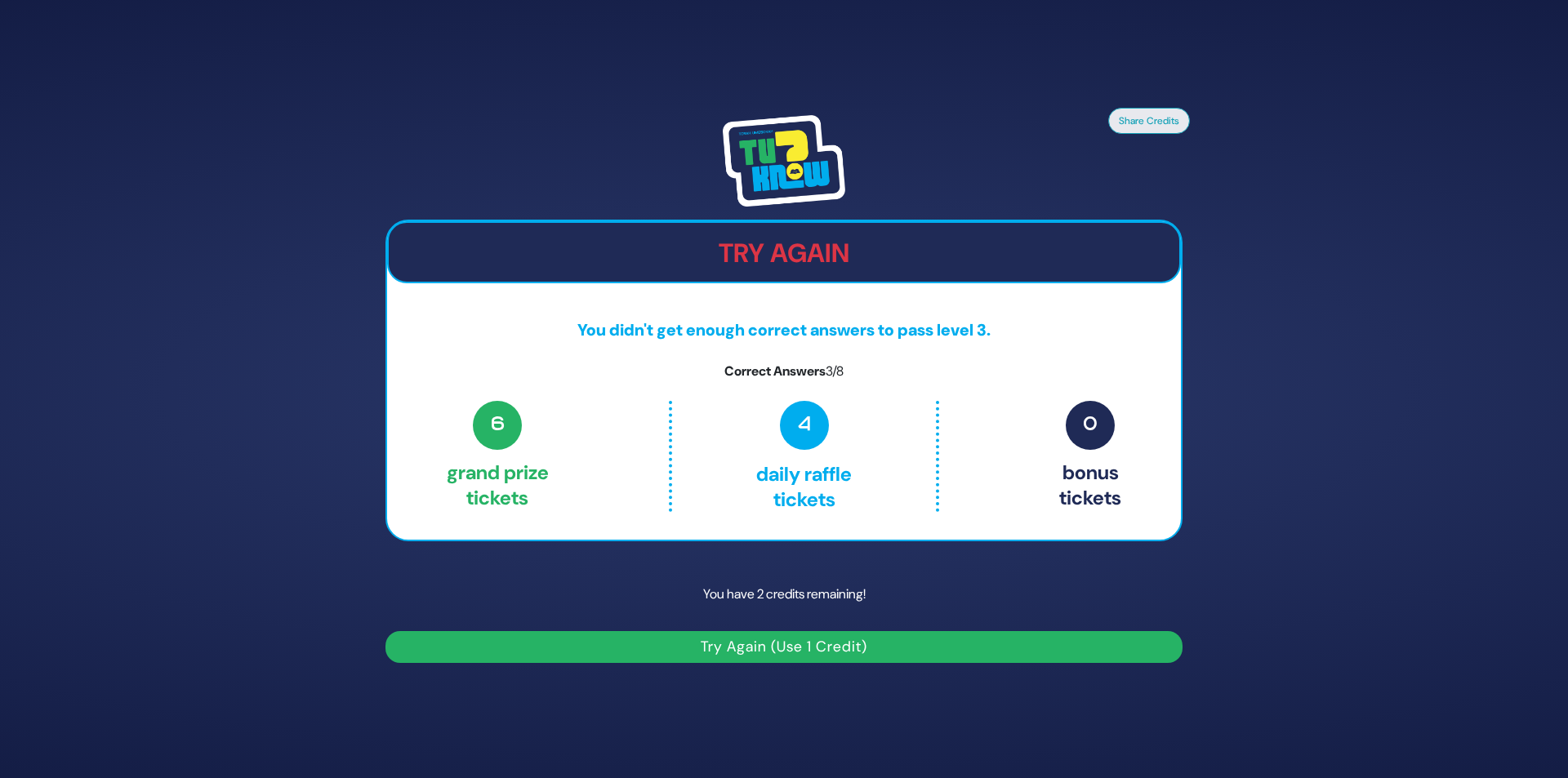
click at [718, 642] on button "Try Again (Use 1 Credit)" at bounding box center [784, 648] width 797 height 32
click at [854, 645] on button "Try Again (Use 1 Credit)" at bounding box center [784, 648] width 797 height 32
drag, startPoint x: 782, startPoint y: 650, endPoint x: 787, endPoint y: 644, distance: 7.8
click at [783, 650] on button "Try Again (Use 1 Credit)" at bounding box center [784, 648] width 797 height 32
click at [772, 643] on button "Try Again (Use 1 Credit)" at bounding box center [784, 648] width 797 height 32
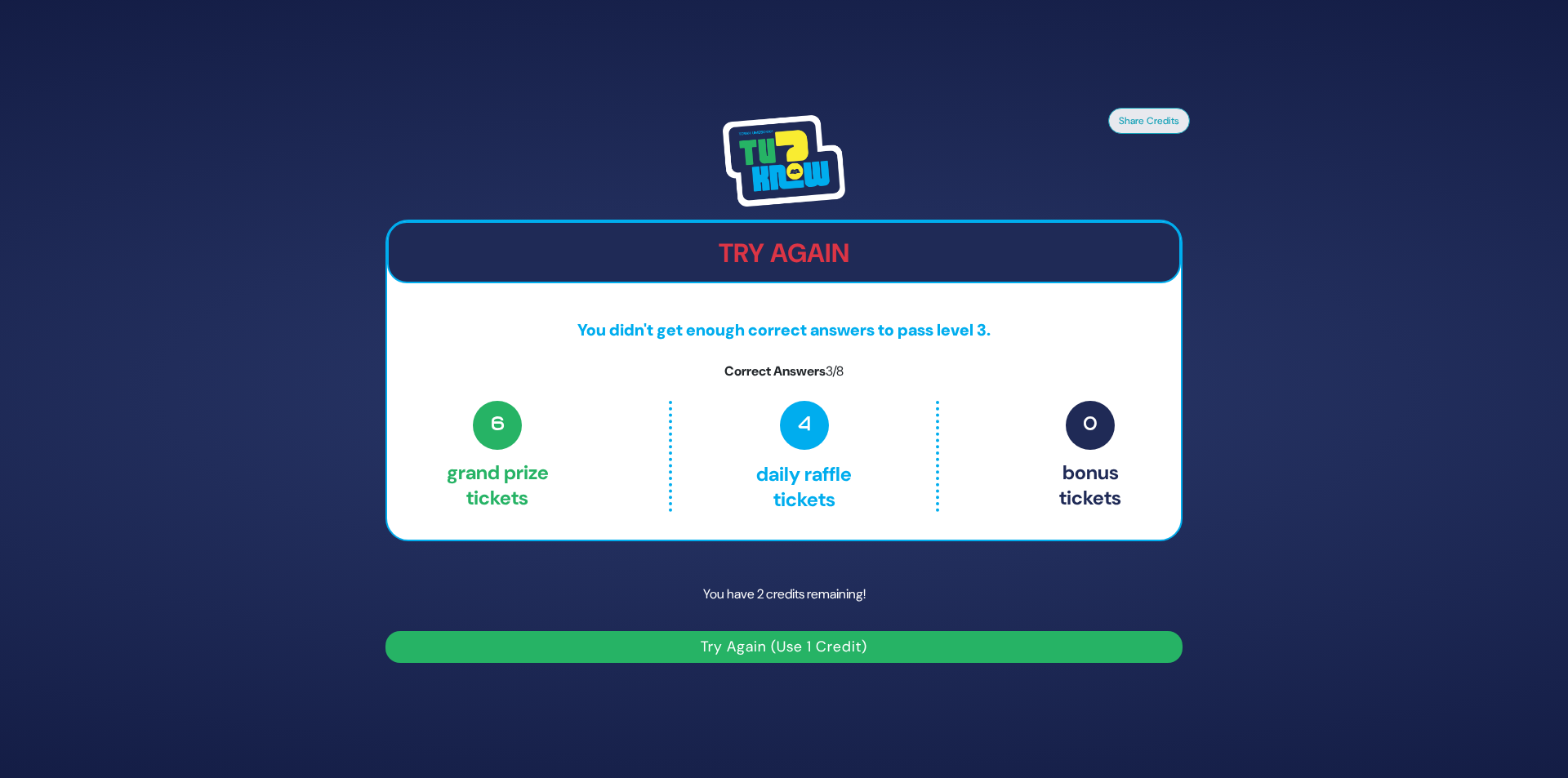
click at [772, 643] on button "Try Again (Use 1 Credit)" at bounding box center [784, 648] width 797 height 32
click at [1082, 116] on div at bounding box center [784, 161] width 797 height 92
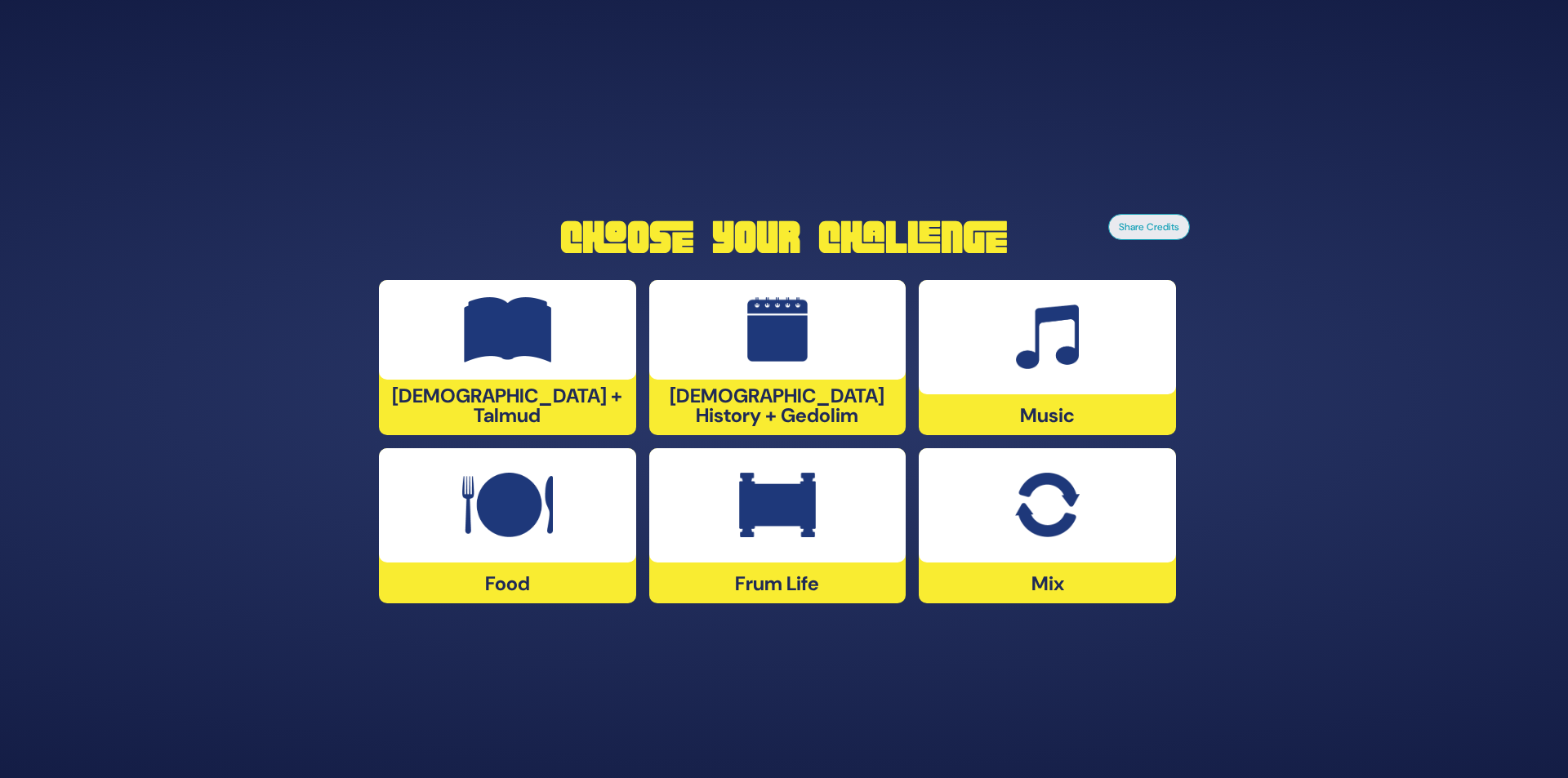
click at [1070, 388] on div at bounding box center [1047, 337] width 257 height 115
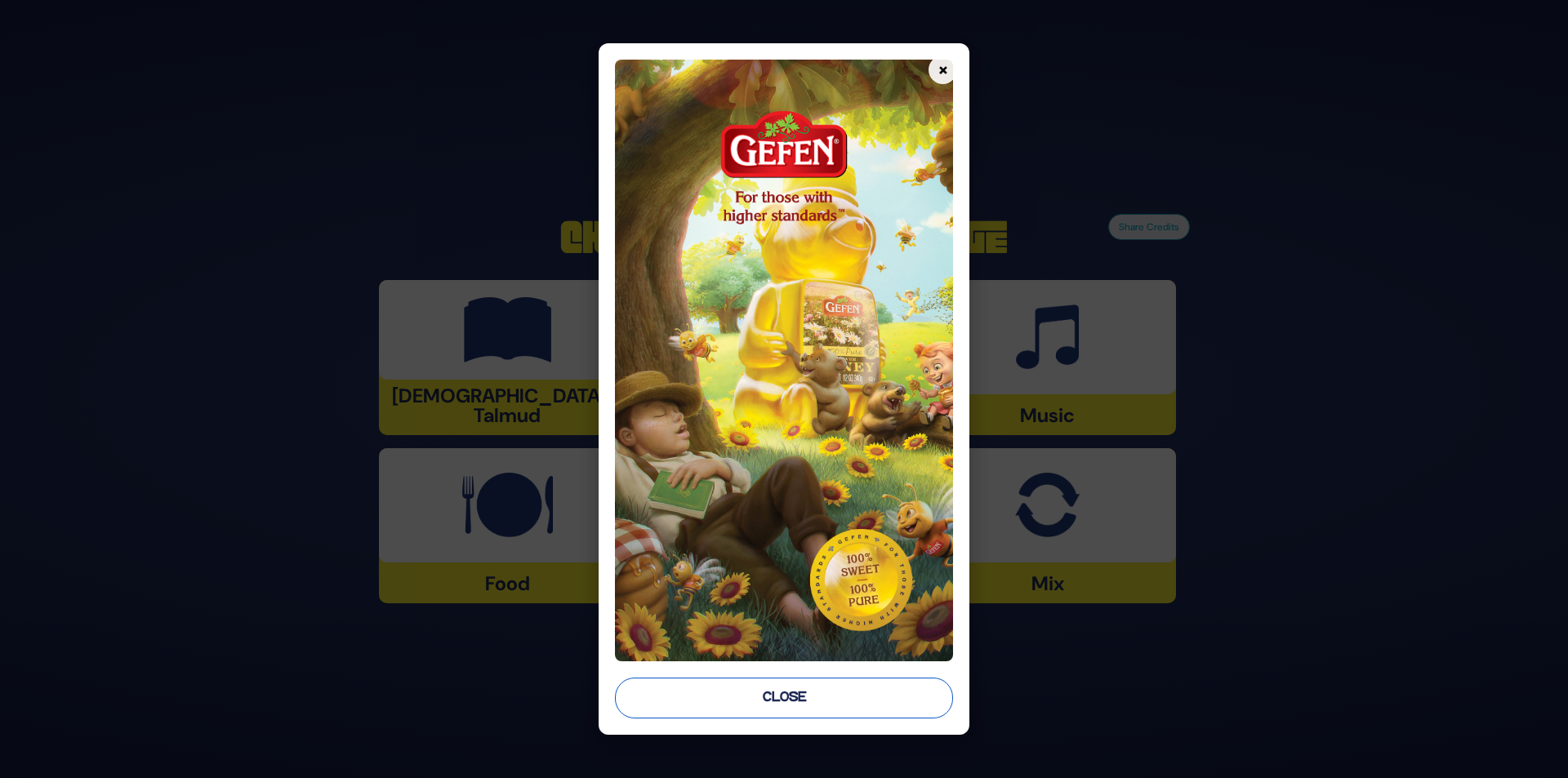
click at [785, 697] on button "Close" at bounding box center [784, 698] width 339 height 41
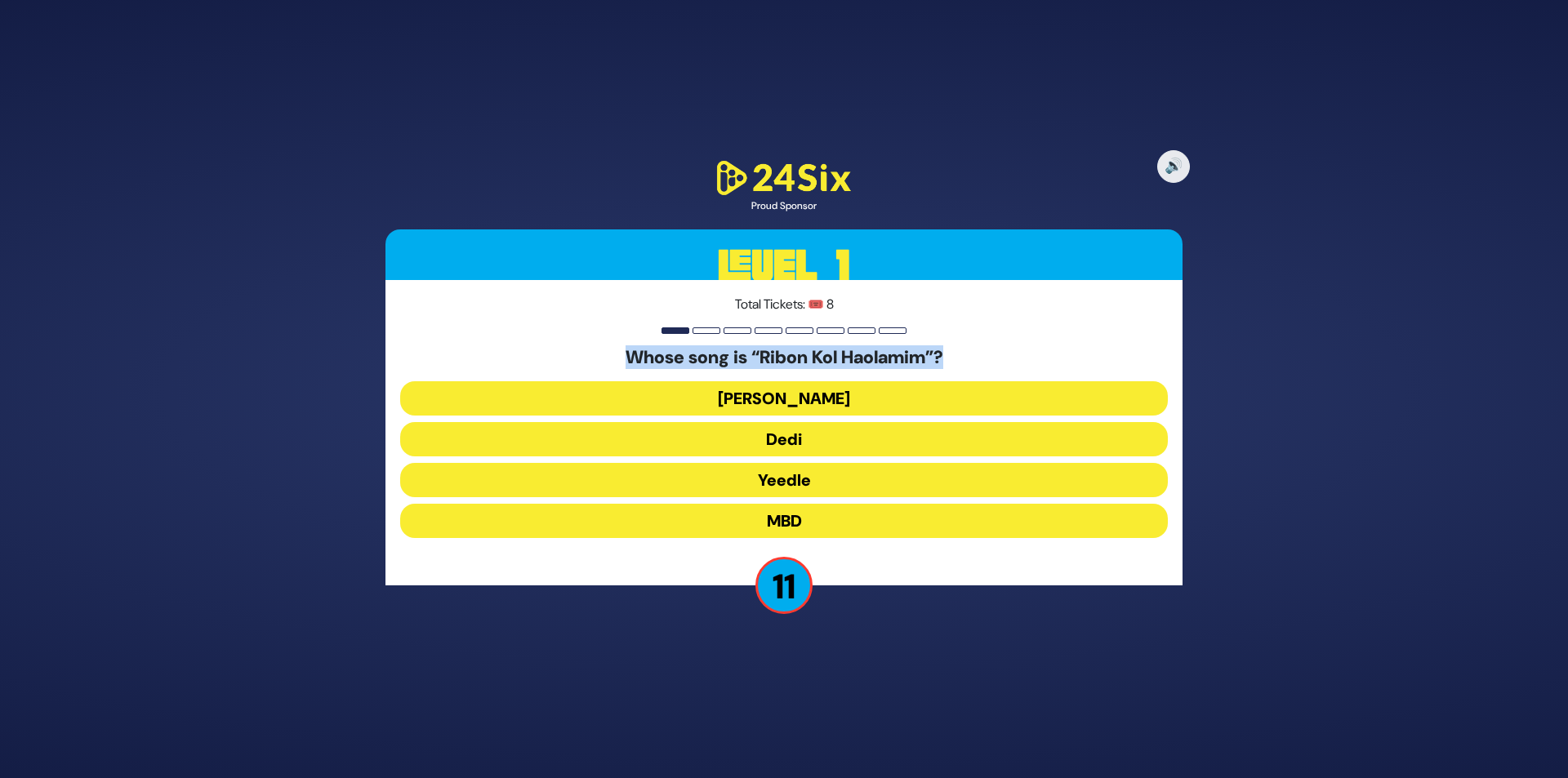
drag, startPoint x: 623, startPoint y: 357, endPoint x: 971, endPoint y: 356, distance: 348.0
click at [971, 356] on h5 "Whose song is “Ribon Kol Haolamim”?" at bounding box center [784, 357] width 768 height 21
copy h5 "Whose song is “Ribon Kol Haolamim”?"
click at [786, 525] on button "MBD" at bounding box center [784, 521] width 768 height 34
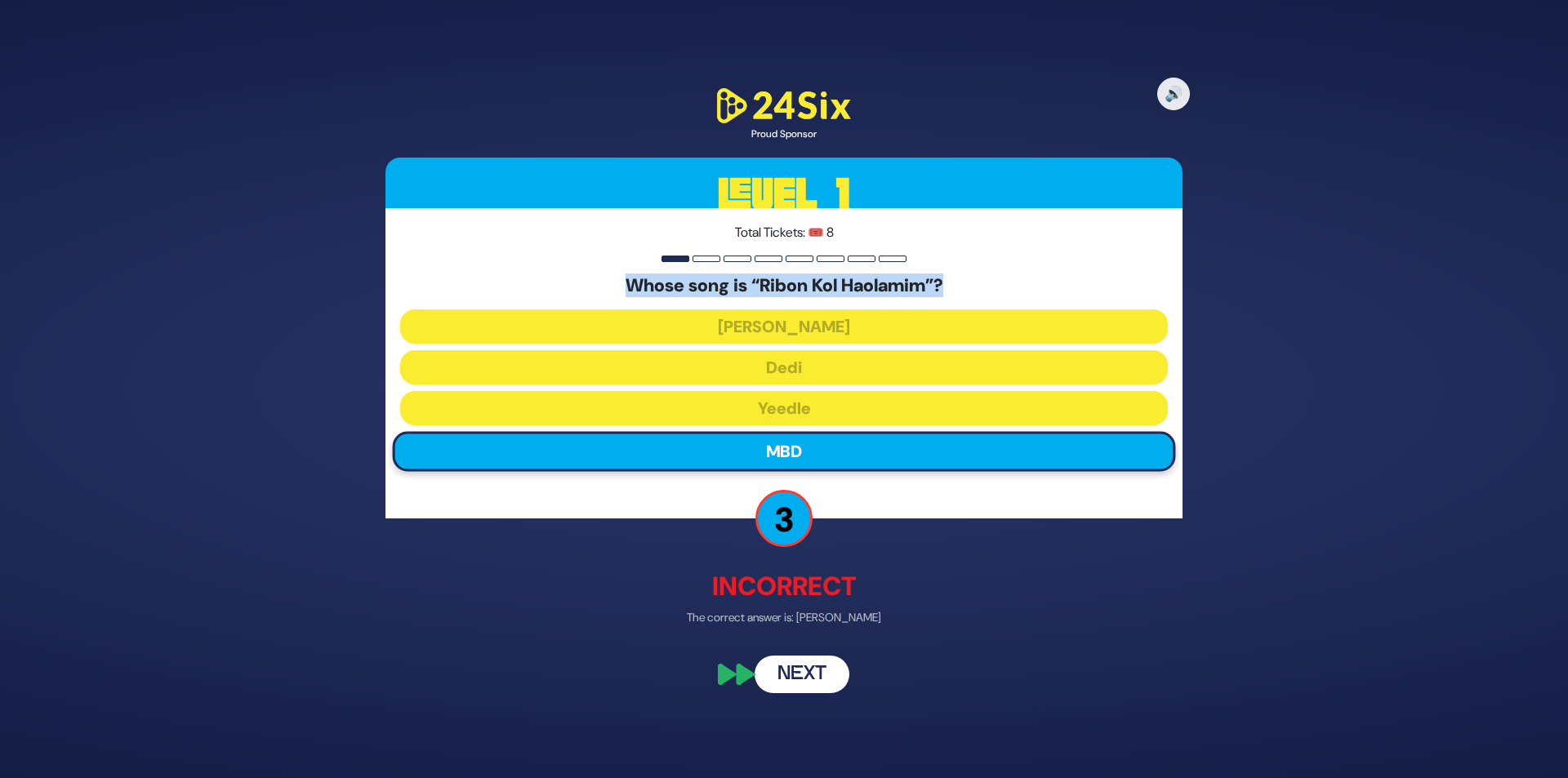
click at [823, 666] on button "Next" at bounding box center [802, 674] width 95 height 38
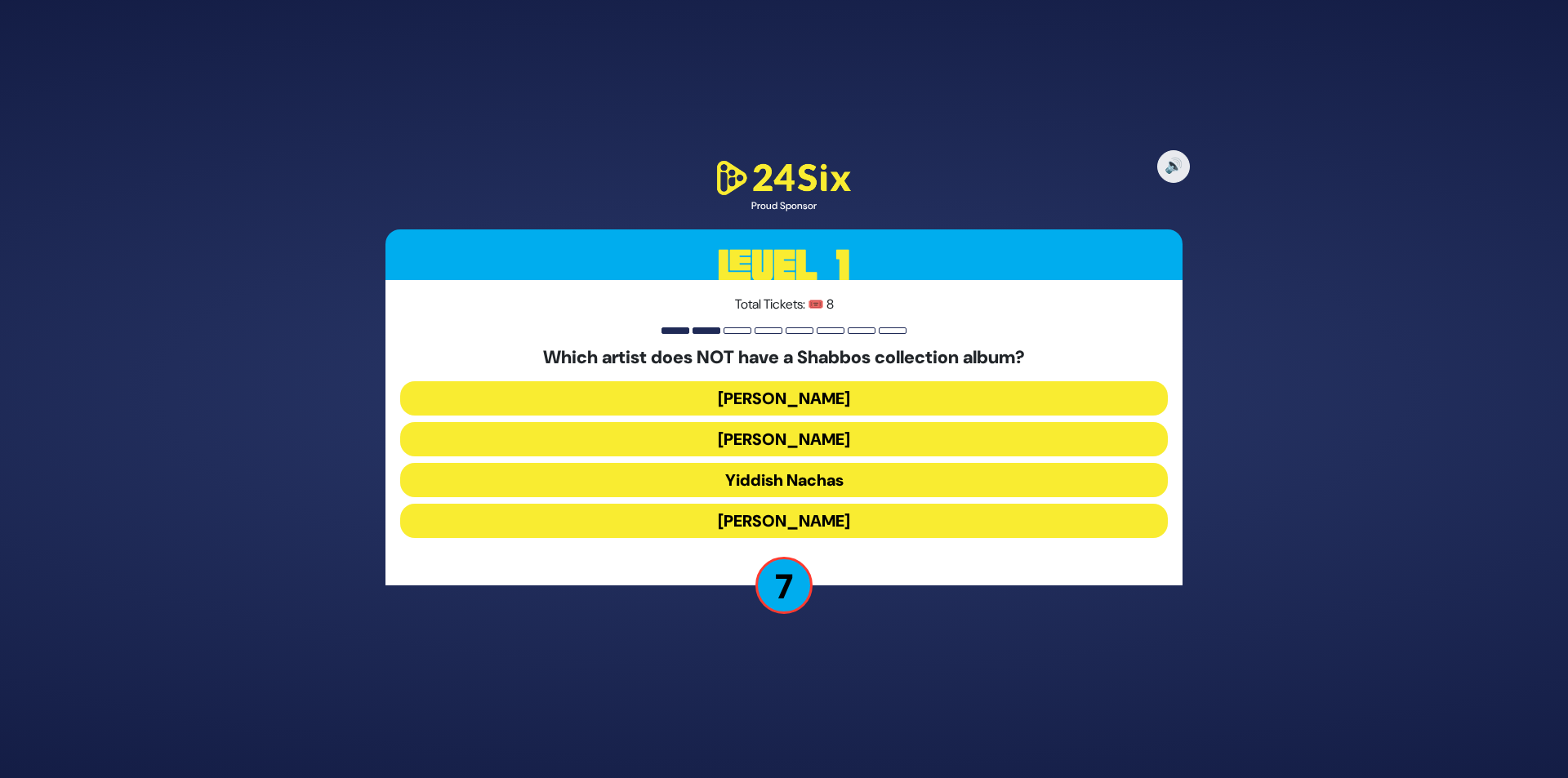
click at [778, 437] on button "Beri Weber" at bounding box center [784, 439] width 768 height 34
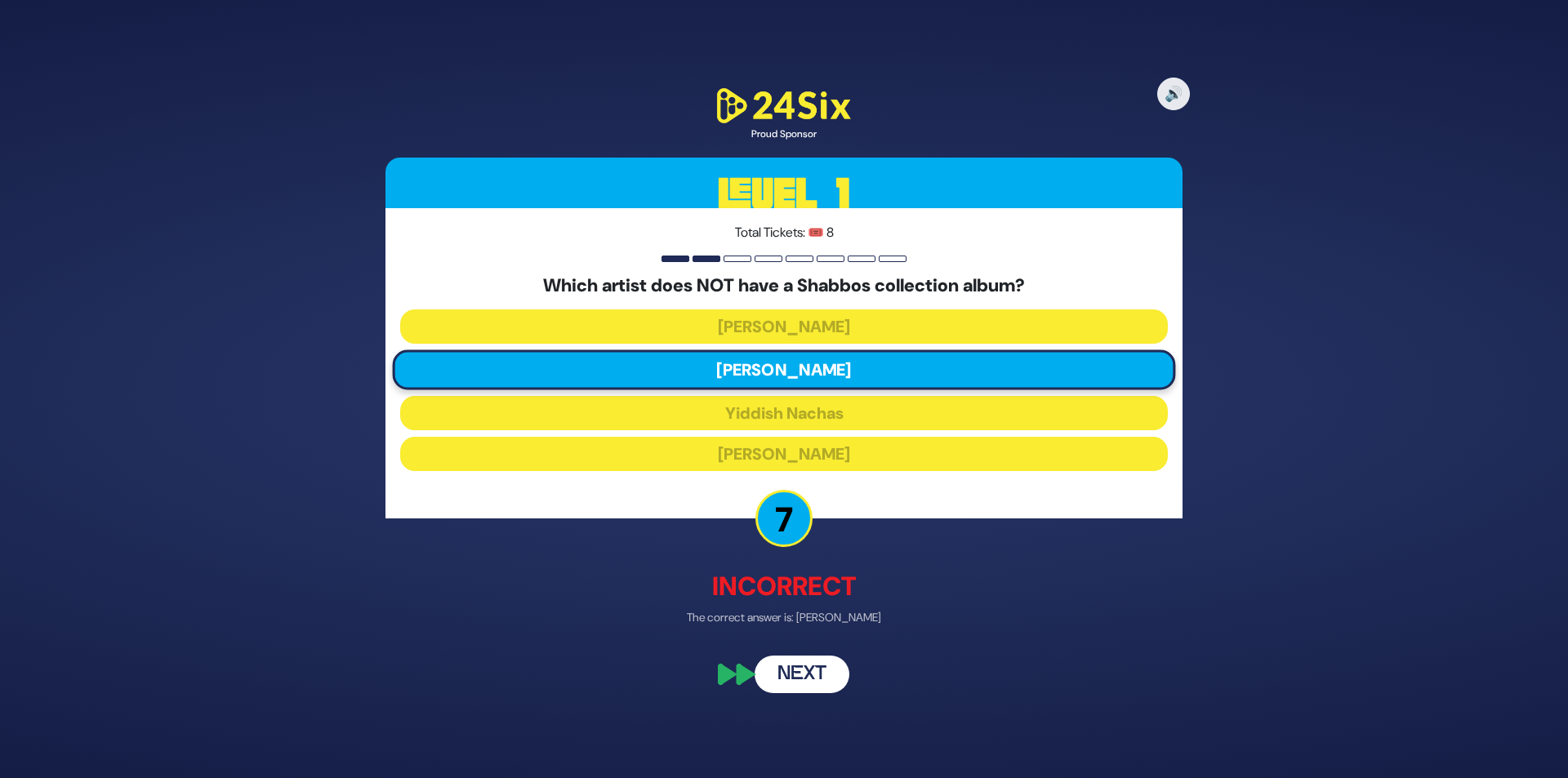
click at [814, 663] on button "Next" at bounding box center [802, 674] width 95 height 38
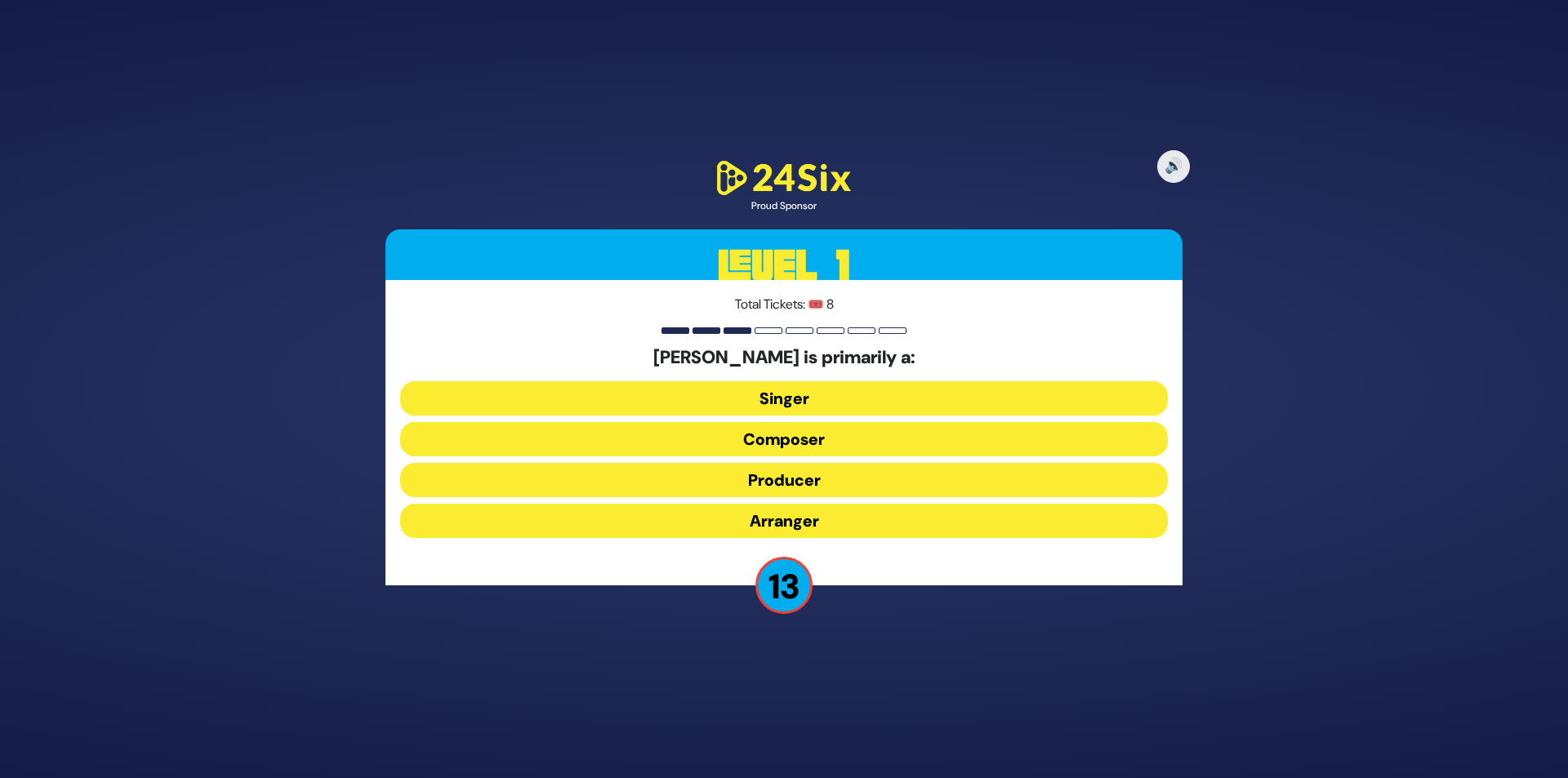
click at [813, 449] on button "Composer" at bounding box center [784, 439] width 768 height 34
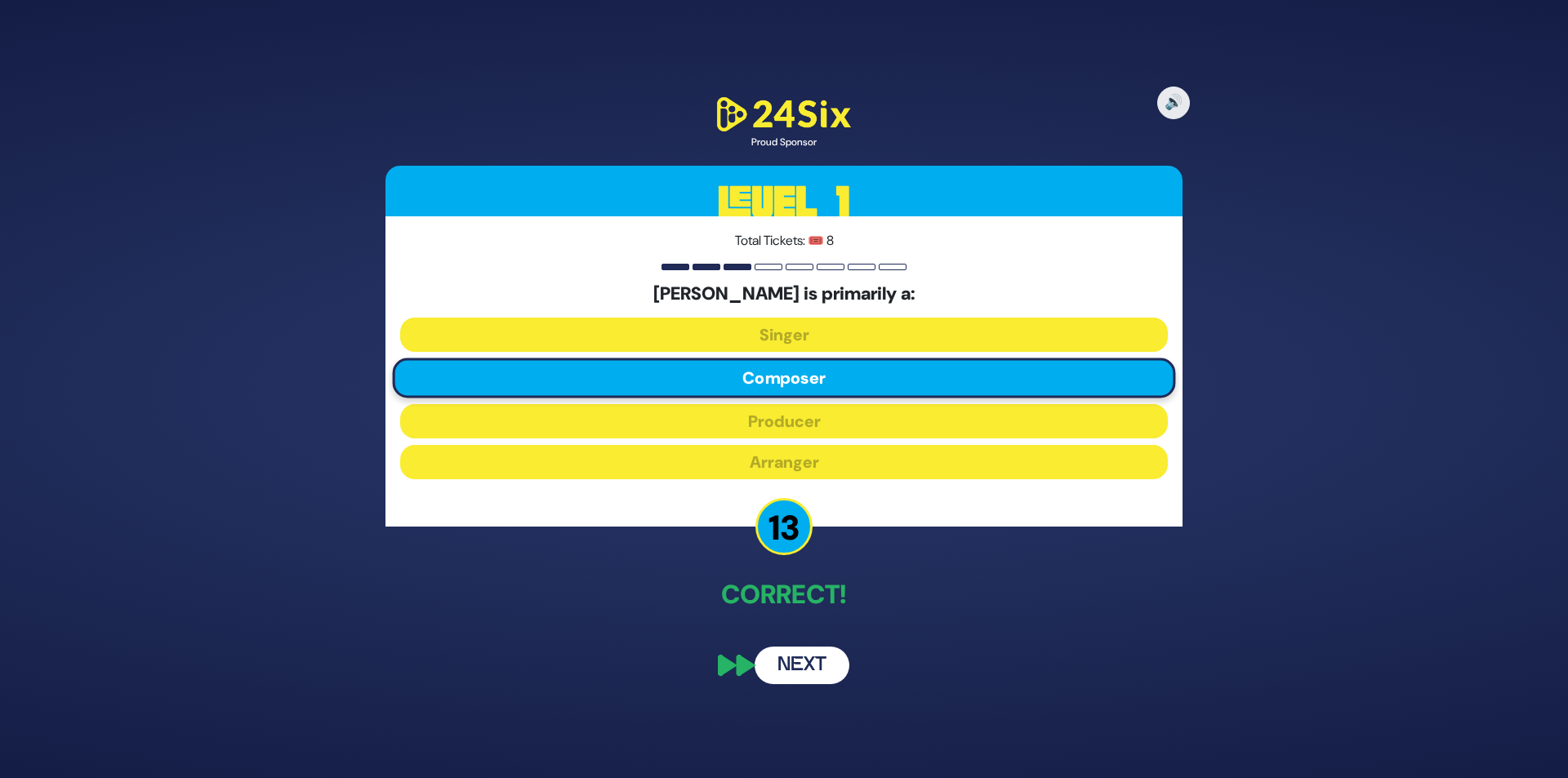
click at [801, 654] on button "Next" at bounding box center [802, 665] width 95 height 38
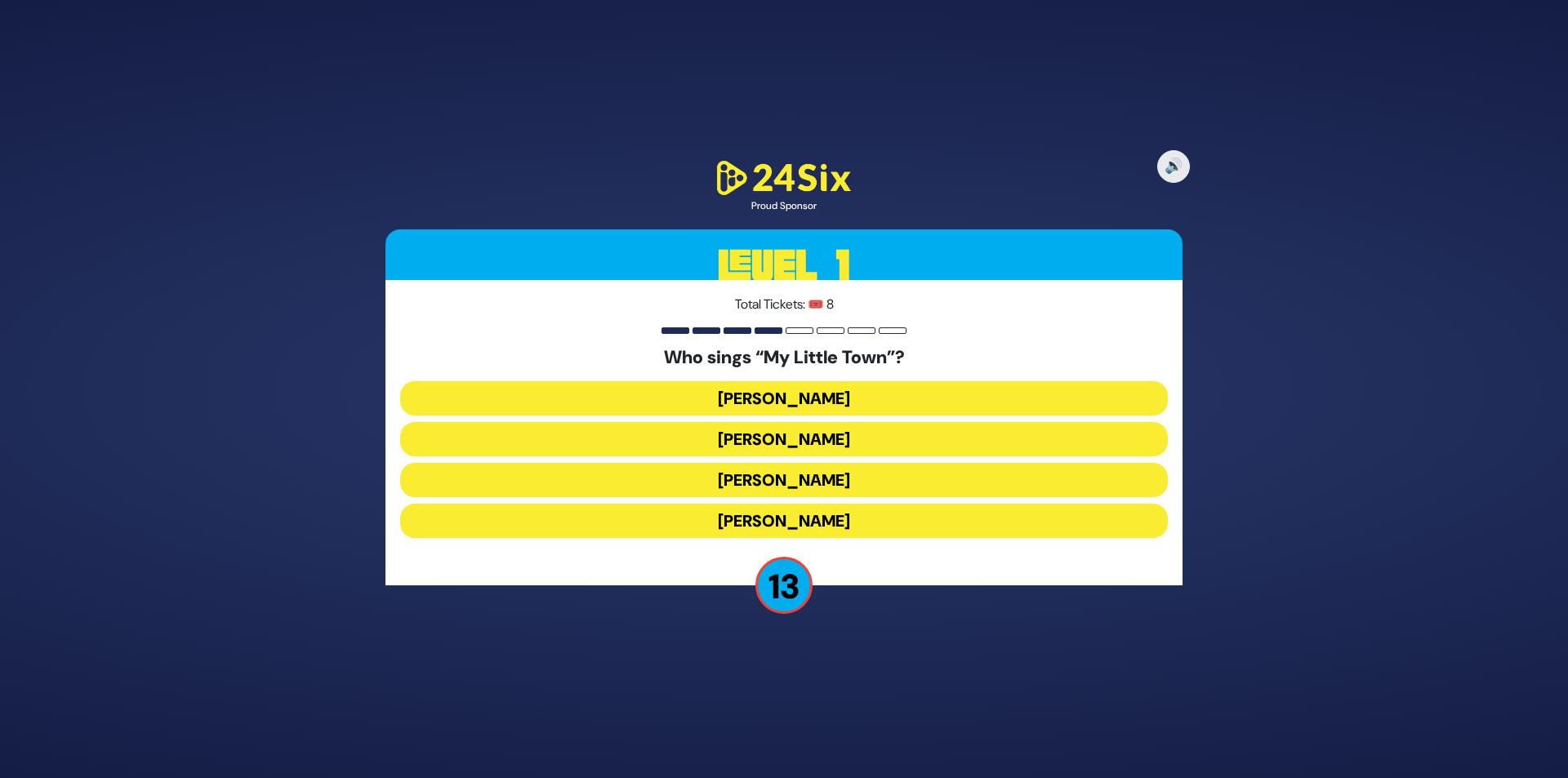
click at [783, 476] on button "Shulem Lemmer" at bounding box center [784, 480] width 768 height 34
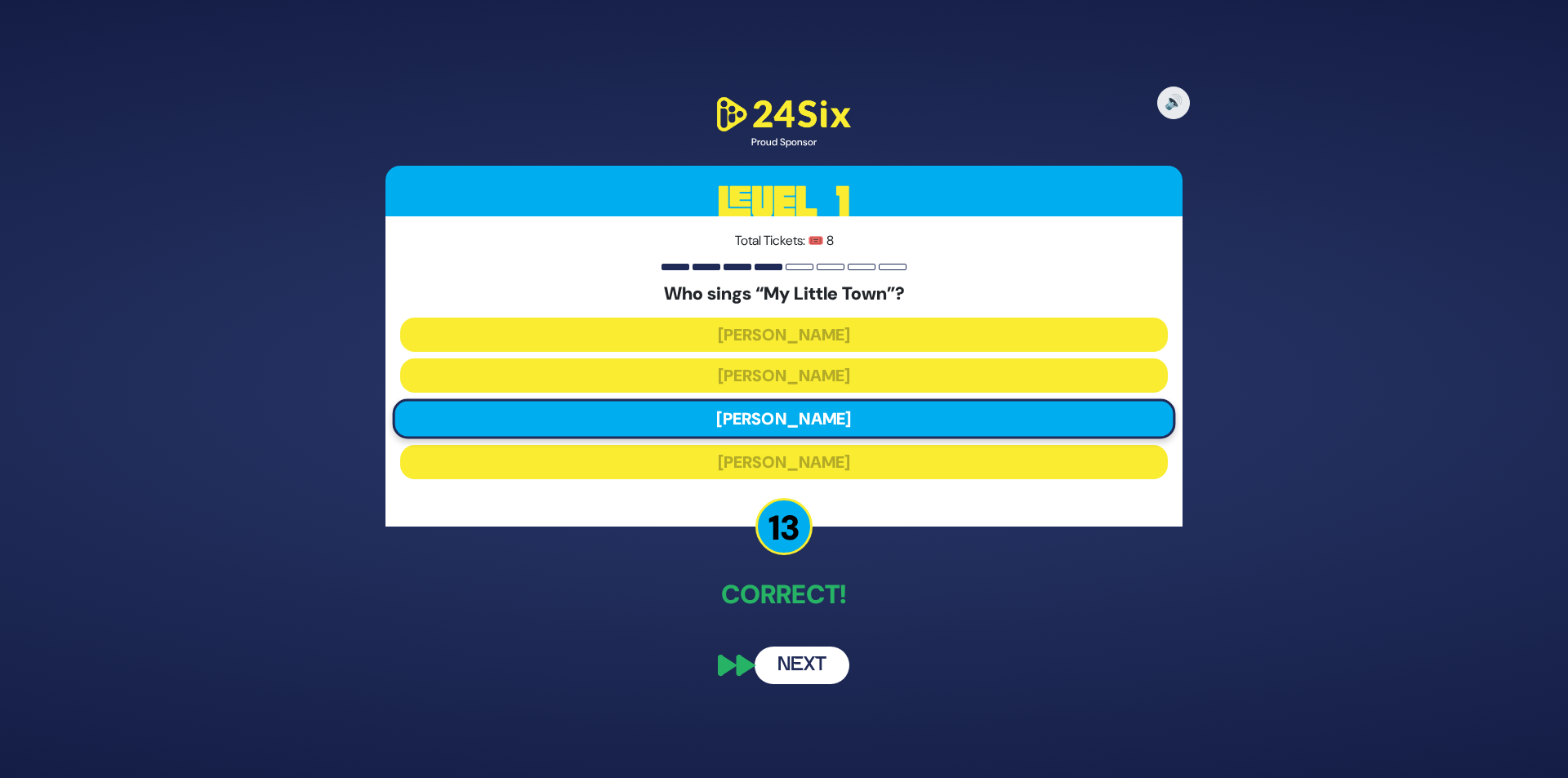
click at [798, 656] on button "Next" at bounding box center [802, 665] width 95 height 38
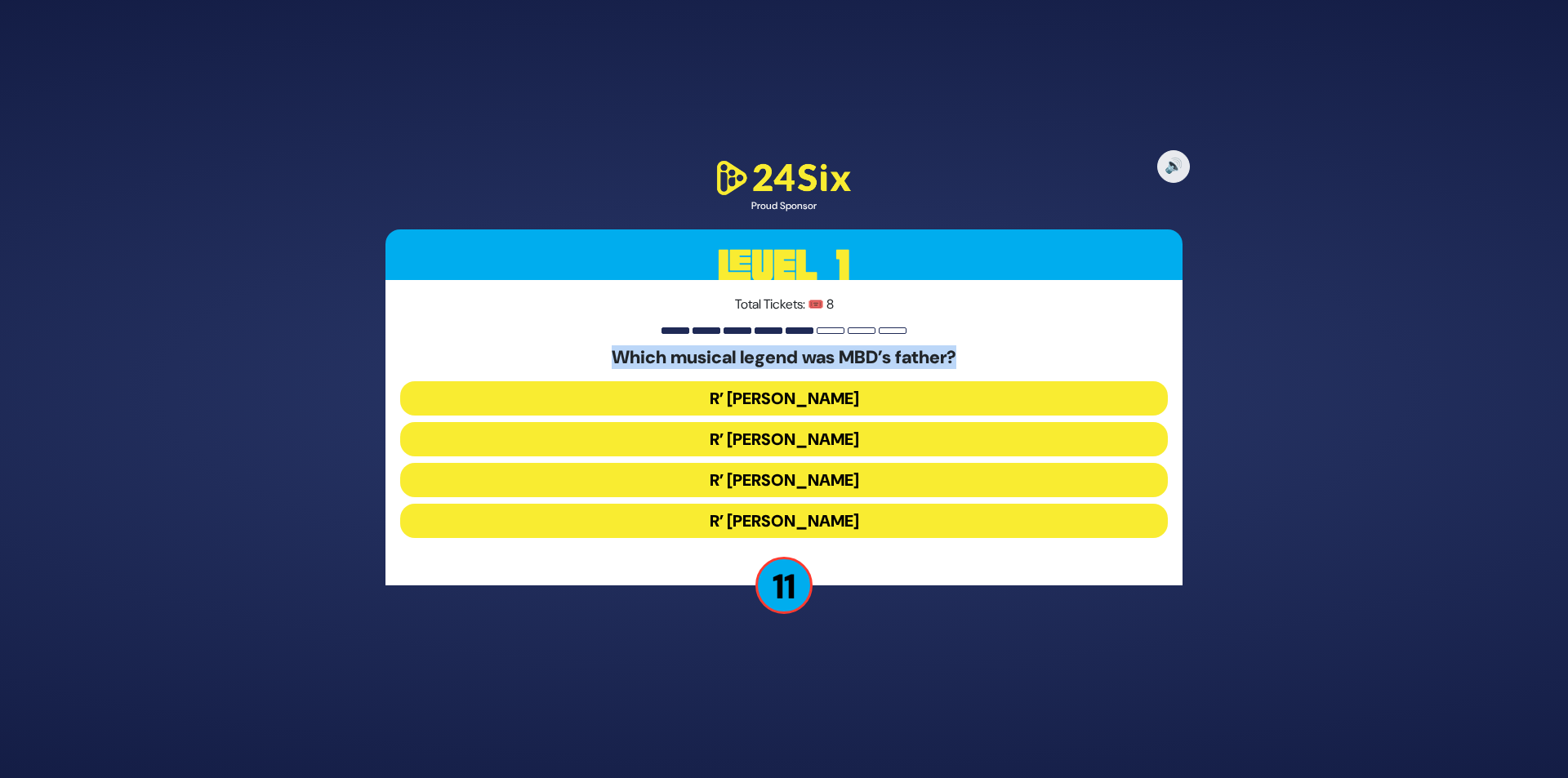
drag, startPoint x: 603, startPoint y: 356, endPoint x: 1015, endPoint y: 356, distance: 412.0
click at [1015, 356] on h5 "Which musical legend was MBD’s father?" at bounding box center [784, 357] width 768 height 21
copy h5 "Which musical legend was MBD’s father?"
click at [808, 385] on button "R’ Yisroel Werdyger" at bounding box center [784, 398] width 768 height 34
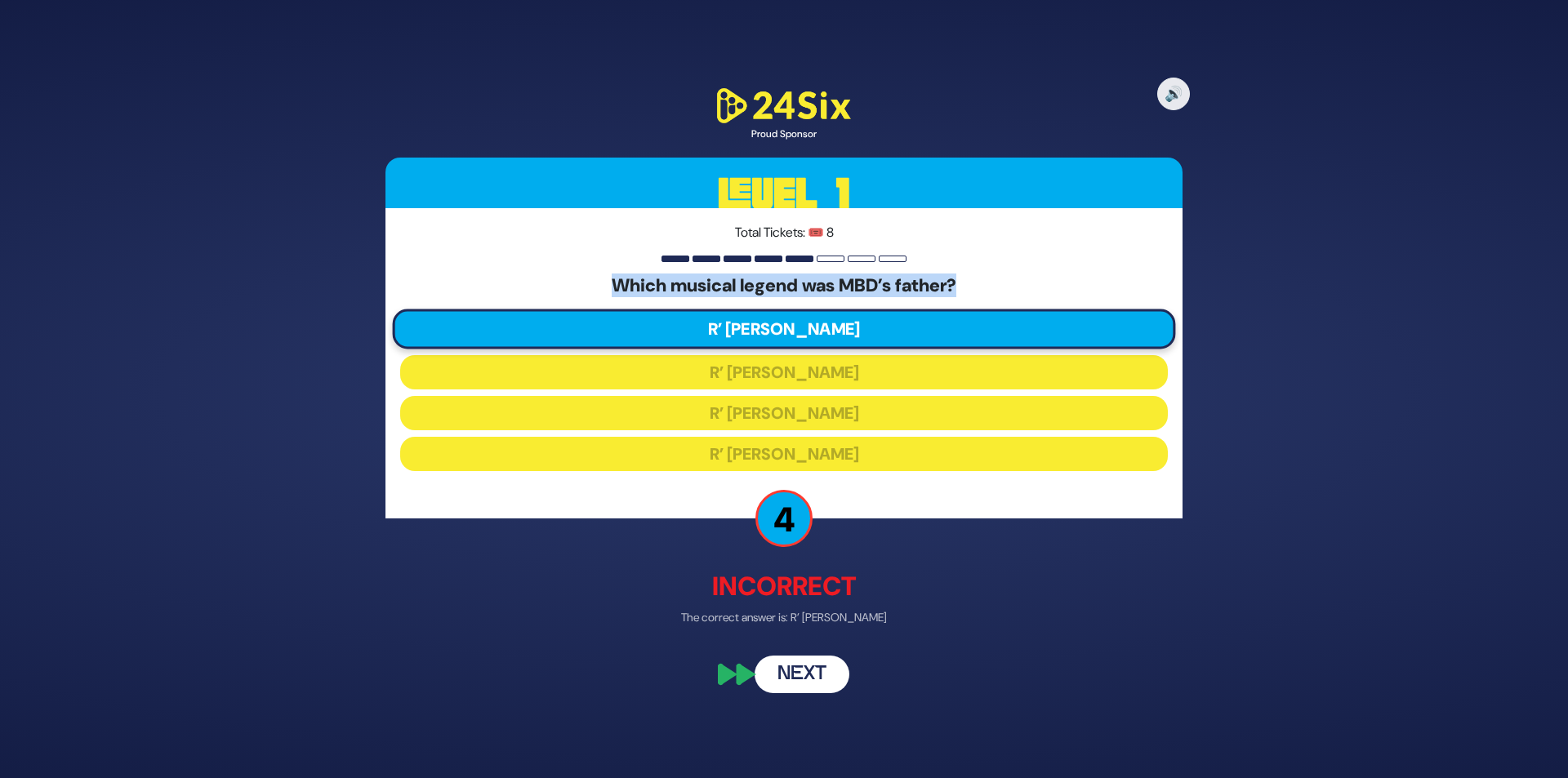
click at [800, 670] on button "Next" at bounding box center [802, 674] width 95 height 38
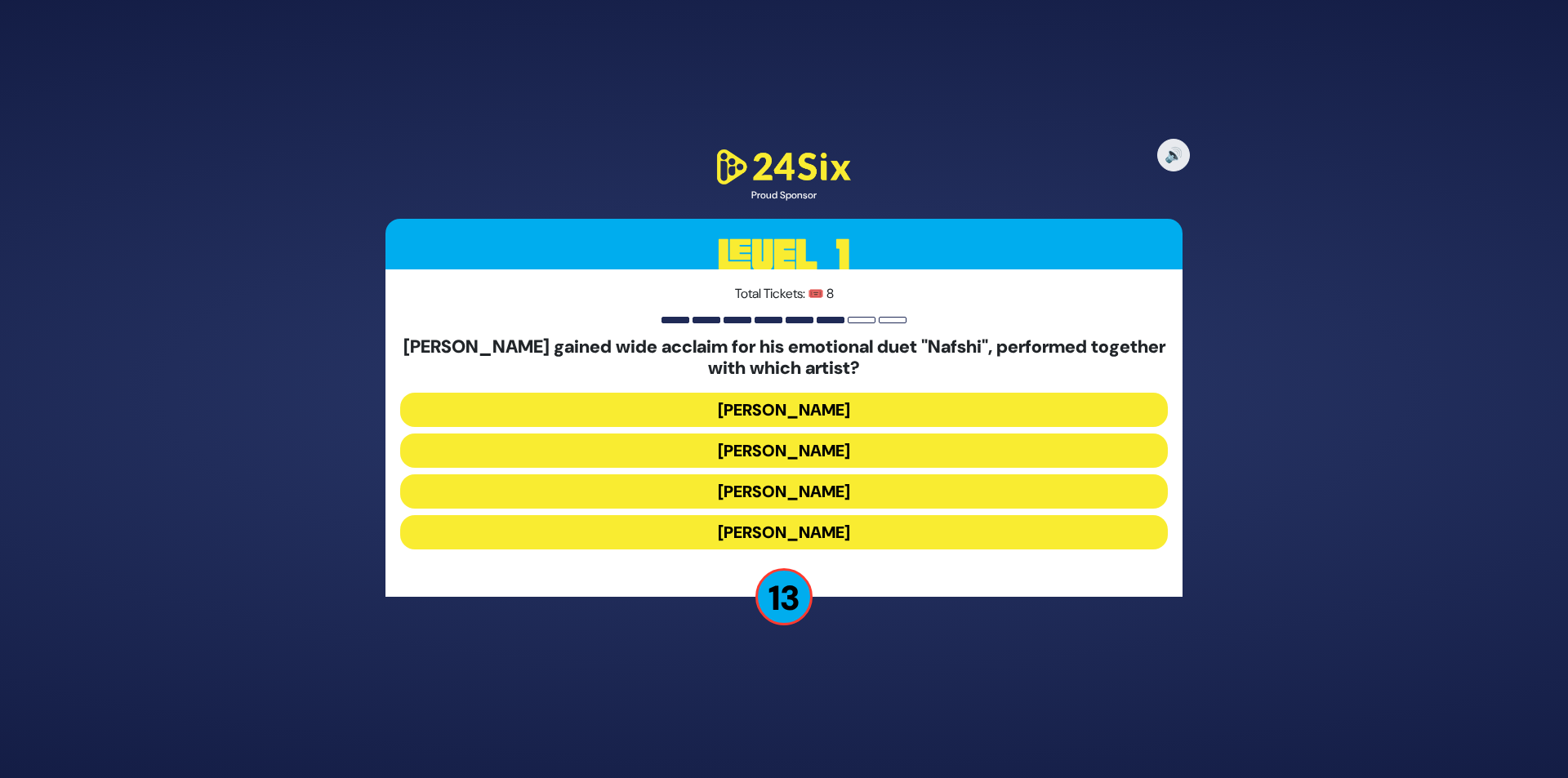
click at [764, 445] on button "[PERSON_NAME]" at bounding box center [784, 450] width 768 height 34
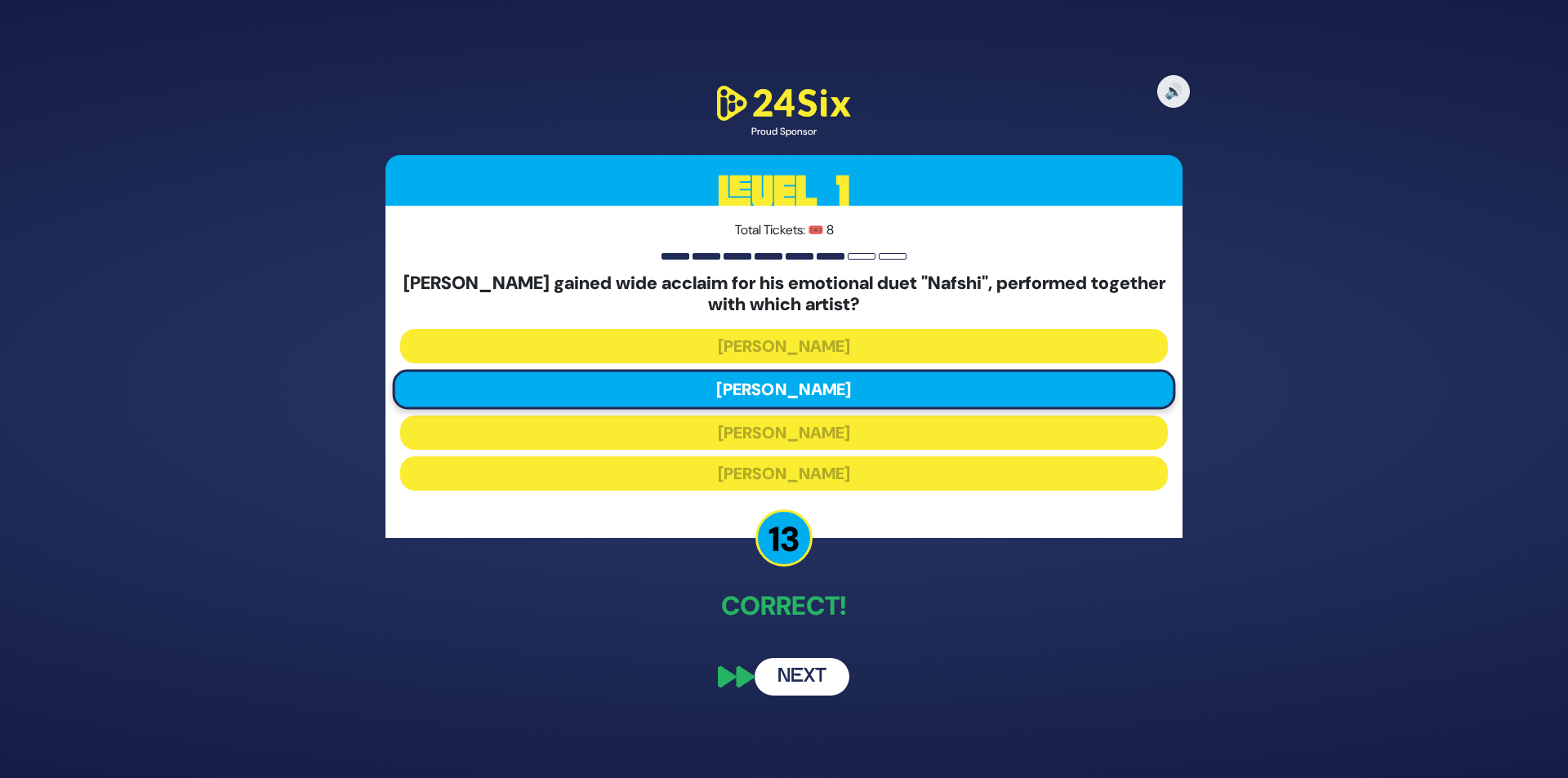
drag, startPoint x: 774, startPoint y: 701, endPoint x: 786, endPoint y: 677, distance: 26.8
click at [777, 693] on div "🔊 Proud Sponsor Level 1 Total Tickets: 🎟️ 8 Motty Steinmetz gained wide acclaim…" at bounding box center [784, 389] width 837 height 651
click at [787, 676] on button "Next" at bounding box center [802, 677] width 95 height 38
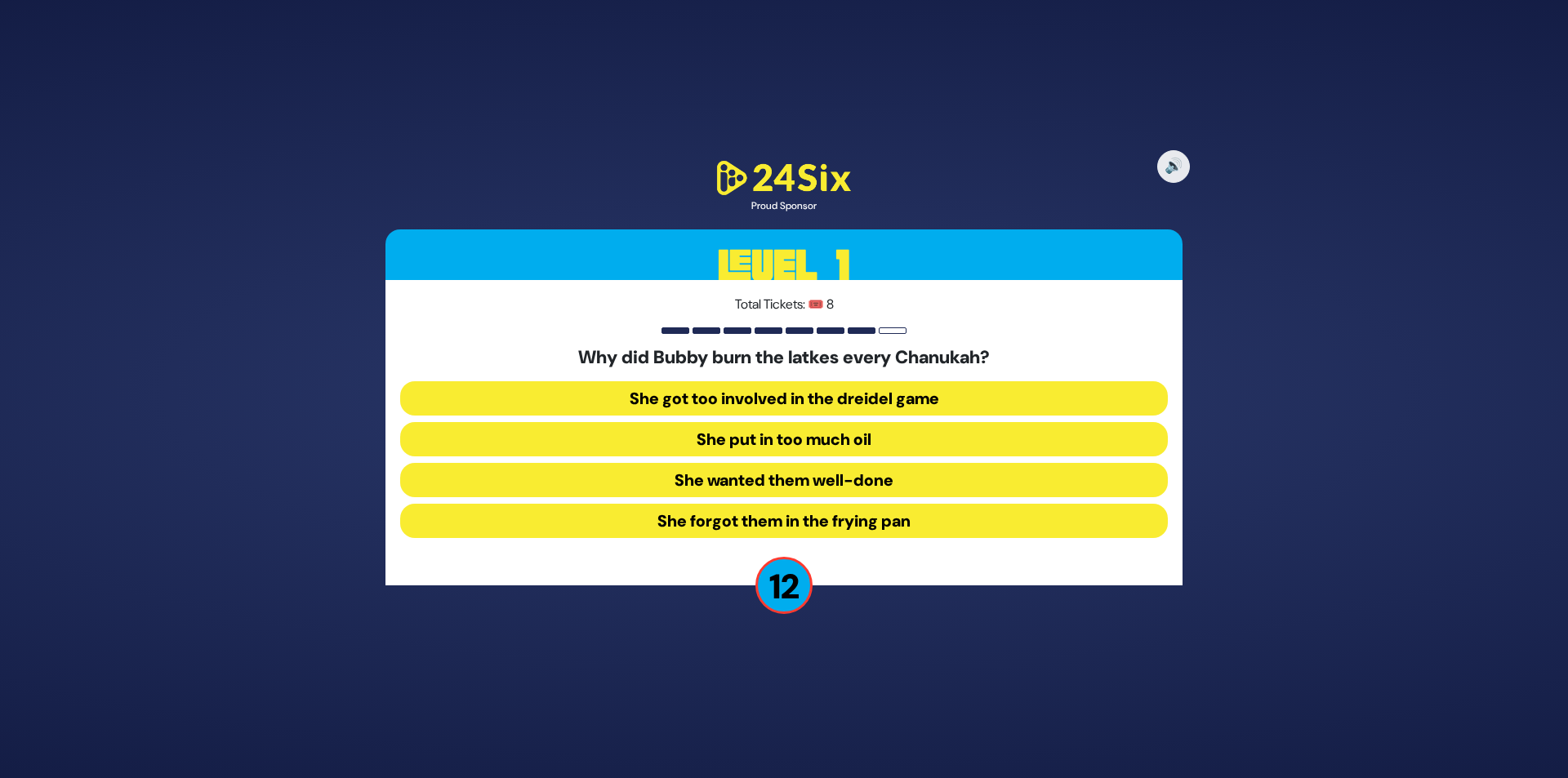
click at [794, 523] on button "She forgot them in the frying pan" at bounding box center [784, 521] width 768 height 34
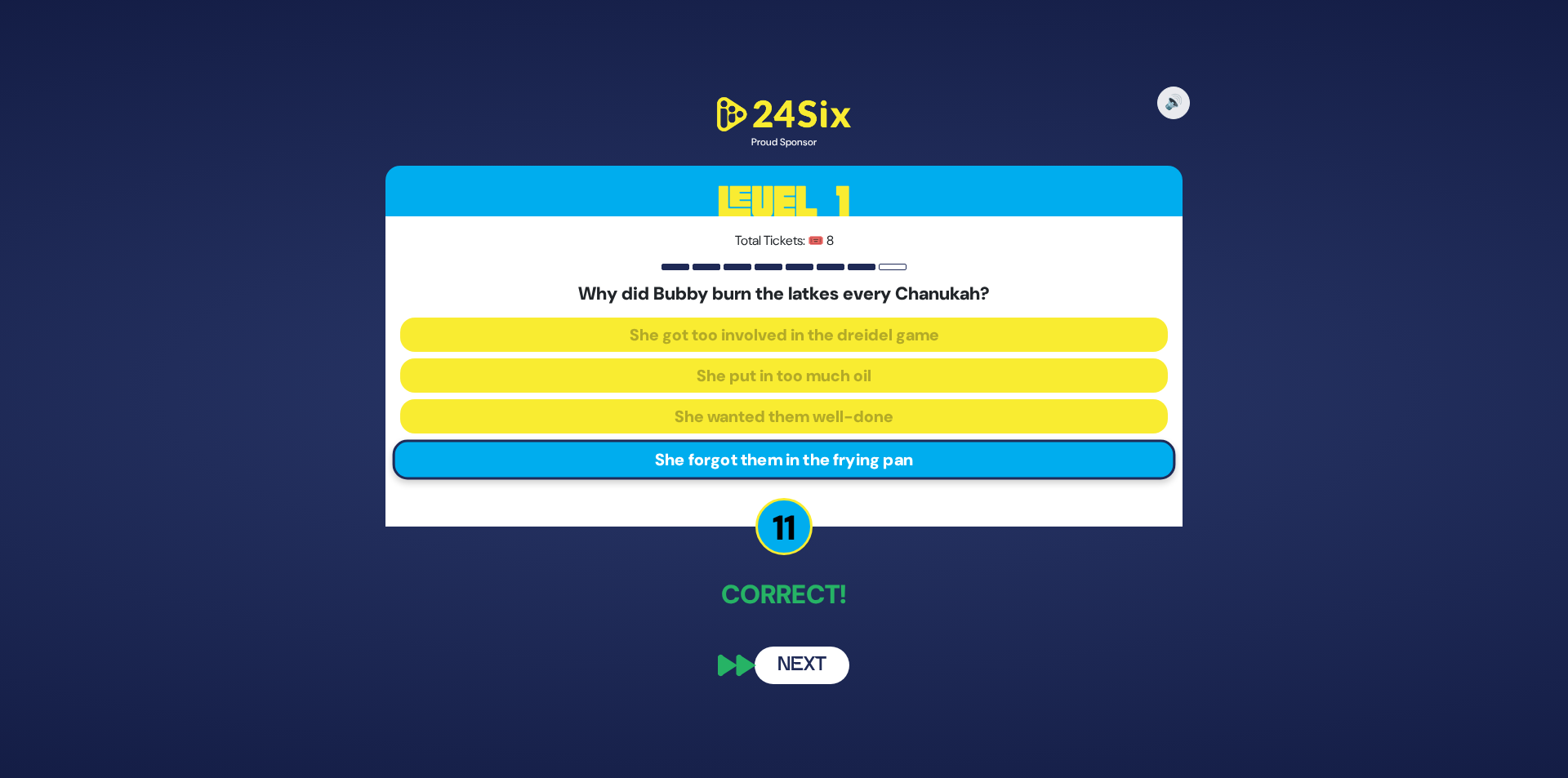
click at [796, 658] on button "Next" at bounding box center [802, 665] width 95 height 38
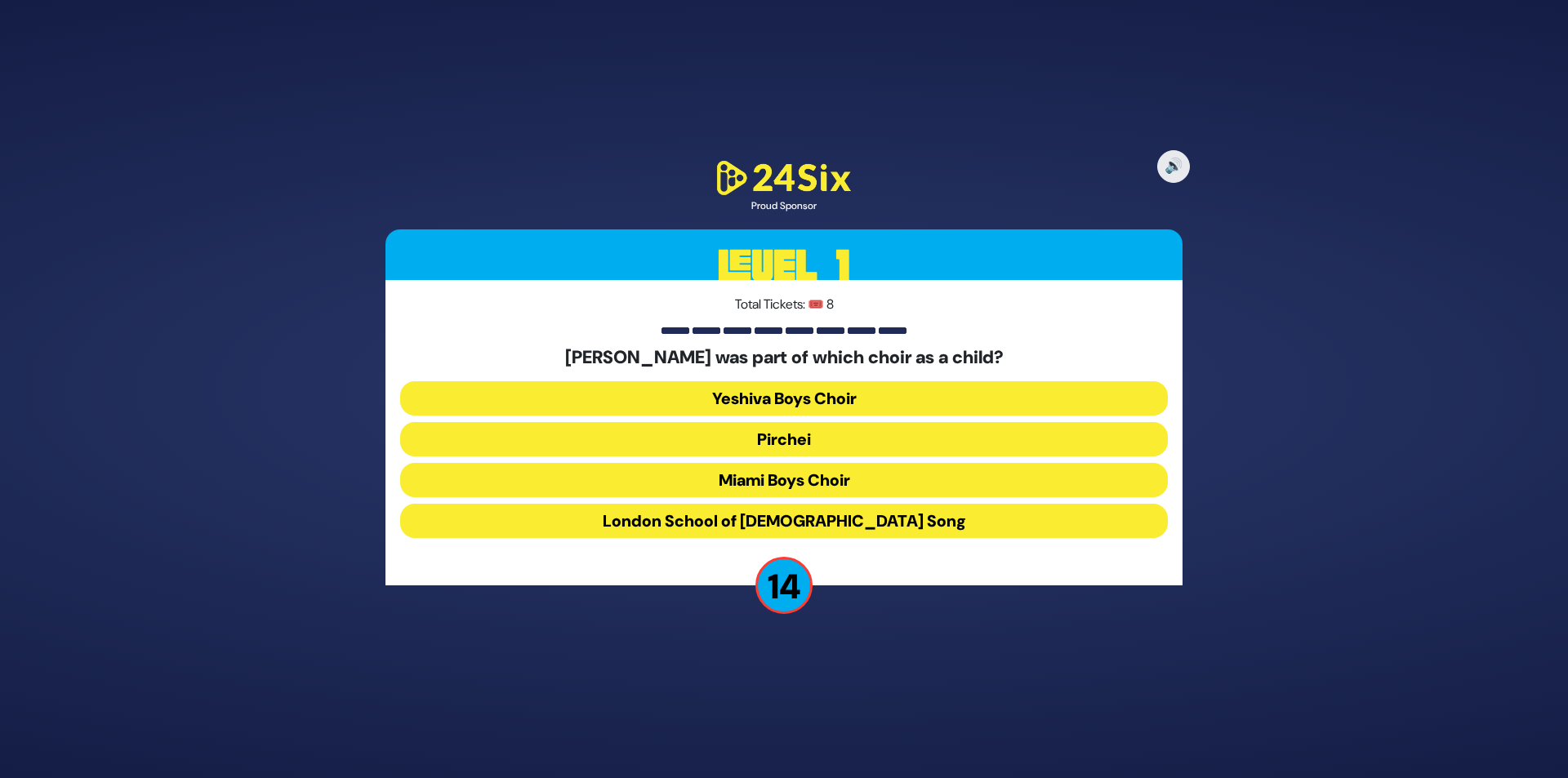
click at [780, 483] on button "Miami Boys Choir" at bounding box center [784, 480] width 768 height 34
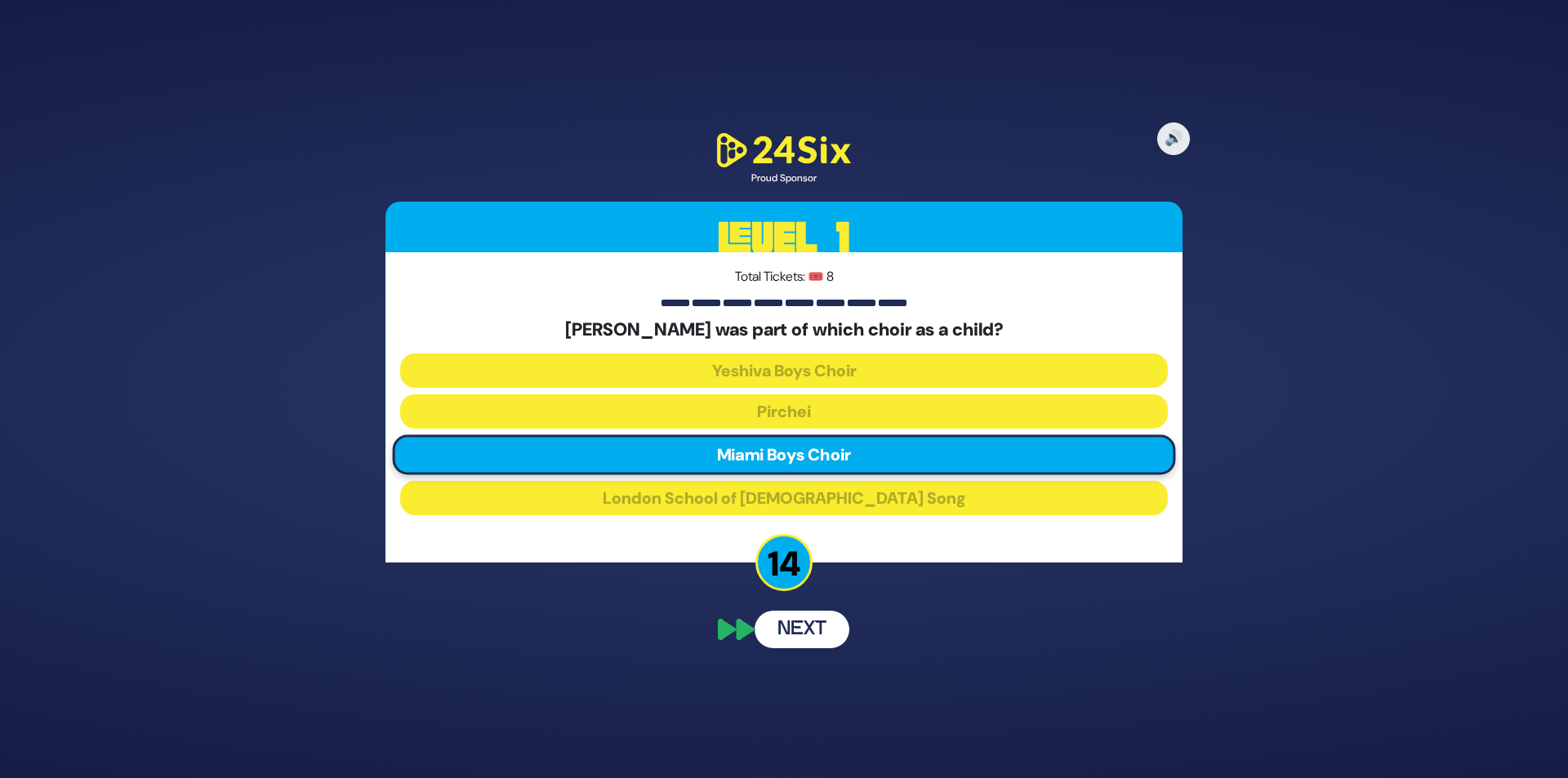
click at [833, 624] on button "Next" at bounding box center [802, 630] width 95 height 38
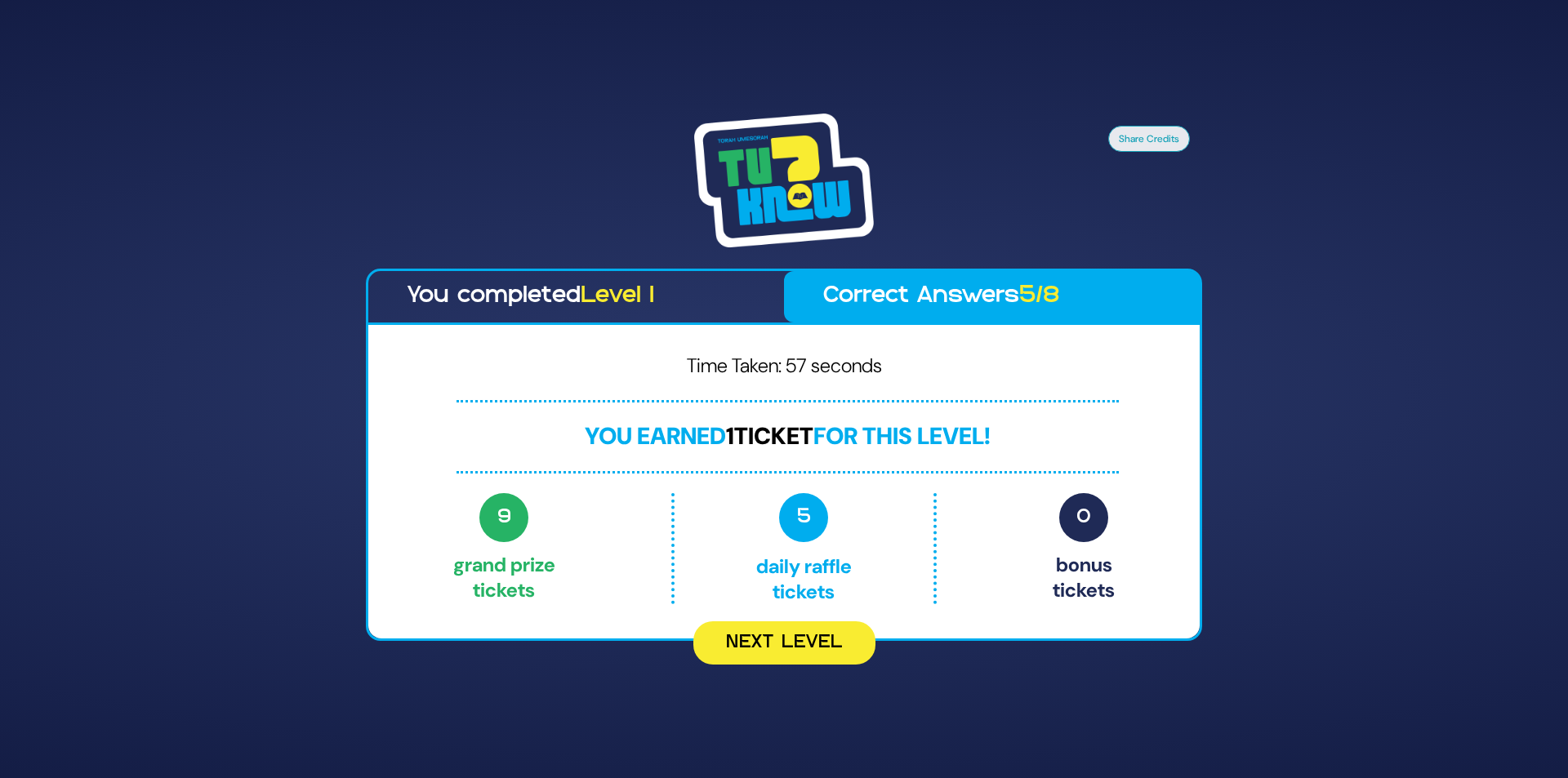
drag, startPoint x: 782, startPoint y: 657, endPoint x: 789, endPoint y: 623, distance: 34.7
click at [782, 654] on button "Next Level" at bounding box center [784, 643] width 182 height 43
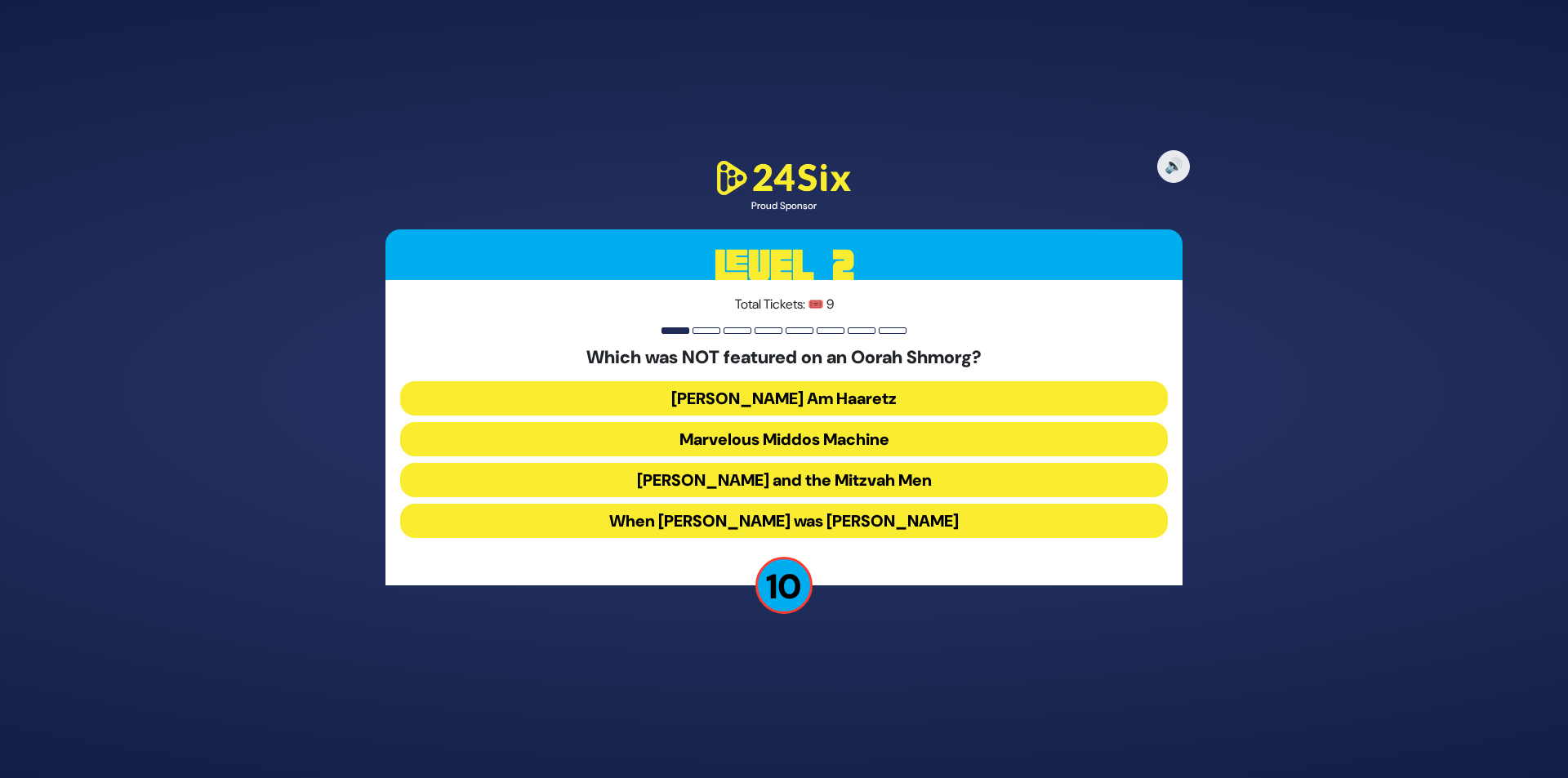
click at [825, 481] on button "[PERSON_NAME] and the Mitzvah Men" at bounding box center [784, 480] width 768 height 34
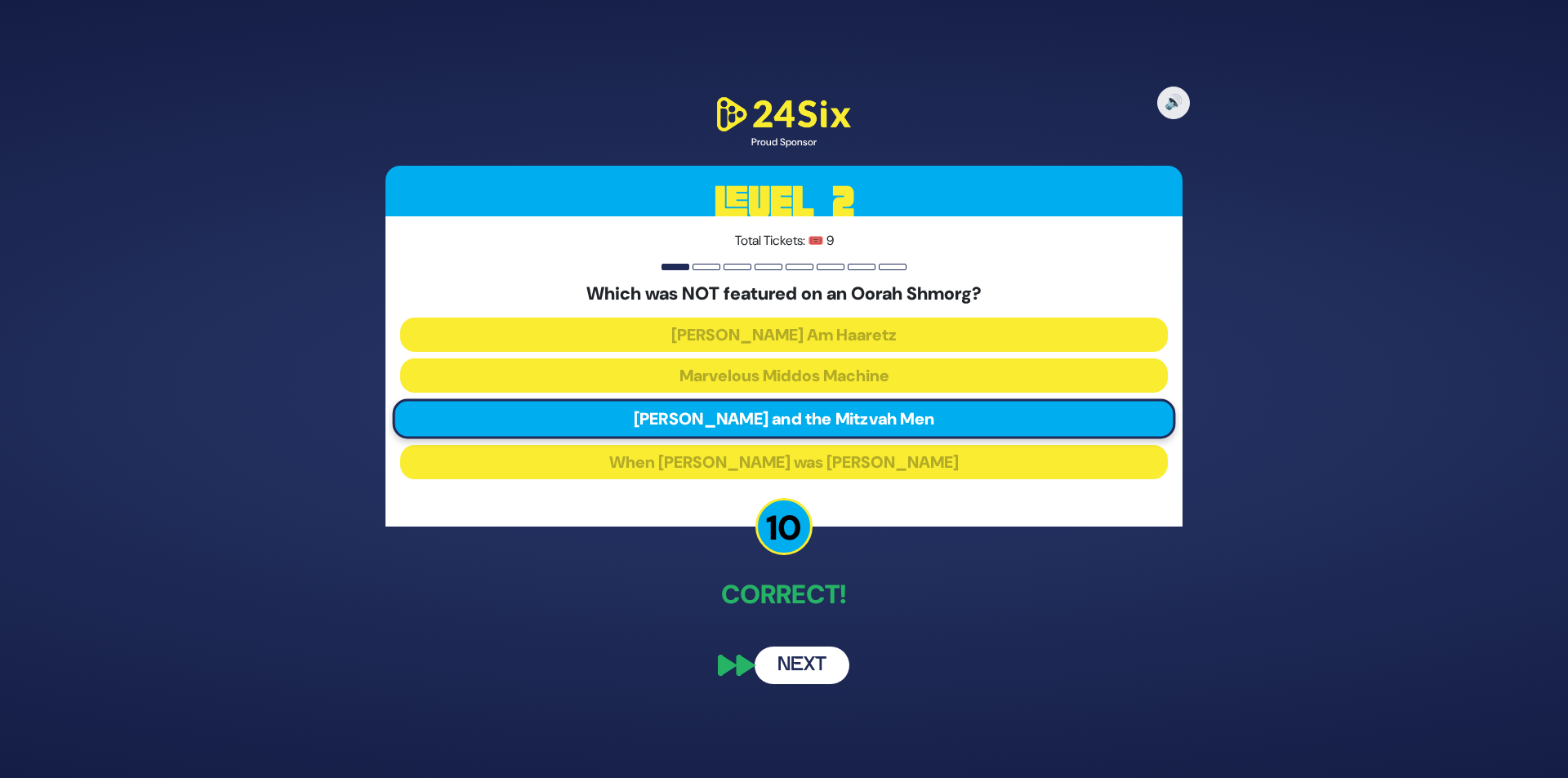
click at [805, 657] on button "Next" at bounding box center [802, 665] width 95 height 38
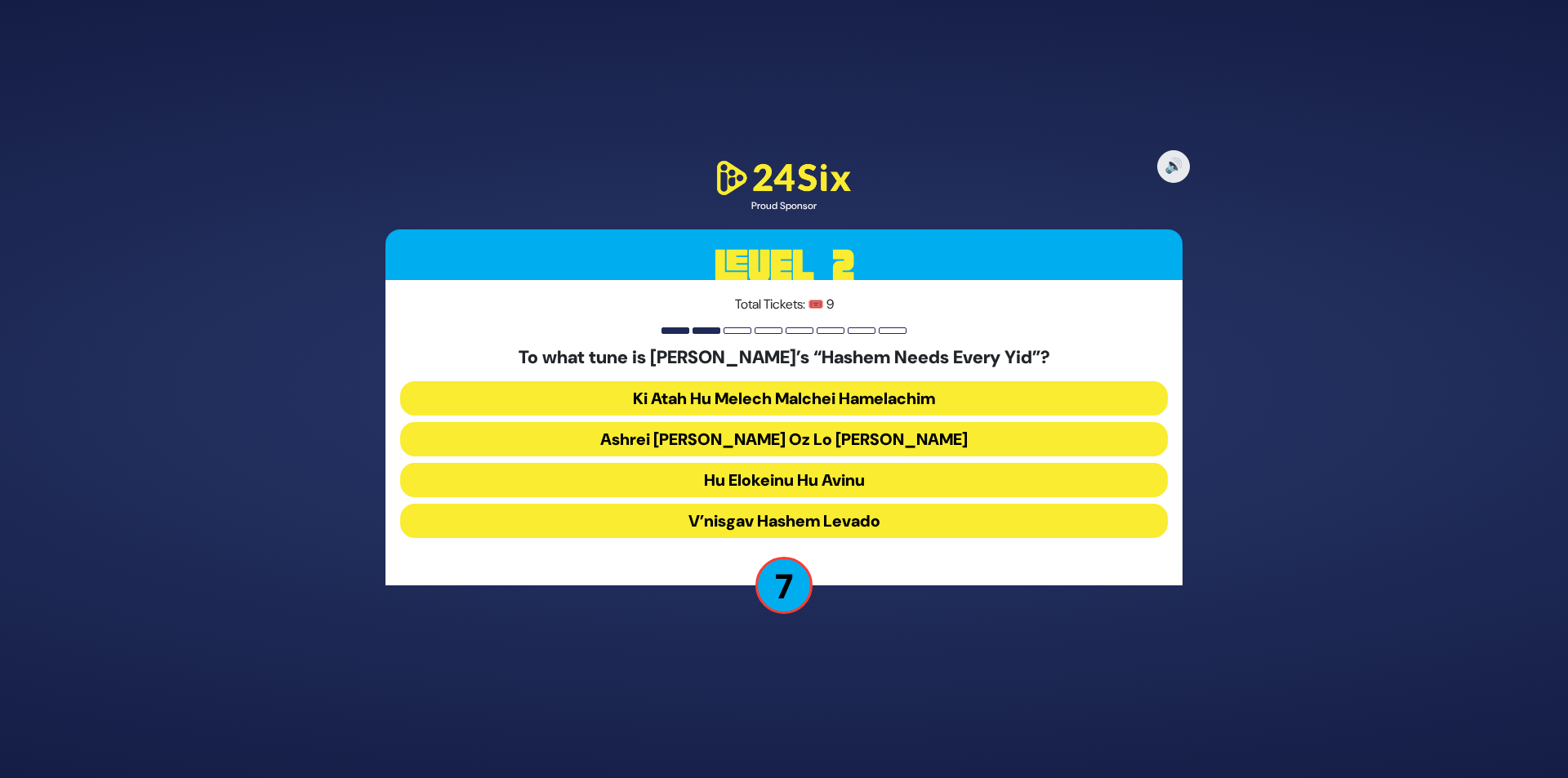
click at [758, 442] on button "Ashrei Adam Oz Lo Bach" at bounding box center [784, 439] width 768 height 34
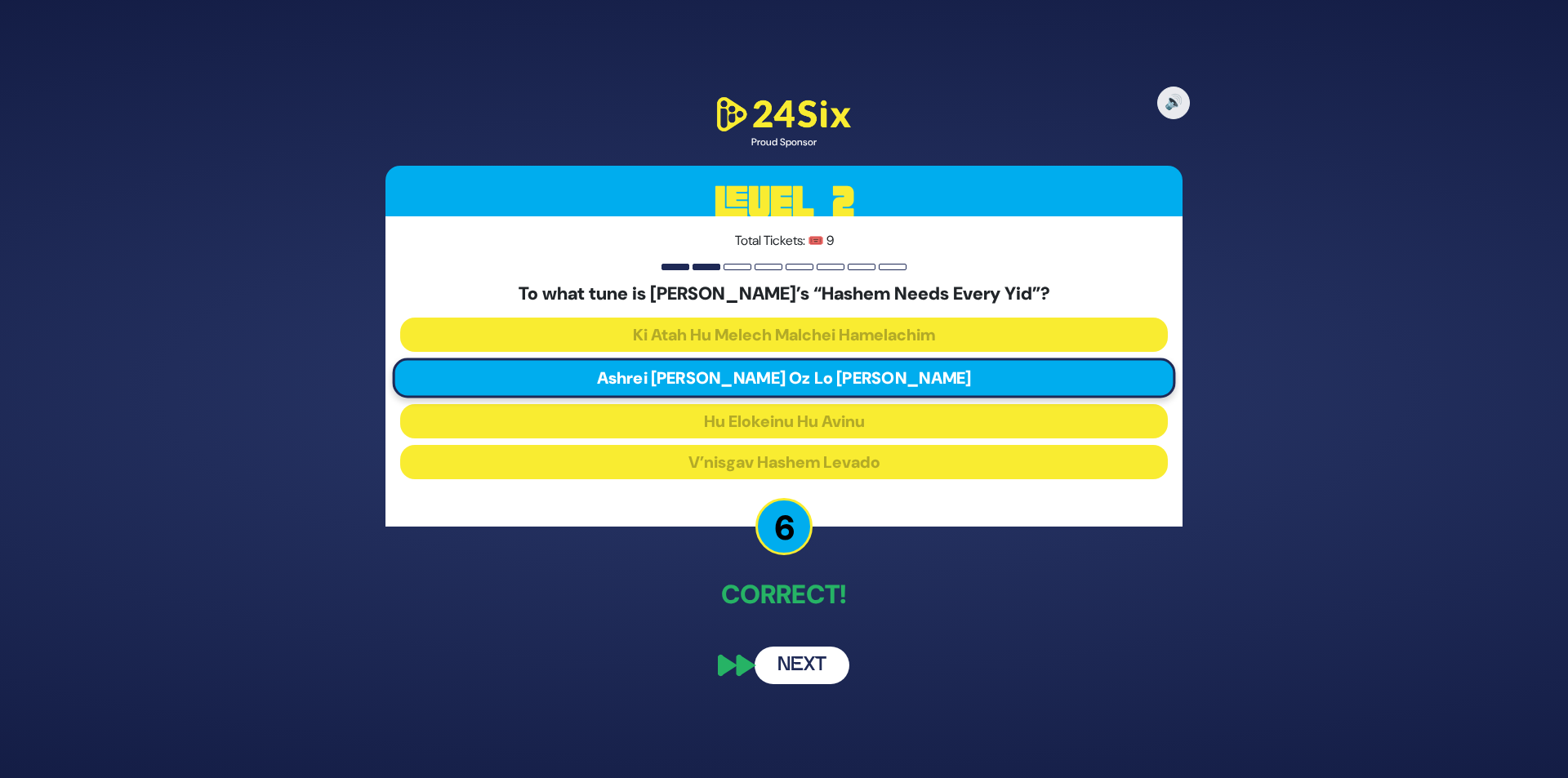
click at [802, 656] on button "Next" at bounding box center [802, 665] width 95 height 38
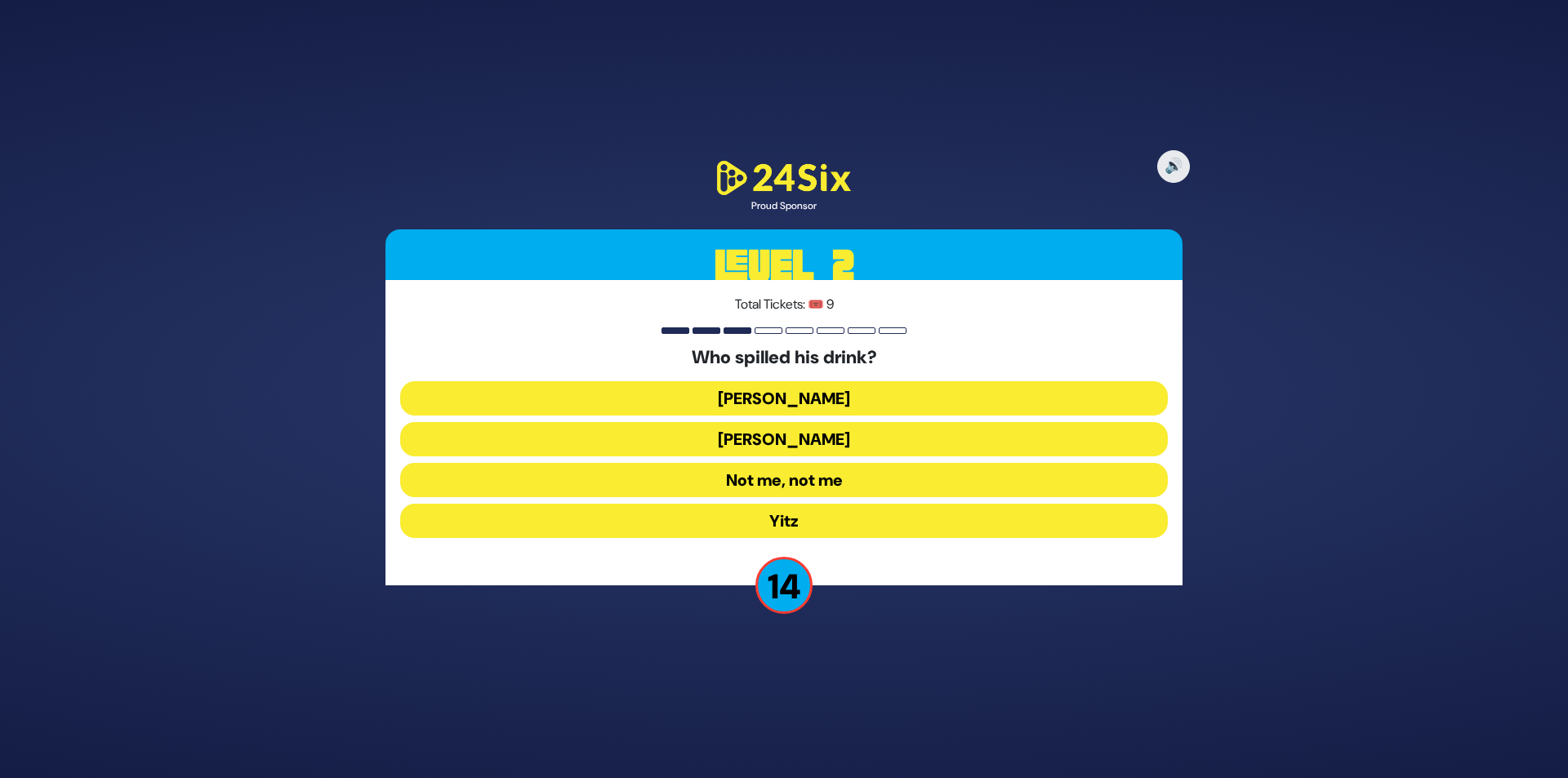
click at [800, 396] on button "[PERSON_NAME]" at bounding box center [784, 398] width 768 height 34
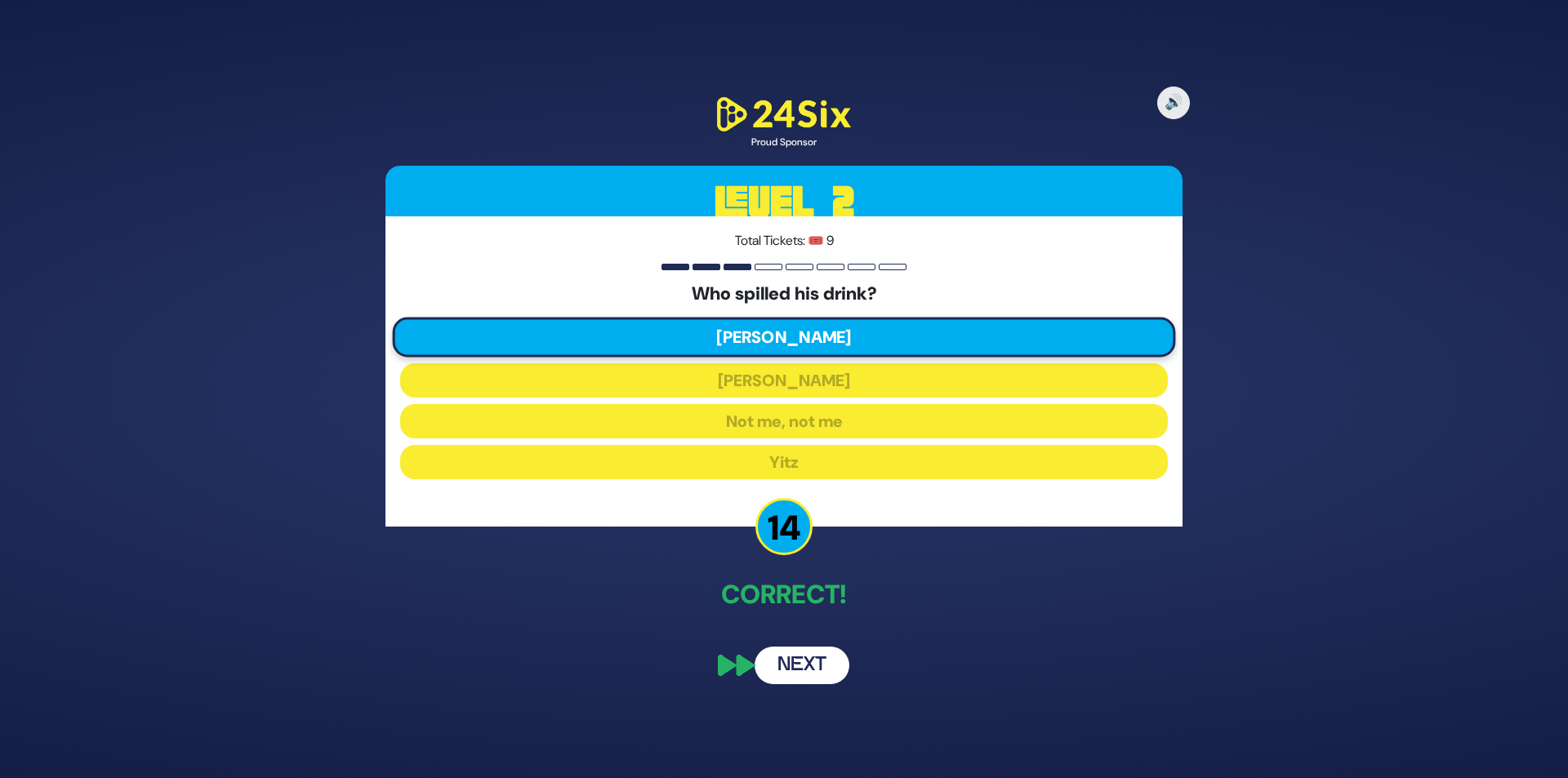
click at [777, 660] on button "Next" at bounding box center [802, 665] width 95 height 38
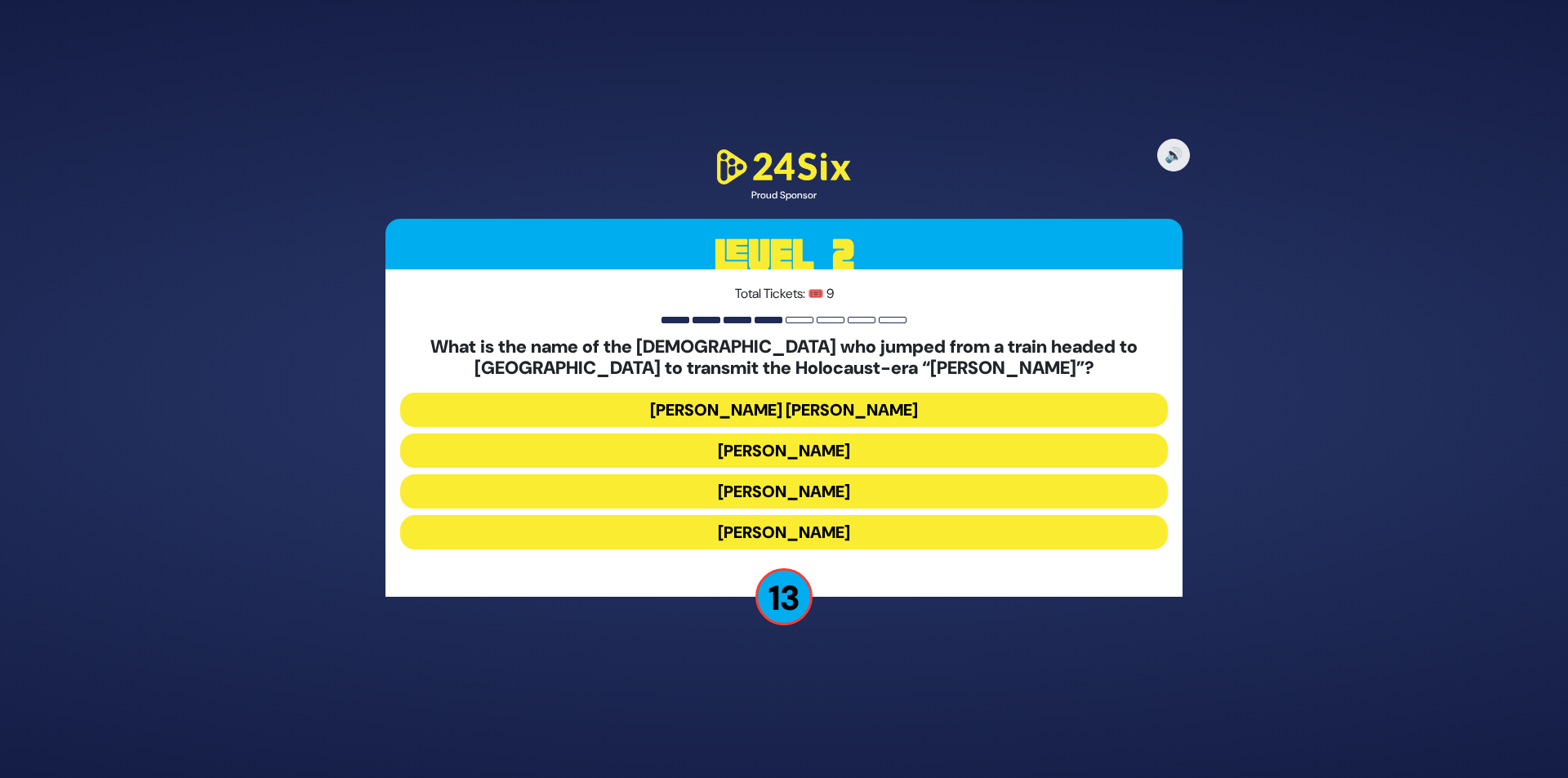
click at [750, 449] on button "Mordechai Fastag" at bounding box center [784, 450] width 768 height 34
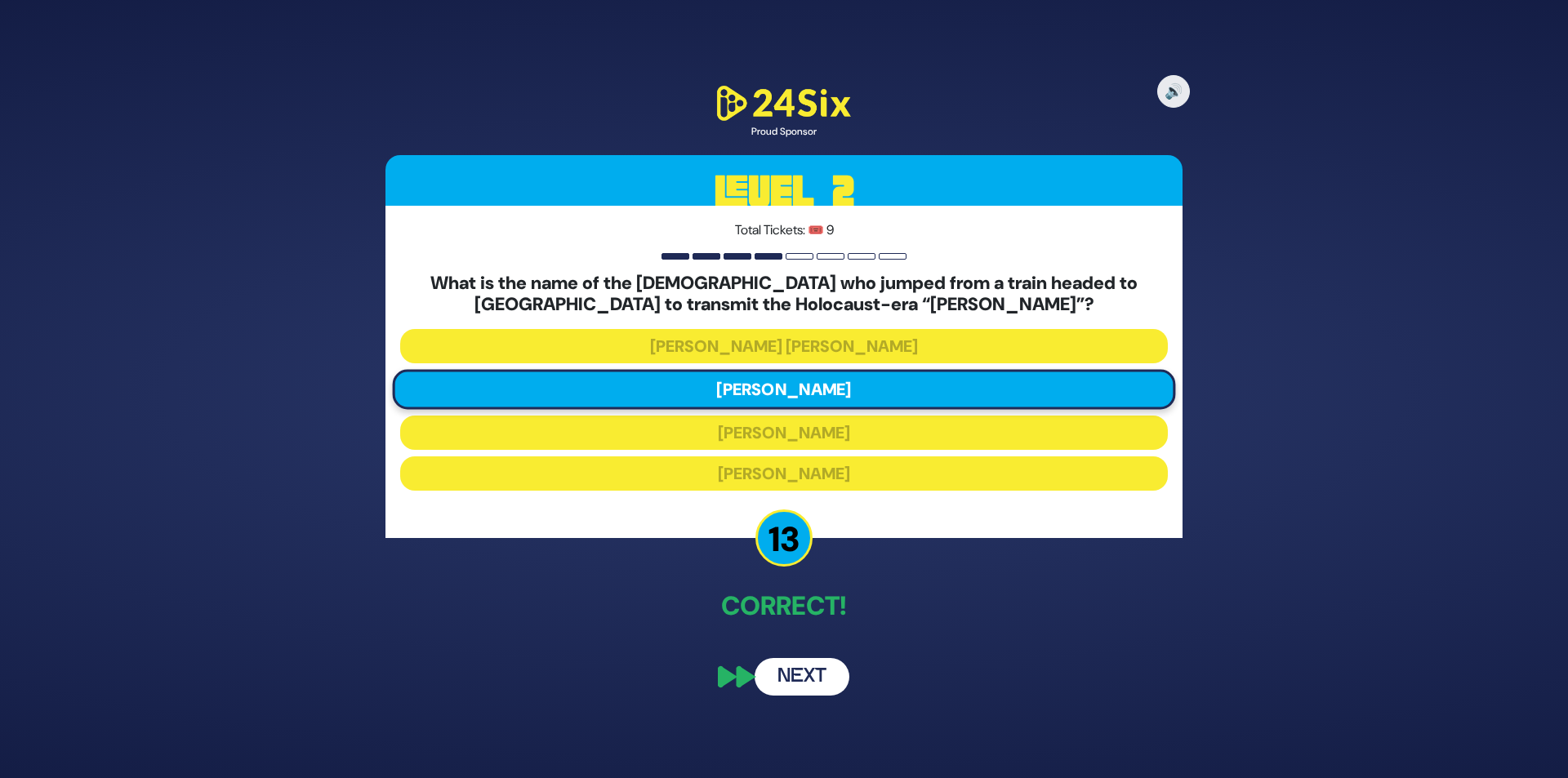
click at [814, 665] on button "Next" at bounding box center [802, 677] width 95 height 38
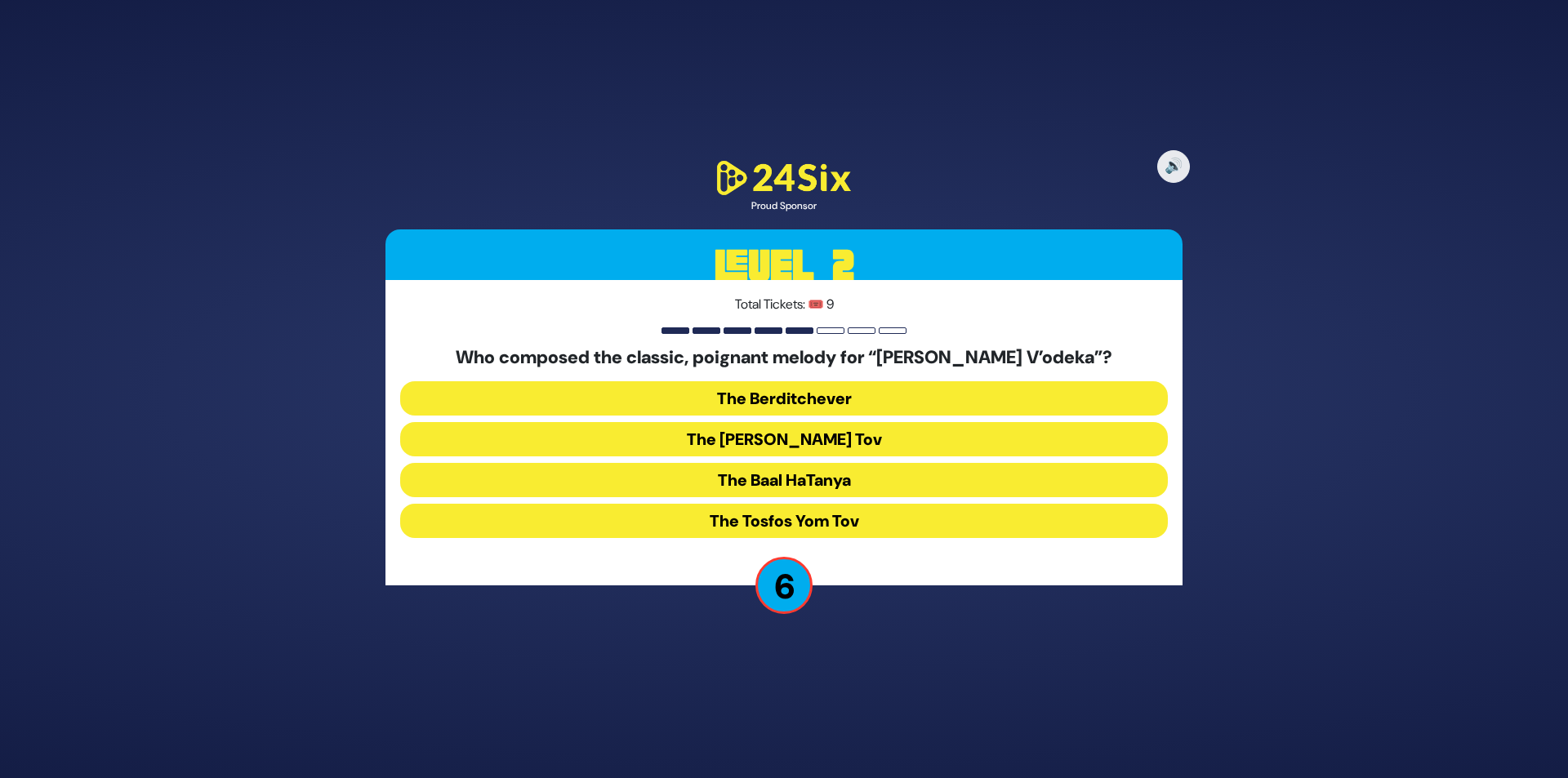
click at [823, 482] on button "The Baal HaTanya" at bounding box center [784, 480] width 768 height 34
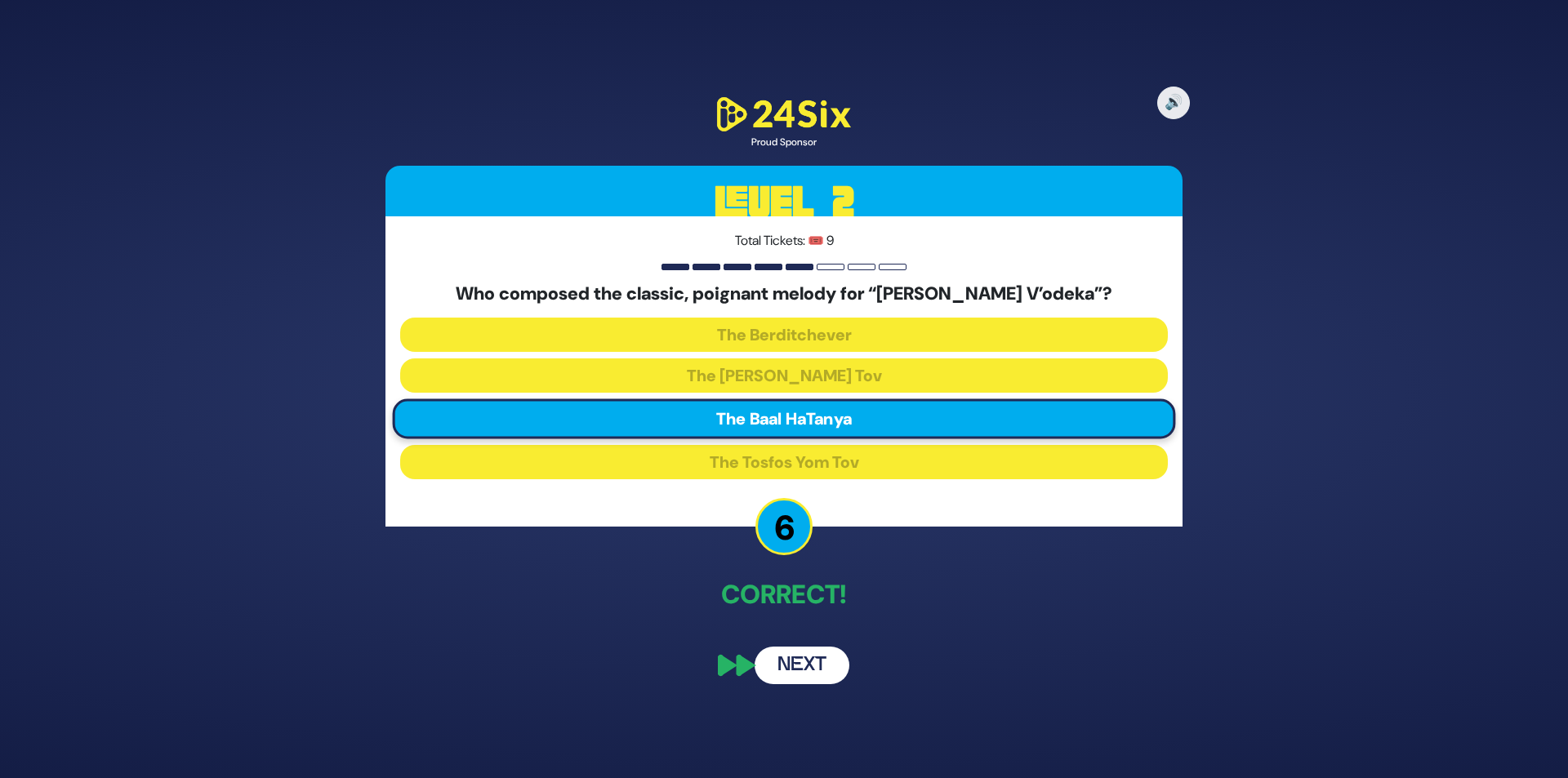
click at [804, 645] on div "🔊 Proud Sponsor Level 2 Total Tickets: 🎟️ 9 Who composed the classic, poignant …" at bounding box center [784, 389] width 837 height 631
click at [816, 657] on button "Next" at bounding box center [802, 665] width 95 height 38
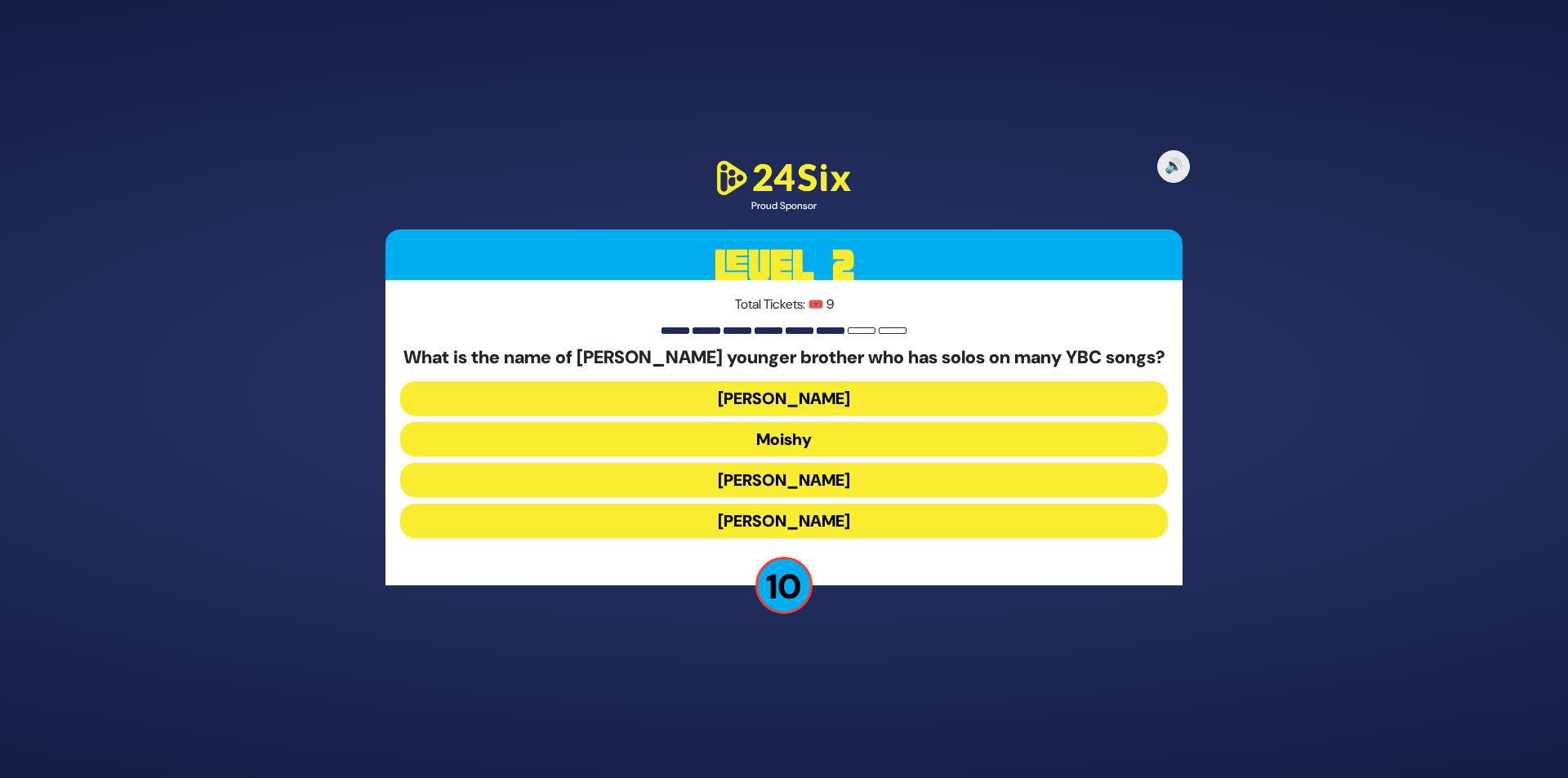
click at [789, 519] on button "Yaakov Mordechai" at bounding box center [784, 521] width 768 height 34
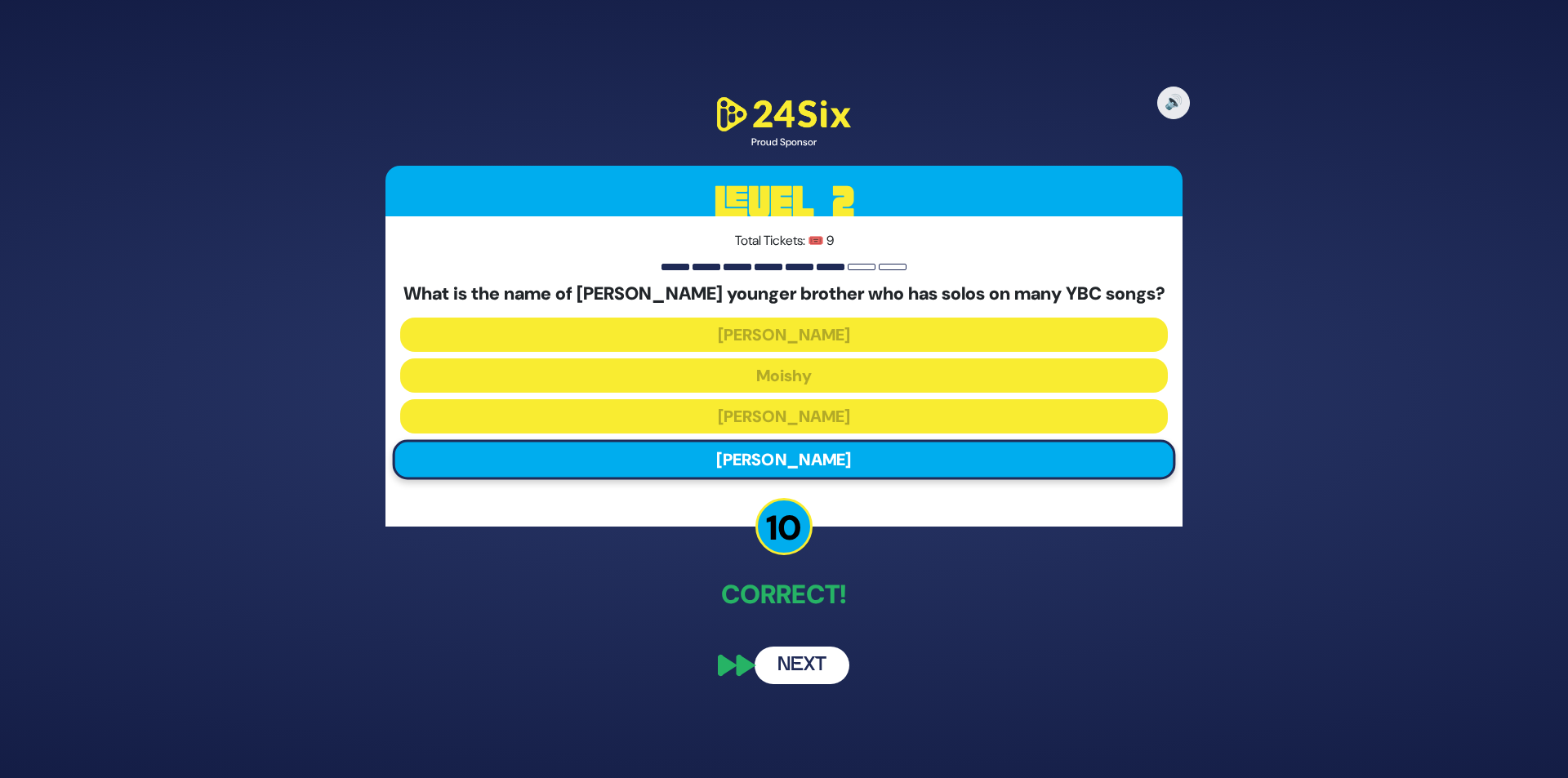
click at [801, 663] on button "Next" at bounding box center [802, 665] width 95 height 38
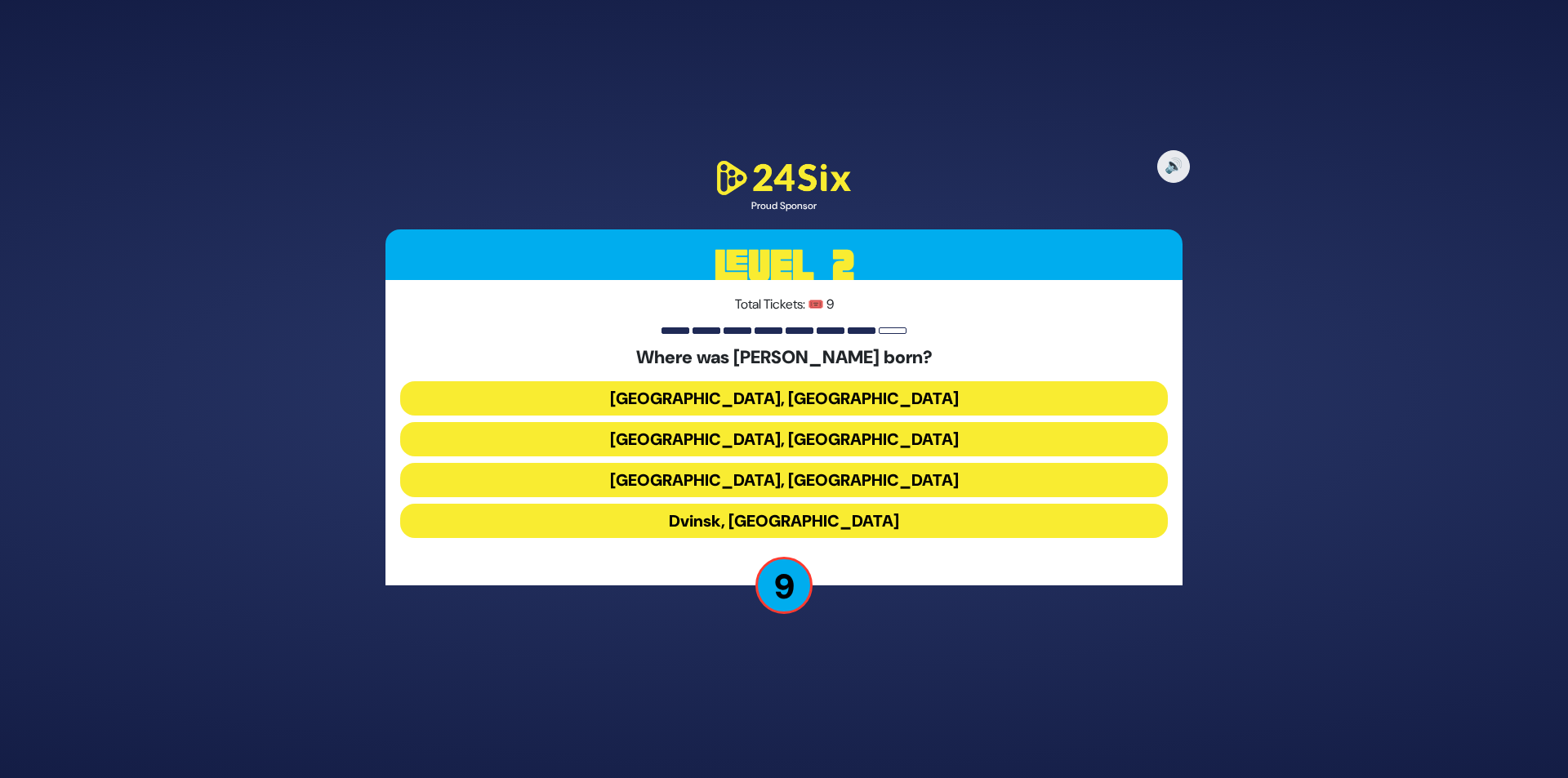
click at [817, 392] on button "[GEOGRAPHIC_DATA], [GEOGRAPHIC_DATA]" at bounding box center [784, 398] width 768 height 34
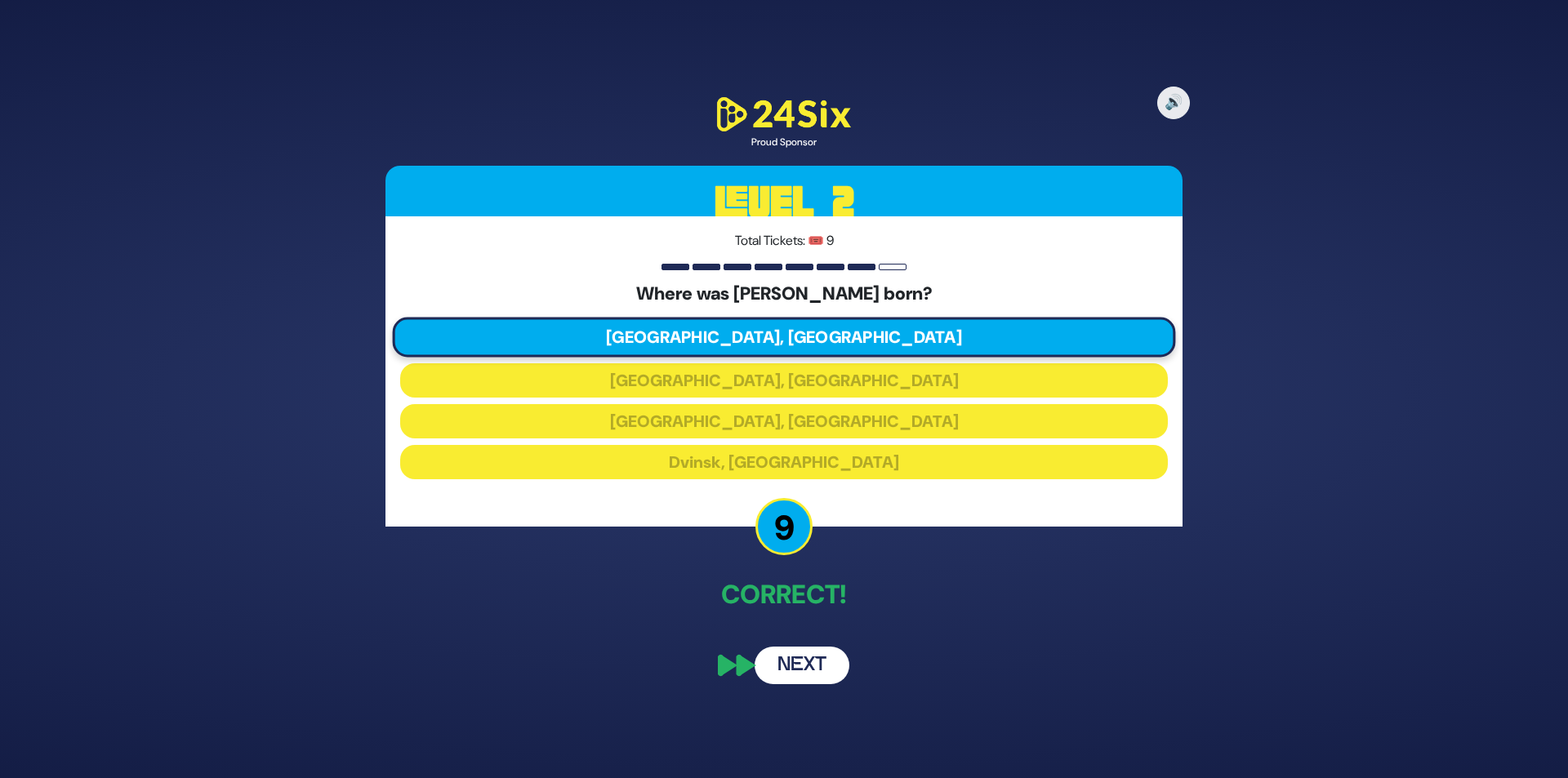
click at [818, 660] on button "Next" at bounding box center [802, 665] width 95 height 38
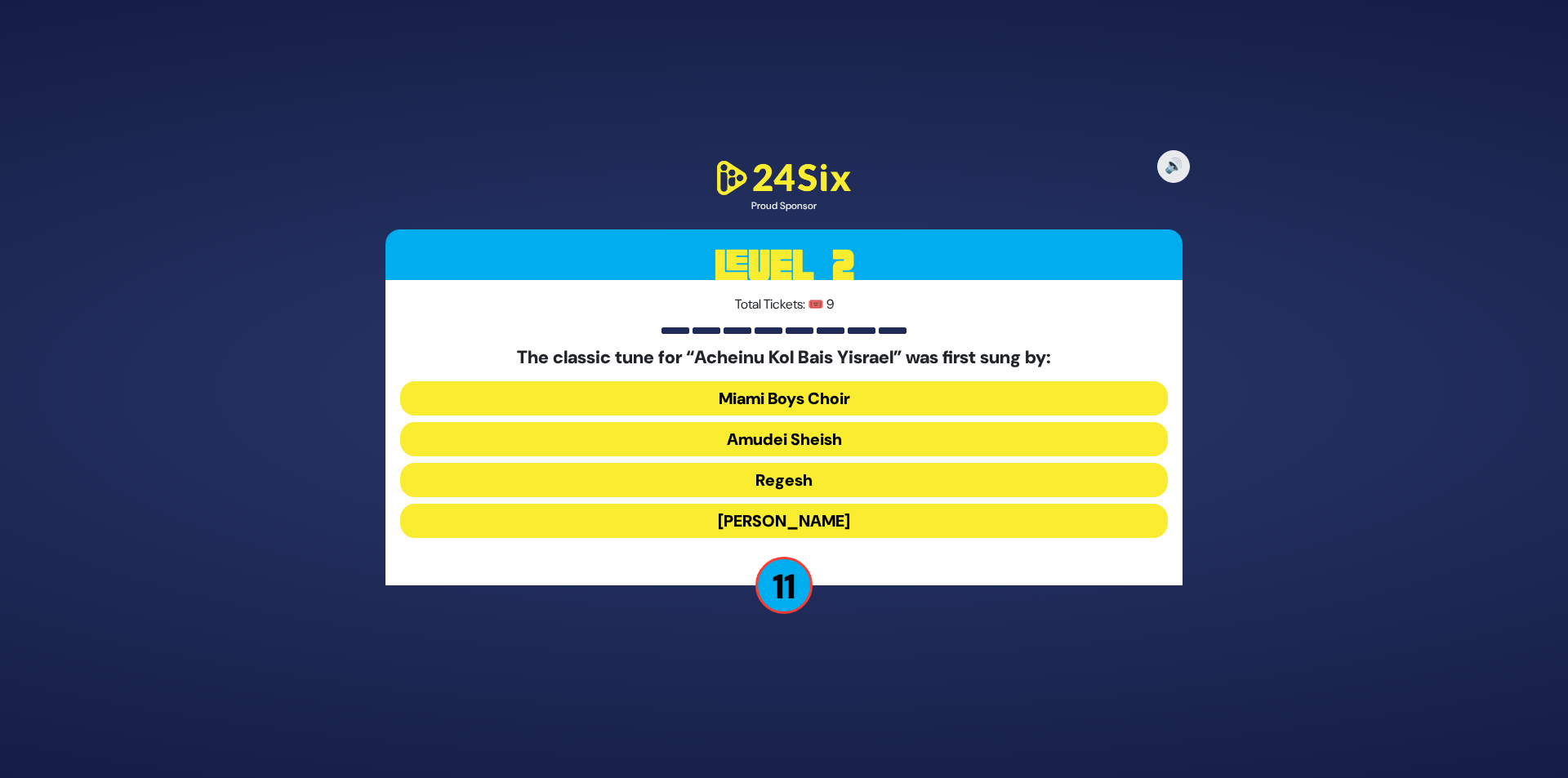
click at [800, 515] on button "Abie Rotenberg" at bounding box center [784, 521] width 768 height 34
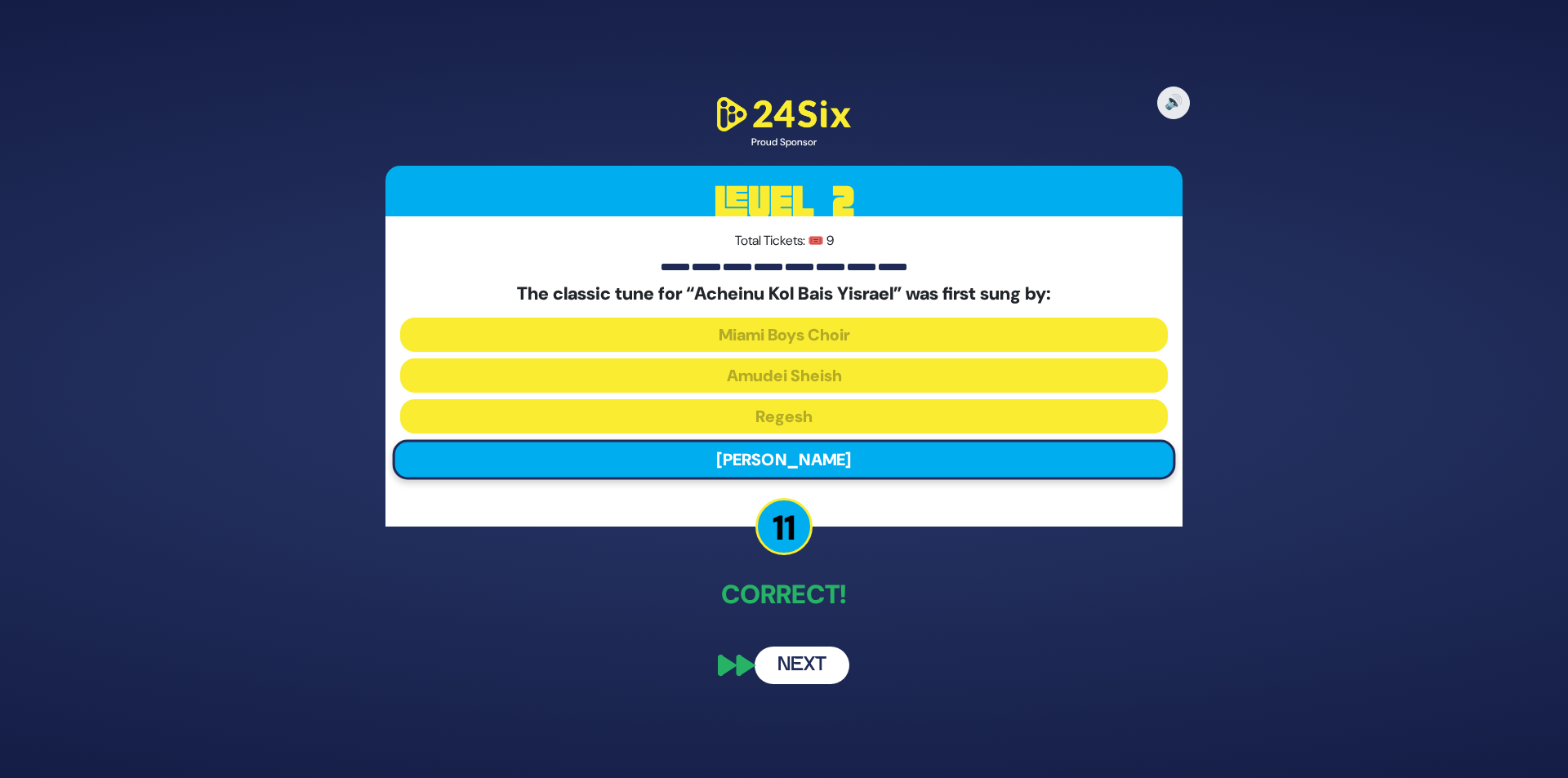
click at [795, 660] on button "Next" at bounding box center [802, 665] width 95 height 38
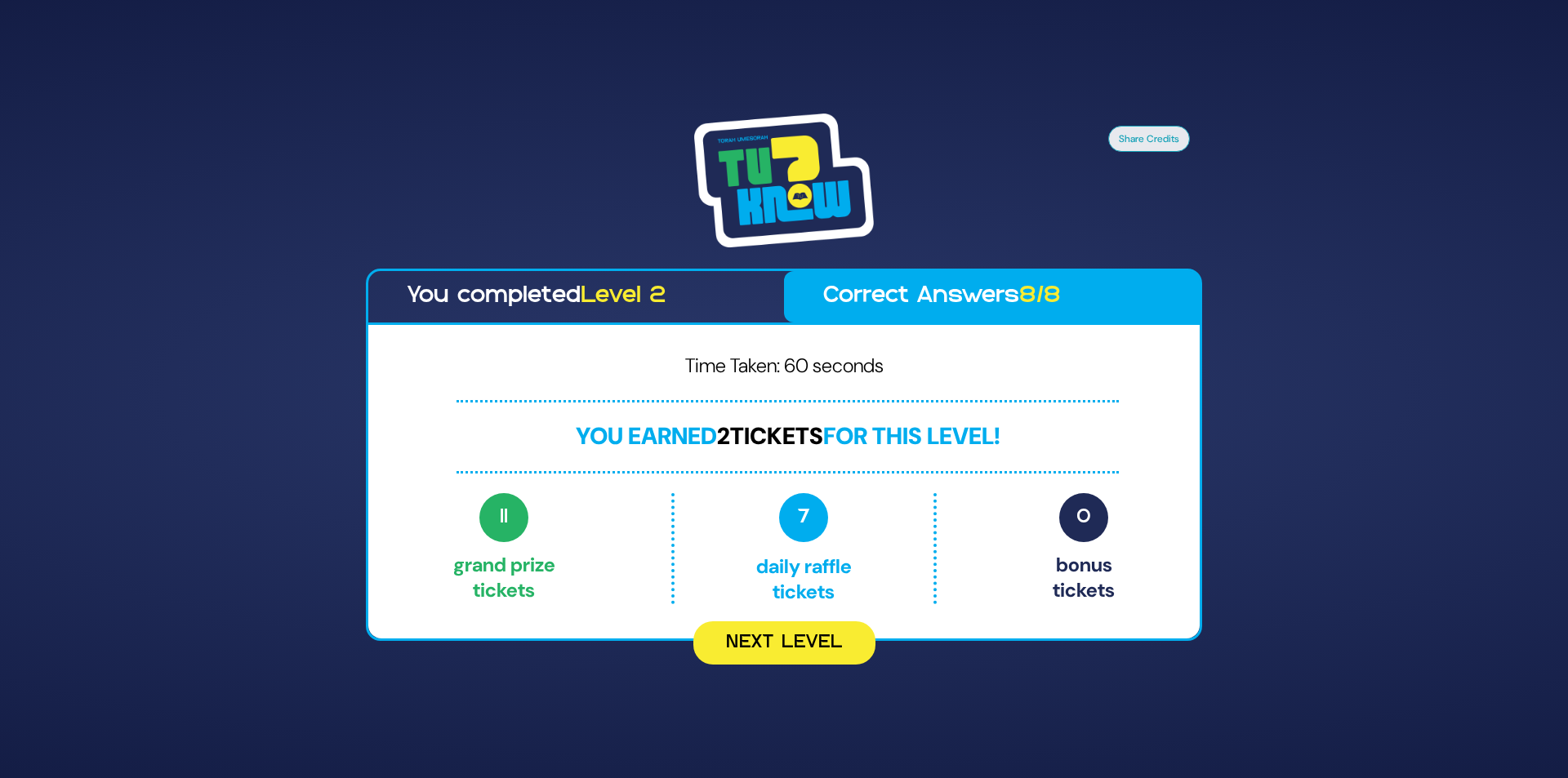
click at [1384, 632] on div "Share Credits You completed Level 2 Correct Answers 8/8 Time Taken: 60 seconds …" at bounding box center [784, 389] width 1568 height 778
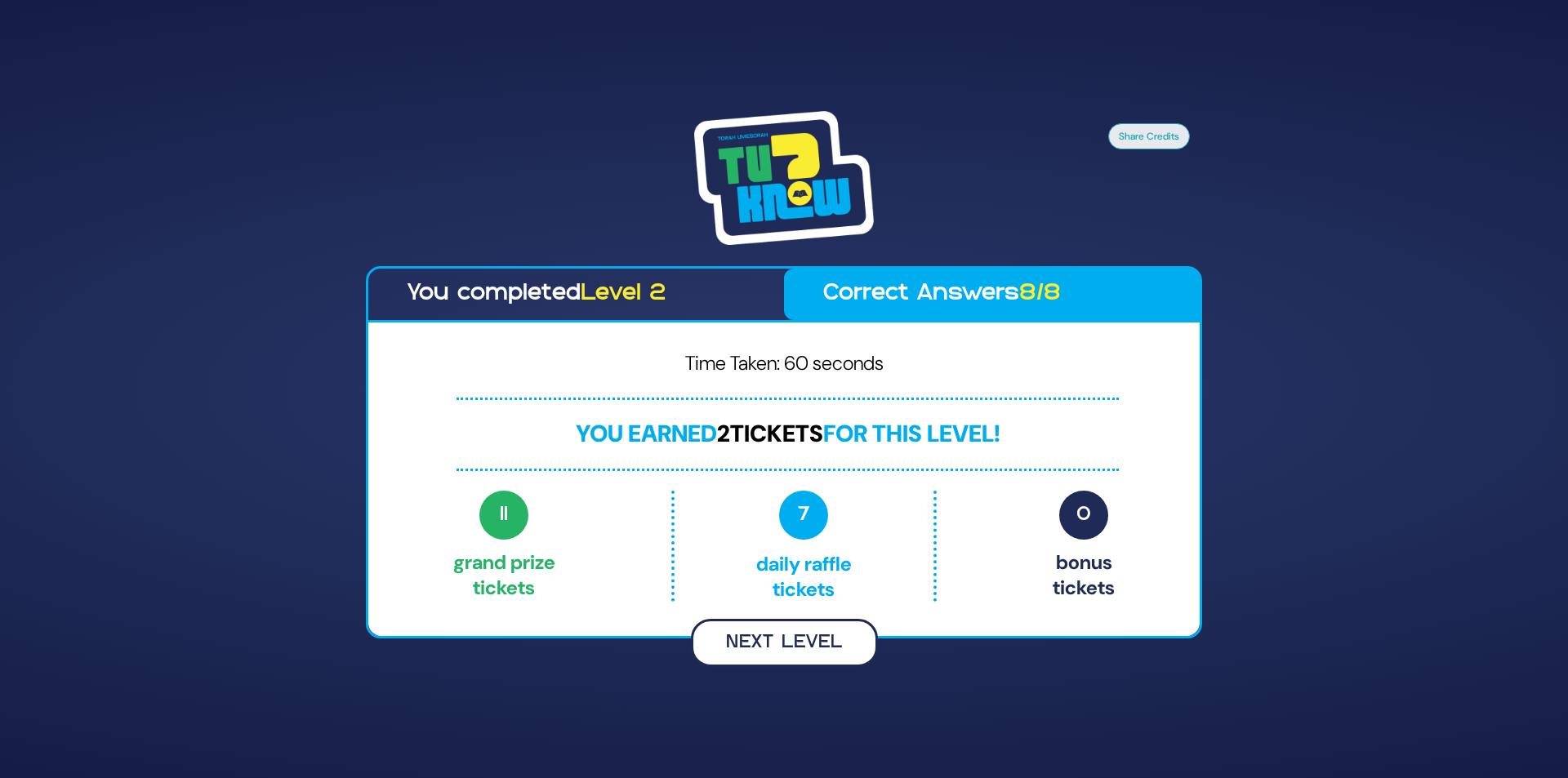
click at [806, 633] on button "Next Level" at bounding box center [785, 644] width 187 height 48
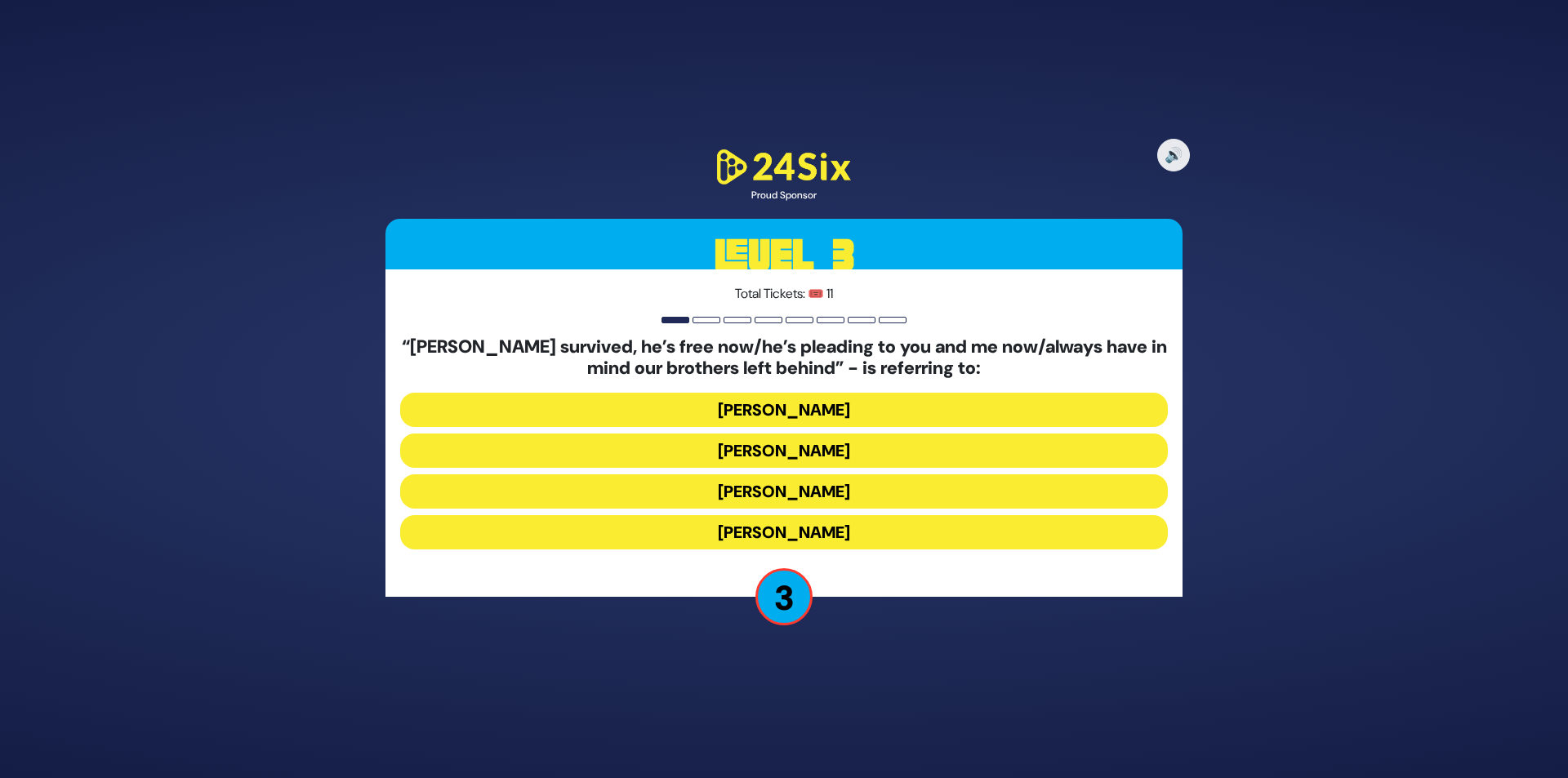
click at [804, 448] on button "Yosef Mendelovitch" at bounding box center [784, 450] width 768 height 34
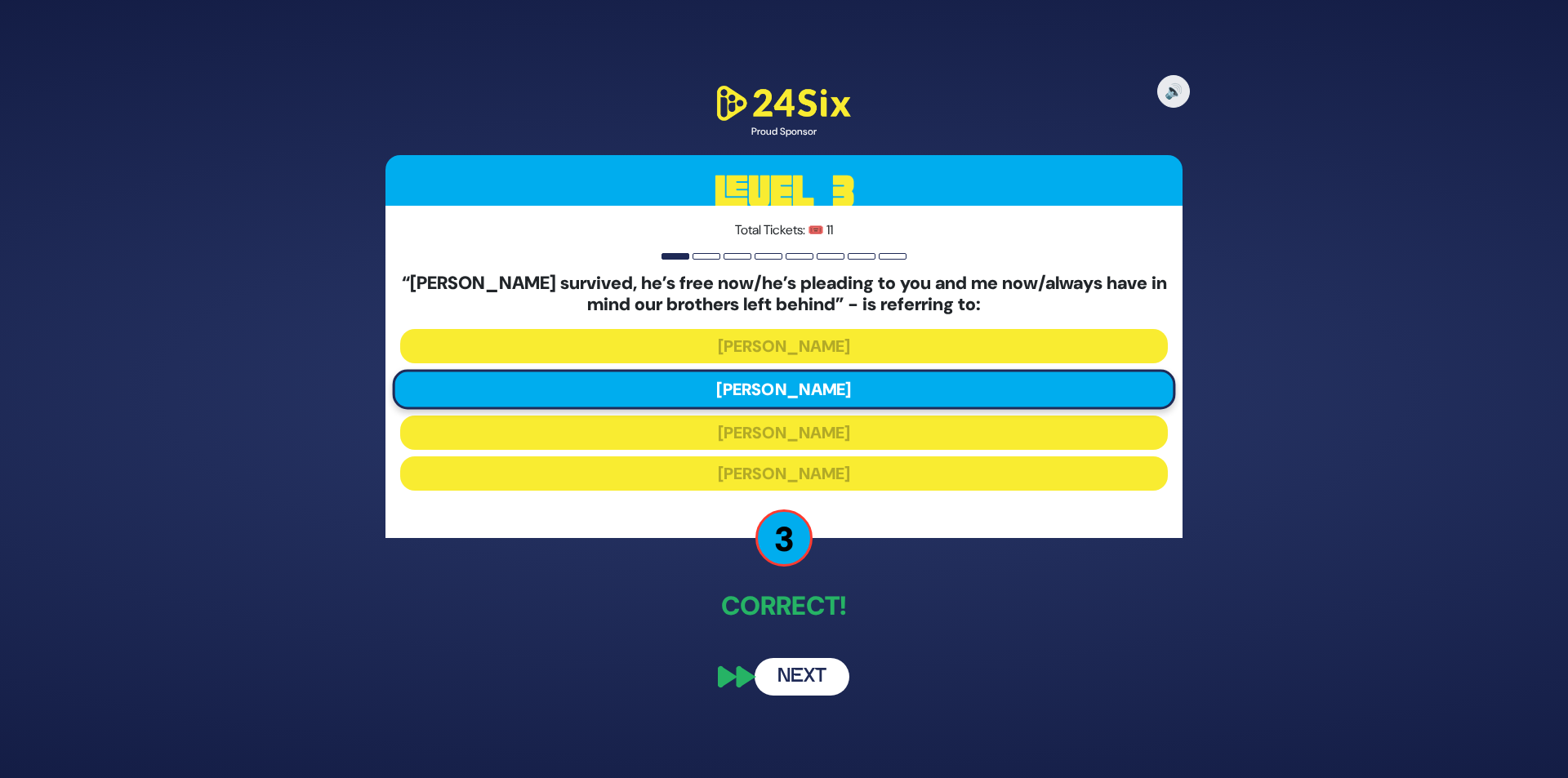
click at [788, 680] on button "Next" at bounding box center [802, 677] width 95 height 38
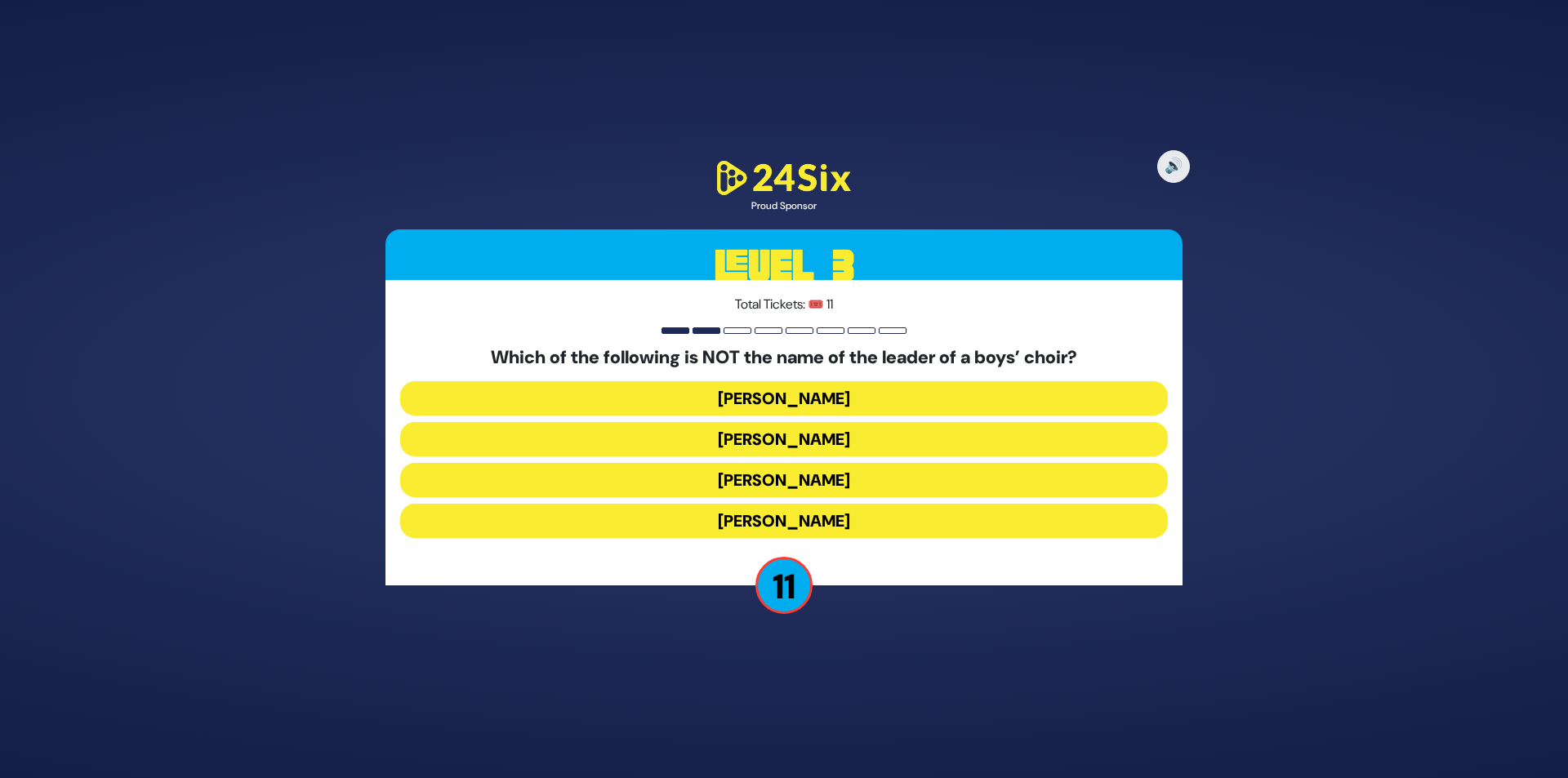
click at [815, 483] on button "Nachman Seltzer" at bounding box center [784, 480] width 768 height 34
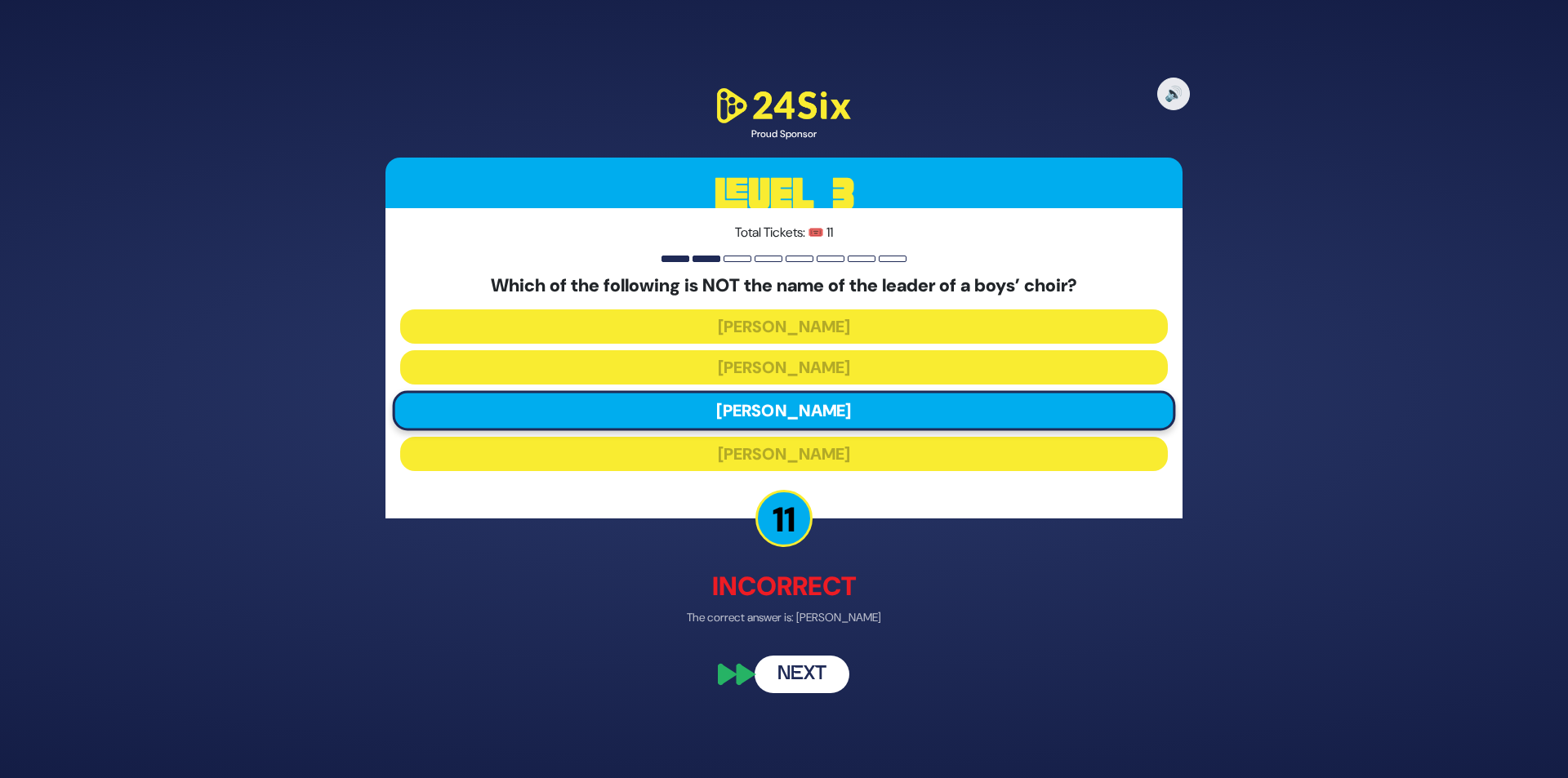
click at [812, 665] on button "Next" at bounding box center [802, 674] width 95 height 38
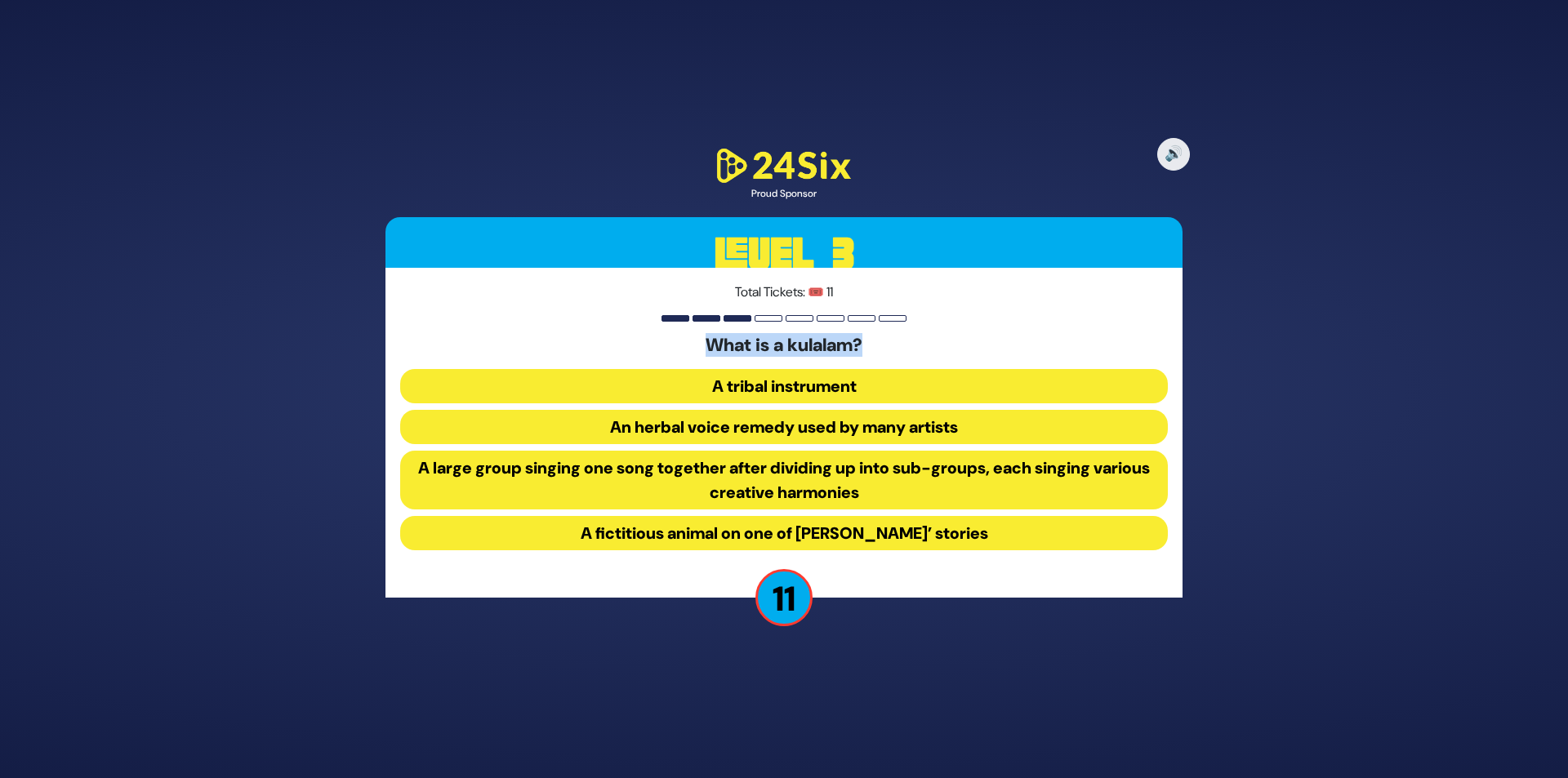
drag, startPoint x: 704, startPoint y: 347, endPoint x: 918, endPoint y: 351, distance: 214.0
click at [918, 351] on h5 "What is a kulalam?" at bounding box center [784, 345] width 768 height 21
copy h5 "What is a kulalam?"
click at [732, 460] on button "A large group singing one song together after dividing up into sub-groups, each…" at bounding box center [784, 480] width 768 height 59
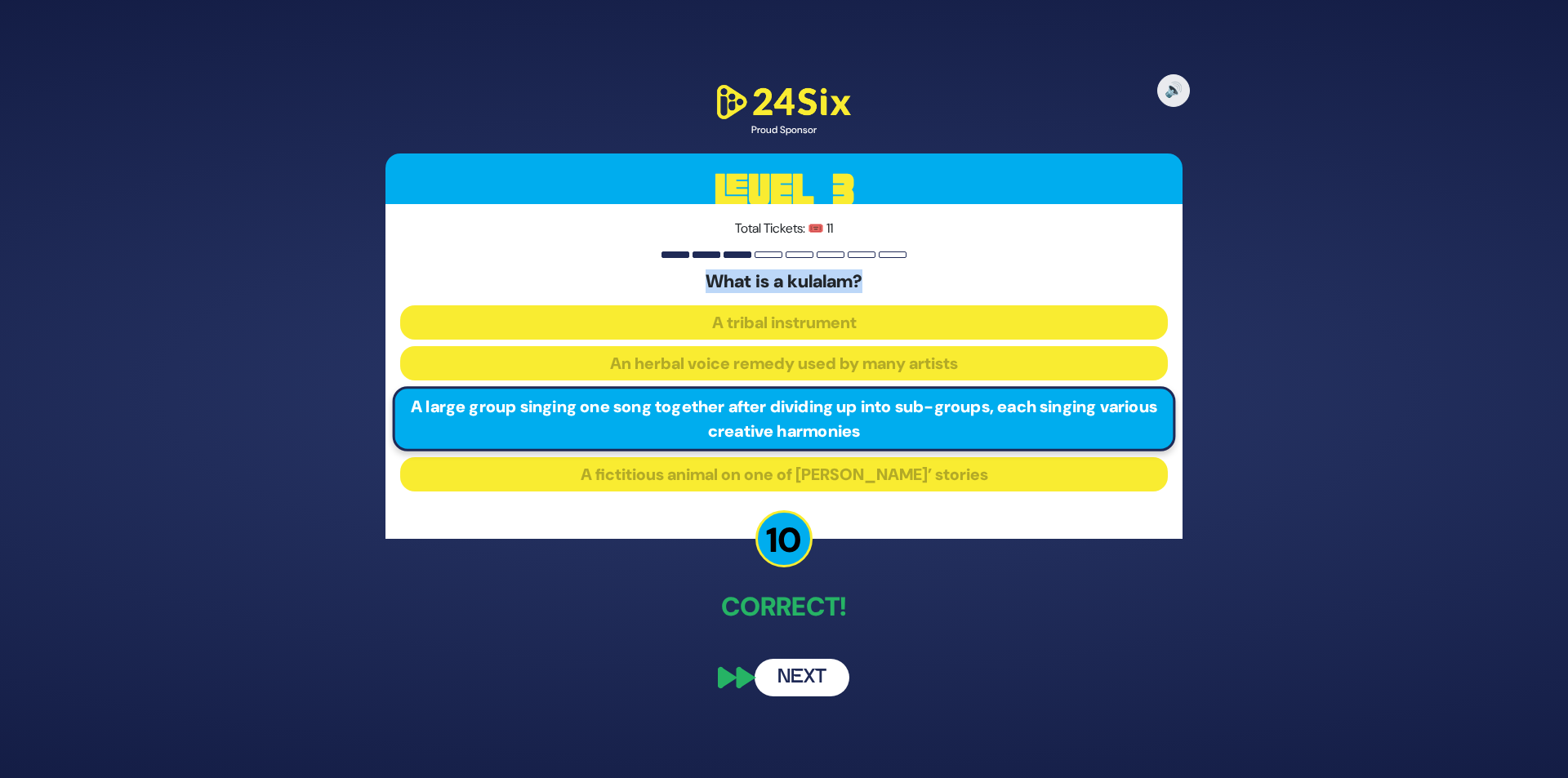
click at [784, 677] on button "Next" at bounding box center [802, 678] width 95 height 38
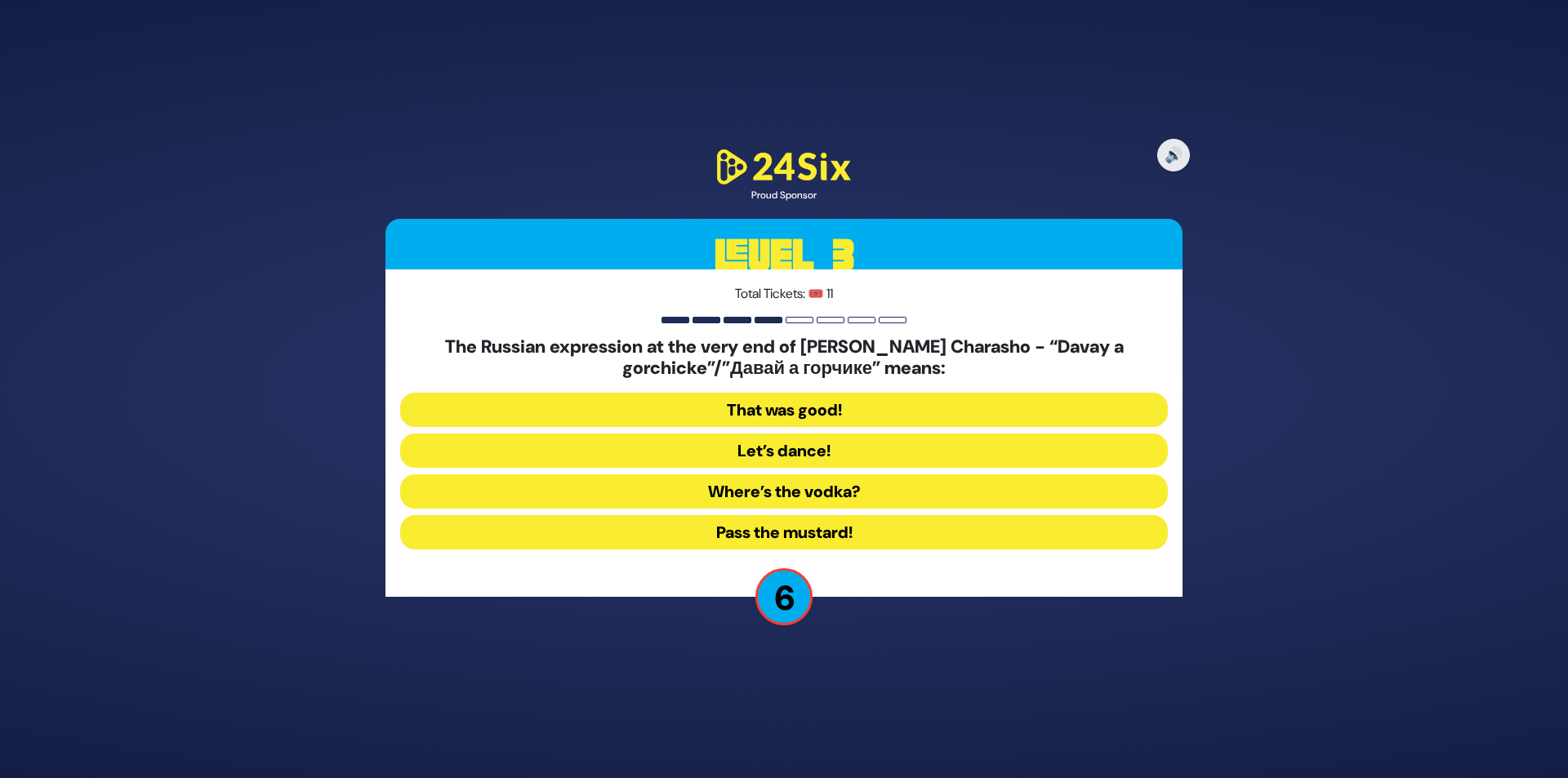
drag, startPoint x: 426, startPoint y: 343, endPoint x: 966, endPoint y: 364, distance: 540.4
click at [966, 364] on h5 "The Russian expression at the very end of Benny Friedman’s Charasho - “Davay a …" at bounding box center [784, 358] width 768 height 43
copy h5 "The Russian expression at the very end of Benny Friedman’s Charasho - “Davay a …"
drag, startPoint x: 855, startPoint y: 408, endPoint x: 858, endPoint y: 421, distance: 13.3
click at [855, 408] on button "That was good!" at bounding box center [784, 409] width 768 height 34
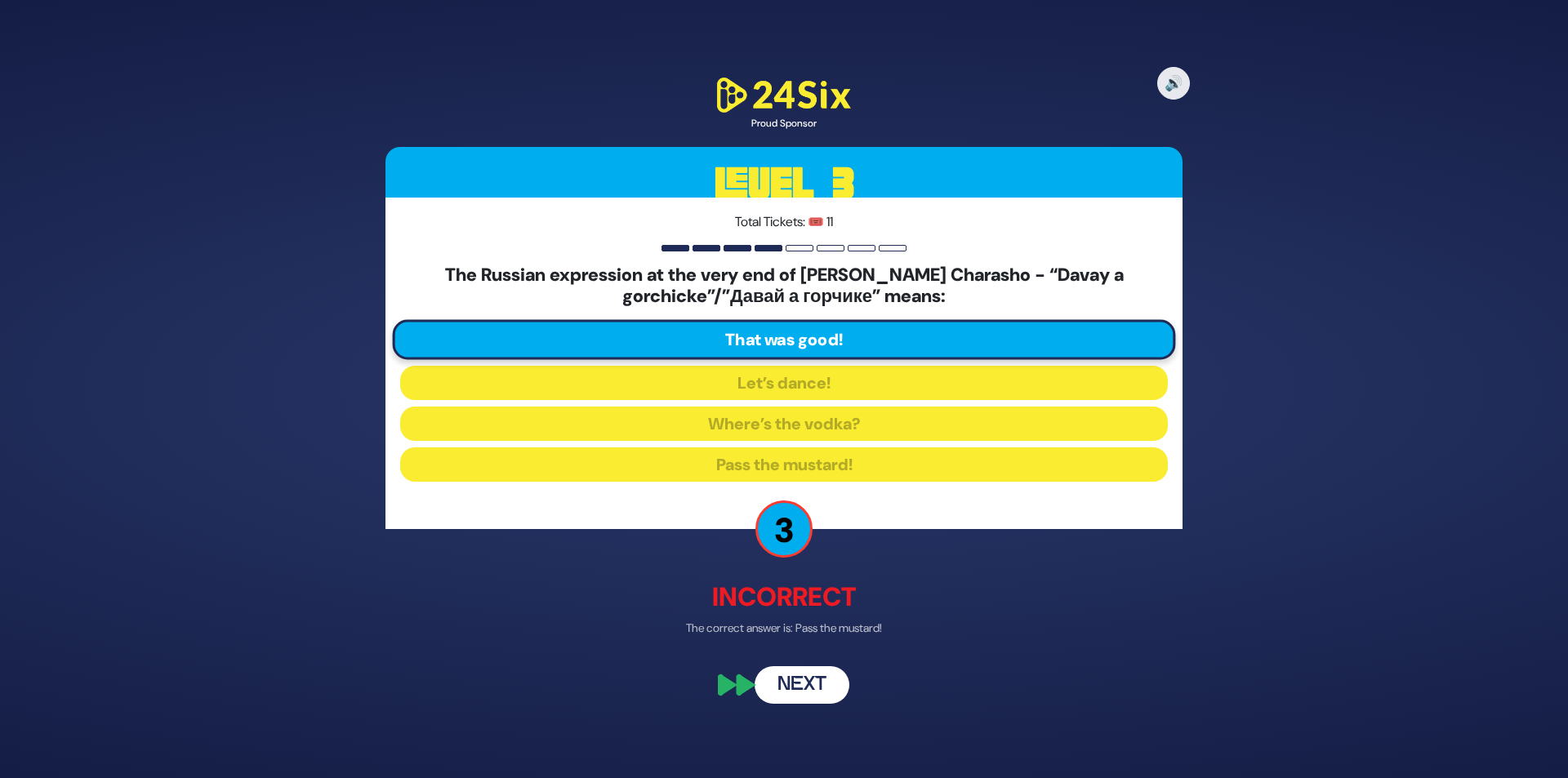
click at [810, 675] on button "Next" at bounding box center [802, 685] width 95 height 38
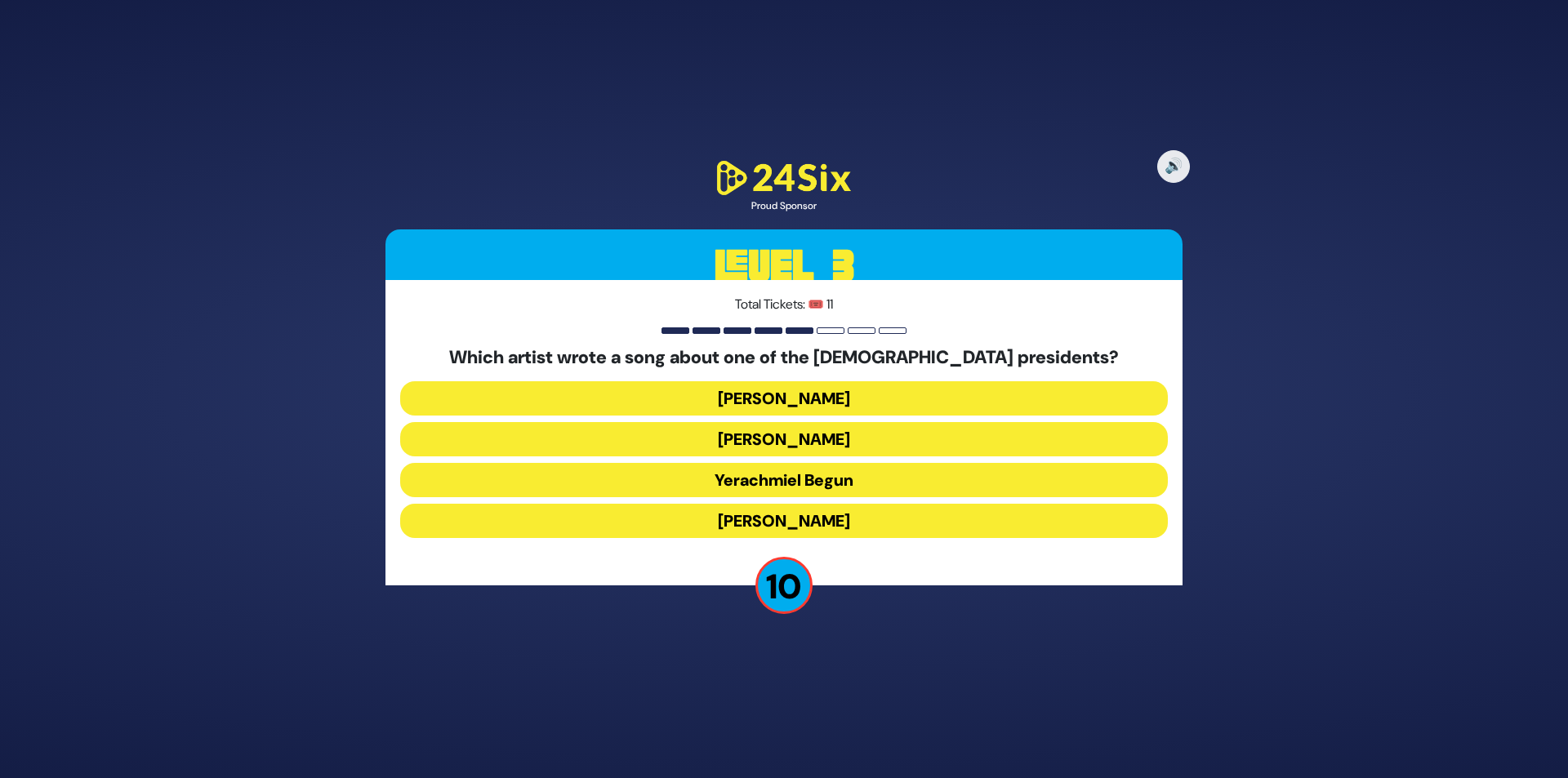
click at [778, 522] on button "Lipa Schmeltzer" at bounding box center [784, 521] width 768 height 34
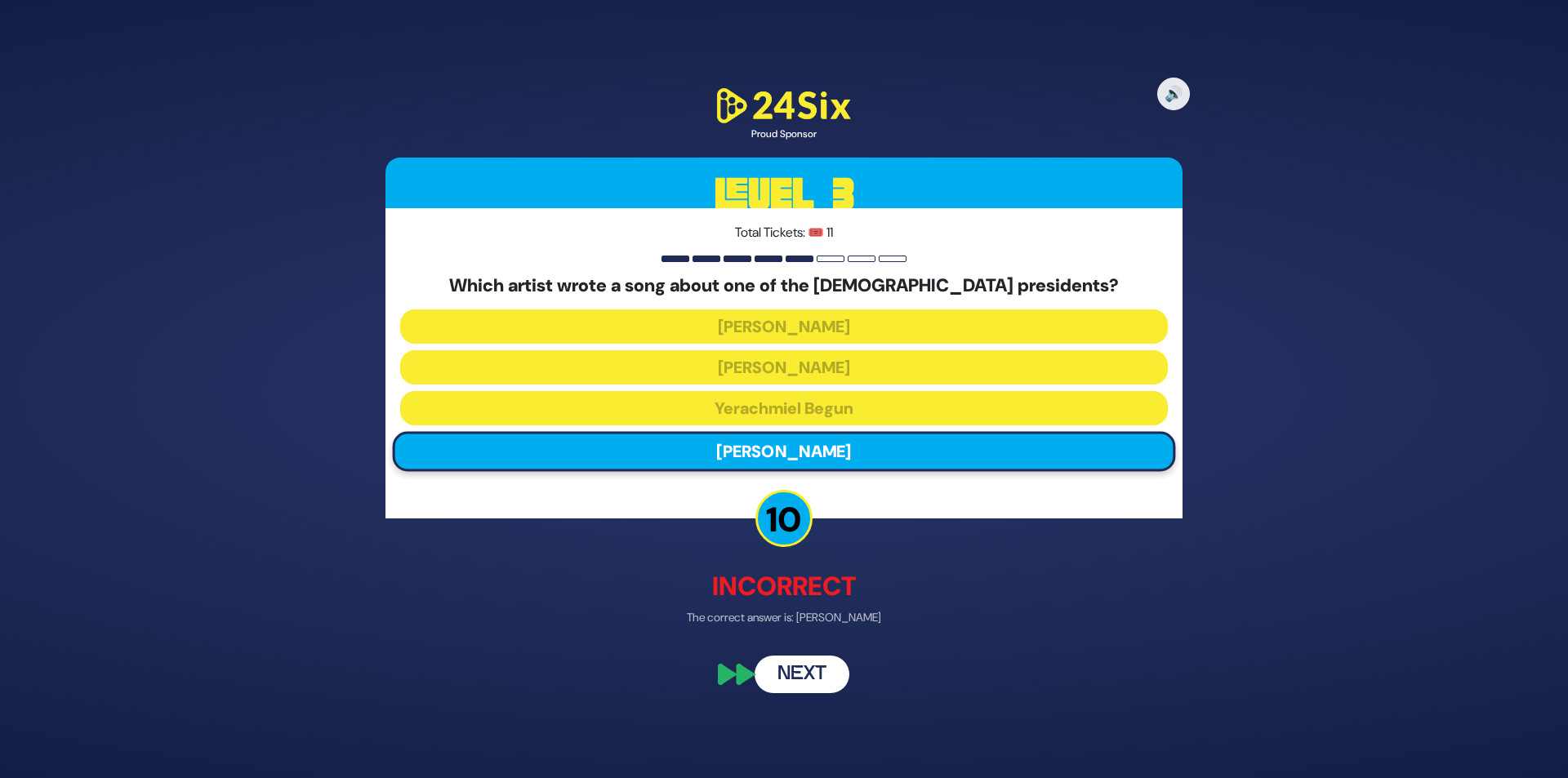
click at [820, 673] on button "Next" at bounding box center [802, 674] width 95 height 38
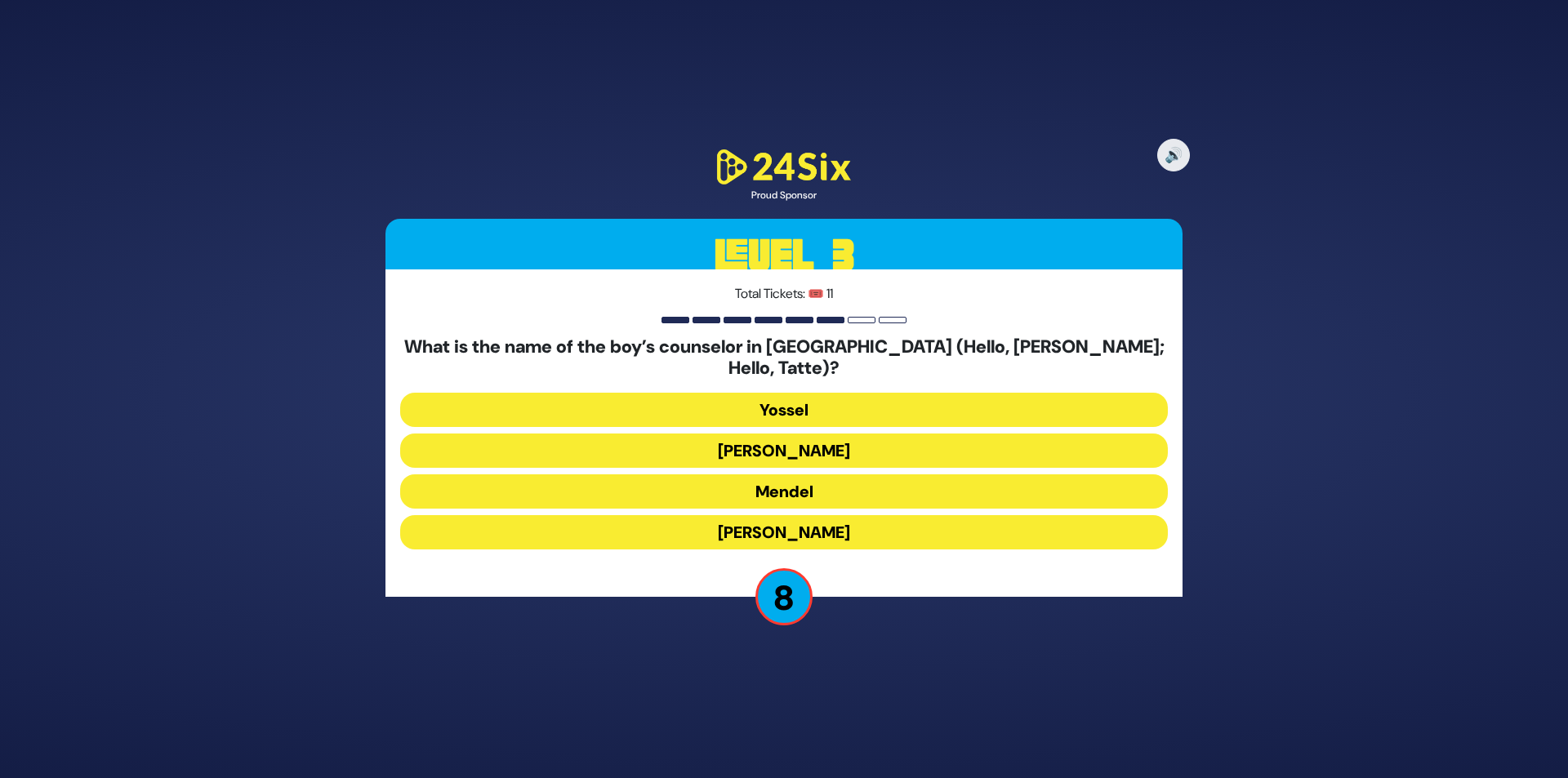
click at [787, 521] on button "Gedalia" at bounding box center [784, 532] width 768 height 34
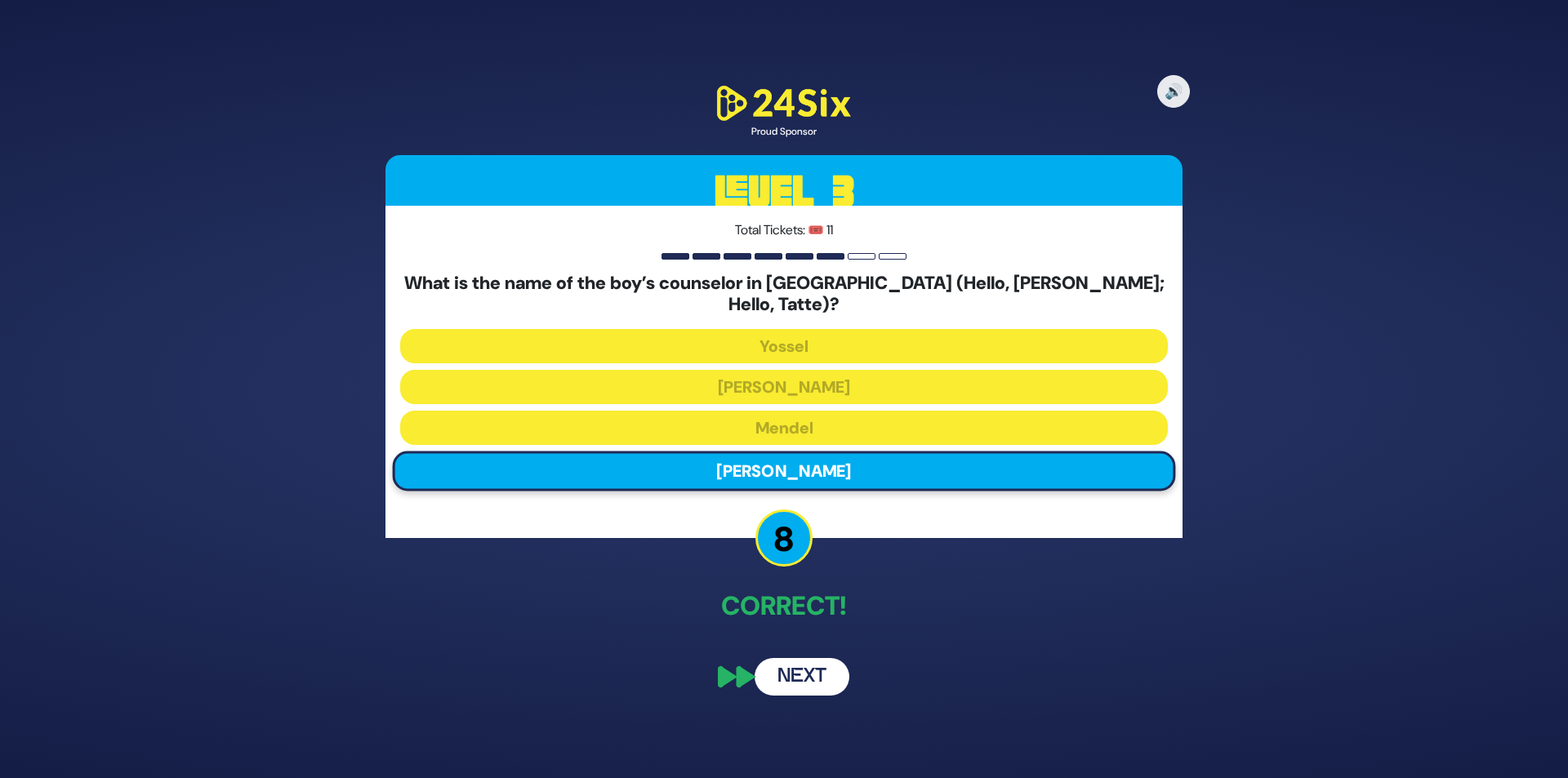
click at [828, 658] on button "Next" at bounding box center [802, 677] width 95 height 38
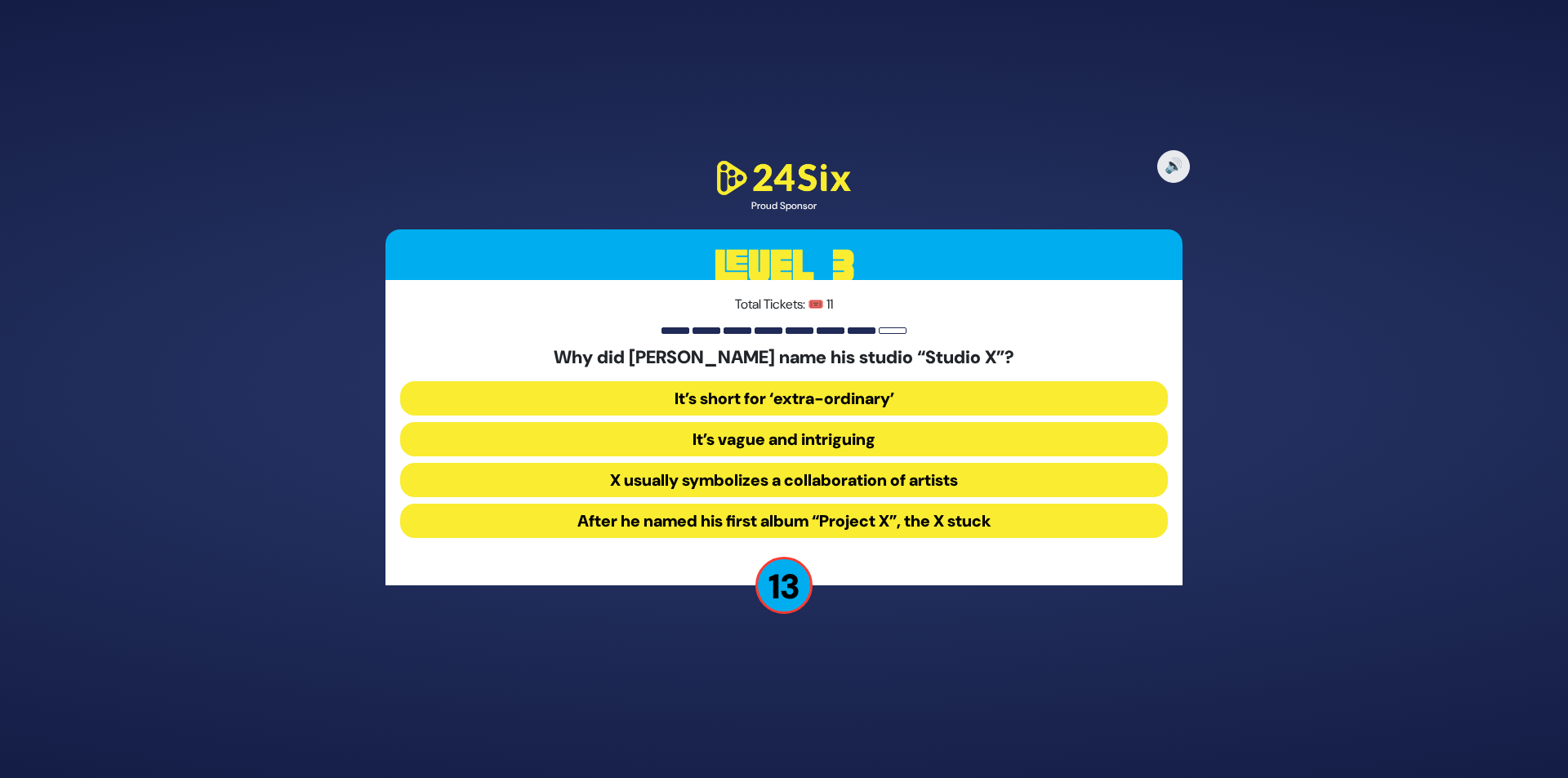
click at [866, 518] on button "After he named his first album “Project X”, the X stuck" at bounding box center [784, 521] width 768 height 34
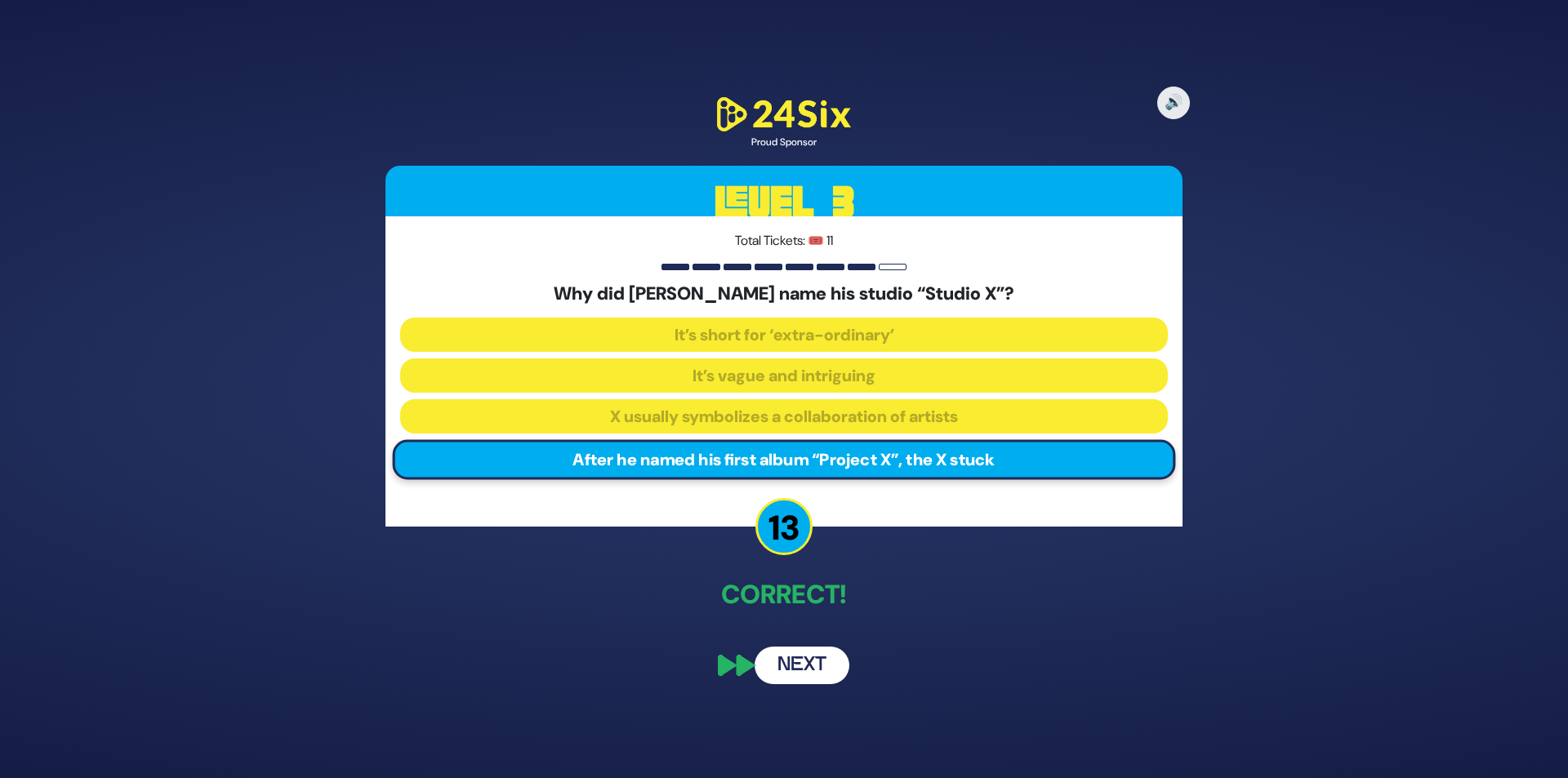
click at [802, 657] on button "Next" at bounding box center [802, 665] width 95 height 38
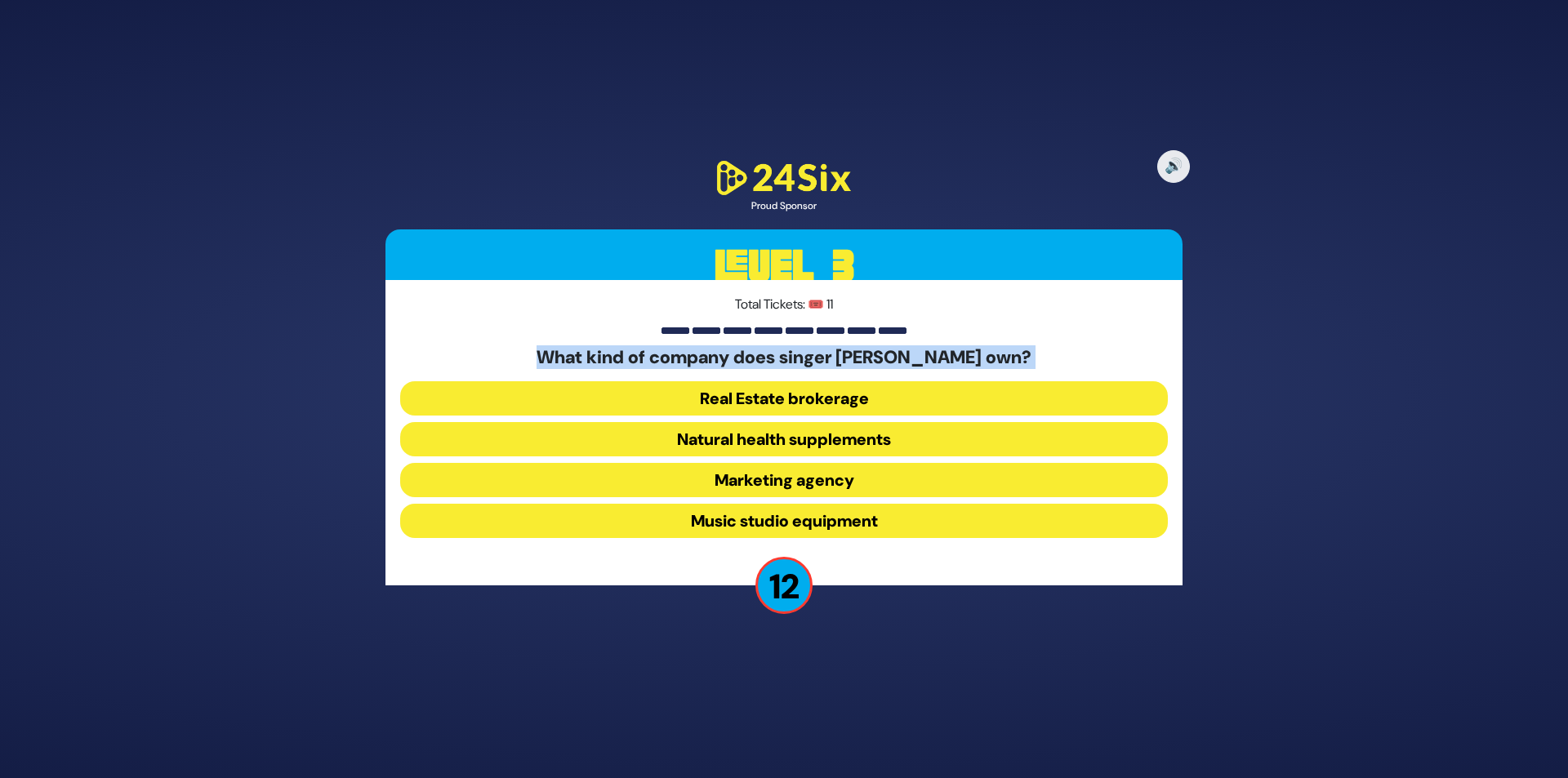
drag, startPoint x: 535, startPoint y: 357, endPoint x: 1025, endPoint y: 370, distance: 490.2
click at [1025, 370] on div "What kind of company does singer Isaac Honig own? Real Estate brokerage Natural…" at bounding box center [784, 445] width 768 height 197
copy div "What kind of company does singer Isaac Honig own?"
drag, startPoint x: 772, startPoint y: 500, endPoint x: 775, endPoint y: 508, distance: 8.5
click at [772, 500] on div "What kind of company does singer Isaac Honig own? Real Estate brokerage Natural…" at bounding box center [784, 445] width 768 height 197
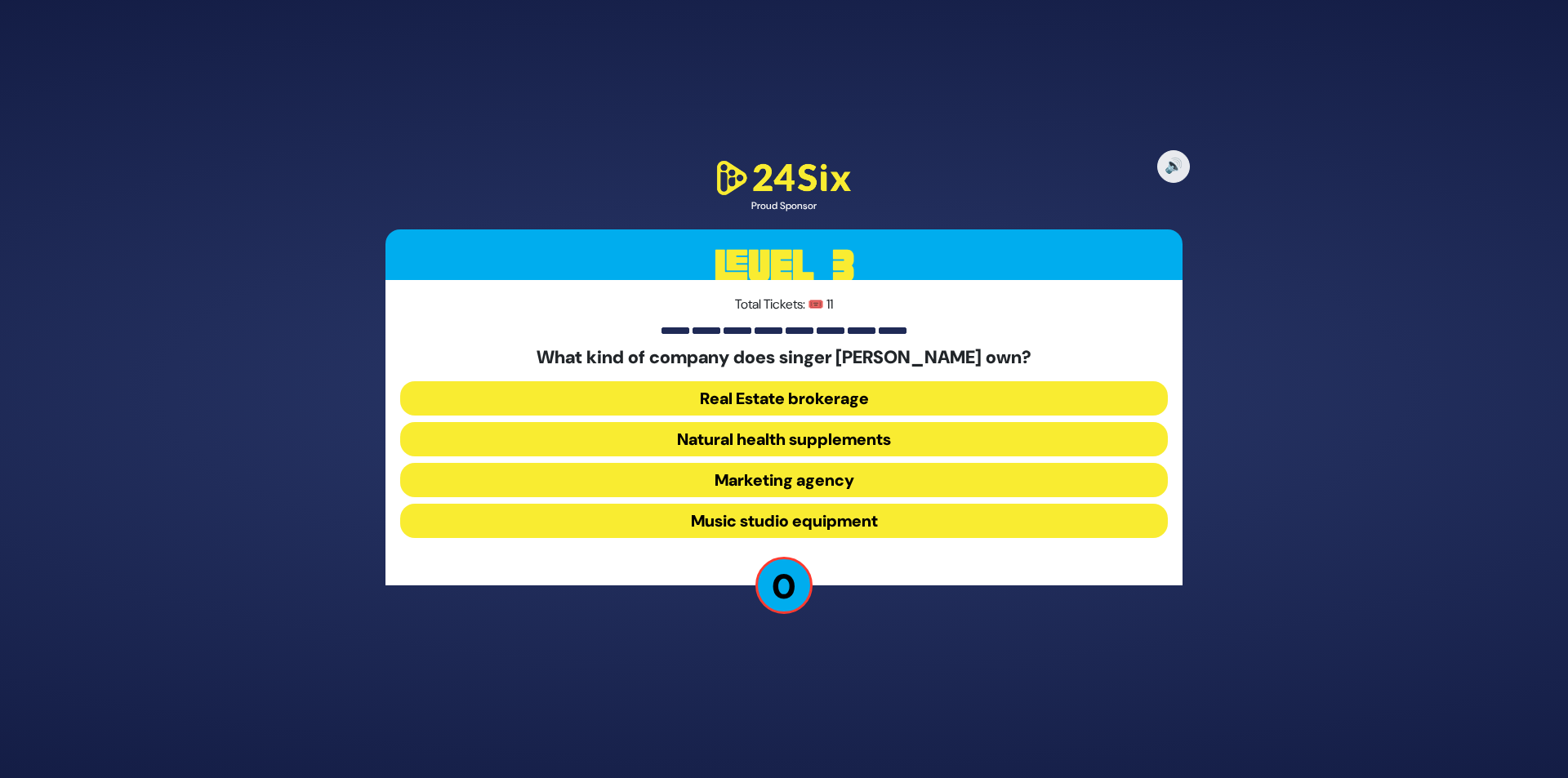
click at [776, 514] on button "Music studio equipment" at bounding box center [784, 521] width 768 height 34
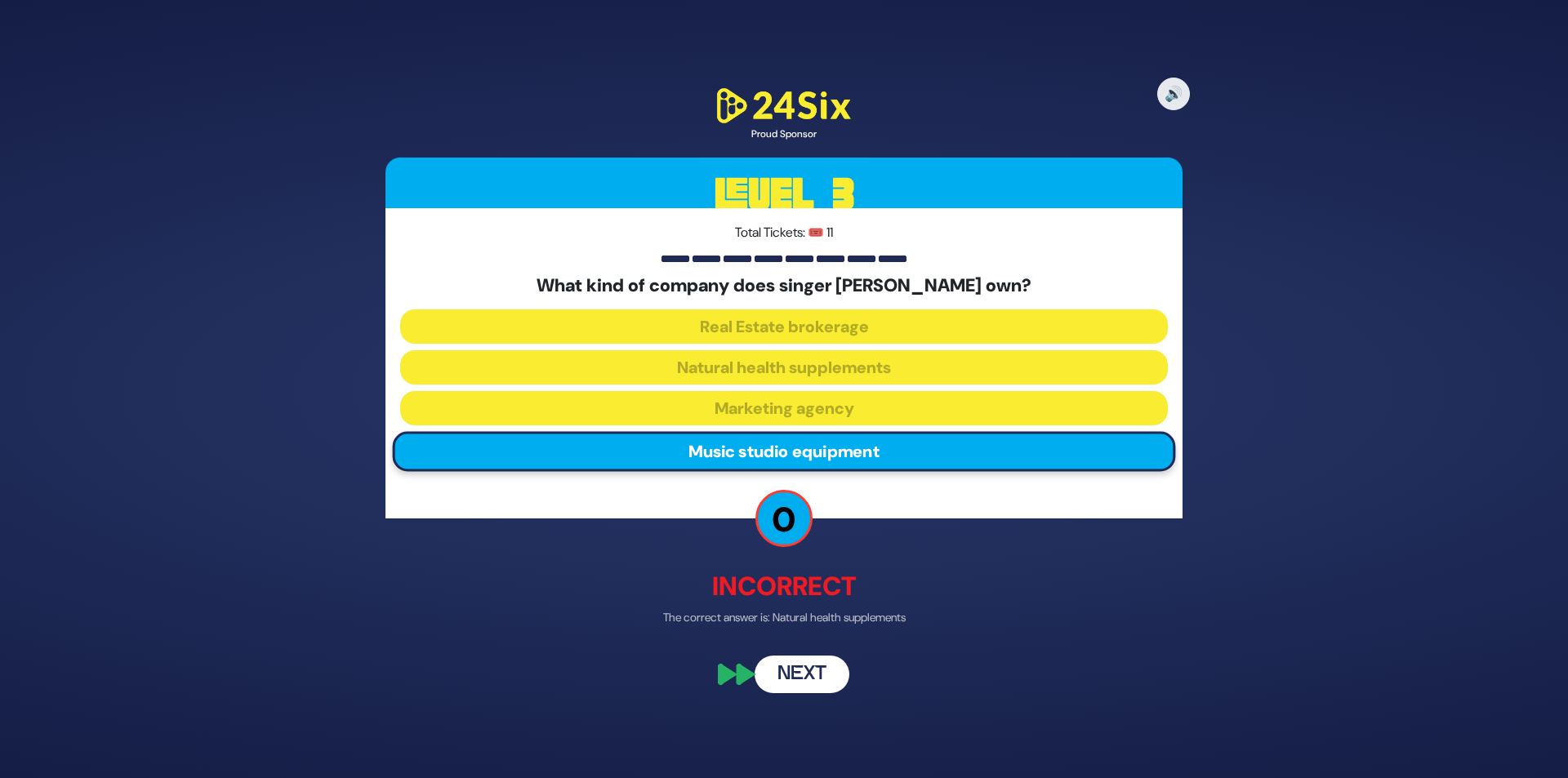
click at [817, 686] on button "Next" at bounding box center [802, 674] width 95 height 38
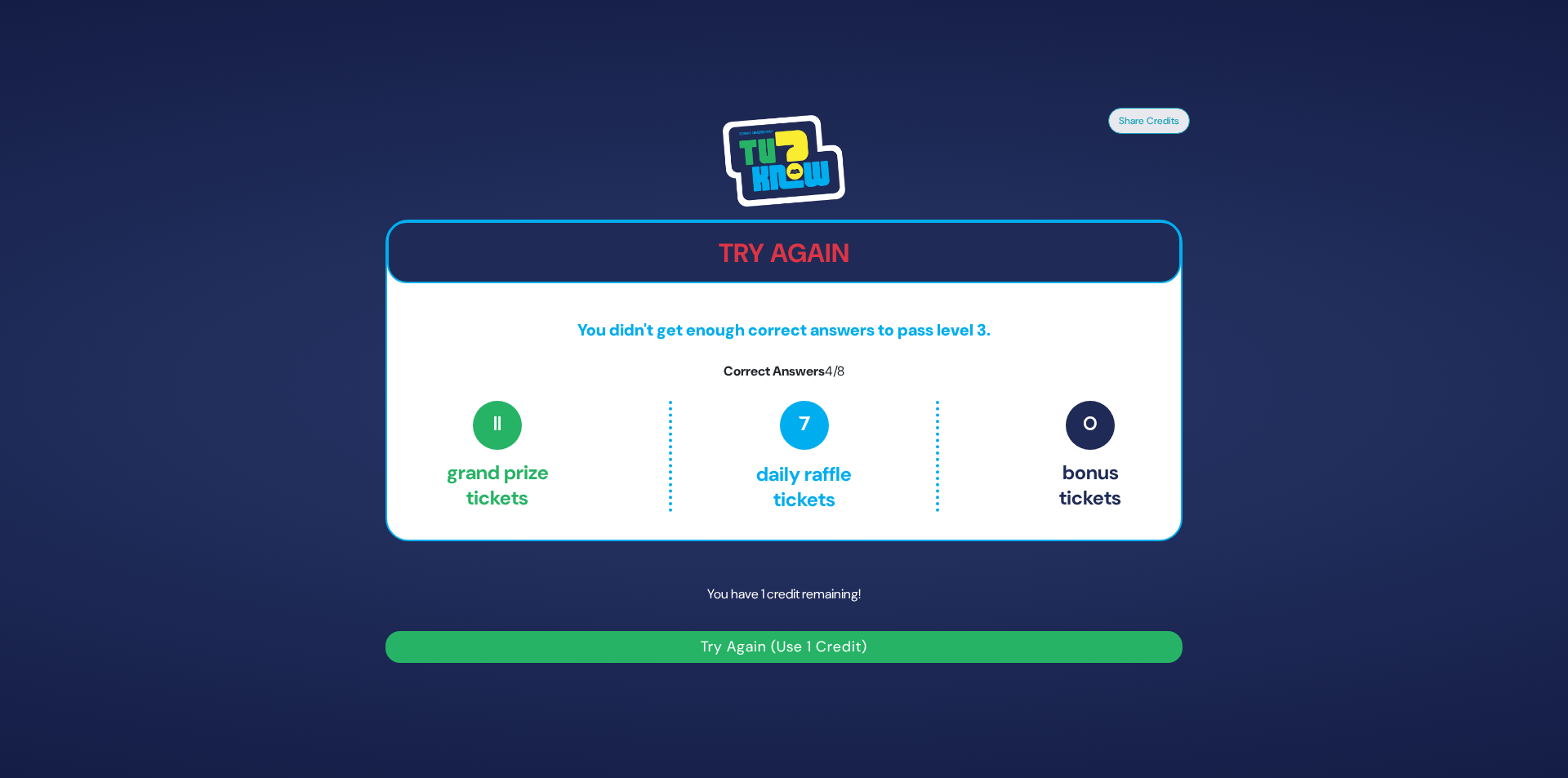
click at [776, 640] on button "Try Again (Use 1 Credit)" at bounding box center [784, 648] width 797 height 32
click at [777, 649] on button "Try Again (Use 1 Credit)" at bounding box center [784, 648] width 797 height 32
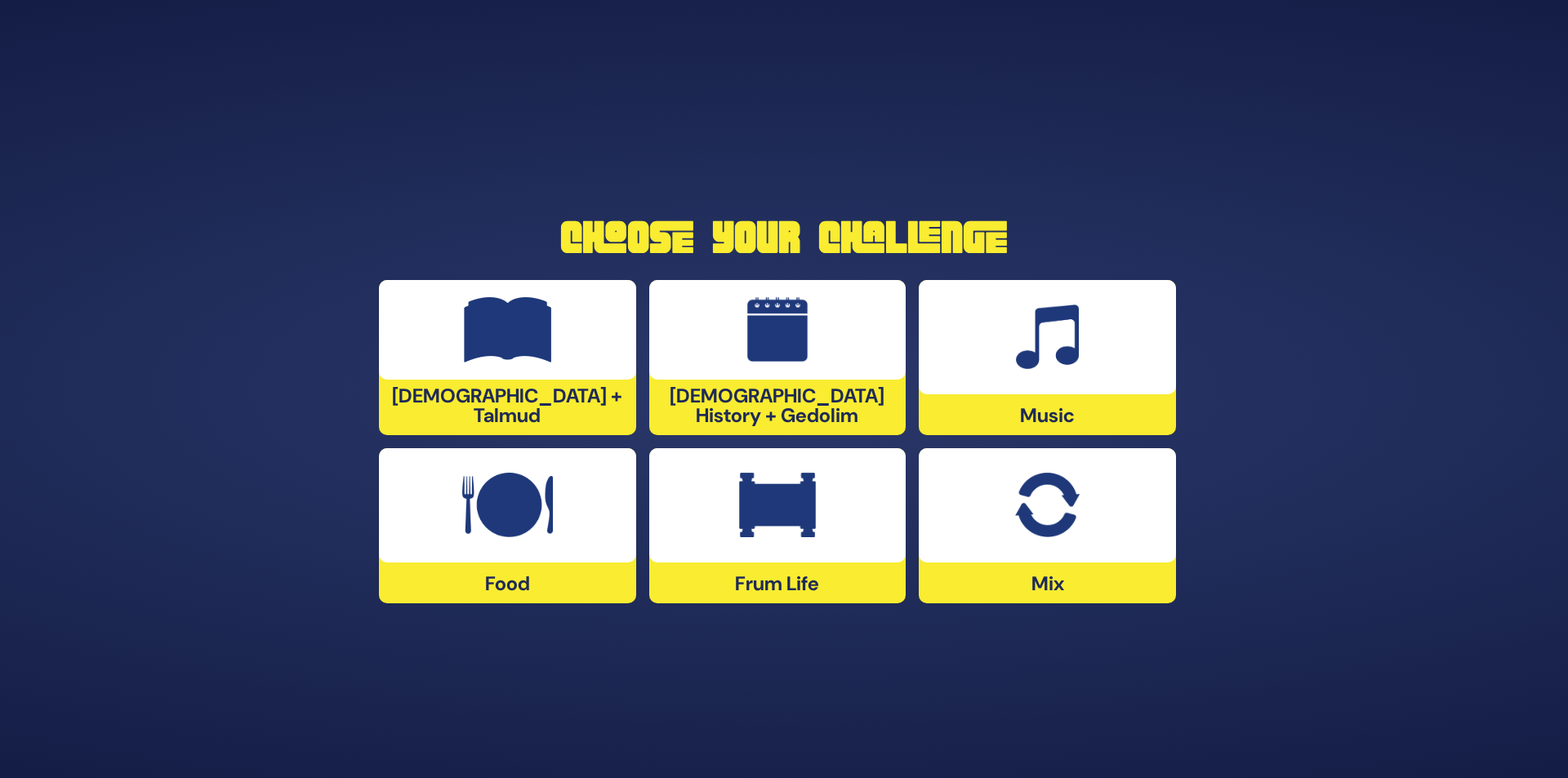
click at [1037, 357] on img at bounding box center [1047, 338] width 63 height 66
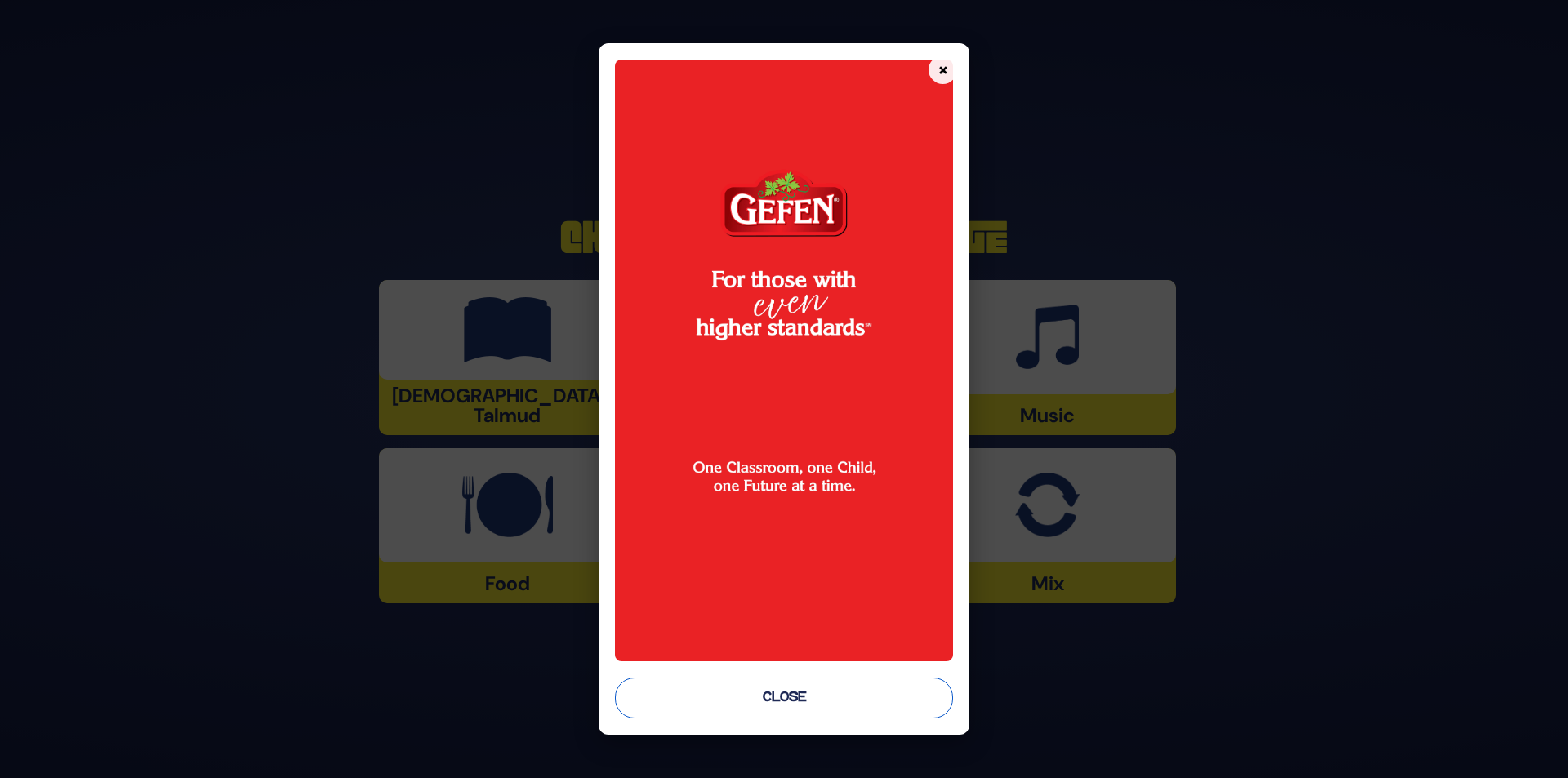
click at [824, 685] on button "Close" at bounding box center [784, 698] width 339 height 41
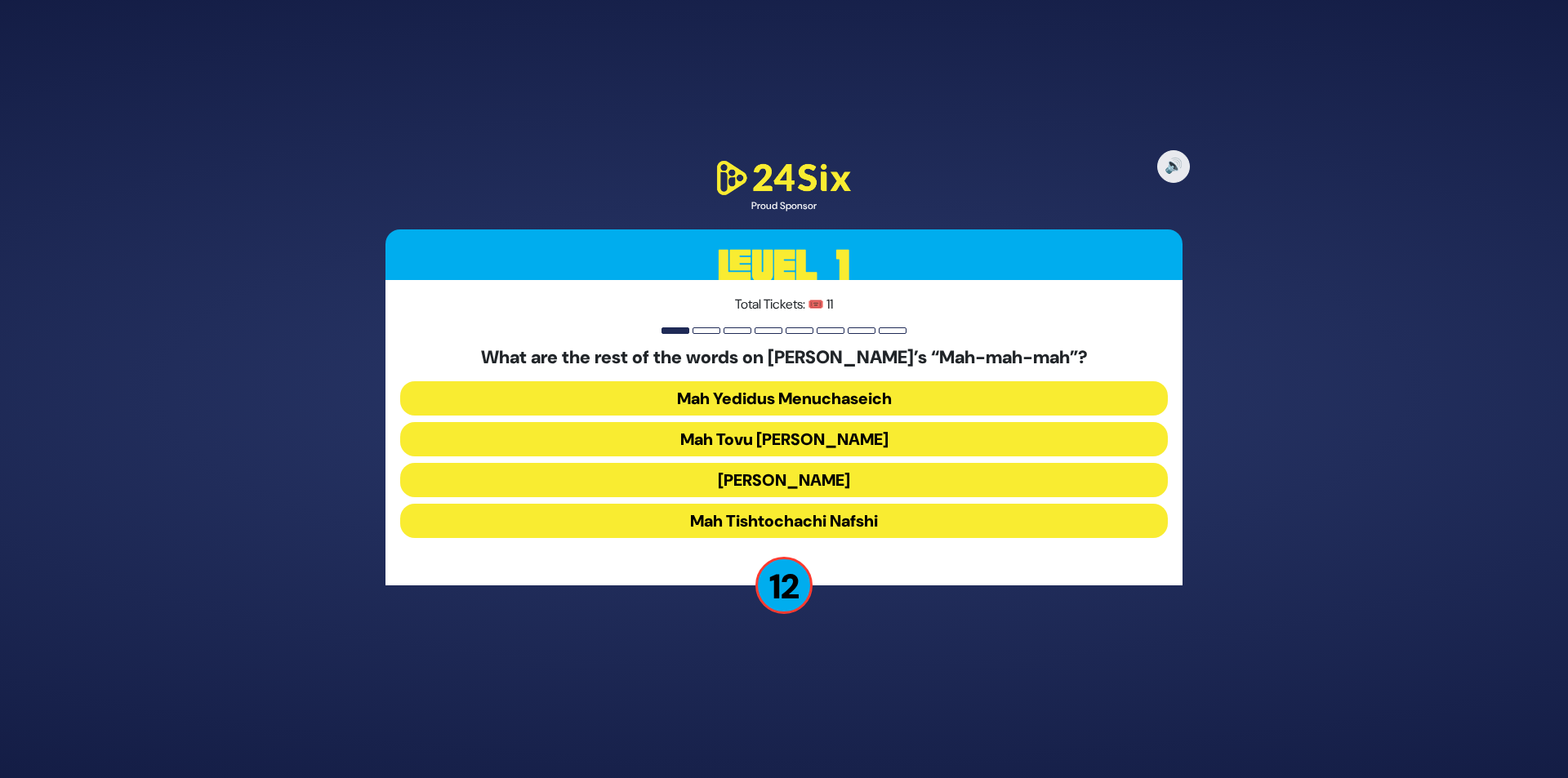
click at [818, 442] on button "Mah Tovu Ohalecha Yaakov" at bounding box center [784, 439] width 768 height 34
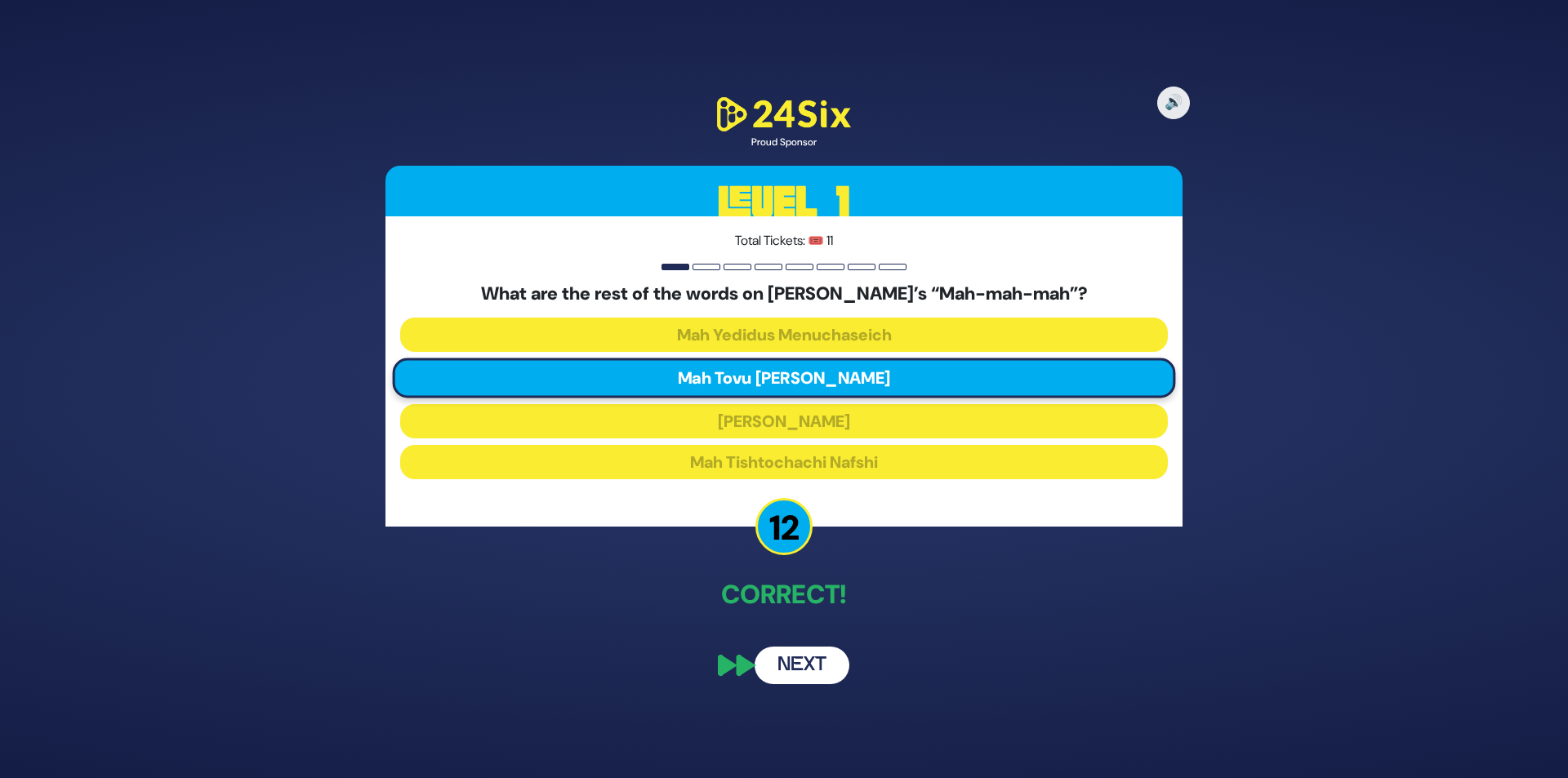
drag, startPoint x: 801, startPoint y: 660, endPoint x: 838, endPoint y: 618, distance: 56.0
click at [803, 660] on button "Next" at bounding box center [802, 665] width 95 height 38
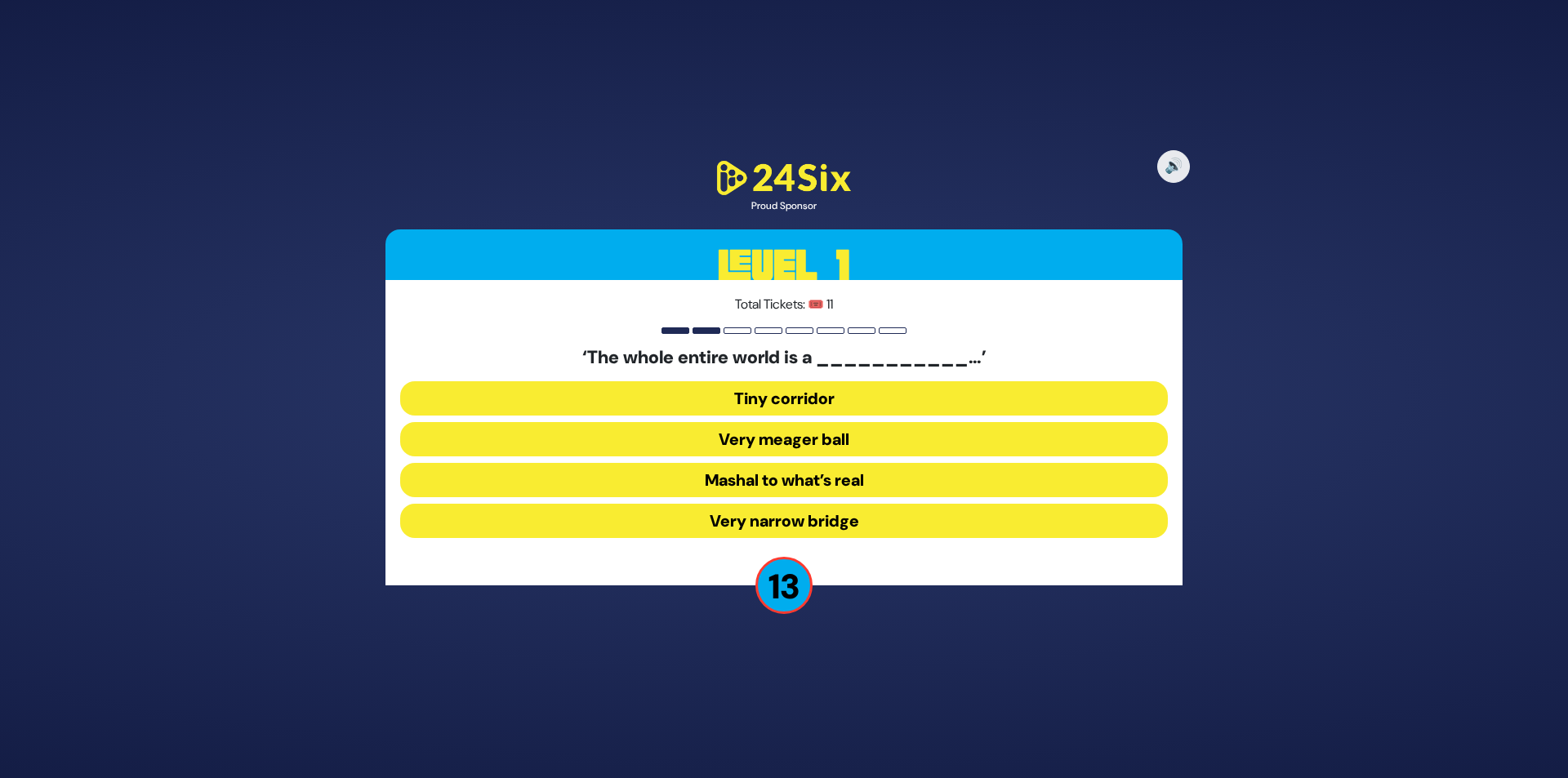
click at [775, 525] on button "Very narrow bridge" at bounding box center [784, 521] width 768 height 34
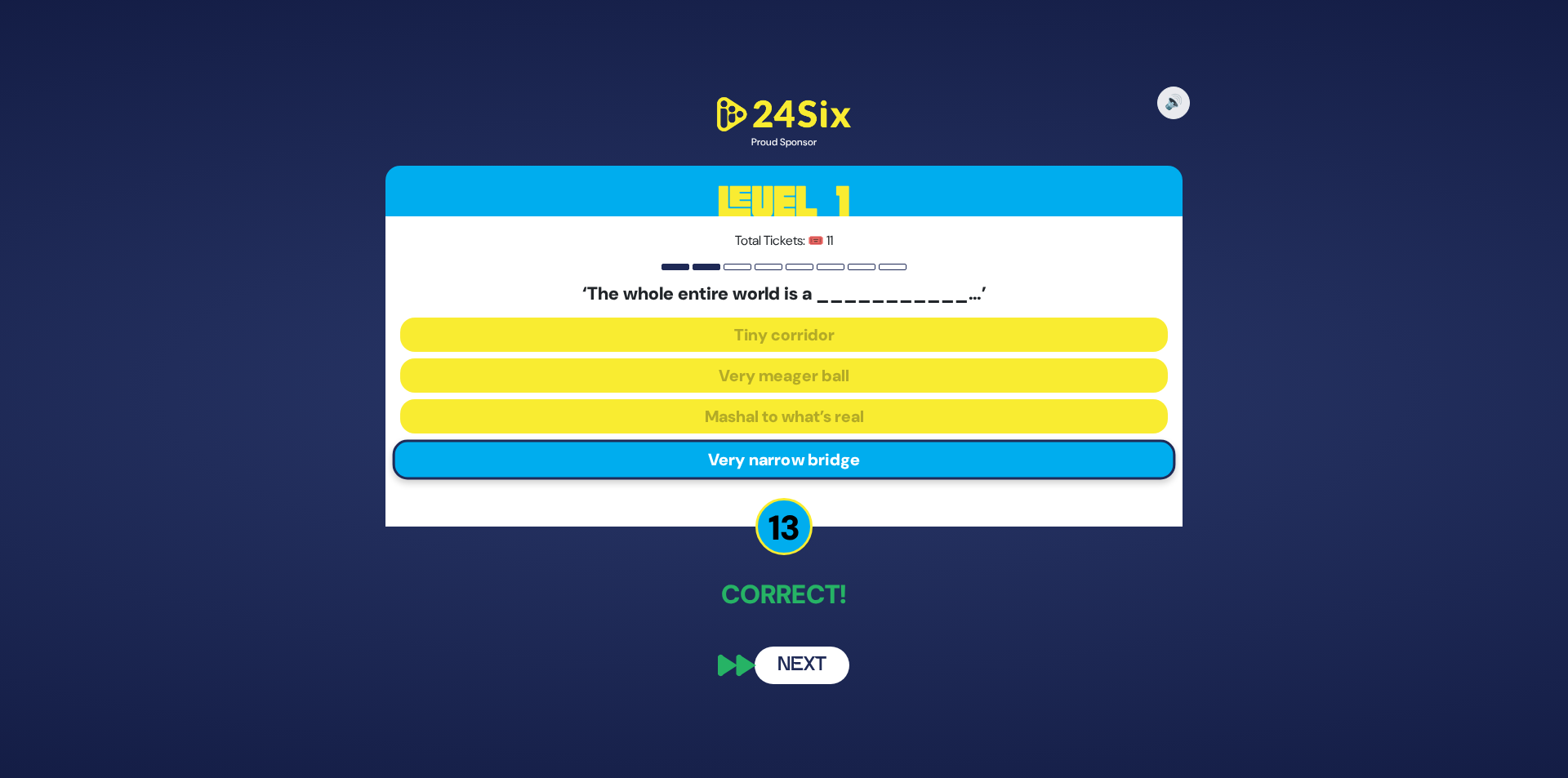
click at [806, 653] on button "Next" at bounding box center [802, 665] width 95 height 38
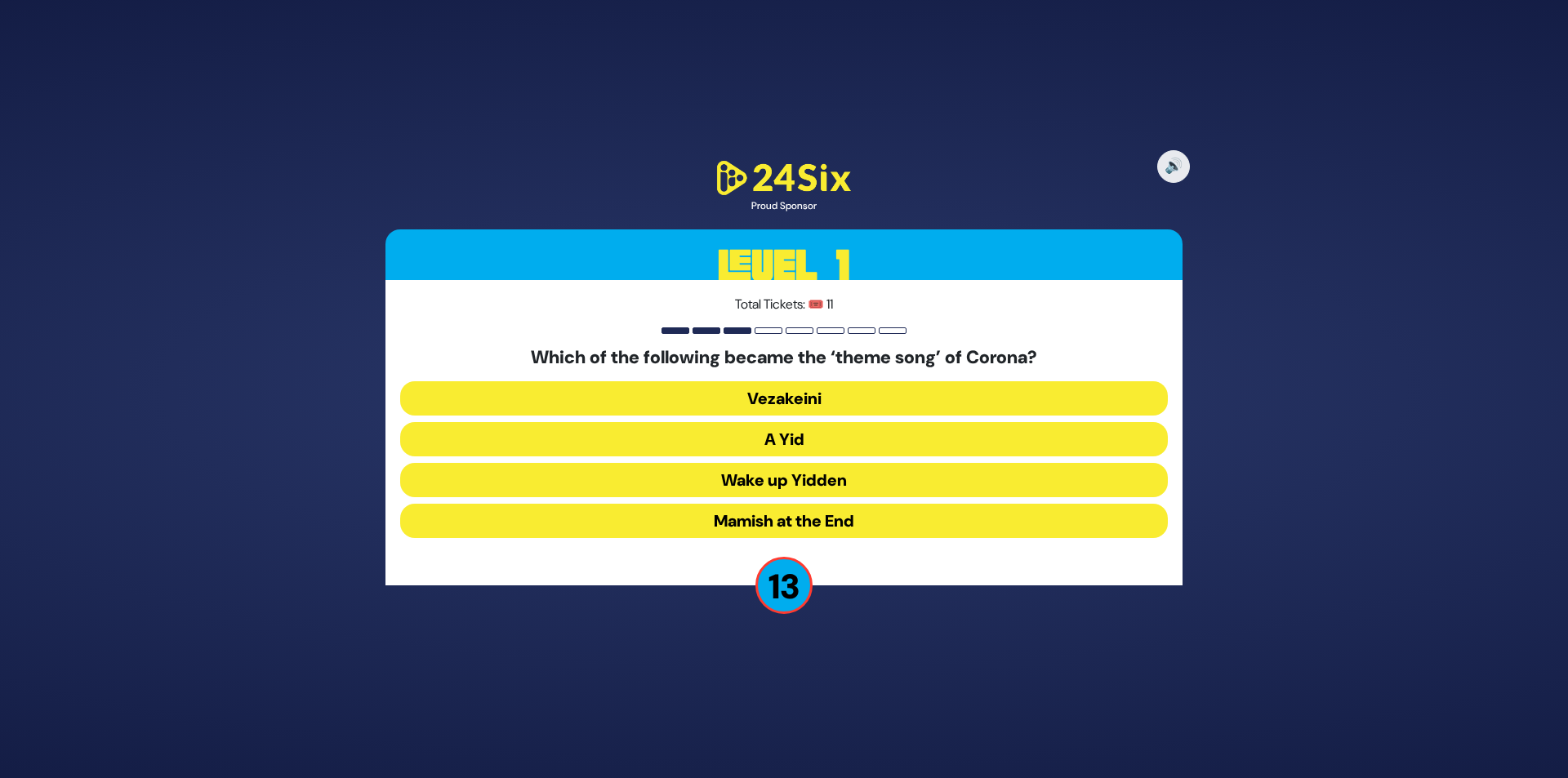
click at [773, 444] on button "A Yid" at bounding box center [784, 439] width 768 height 34
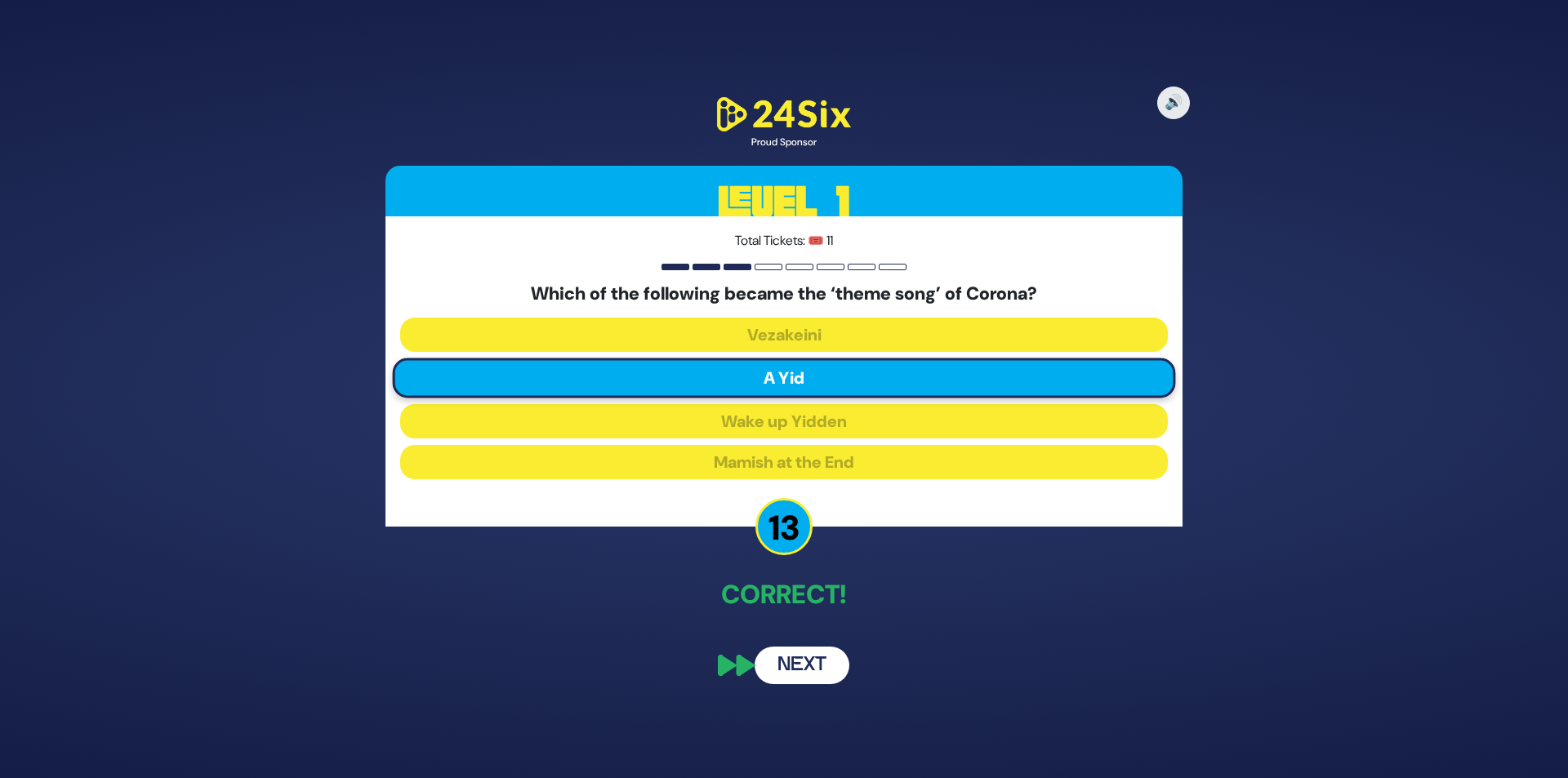
click at [810, 656] on button "Next" at bounding box center [802, 665] width 95 height 38
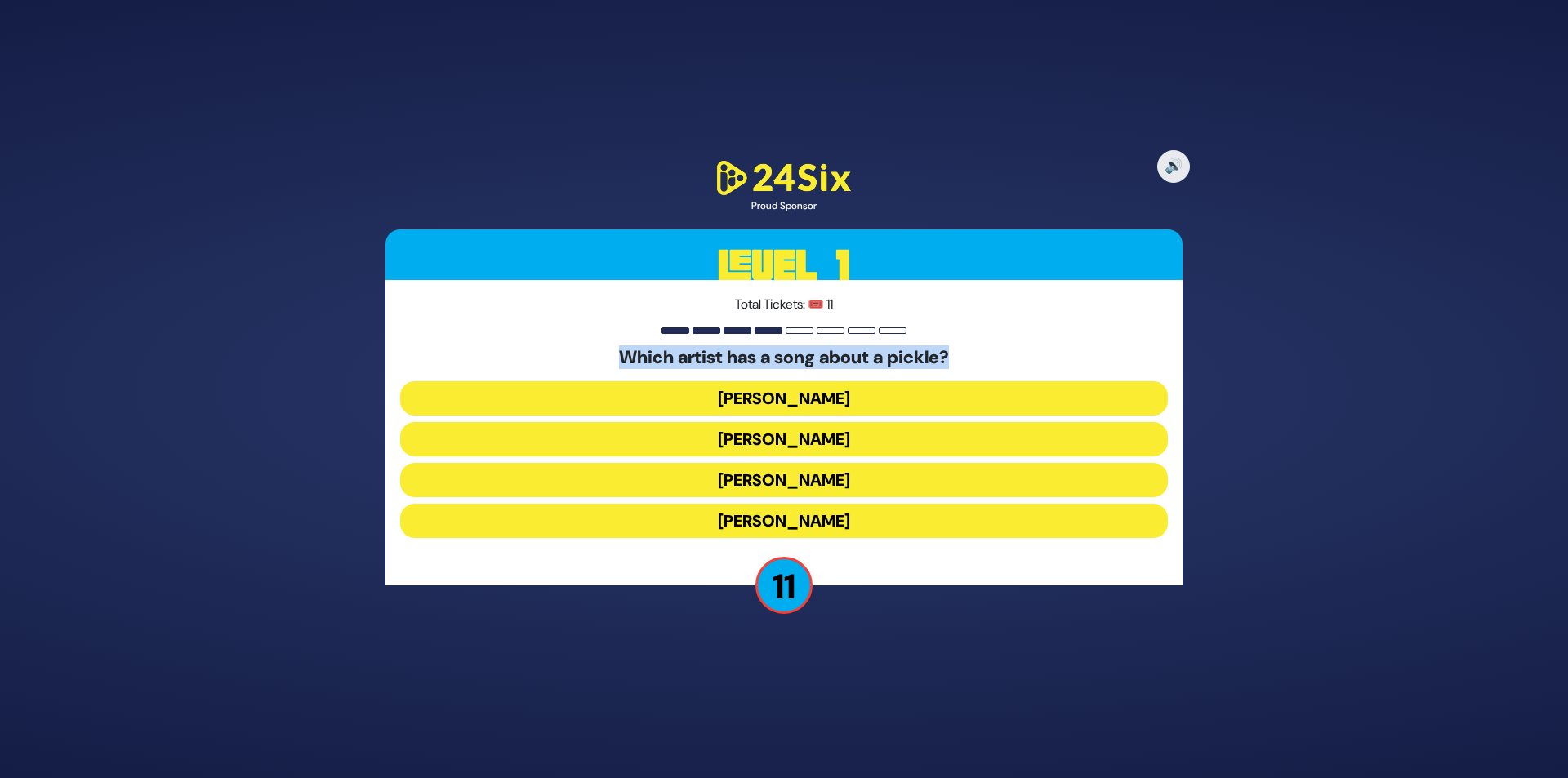
drag, startPoint x: 640, startPoint y: 355, endPoint x: 977, endPoint y: 353, distance: 337.0
click at [977, 353] on h5 "Which artist has a song about a pickle?" at bounding box center [784, 357] width 768 height 21
copy h5 "Which artist has a song about a pickle?"
click at [814, 400] on button "Joey Newcomb" at bounding box center [784, 398] width 768 height 34
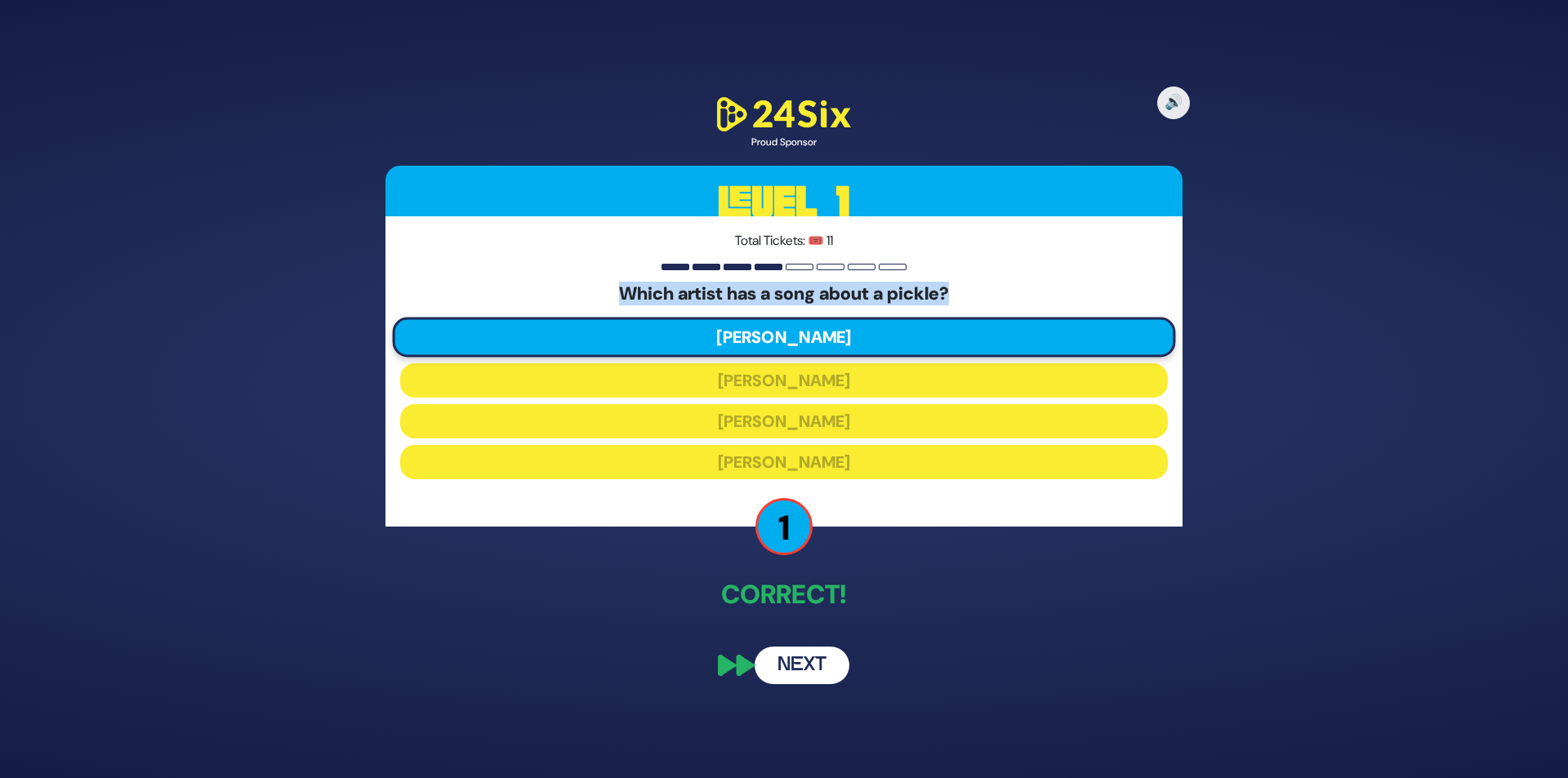
click at [819, 662] on button "Next" at bounding box center [802, 665] width 95 height 38
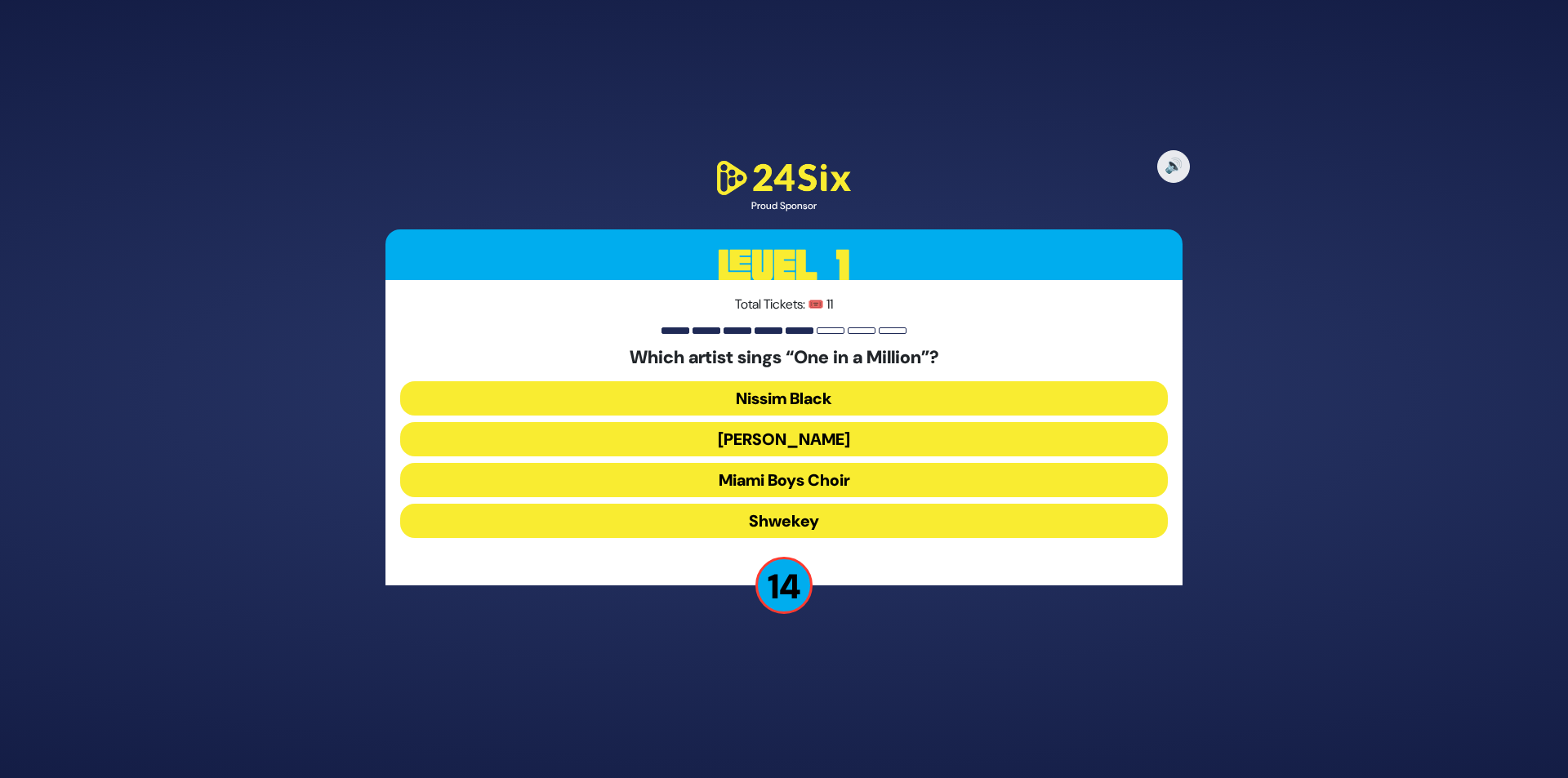
click at [815, 432] on button "[PERSON_NAME]" at bounding box center [784, 439] width 768 height 34
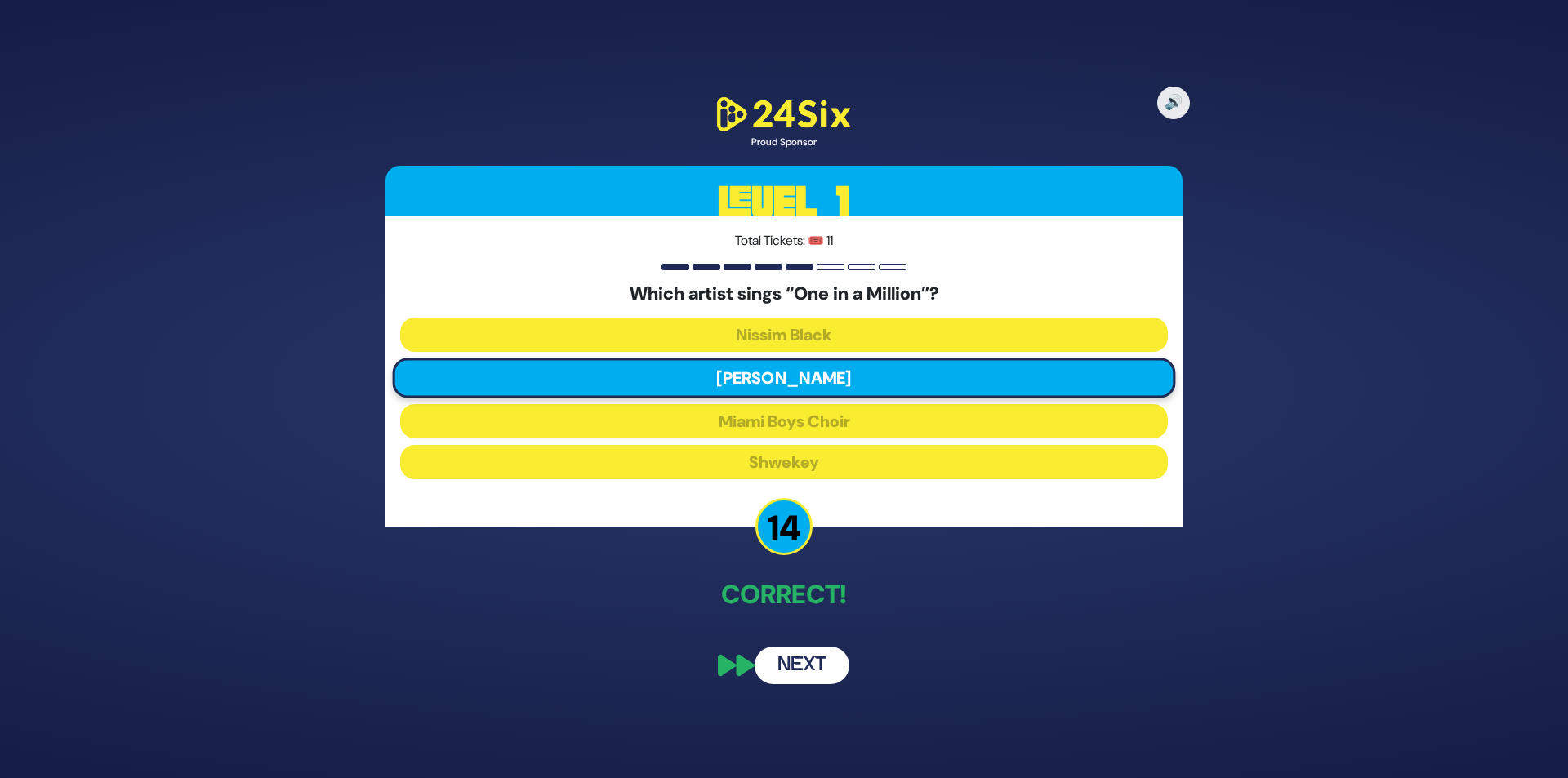
click at [821, 657] on button "Next" at bounding box center [802, 665] width 95 height 38
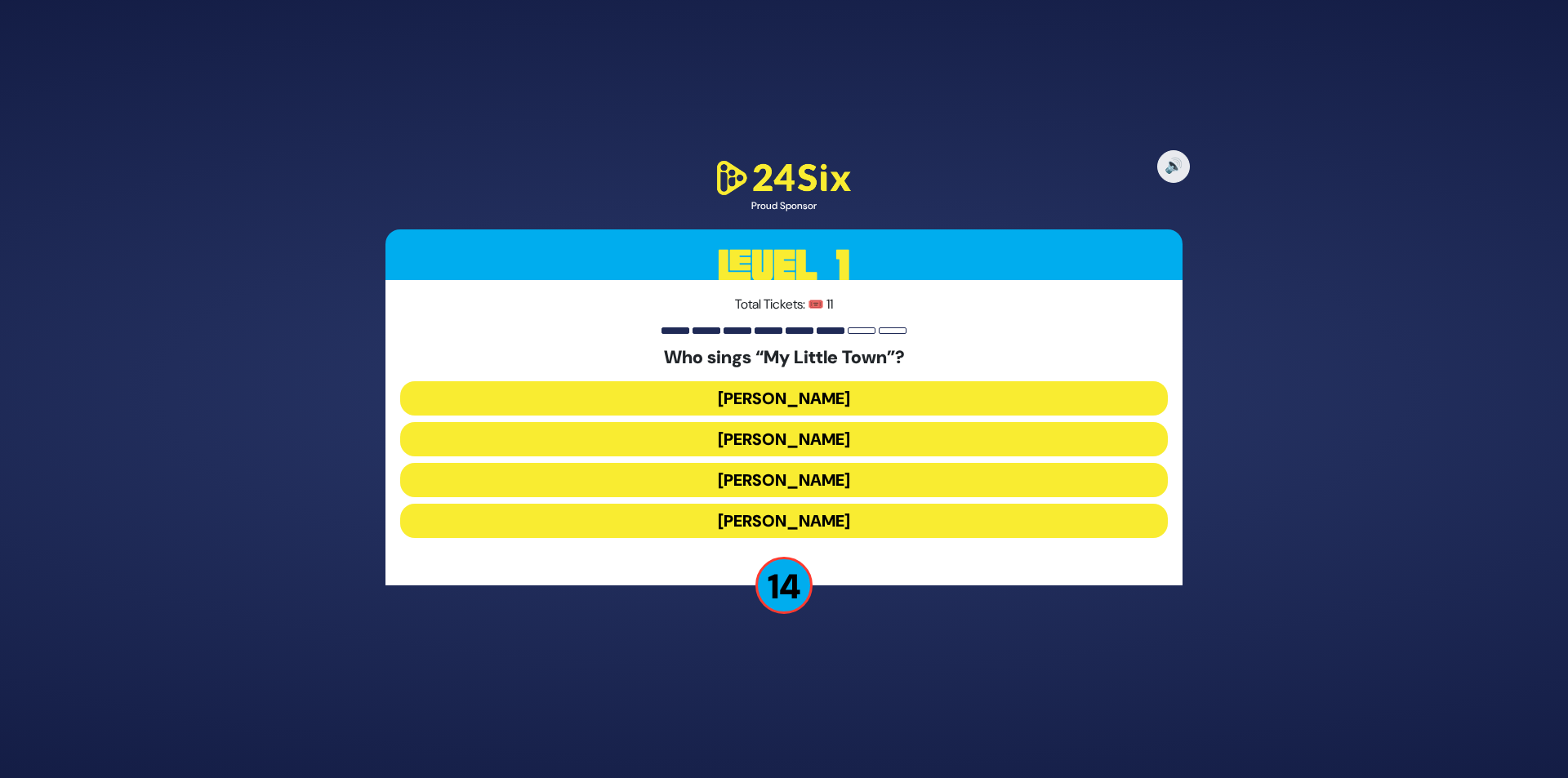
click at [799, 486] on button "Shulem Lemmer" at bounding box center [784, 480] width 768 height 34
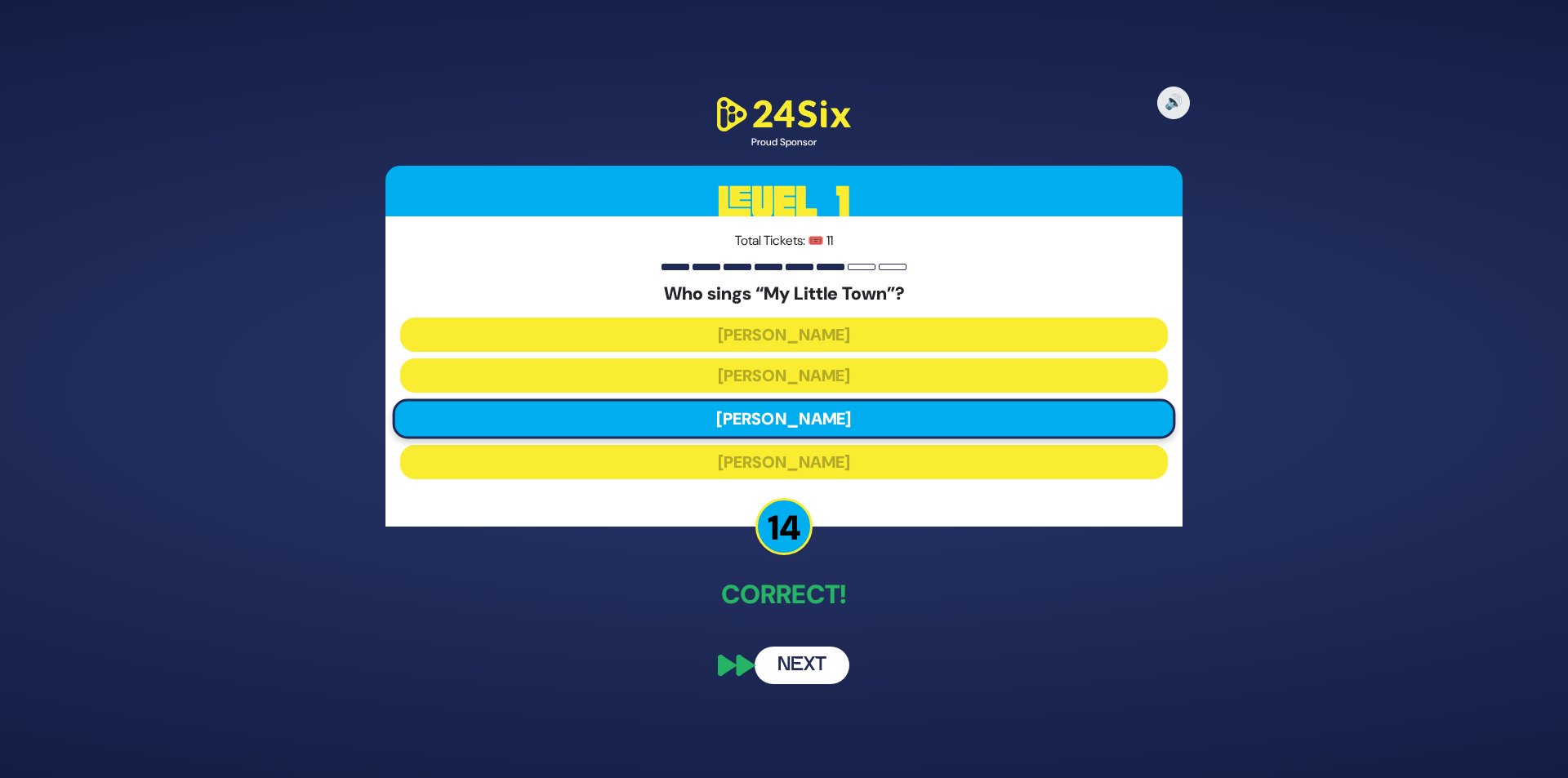
click at [813, 667] on button "Next" at bounding box center [802, 665] width 95 height 38
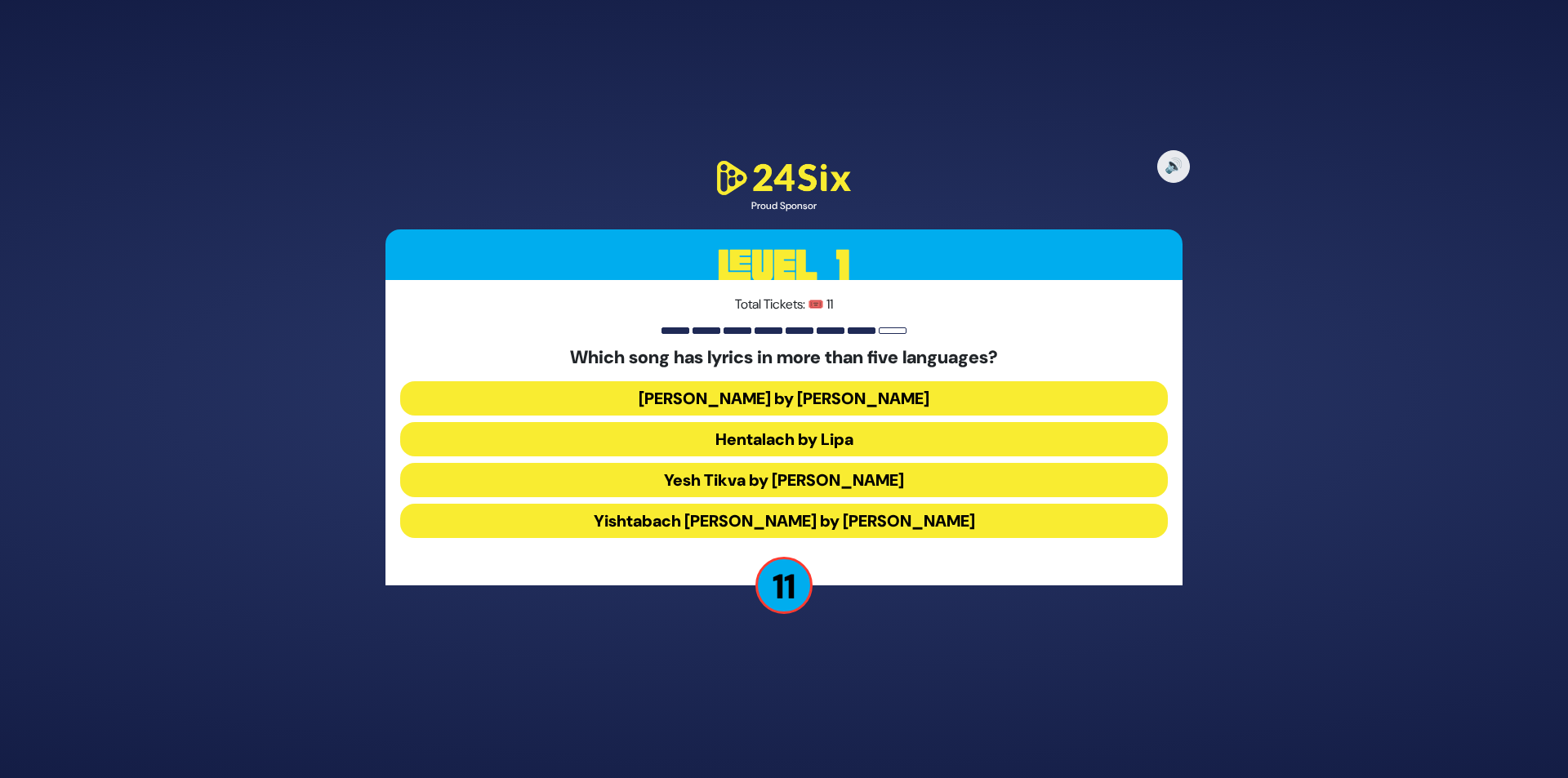
click at [760, 438] on button "Hentalach by Lipa" at bounding box center [784, 439] width 768 height 34
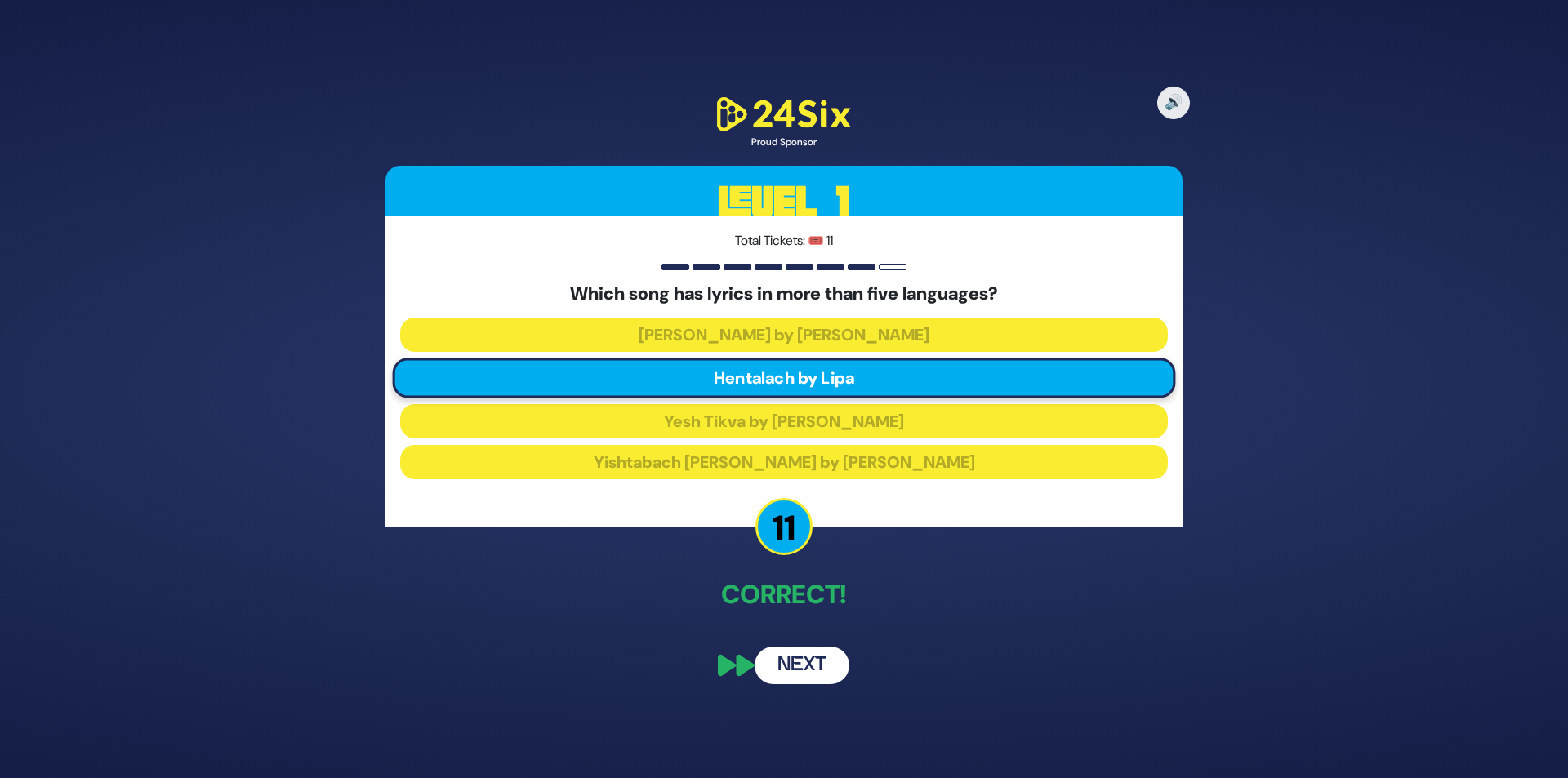
click at [828, 654] on button "Next" at bounding box center [802, 665] width 95 height 38
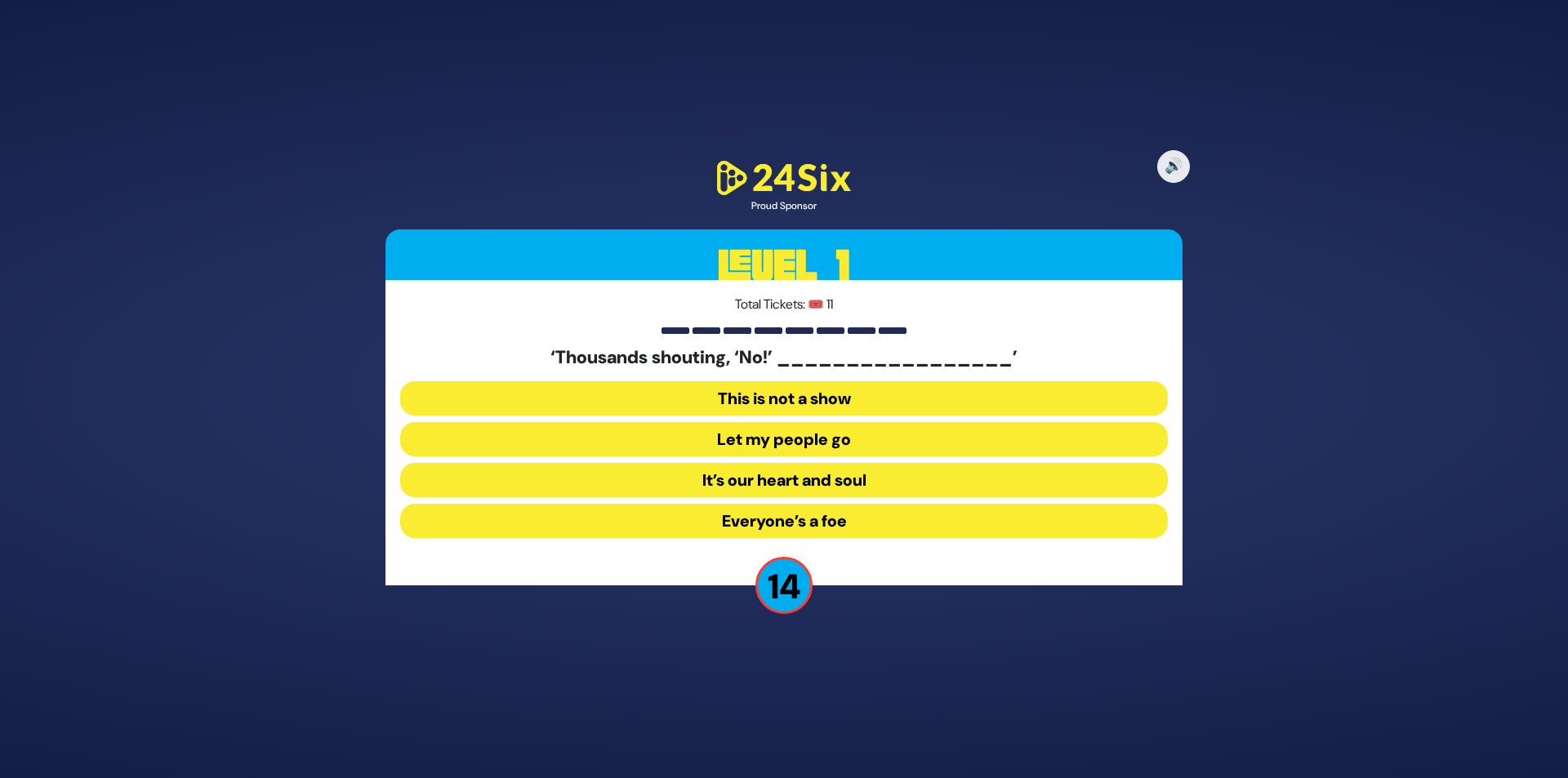
click at [770, 436] on button "Let my people go" at bounding box center [784, 439] width 768 height 34
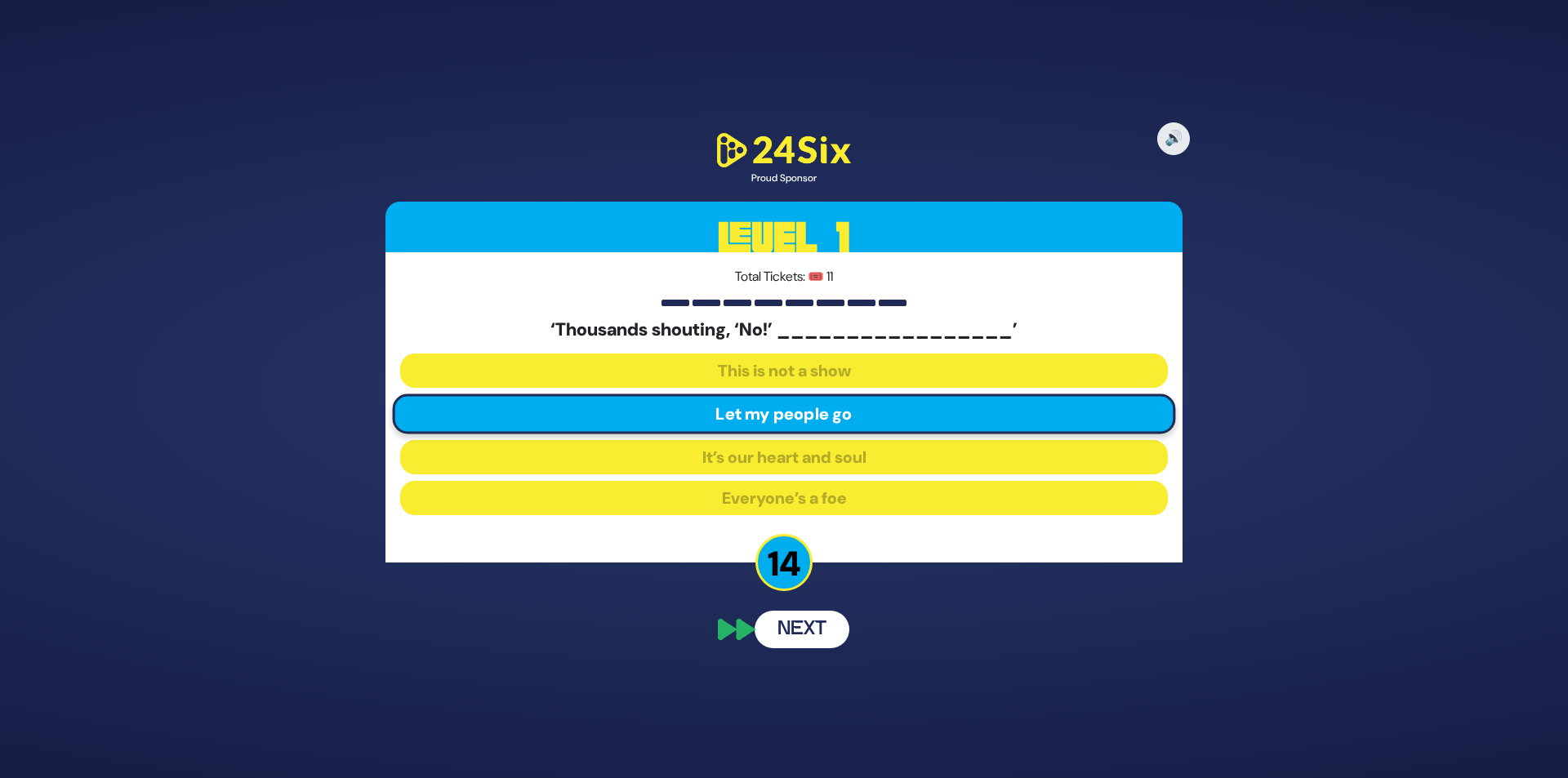
click at [840, 626] on button "Next" at bounding box center [802, 630] width 95 height 38
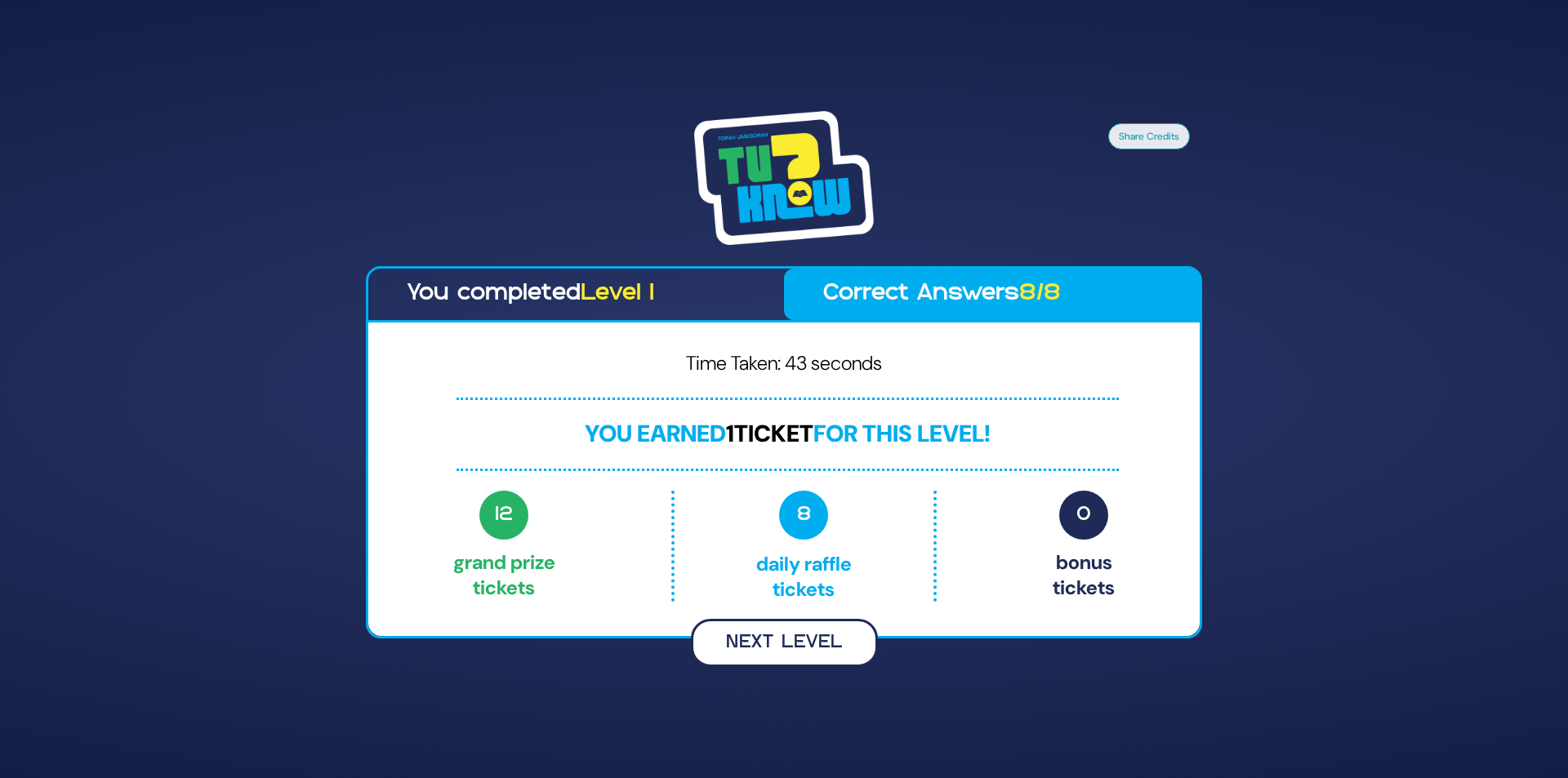
click at [734, 638] on button "Next Level" at bounding box center [785, 644] width 187 height 48
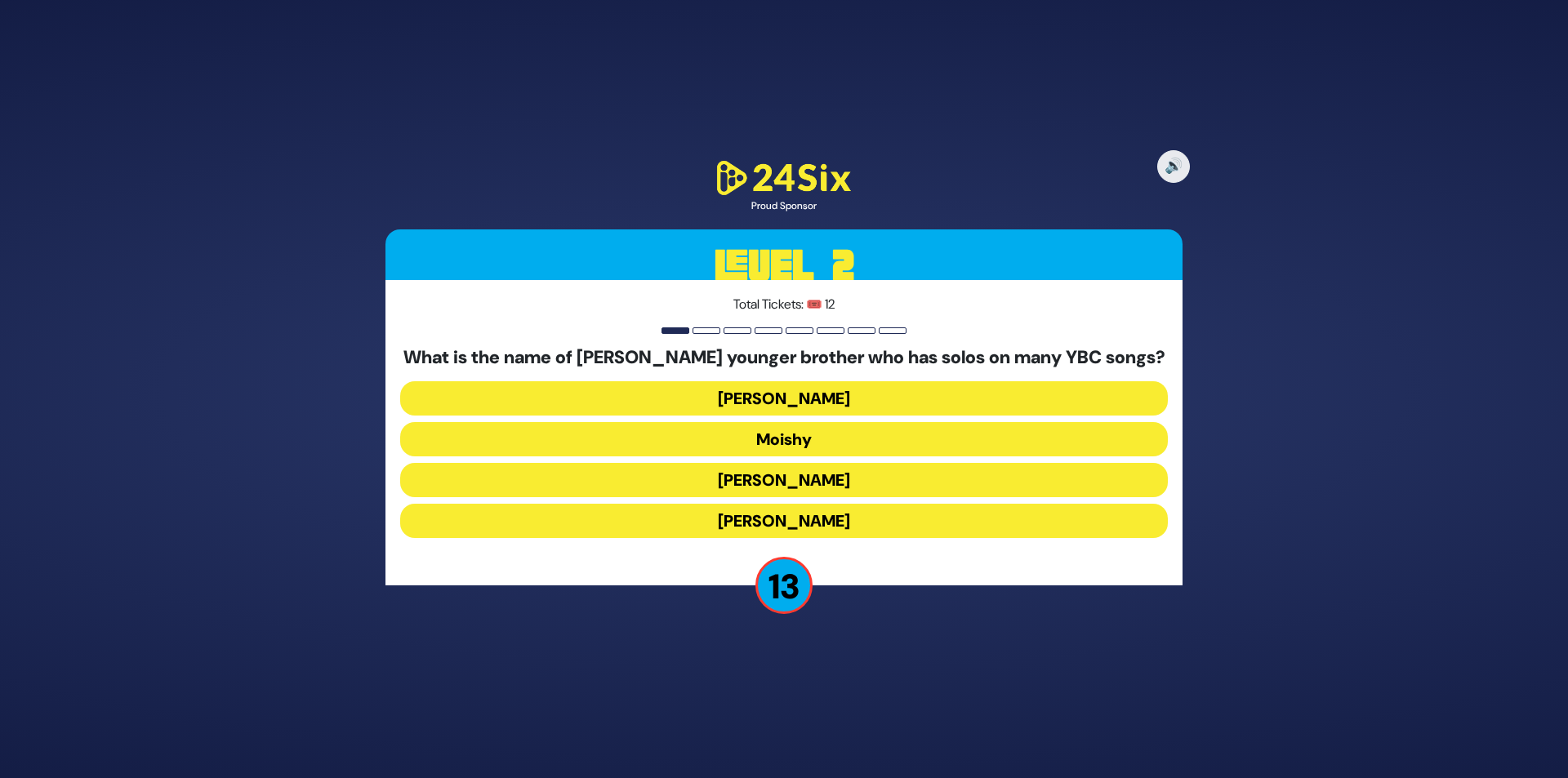
click at [789, 517] on button "Yaakov Mordechai" at bounding box center [784, 521] width 768 height 34
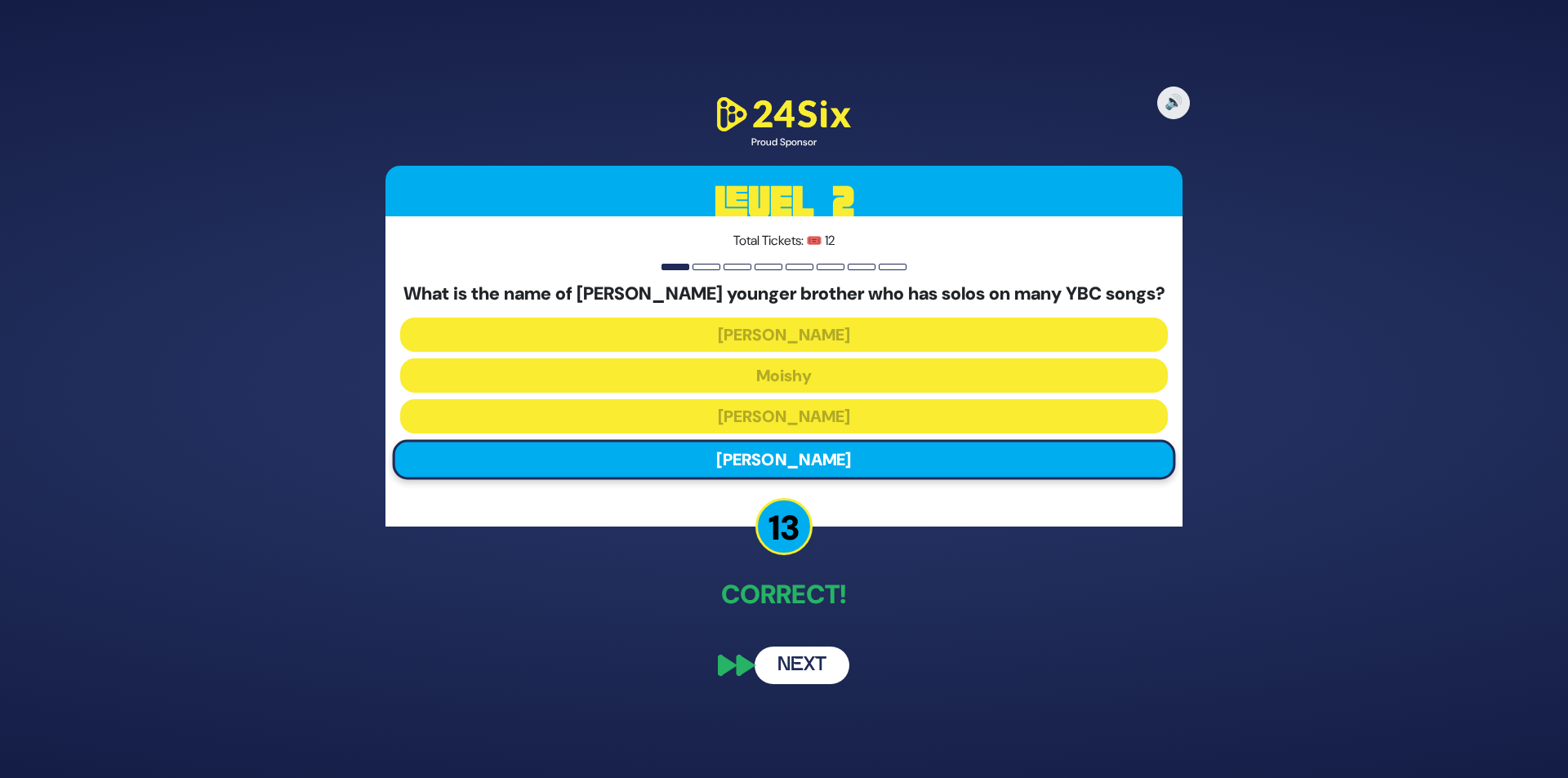
click at [823, 648] on div "🔊 Proud Sponsor Level 2 Total Tickets: 🎟️ 12 What is the name of Eli Gerstner’s…" at bounding box center [784, 389] width 837 height 631
click at [824, 662] on button "Next" at bounding box center [802, 665] width 95 height 38
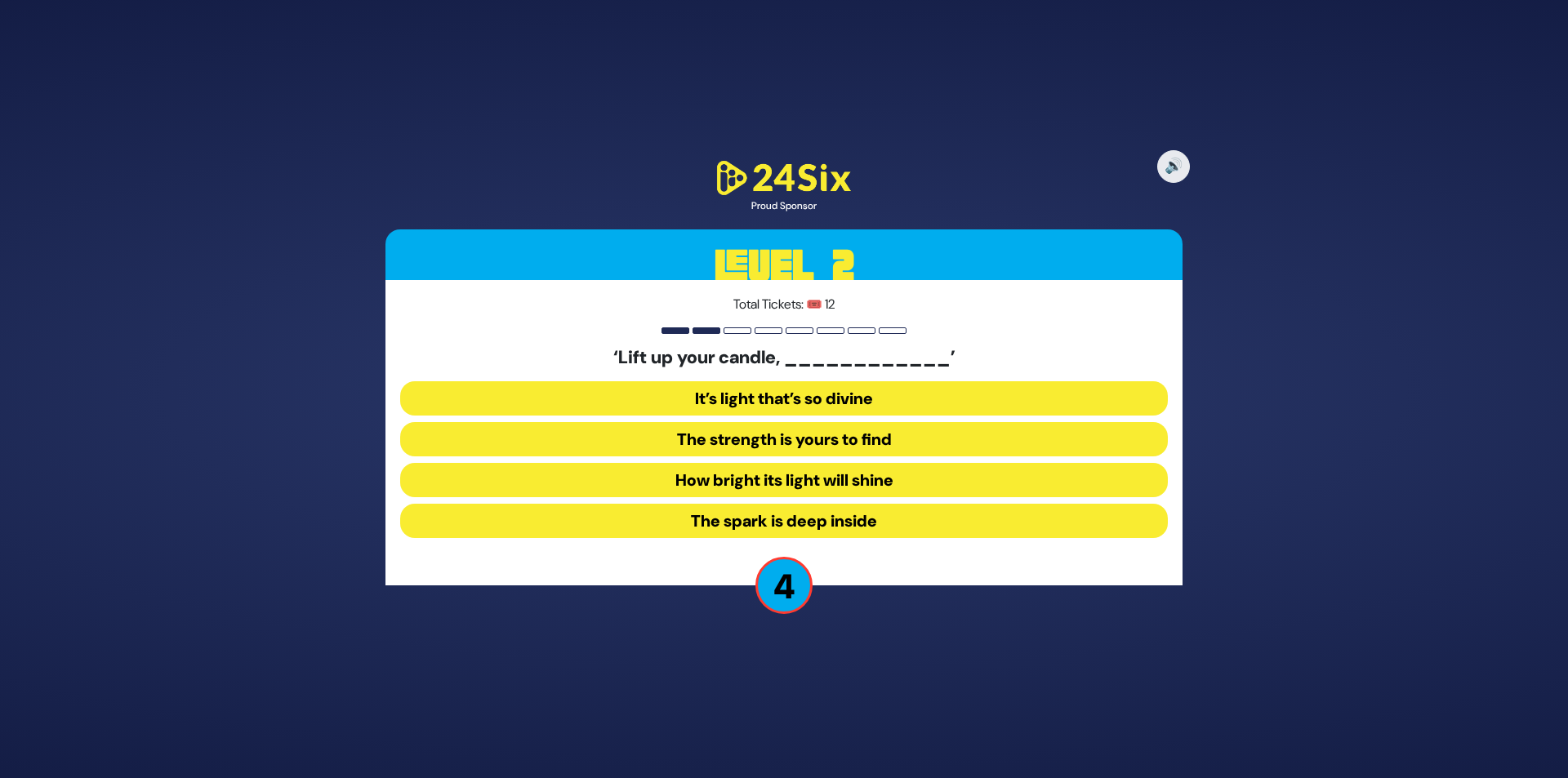
click at [755, 482] on button "How bright its light will shine" at bounding box center [784, 480] width 768 height 34
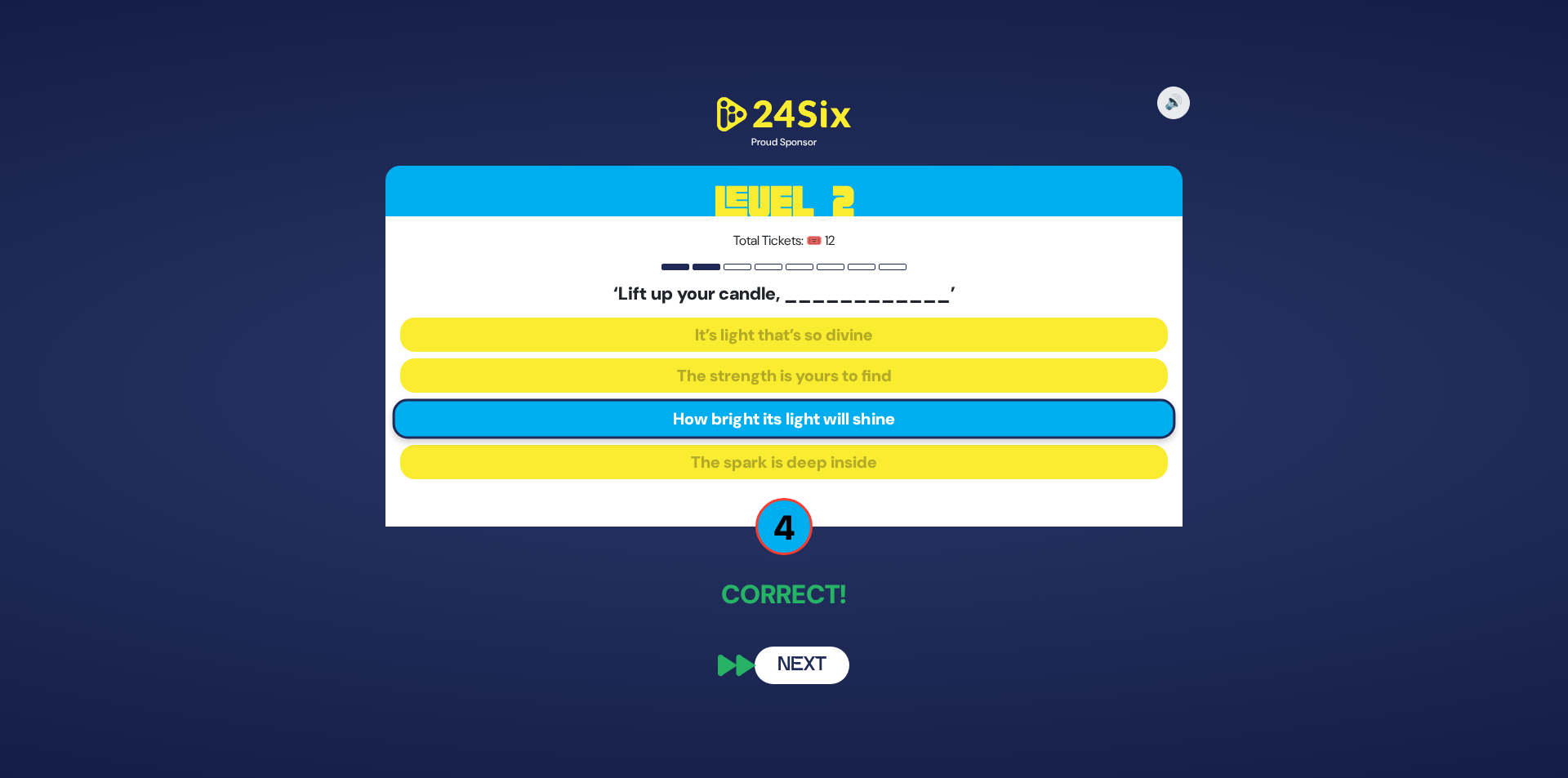
click at [800, 660] on button "Next" at bounding box center [802, 665] width 95 height 38
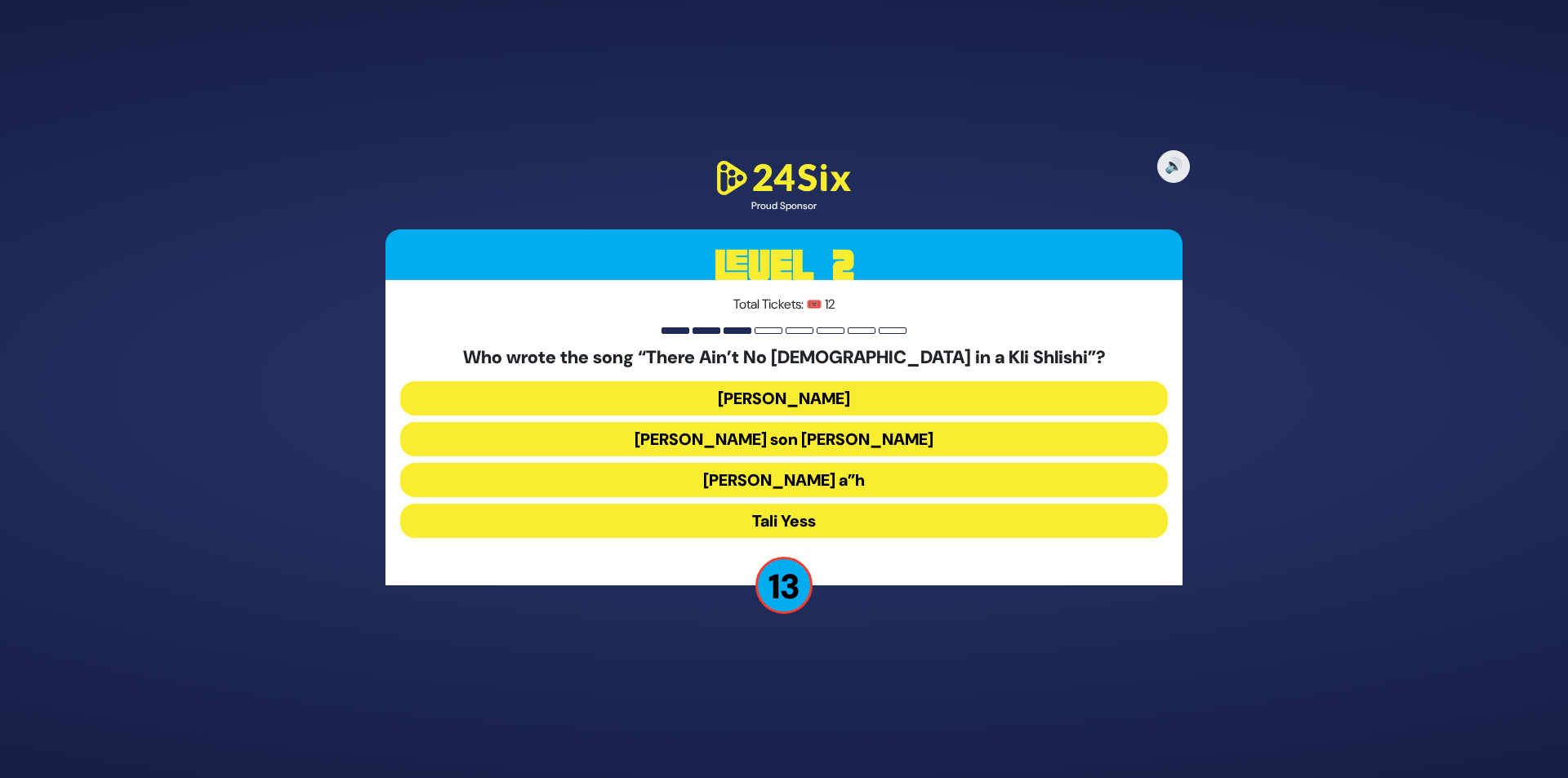
drag, startPoint x: 788, startPoint y: 395, endPoint x: 803, endPoint y: 450, distance: 57.0
click at [787, 396] on button "Abie Rotenberg" at bounding box center [784, 398] width 768 height 34
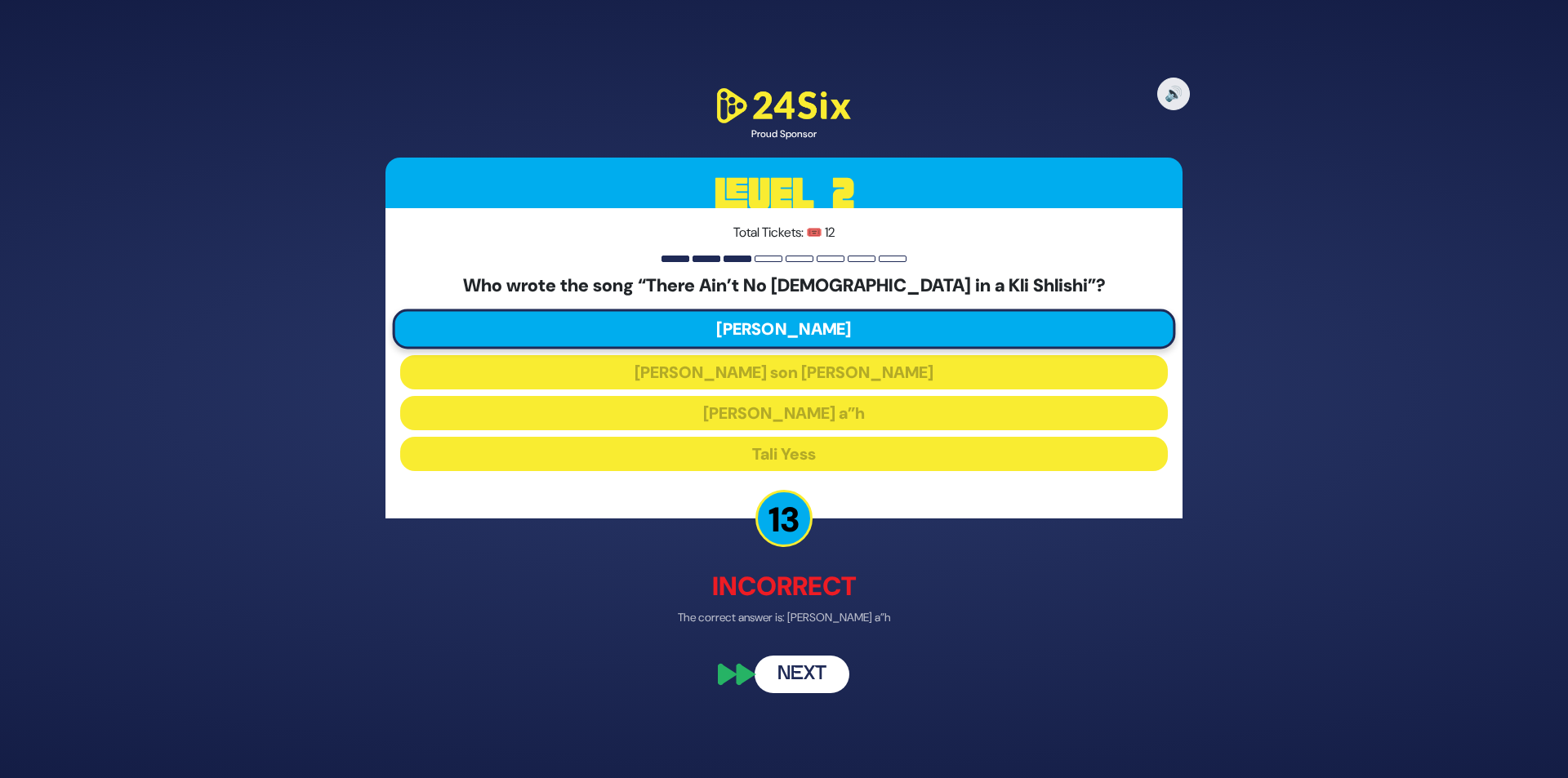
click at [812, 664] on button "Next" at bounding box center [802, 674] width 95 height 38
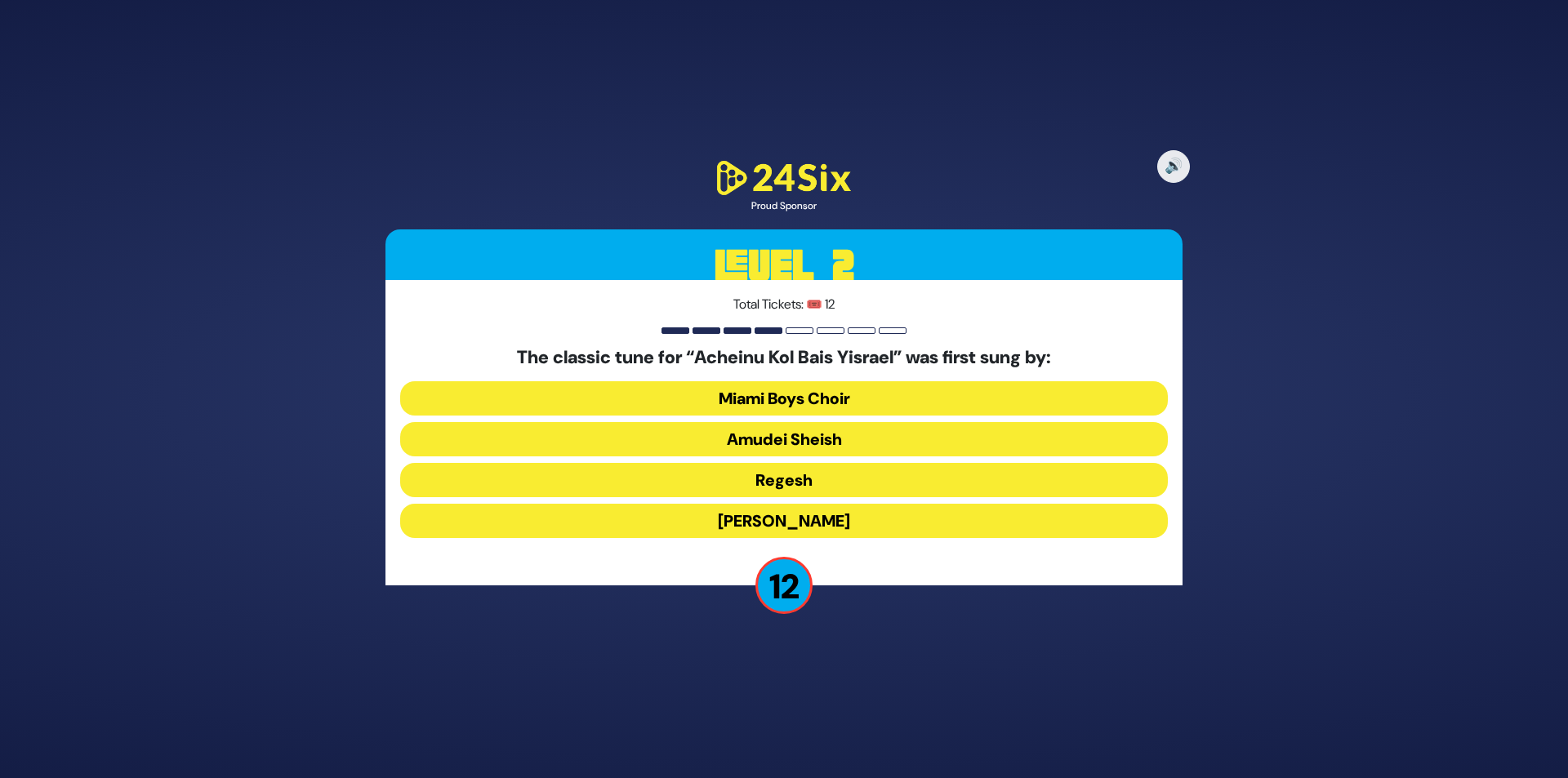
click at [797, 519] on button "Abie Rotenberg" at bounding box center [784, 521] width 768 height 34
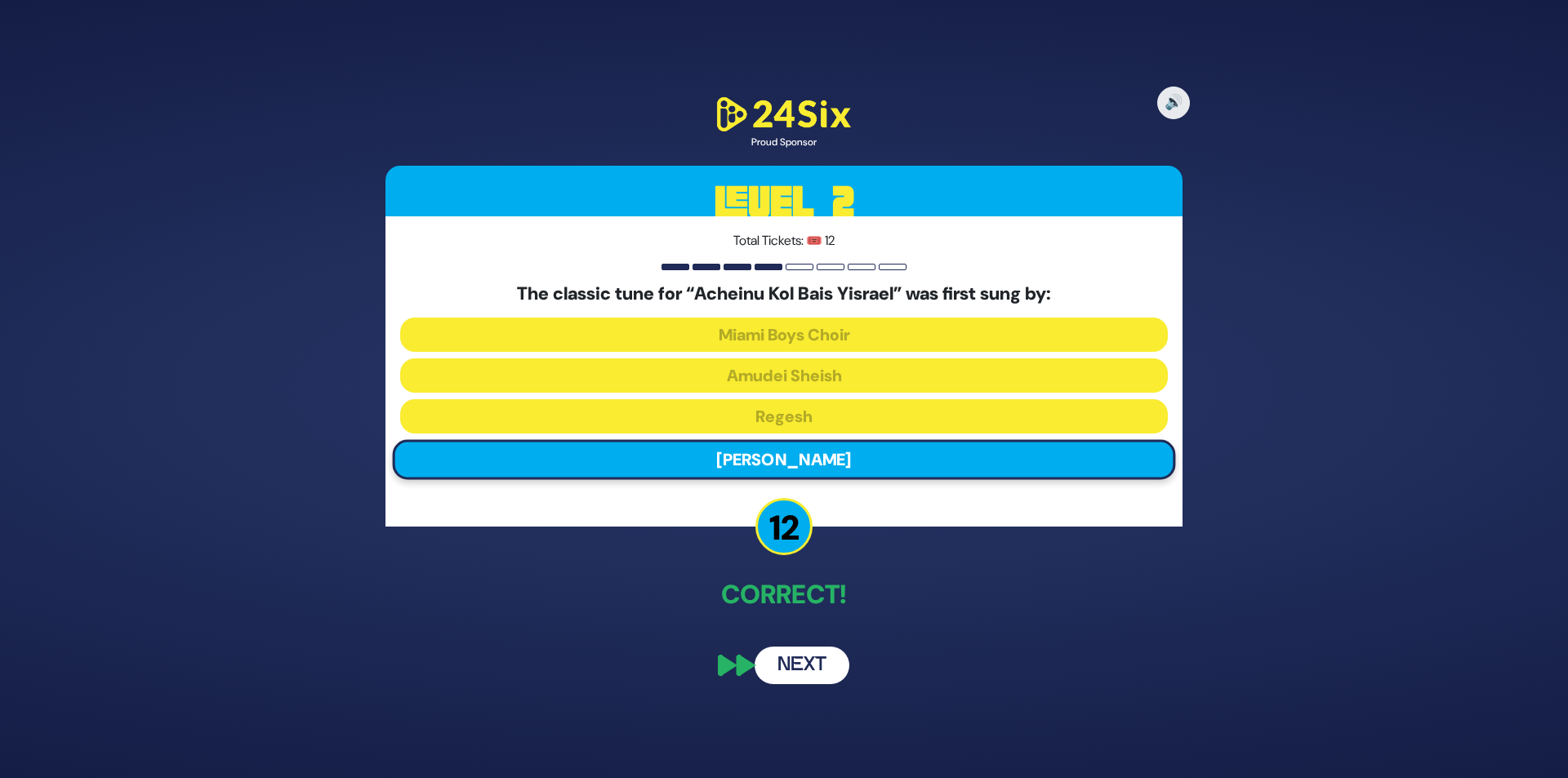
click at [820, 651] on button "Next" at bounding box center [802, 665] width 95 height 38
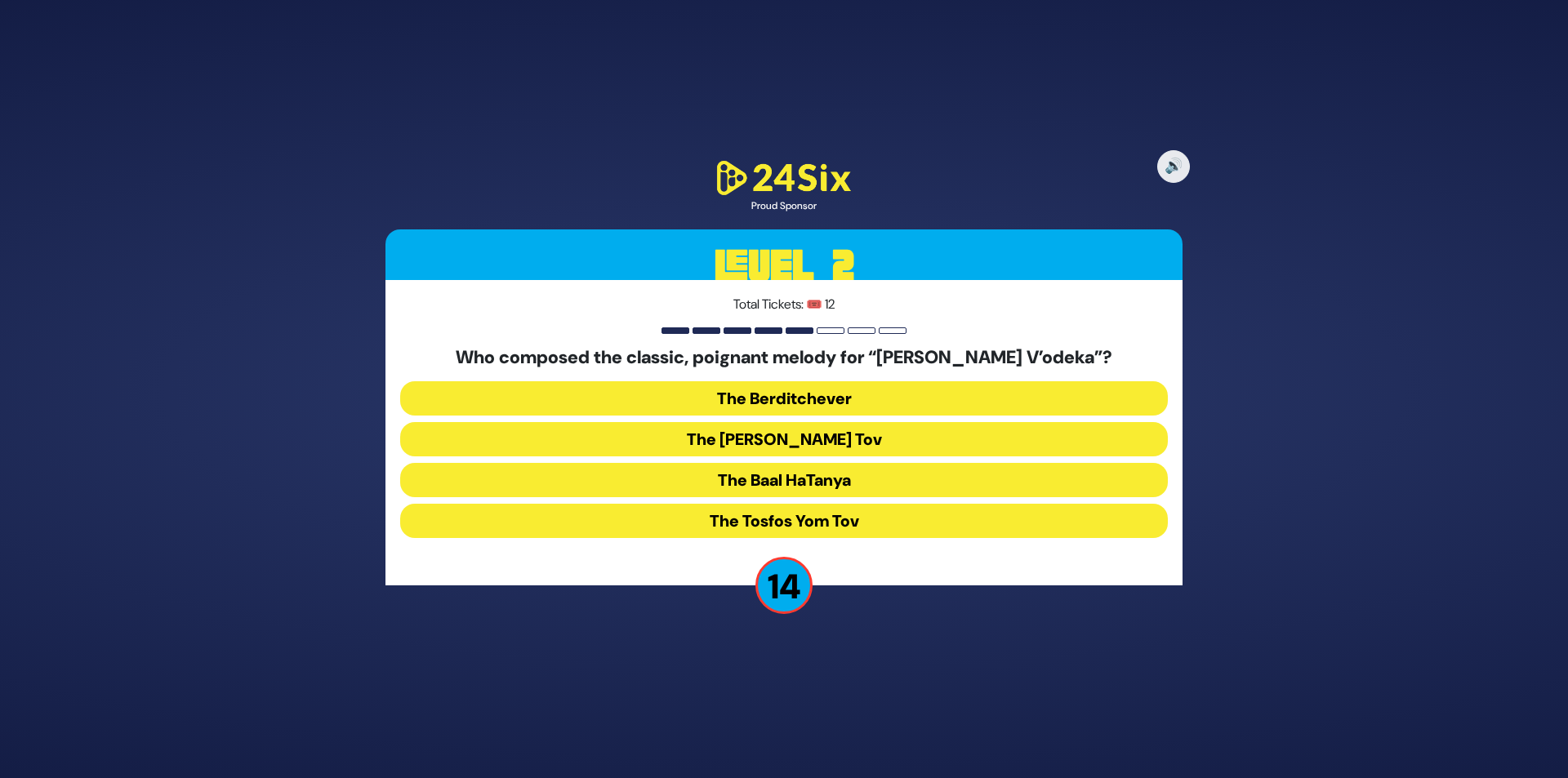
click at [799, 483] on button "The Baal HaTanya" at bounding box center [784, 480] width 768 height 34
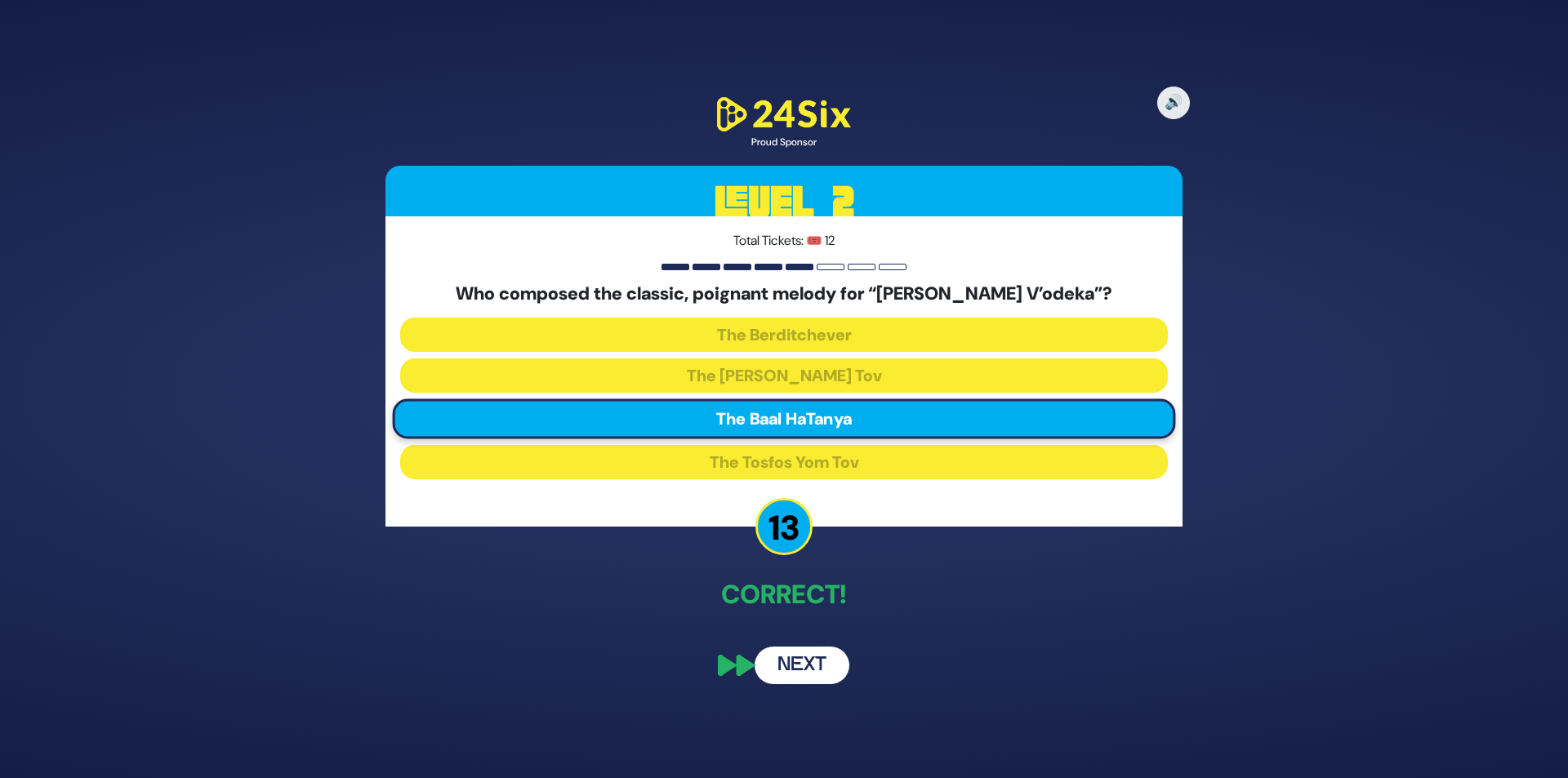
click at [817, 674] on button "Next" at bounding box center [802, 665] width 95 height 38
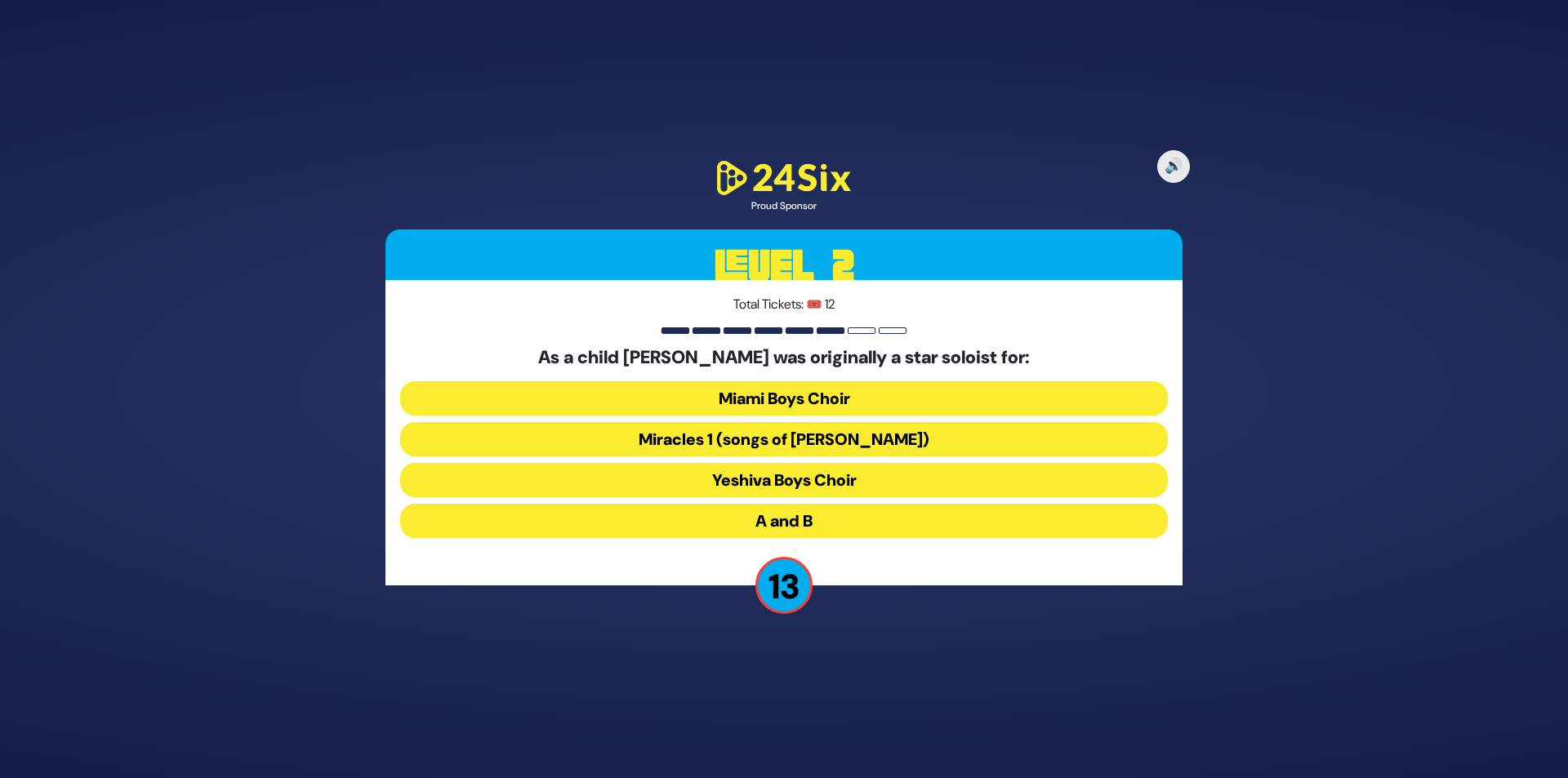
click at [756, 440] on button "Miracles 1 (songs of C. Neuhaus)" at bounding box center [784, 439] width 768 height 34
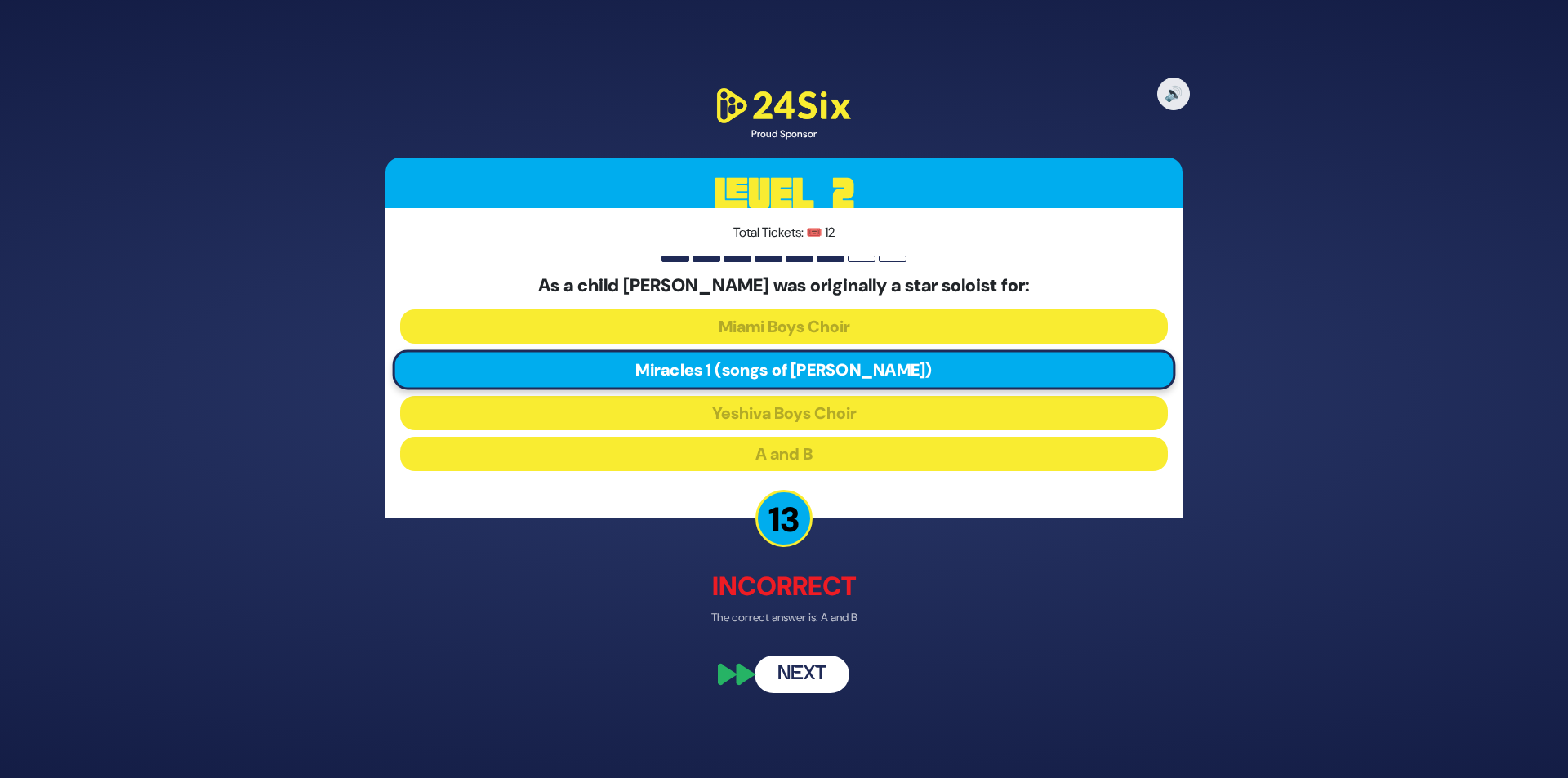
click at [818, 636] on div "🔊 Proud Sponsor Level 2 Total Tickets: 🎟️ 12 As a child Dovid Perlman was origi…" at bounding box center [784, 389] width 837 height 648
click at [796, 670] on button "Next" at bounding box center [802, 674] width 95 height 38
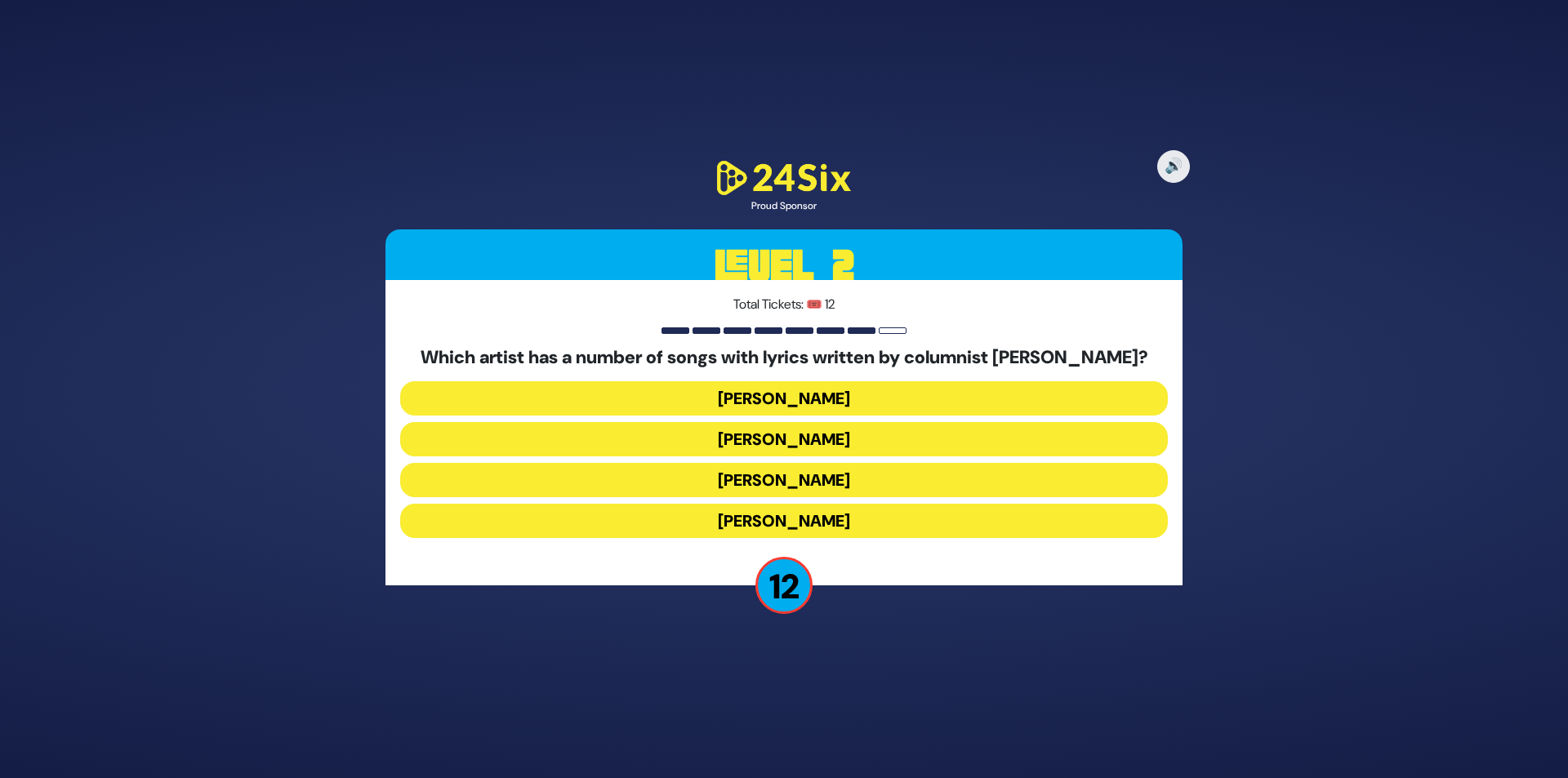
click at [789, 476] on button "[PERSON_NAME]" at bounding box center [784, 480] width 768 height 34
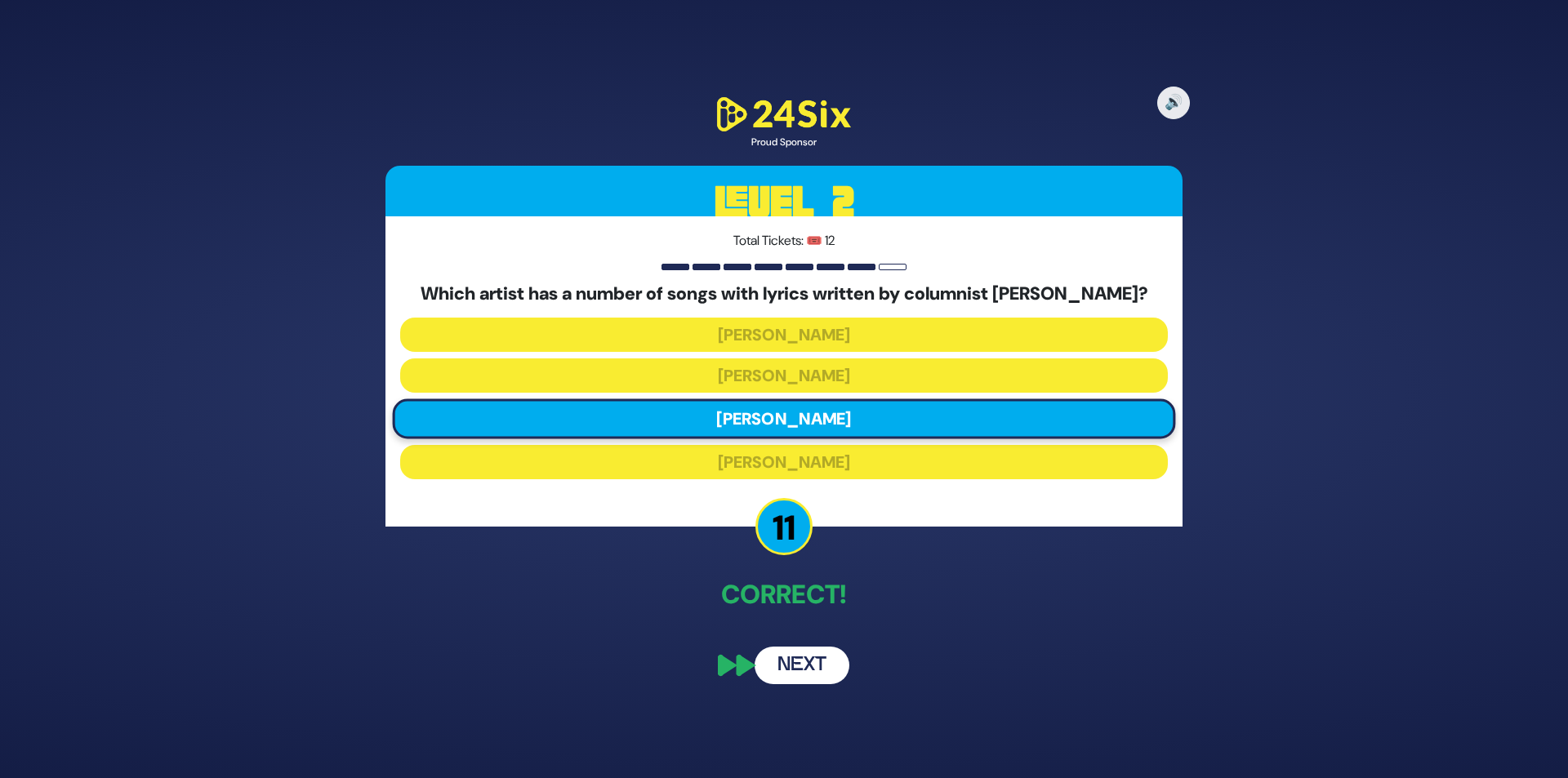
click at [818, 650] on button "Next" at bounding box center [802, 665] width 95 height 38
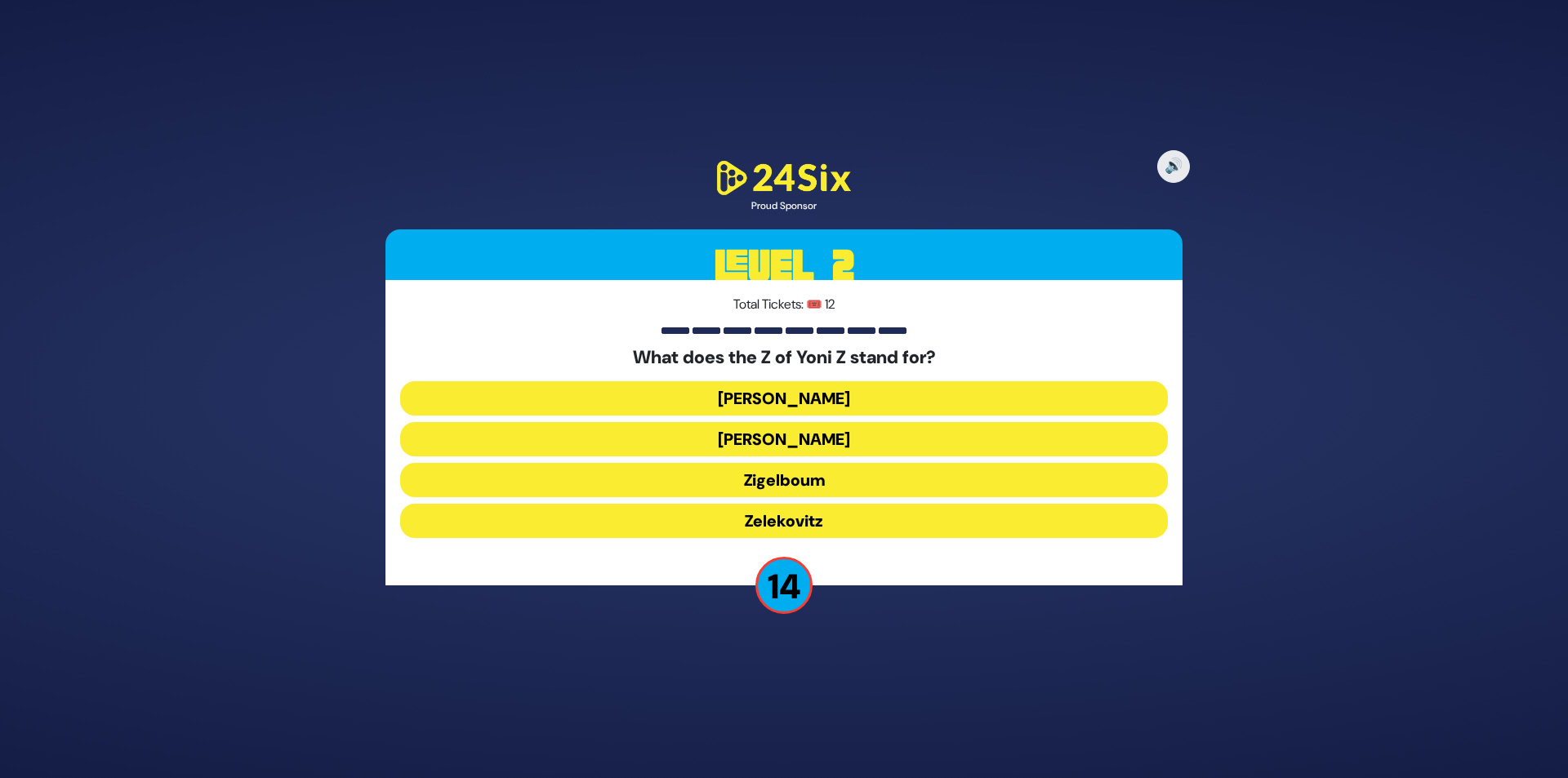
click at [798, 475] on button "Zigelboum" at bounding box center [784, 480] width 768 height 34
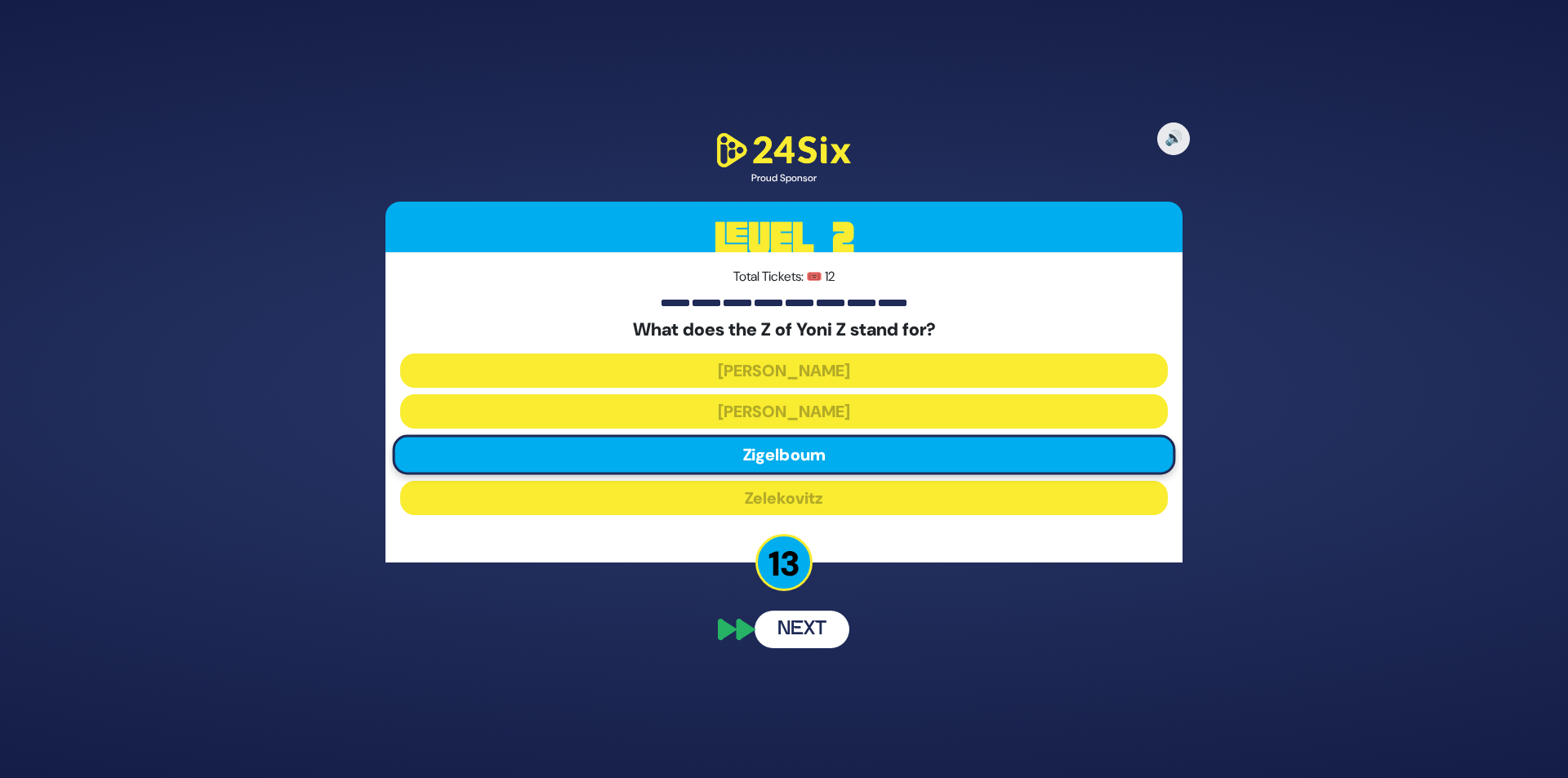
click at [803, 651] on div "🔊 Proud Sponsor Level 2 Total Tickets: 🎟️ 12 What does the Z of Yoni Z stand fo…" at bounding box center [784, 389] width 837 height 559
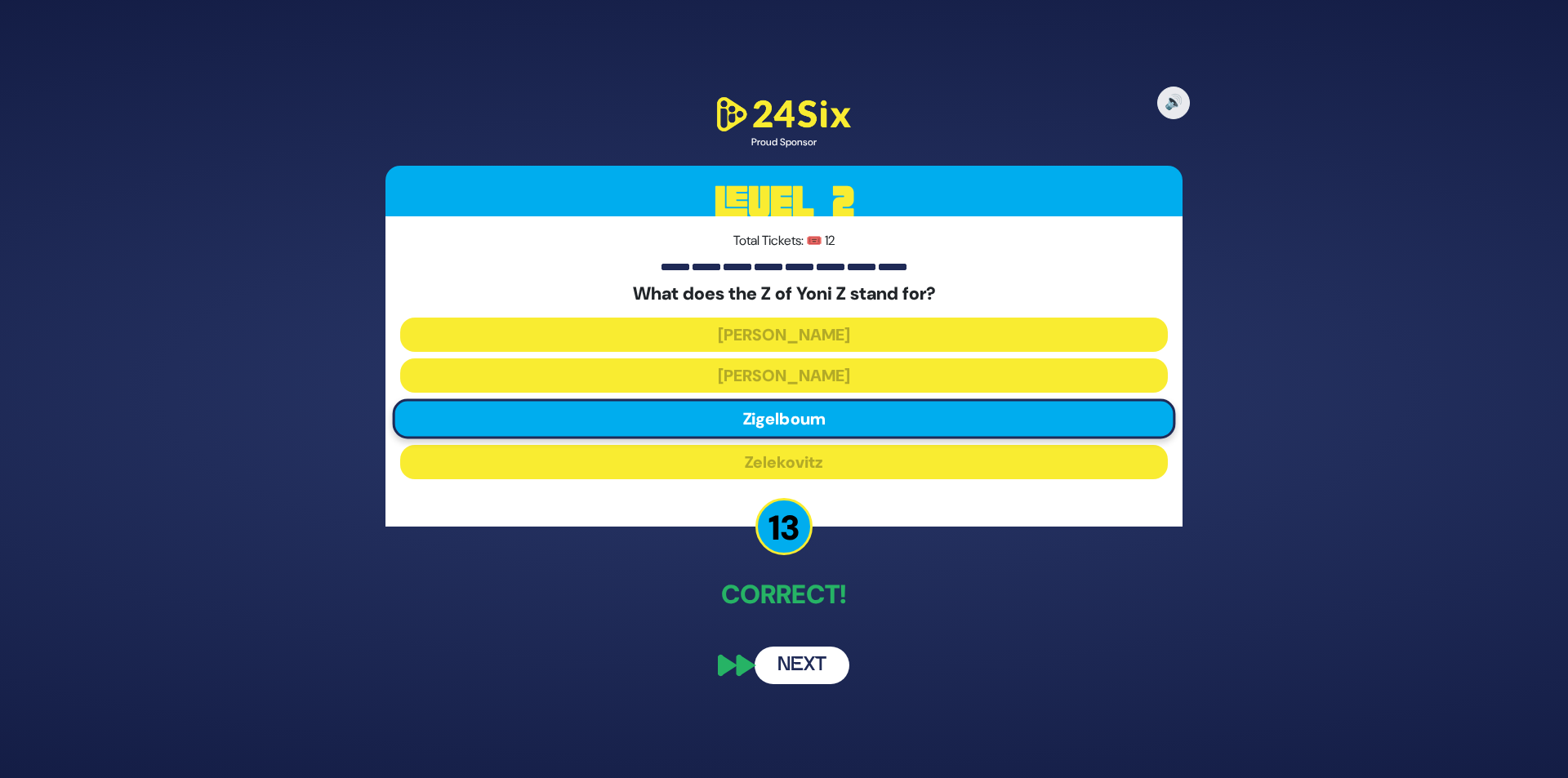
click at [818, 620] on div "🔊 Proud Sponsor Level 2 Total Tickets: 🎟️ 12 What does the Z of Yoni Z stand fo…" at bounding box center [784, 389] width 837 height 631
drag, startPoint x: 815, startPoint y: 661, endPoint x: 814, endPoint y: 642, distance: 19.0
click at [815, 662] on button "Next" at bounding box center [802, 665] width 95 height 38
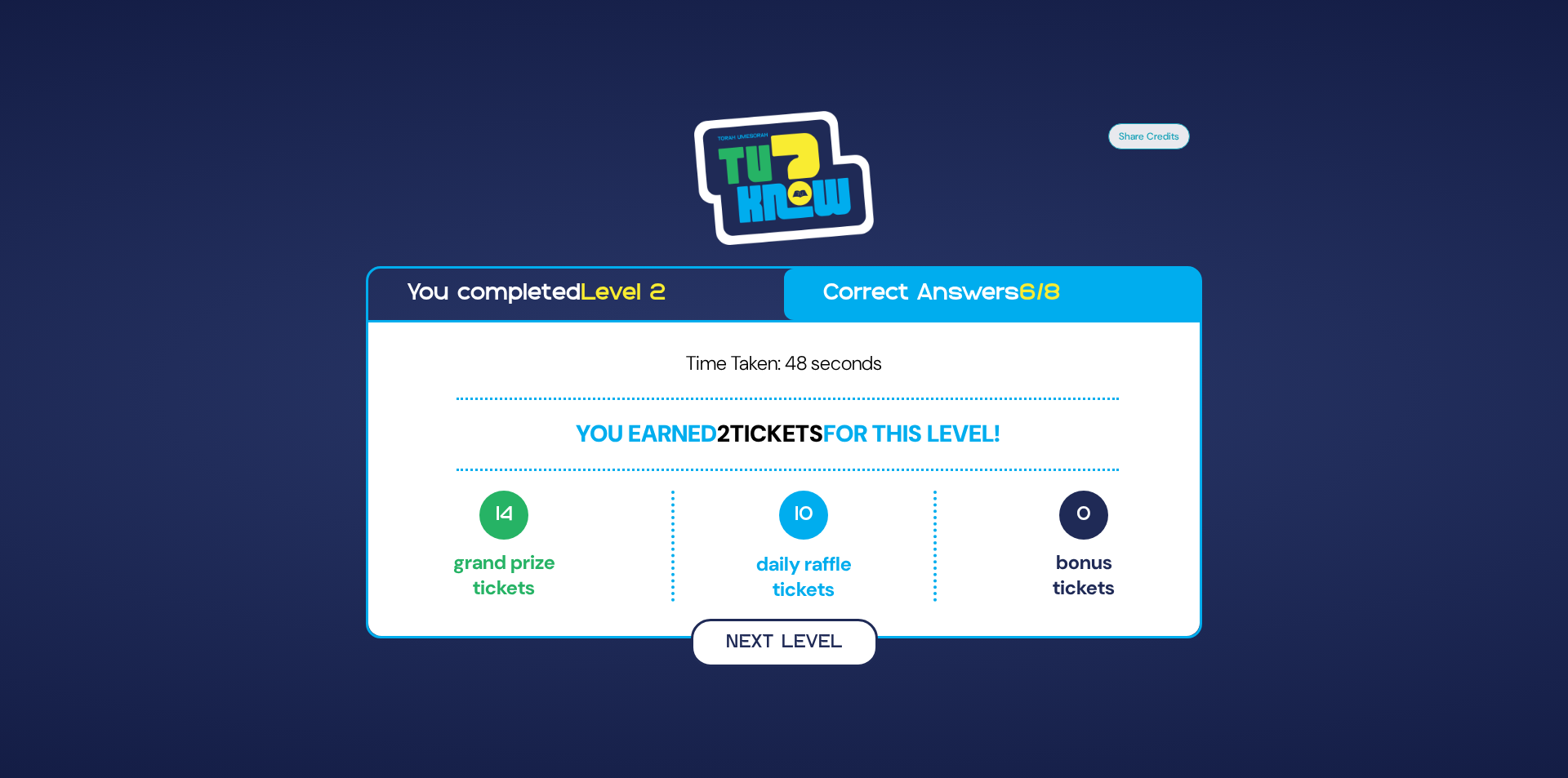
click at [794, 640] on button "Next Level" at bounding box center [785, 644] width 187 height 48
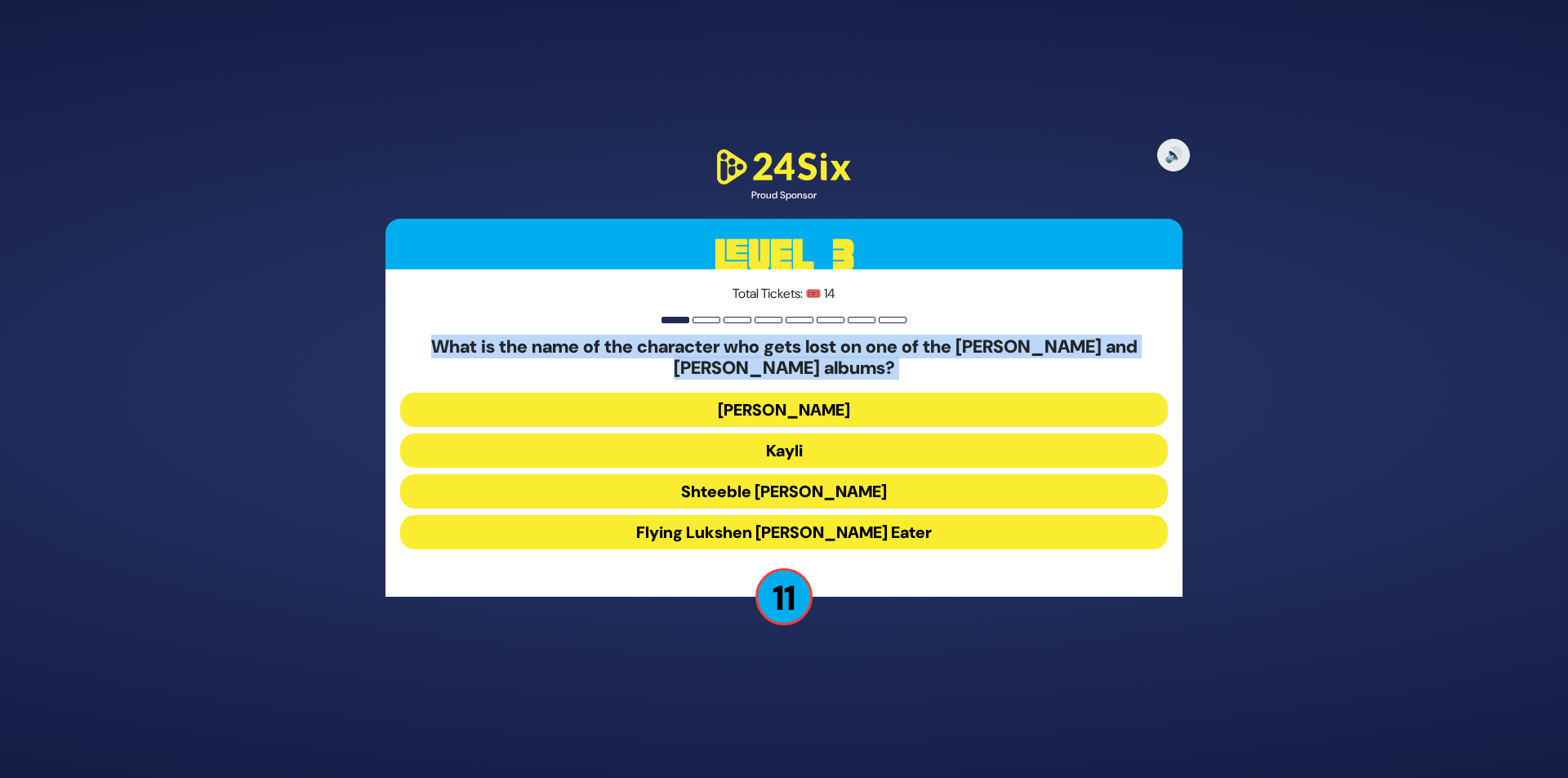
drag, startPoint x: 415, startPoint y: 352, endPoint x: 1143, endPoint y: 371, distance: 728.2
click at [1143, 371] on div "What is the name of the character who gets lost on one of the Kivi and Tuki alb…" at bounding box center [784, 446] width 768 height 220
copy div "What is the name of the character who gets lost on one of the Kivi and Tuki alb…"
drag, startPoint x: 800, startPoint y: 438, endPoint x: 809, endPoint y: 448, distance: 13.5
click at [800, 438] on button "Kayli" at bounding box center [784, 450] width 768 height 34
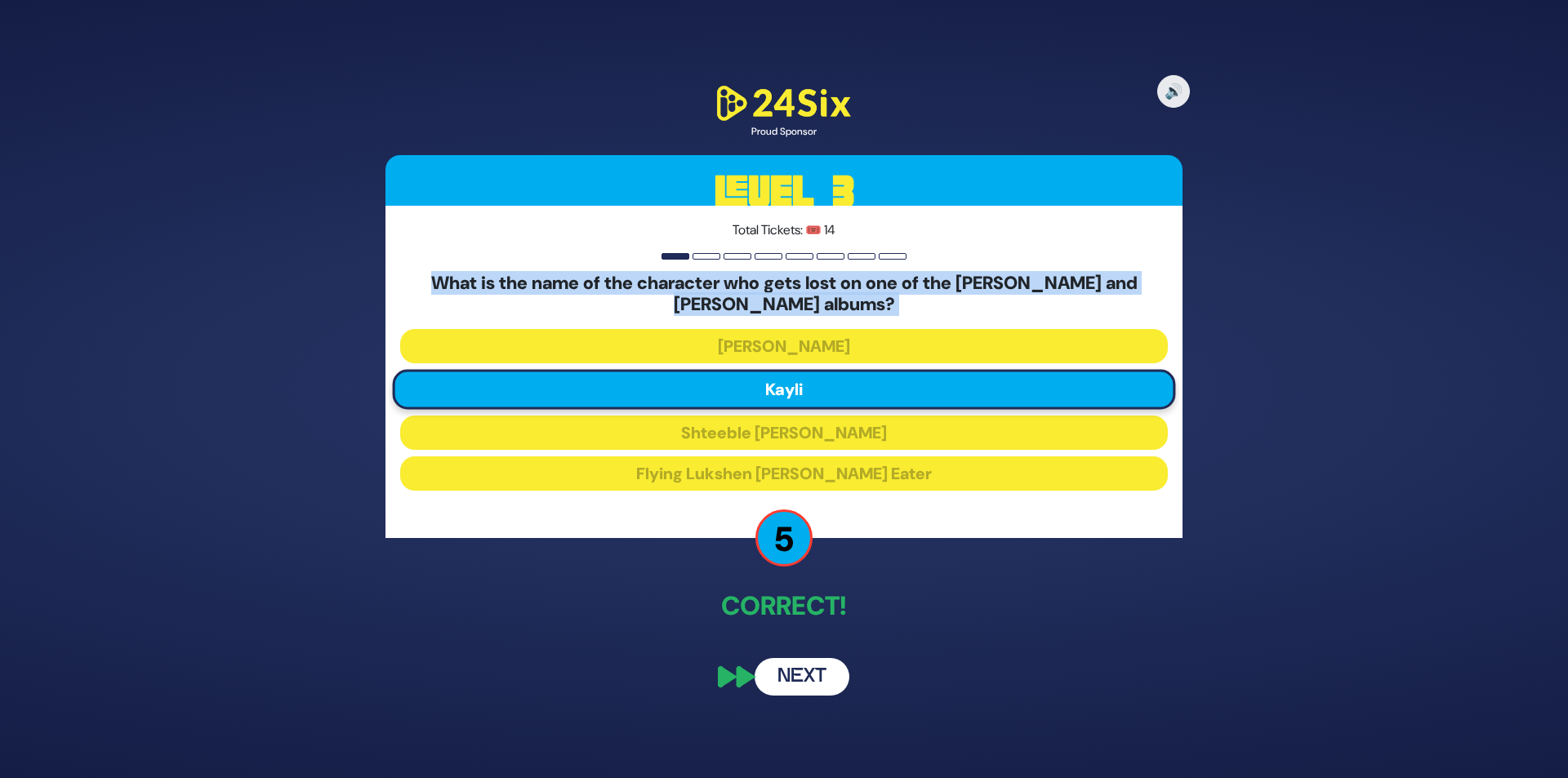
click at [804, 664] on button "Next" at bounding box center [802, 677] width 95 height 38
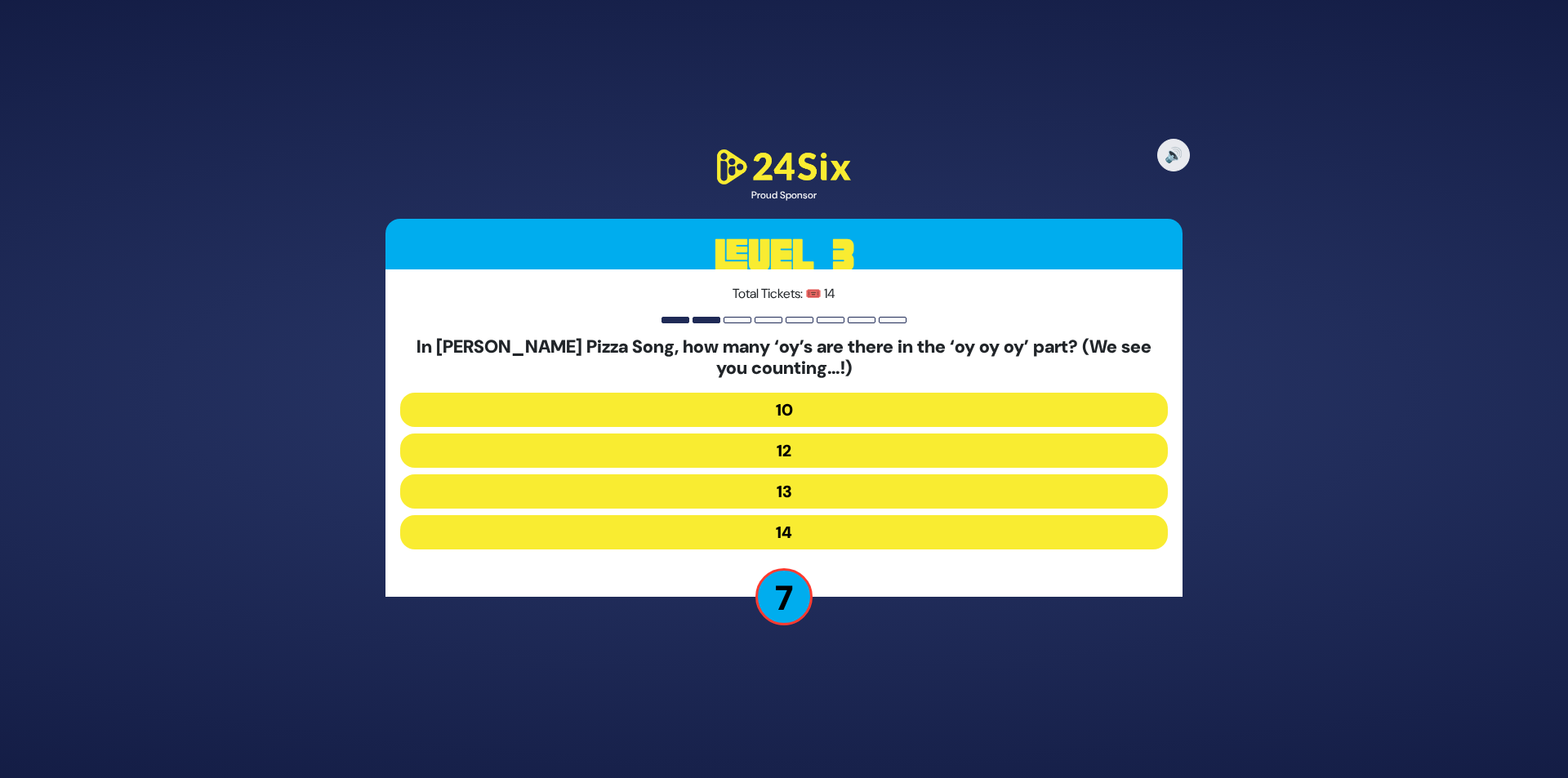
click at [819, 449] on button "12" at bounding box center [784, 450] width 768 height 34
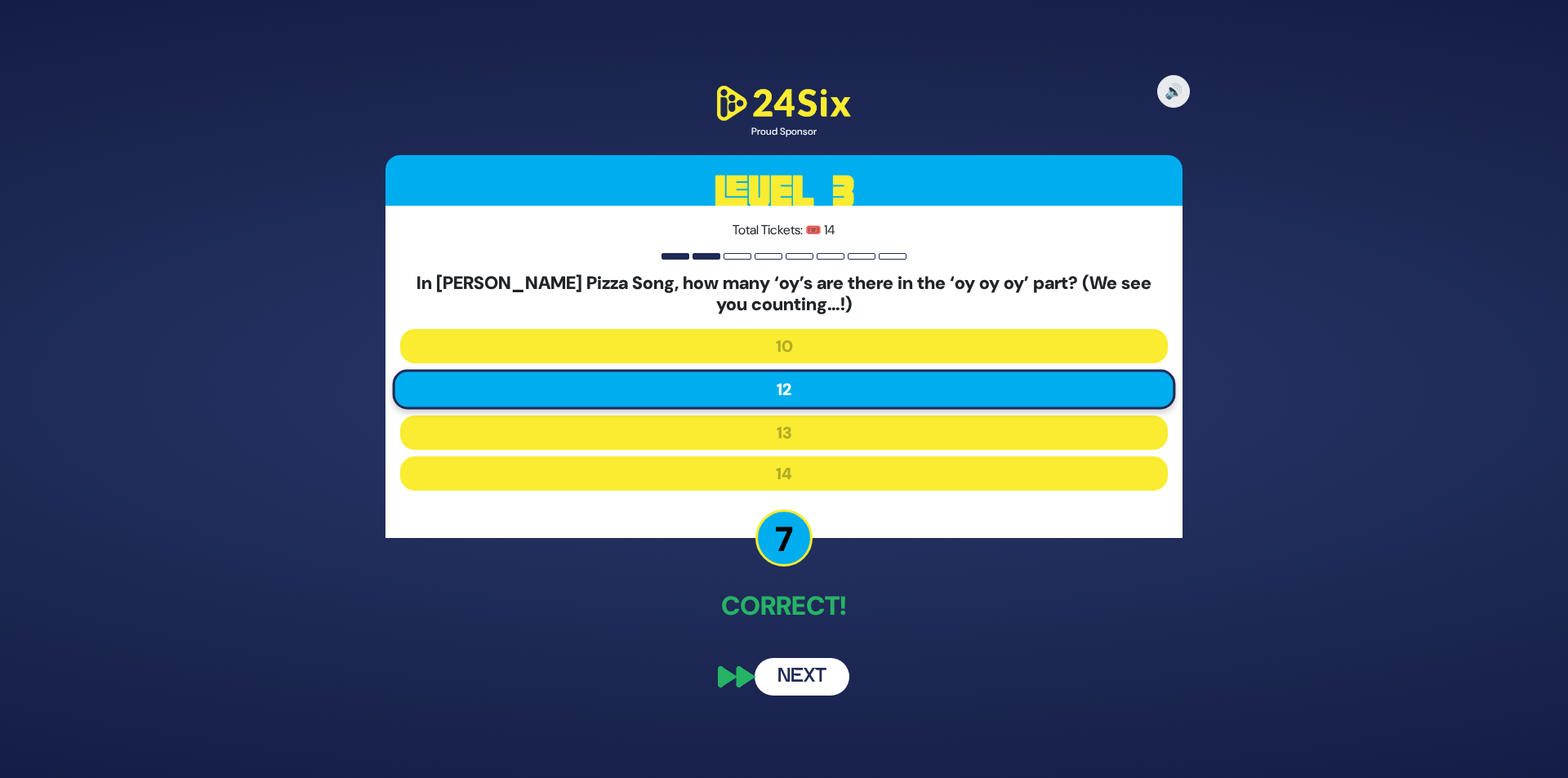
click at [824, 672] on button "Next" at bounding box center [802, 677] width 95 height 38
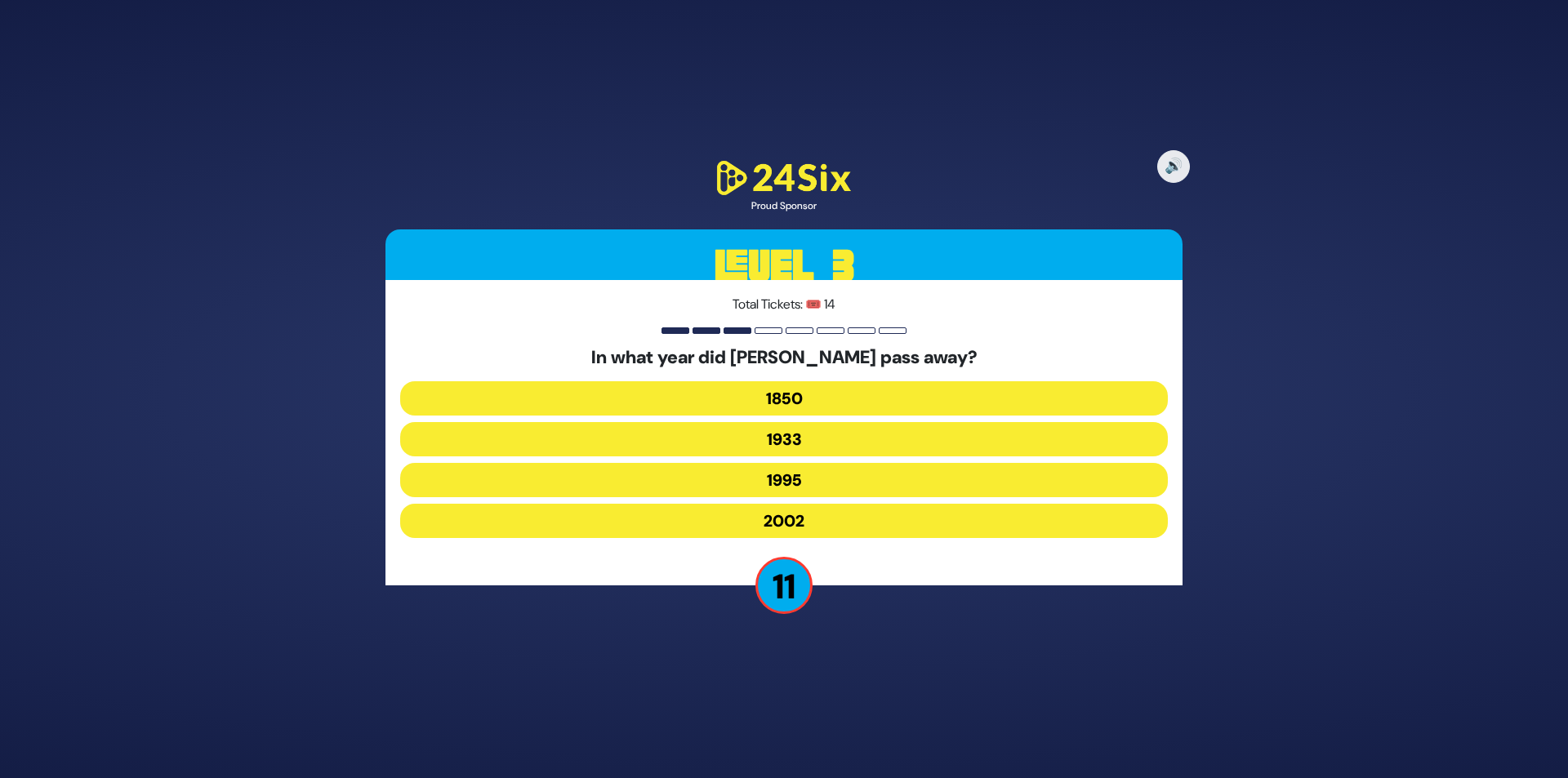
drag, startPoint x: 525, startPoint y: 355, endPoint x: 1062, endPoint y: 369, distance: 537.2
click at [1062, 369] on h5 "In what year did Chazzan Yossele Rosenblatt pass away?" at bounding box center [784, 357] width 768 height 21
copy h5 "In what year did Chazzan Yossele Rosenblatt pass away?"
drag, startPoint x: 802, startPoint y: 430, endPoint x: 1046, endPoint y: 606, distance: 300.9
click at [802, 430] on button "1933" at bounding box center [784, 439] width 768 height 34
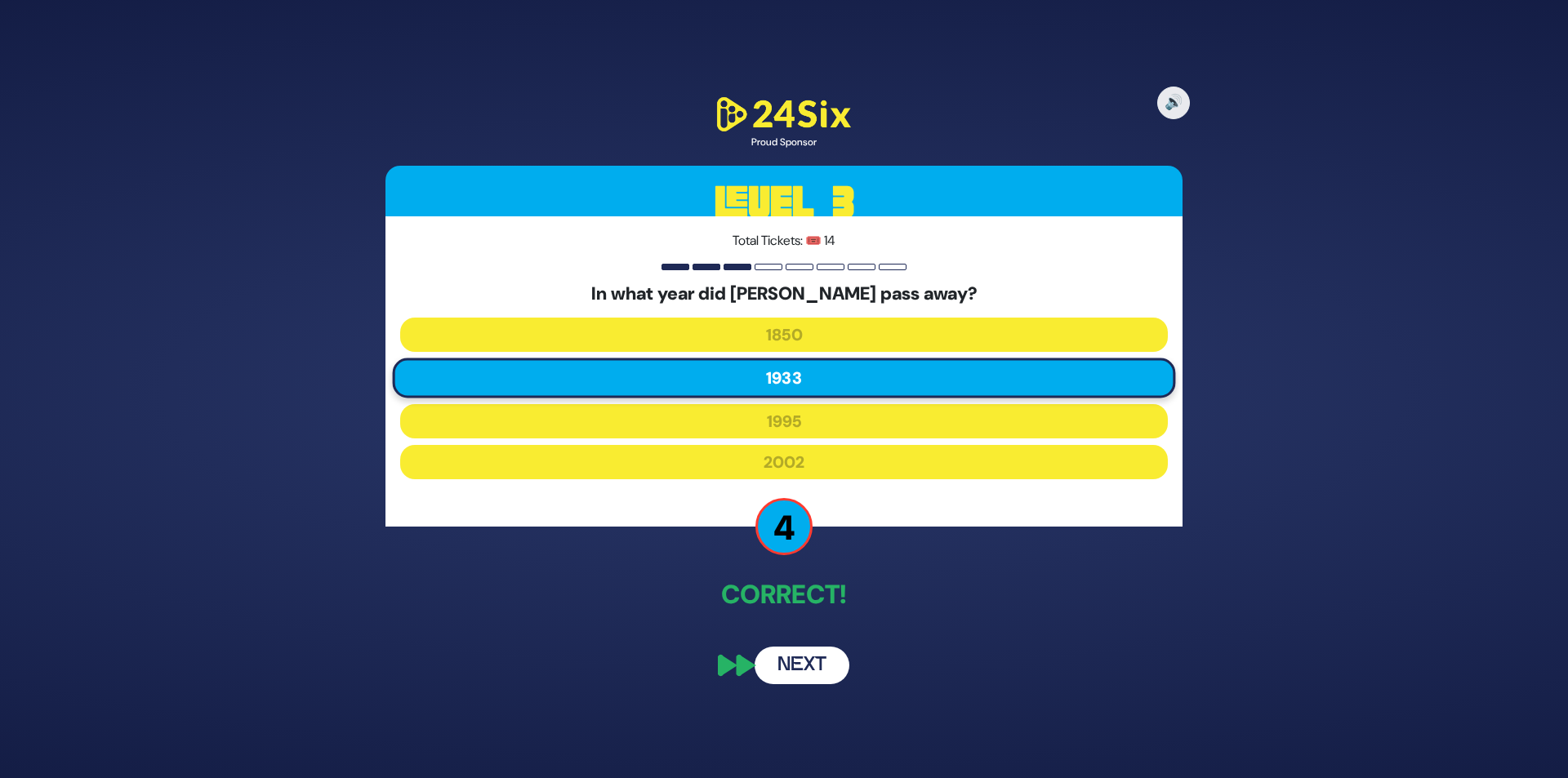
click at [795, 662] on button "Next" at bounding box center [802, 665] width 95 height 38
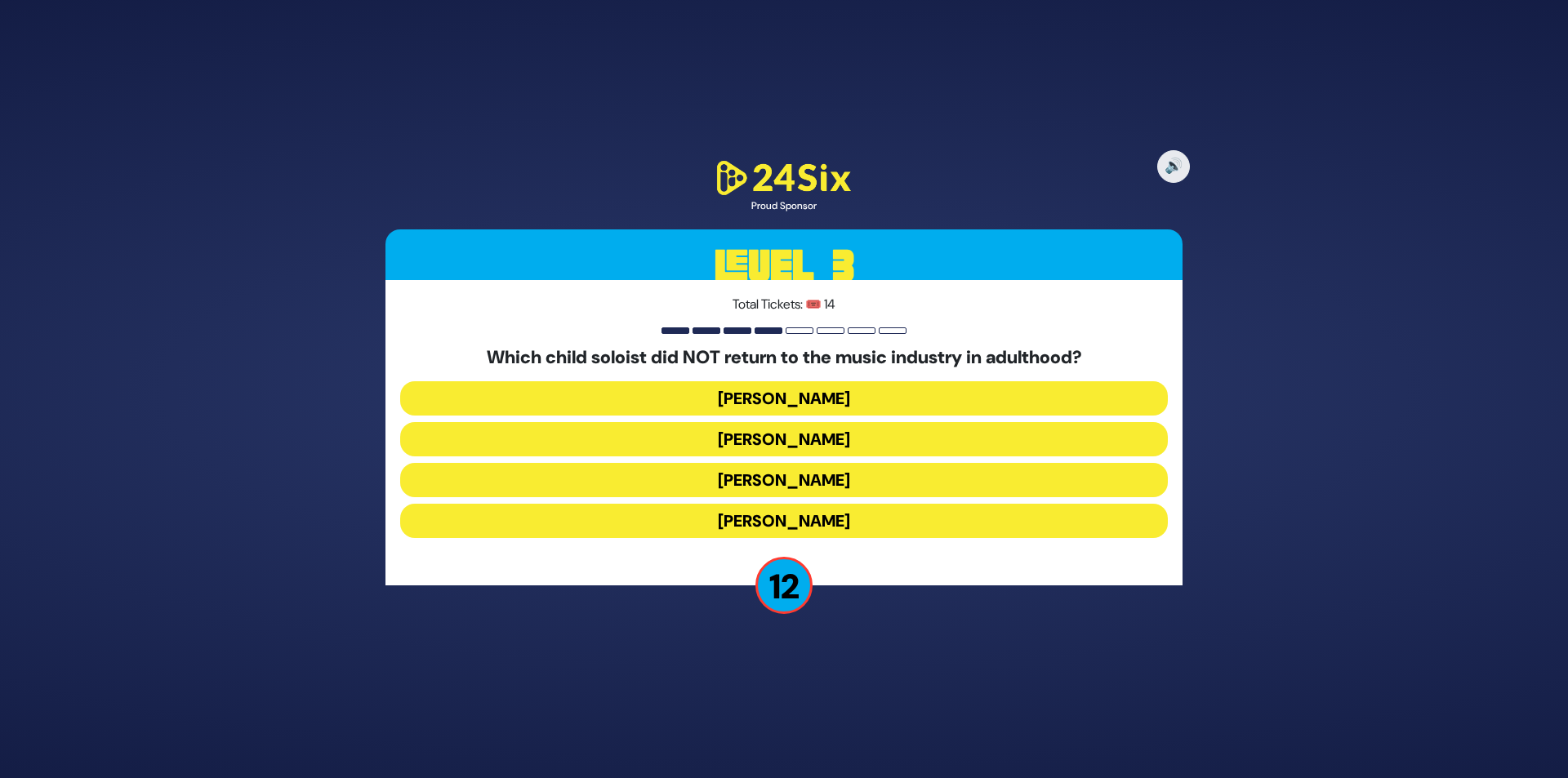
click at [789, 479] on button "[PERSON_NAME]" at bounding box center [784, 480] width 768 height 34
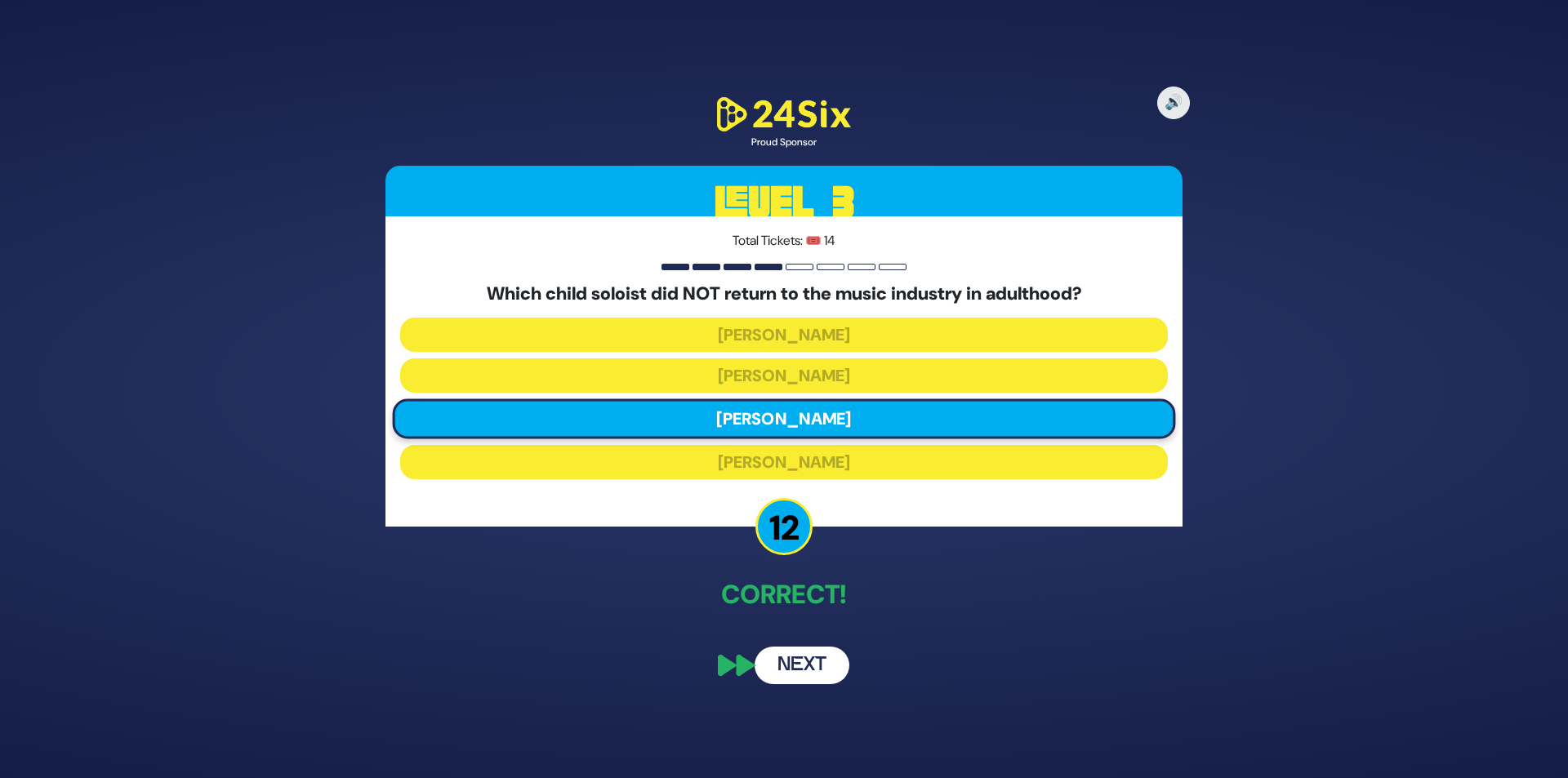
click at [802, 653] on button "Next" at bounding box center [802, 665] width 95 height 38
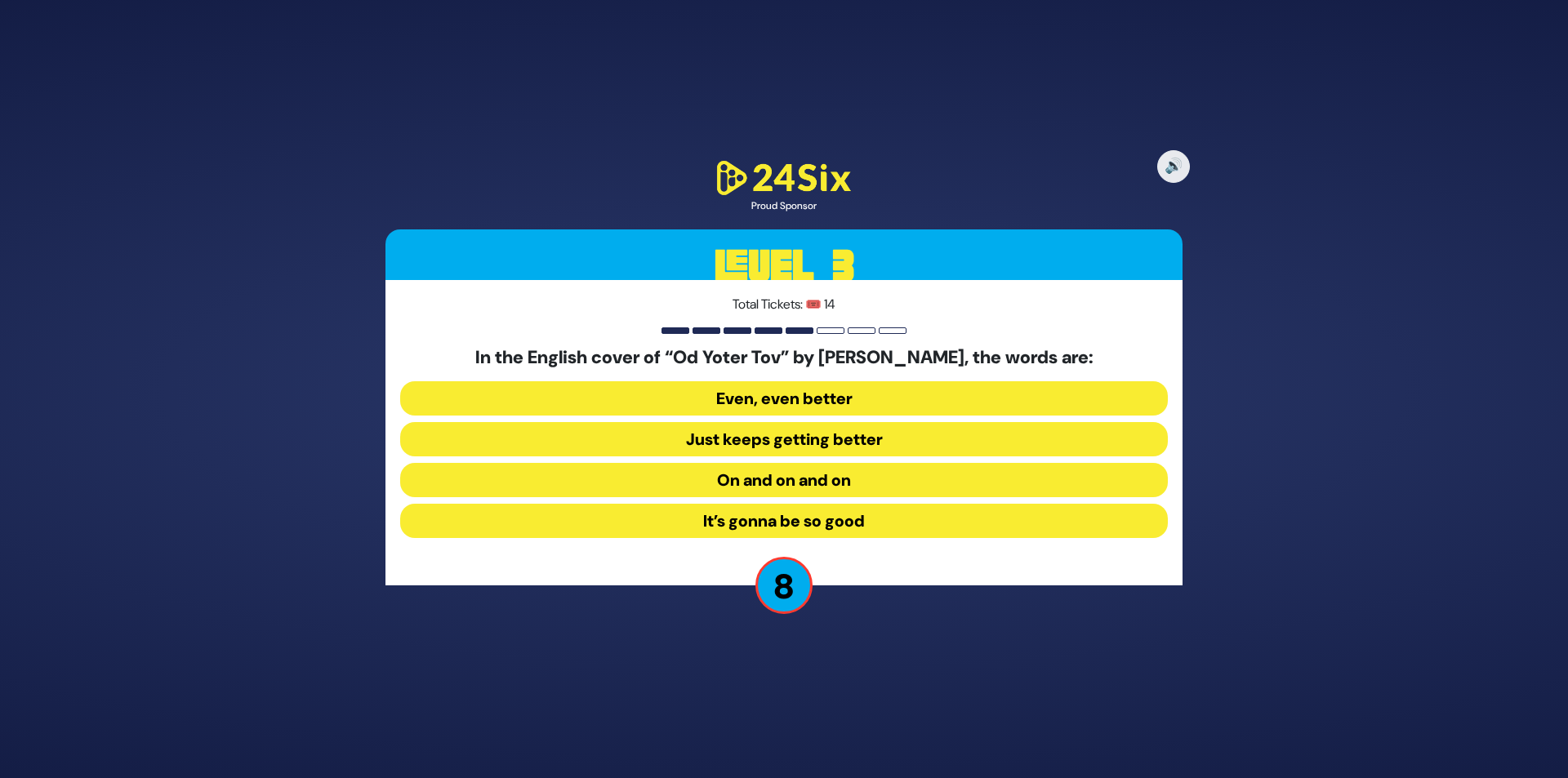
drag, startPoint x: 451, startPoint y: 354, endPoint x: 1146, endPoint y: 355, distance: 695.0
click at [1146, 355] on h5 "In the English cover of “Od Yoter Tov” by Nochum Abraham, the words are:" at bounding box center [784, 357] width 768 height 21
copy h5 "In the English cover of “Od Yoter Tov” by Nochum Abraham, the words are:"
click at [755, 435] on button "Just keeps getting better" at bounding box center [784, 439] width 768 height 34
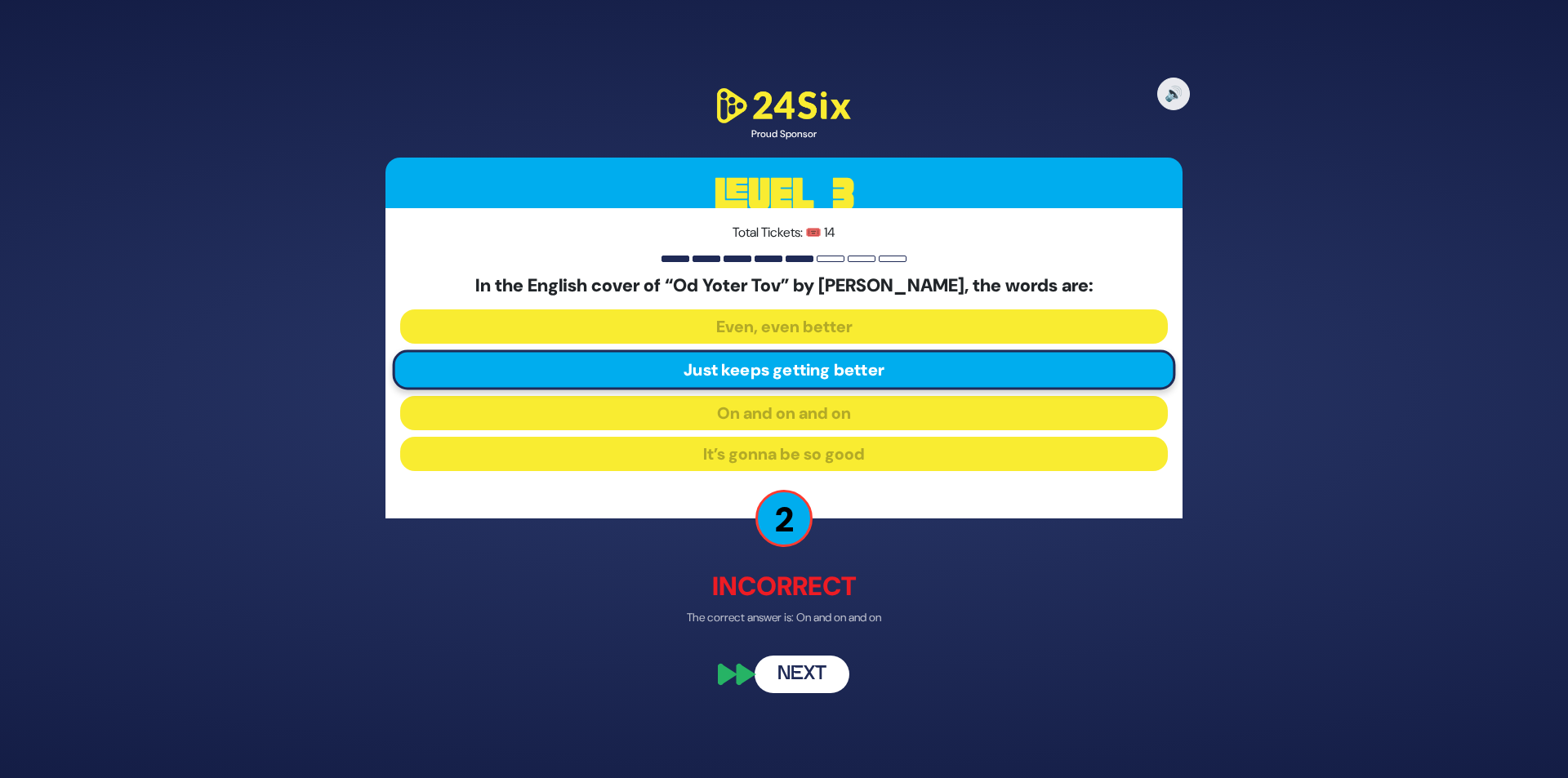
click at [814, 673] on button "Next" at bounding box center [802, 674] width 95 height 38
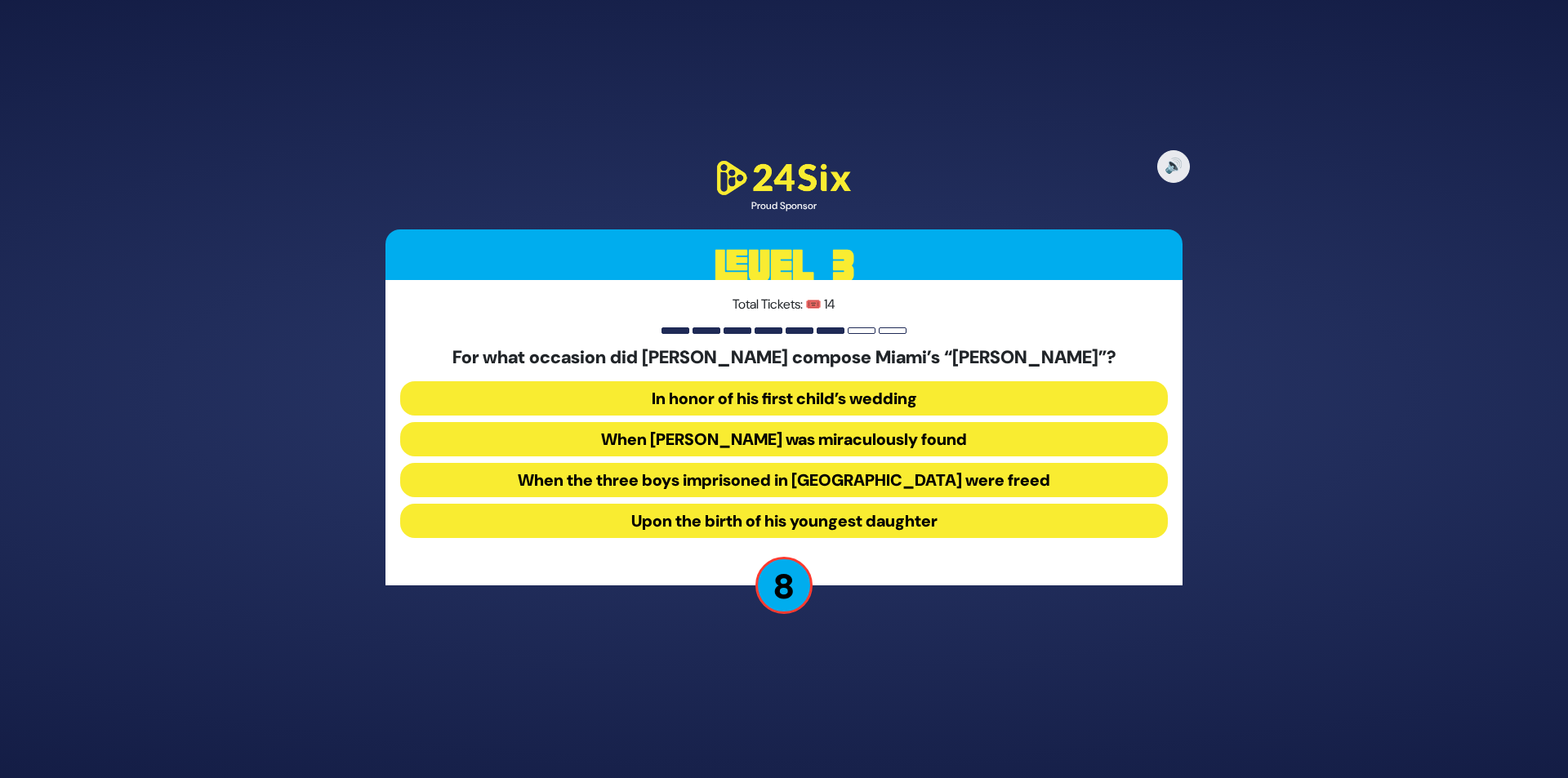
drag, startPoint x: 433, startPoint y: 356, endPoint x: 1234, endPoint y: 331, distance: 801.4
click at [1234, 331] on div "🔊 Proud Sponsor Level 3 Total Tickets: 🎟️ 14 For what occasion did Yerachmiel B…" at bounding box center [784, 389] width 1568 height 778
copy div
click at [803, 396] on button "In honor of his first child’s wedding" at bounding box center [784, 398] width 768 height 34
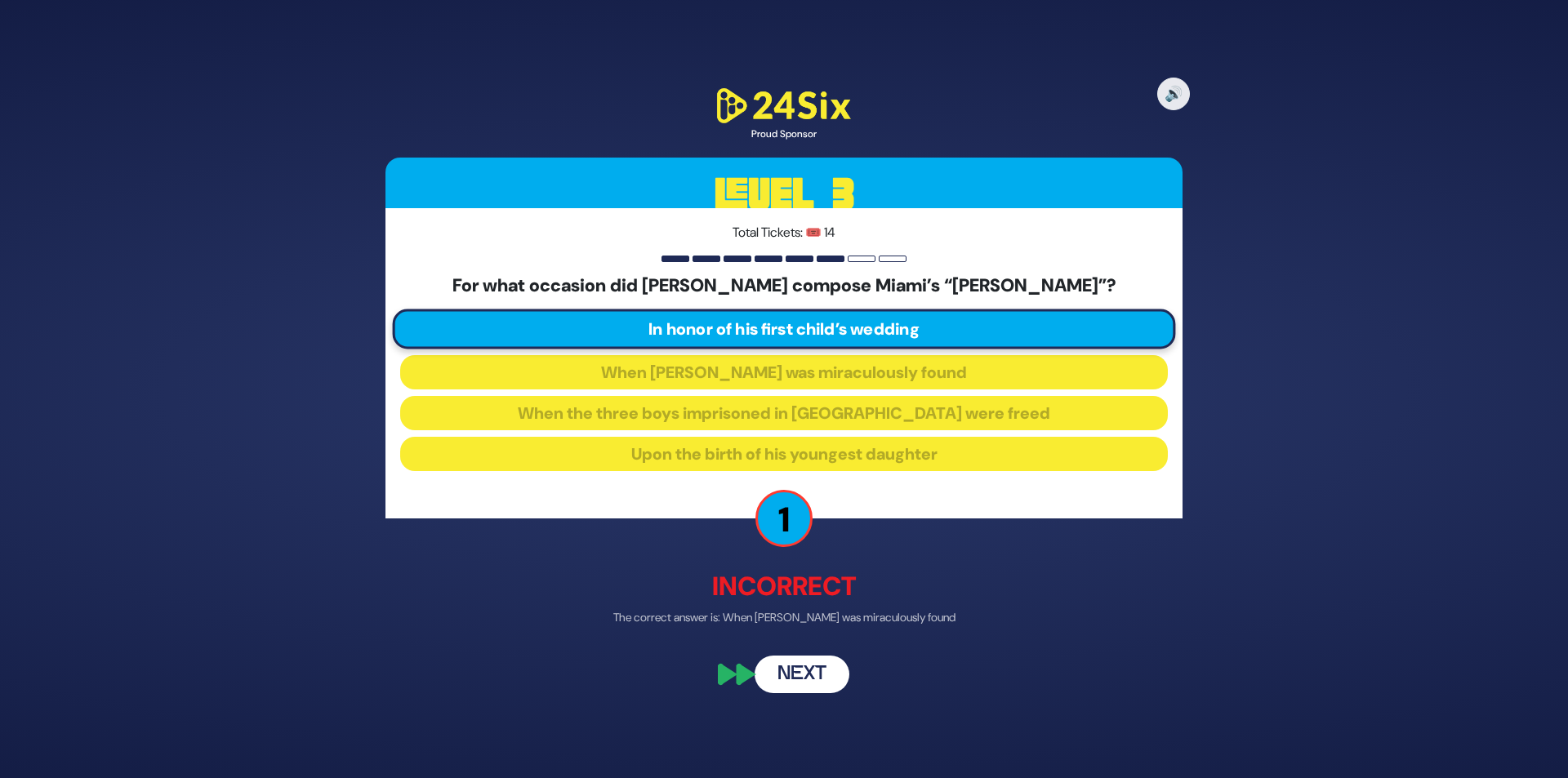
click at [814, 669] on button "Next" at bounding box center [802, 674] width 95 height 38
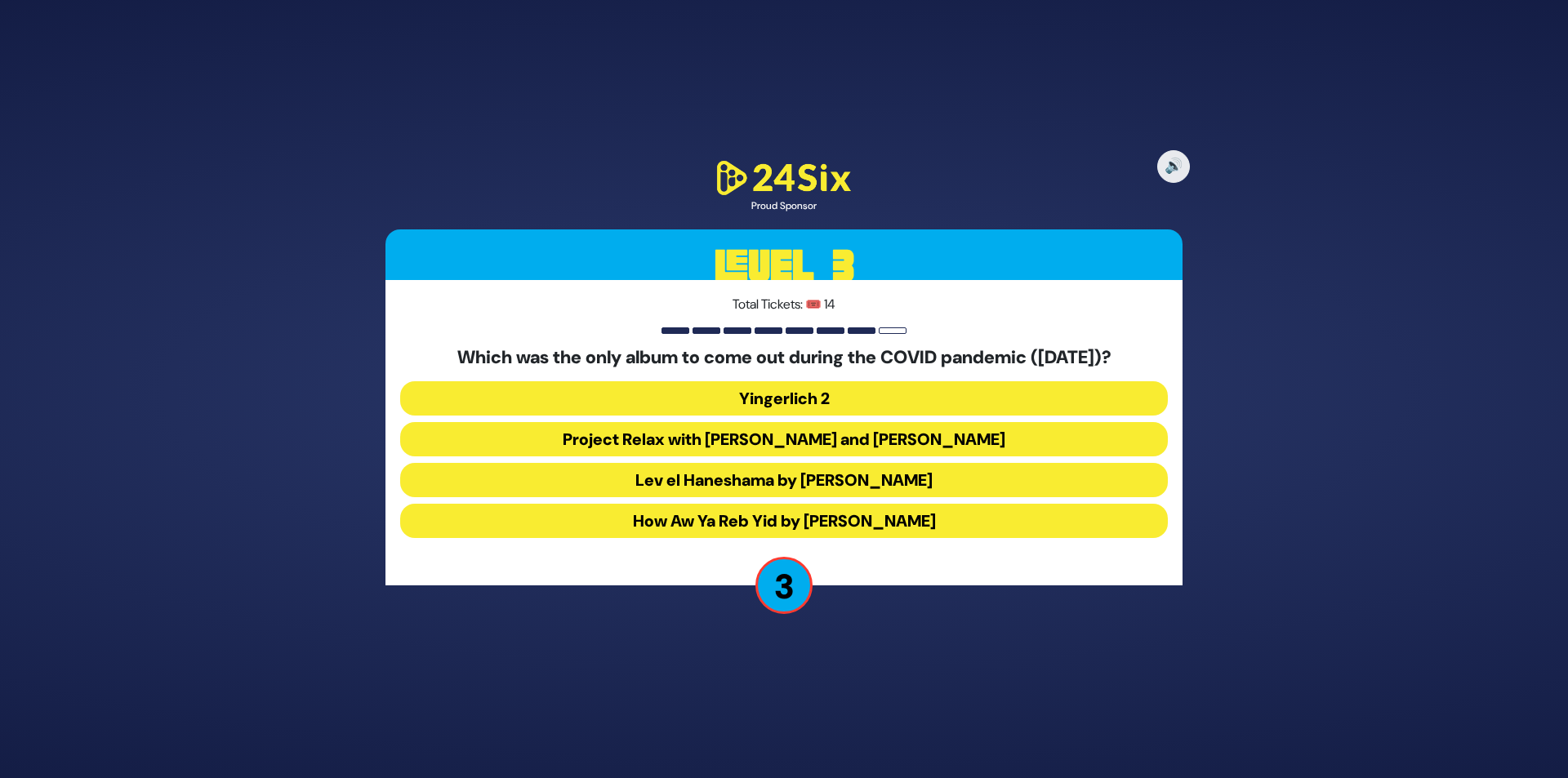
click at [778, 516] on button "How Aw Ya Reb Yid by Joey Newcomb" at bounding box center [784, 521] width 768 height 34
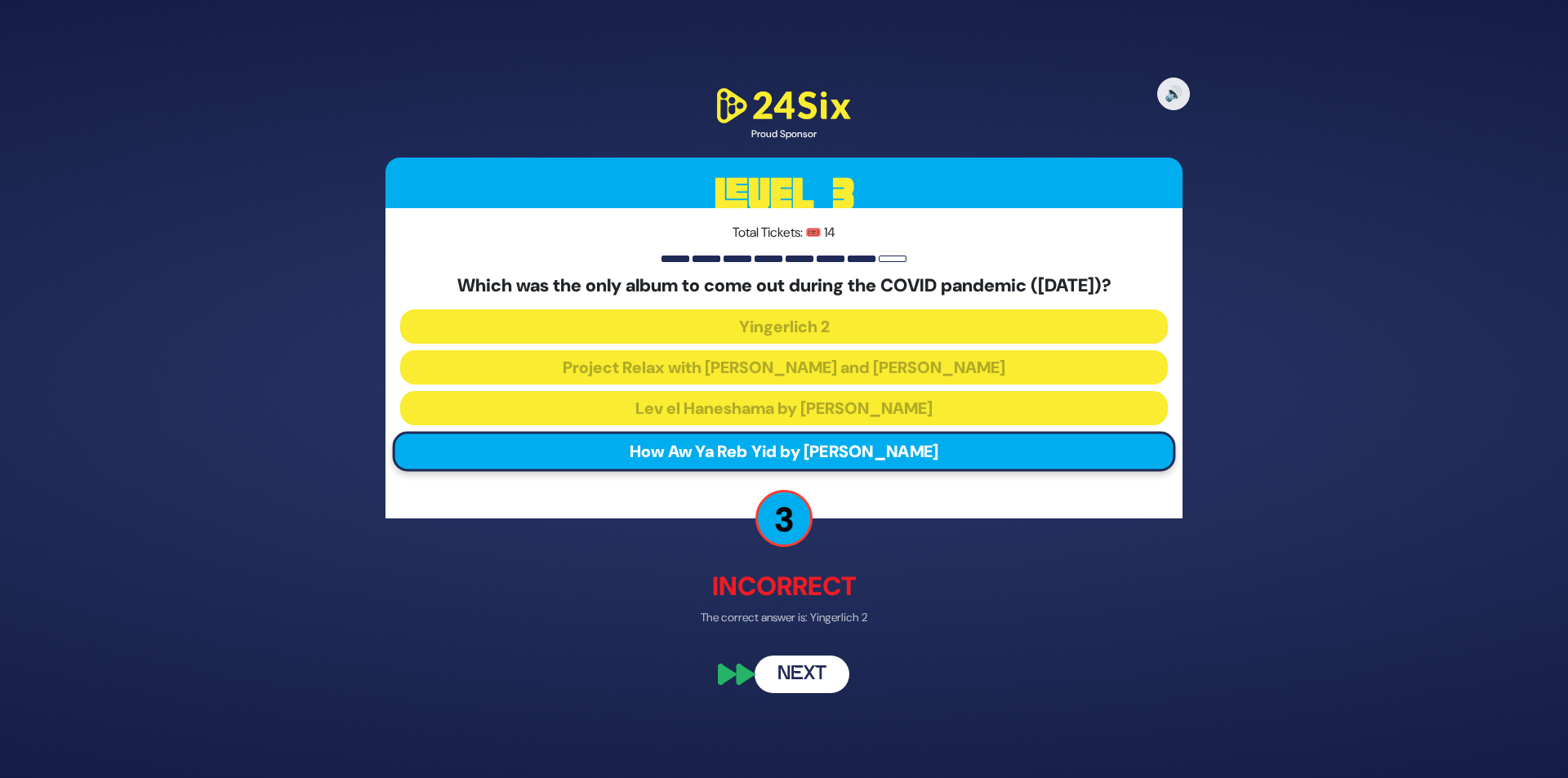
click at [808, 672] on button "Next" at bounding box center [802, 674] width 95 height 38
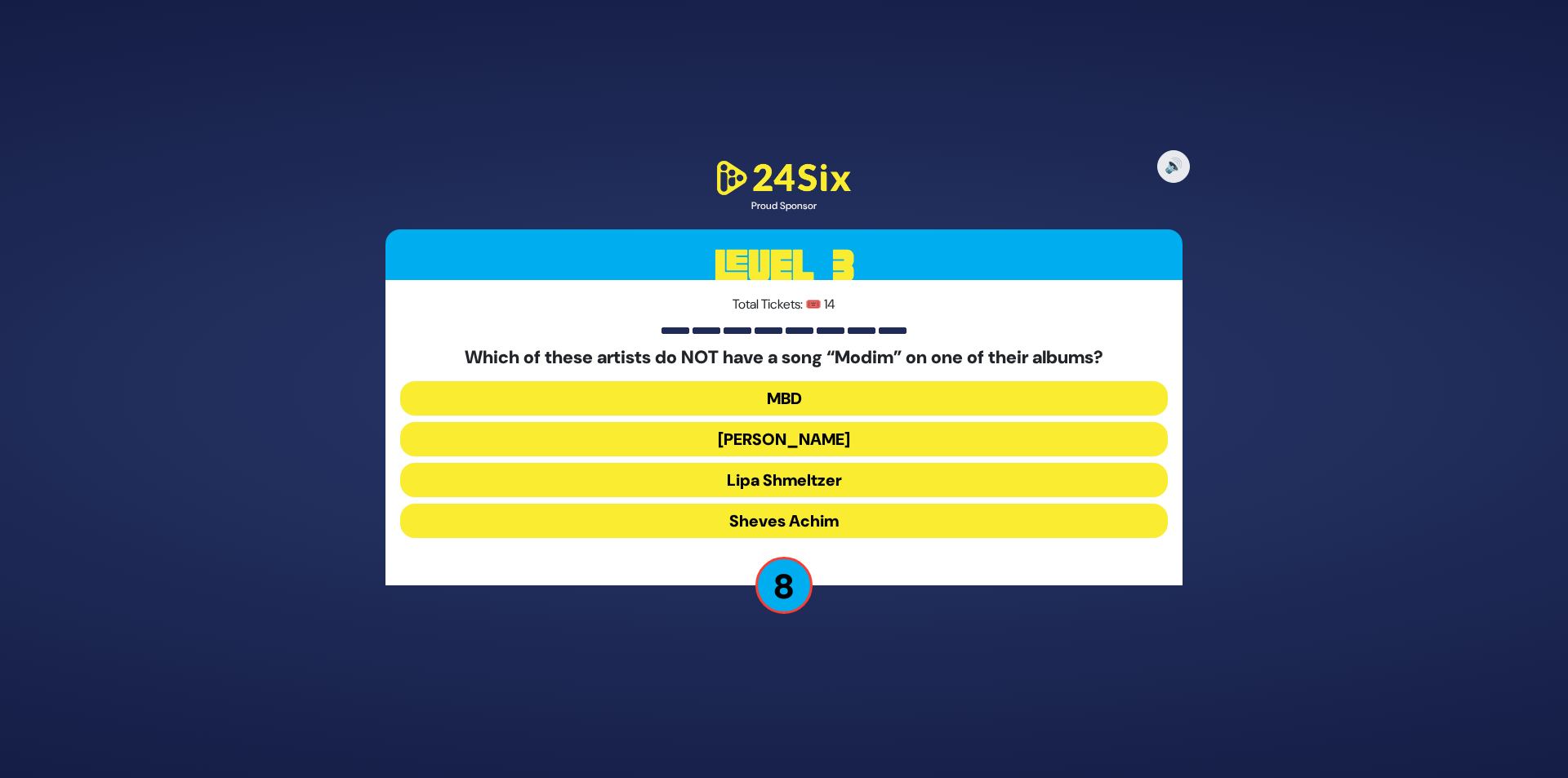
drag, startPoint x: 802, startPoint y: 464, endPoint x: 810, endPoint y: 479, distance: 17.0
click at [803, 464] on button "Lipa Shmeltzer" at bounding box center [784, 480] width 768 height 34
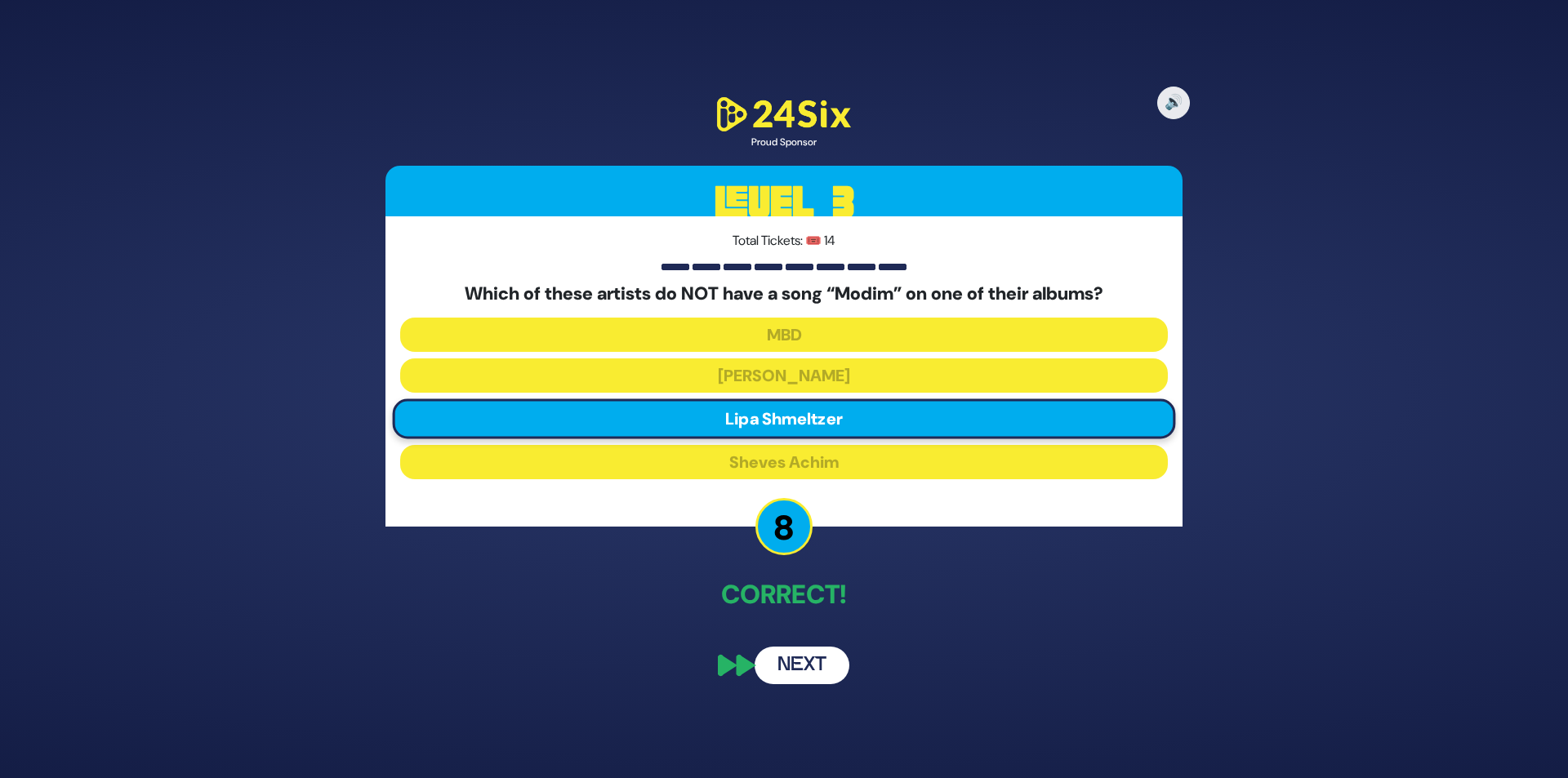
click at [802, 656] on button "Next" at bounding box center [802, 665] width 95 height 38
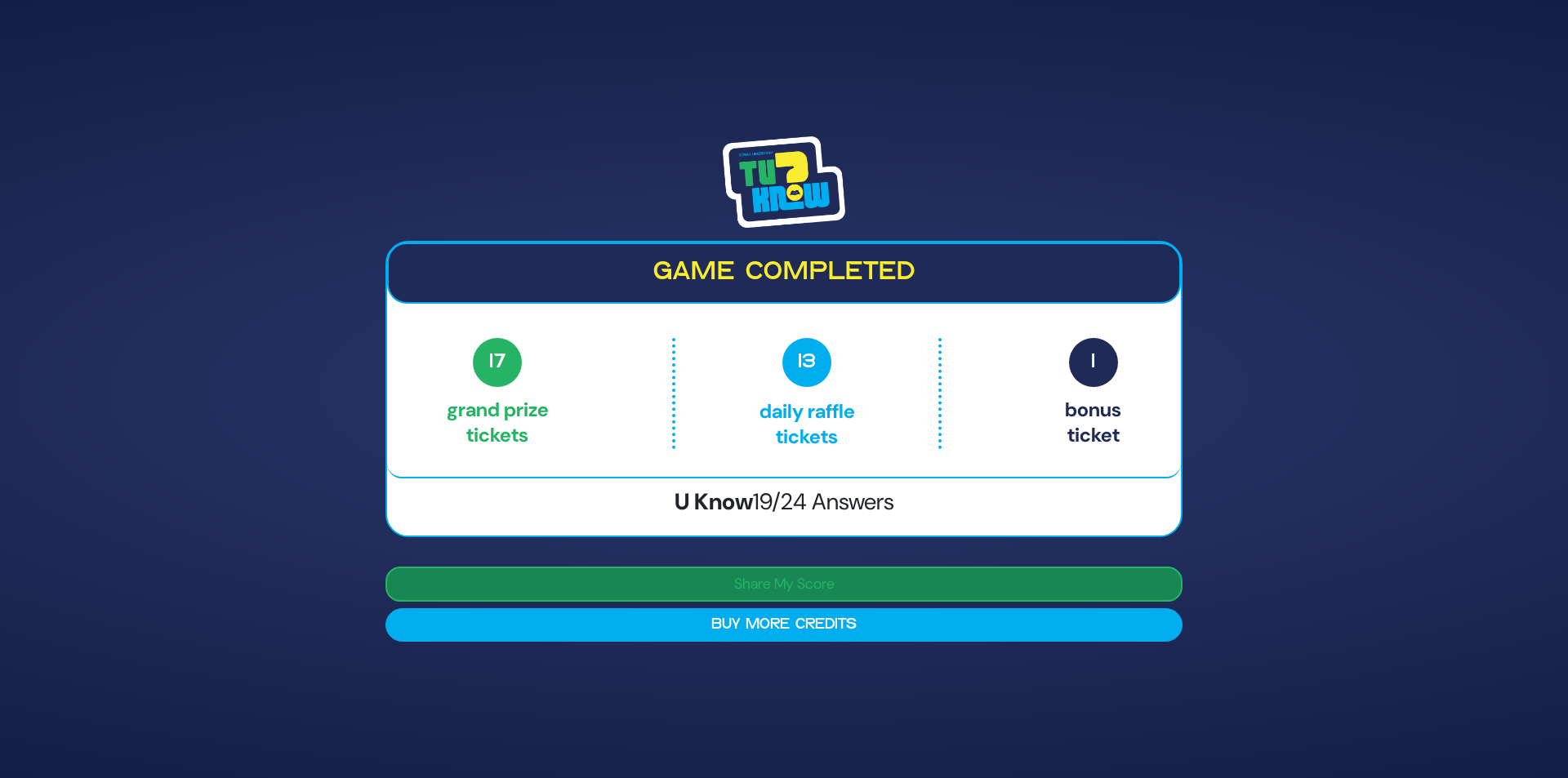
click at [805, 583] on button "Share My Score" at bounding box center [784, 584] width 797 height 35
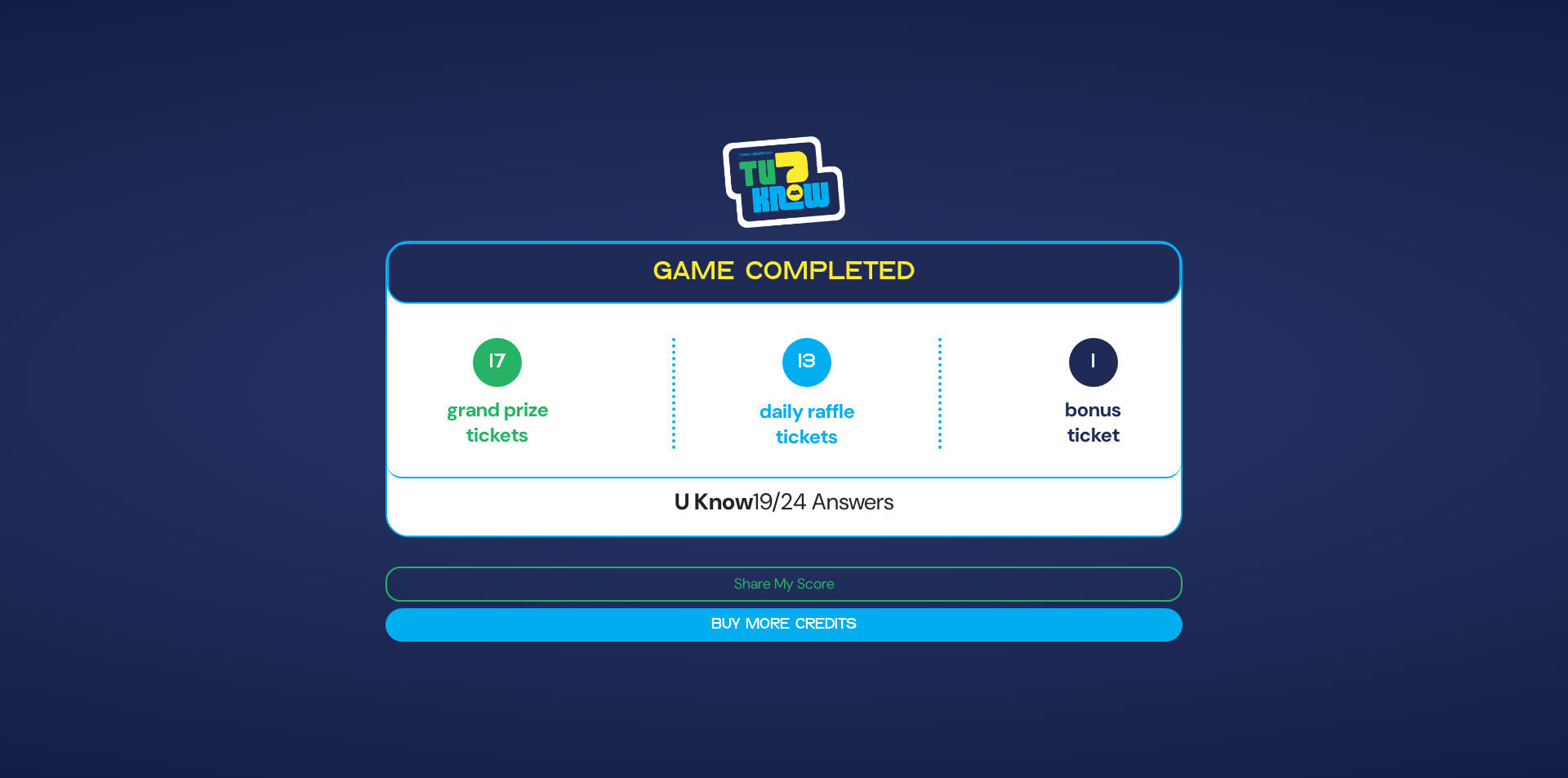
click at [810, 279] on h2 "Game completed" at bounding box center [783, 272] width 764 height 31
click at [568, 375] on div "17 Grand Prize tickets 13 Daily Raffle tickets 1 Bonus ticket" at bounding box center [784, 393] width 674 height 112
